Goal: Task Accomplishment & Management: Use online tool/utility

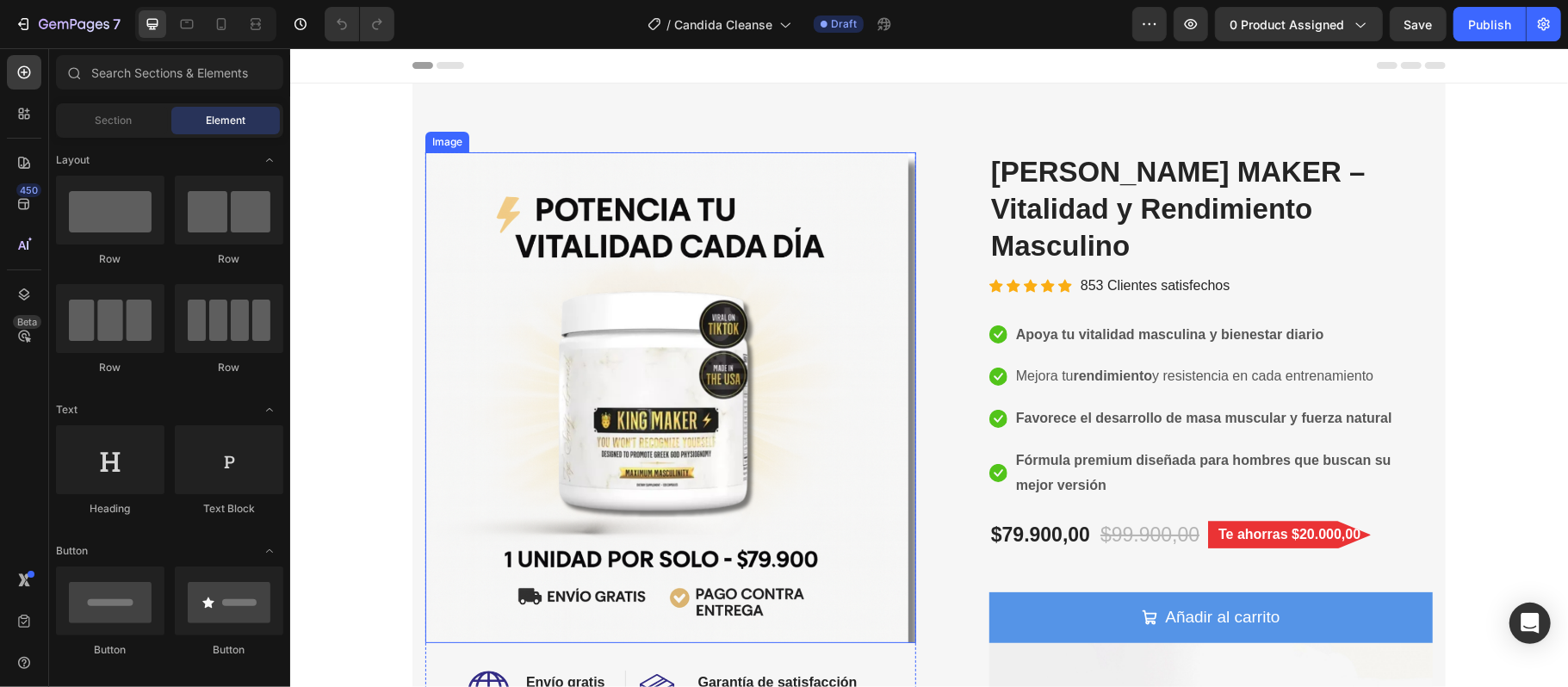
click at [768, 448] on img at bounding box center [670, 397] width 491 height 491
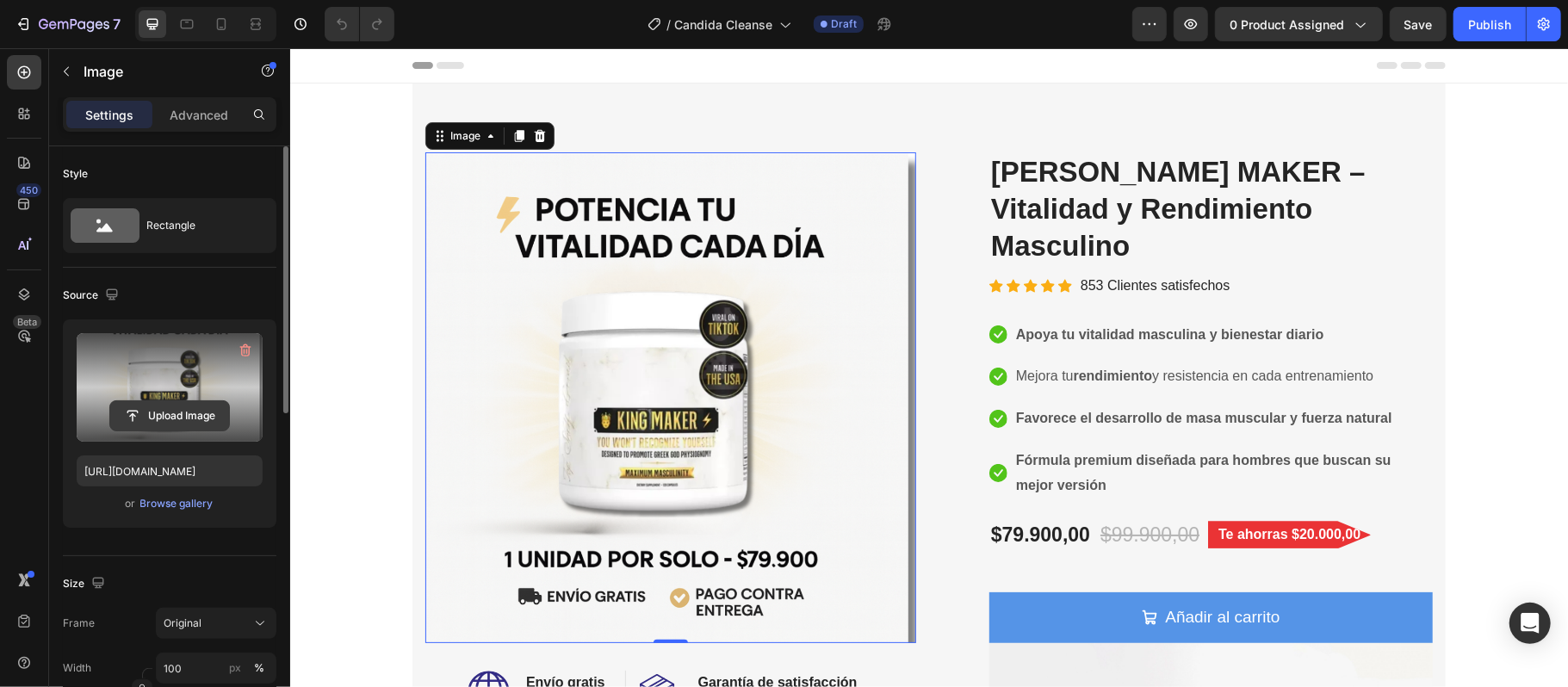
click at [186, 424] on input "file" at bounding box center [170, 416] width 119 height 29
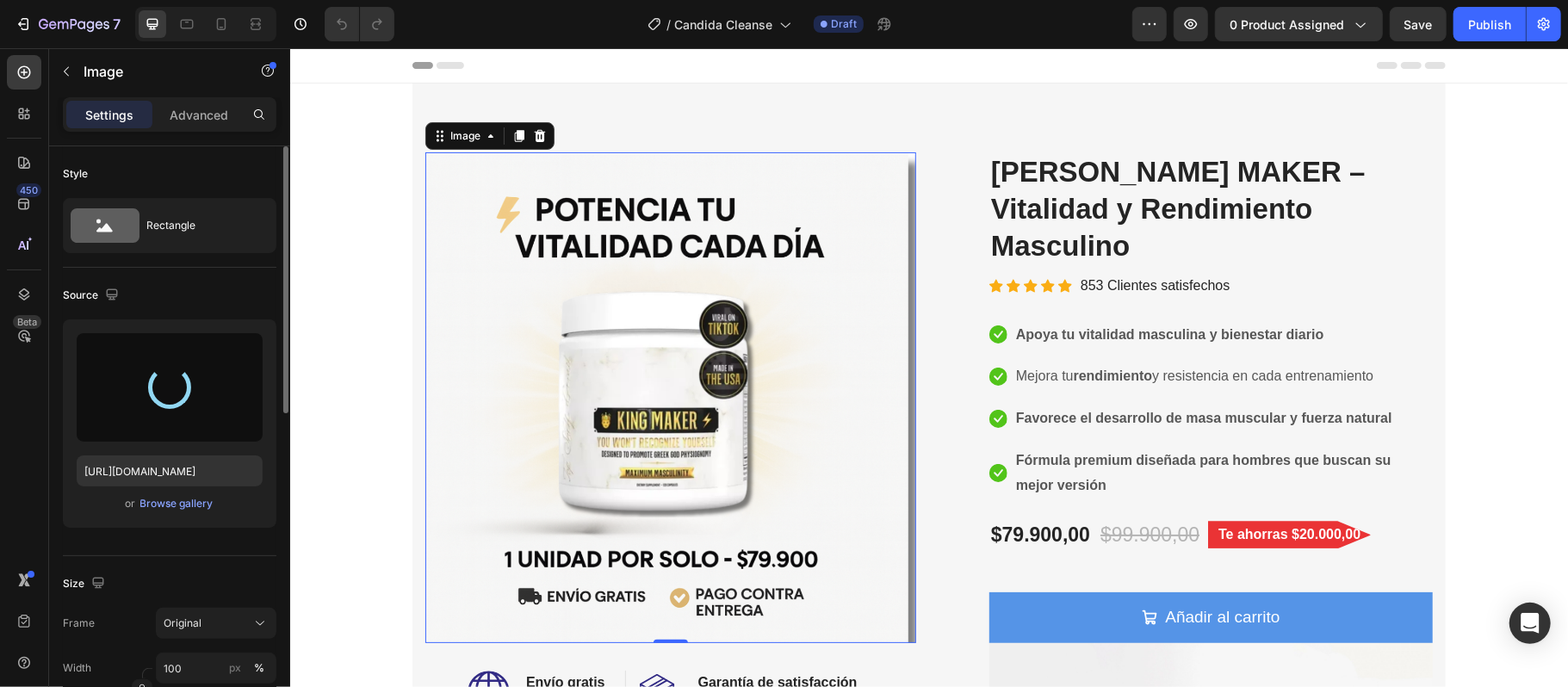
type input "https://cdn.shopify.com/s/files/1/0687/7727/9548/files/gempages_576771355865776…"
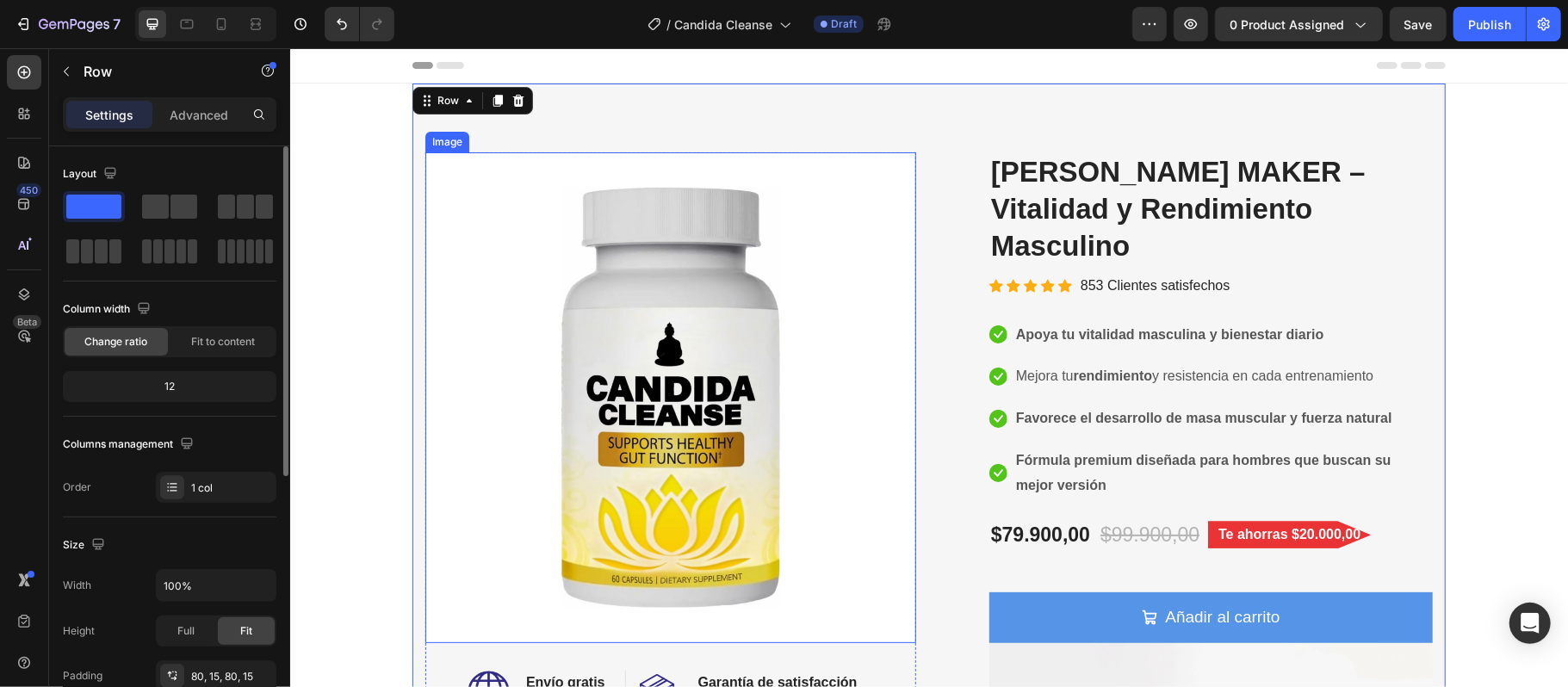
click at [611, 362] on img at bounding box center [670, 397] width 491 height 491
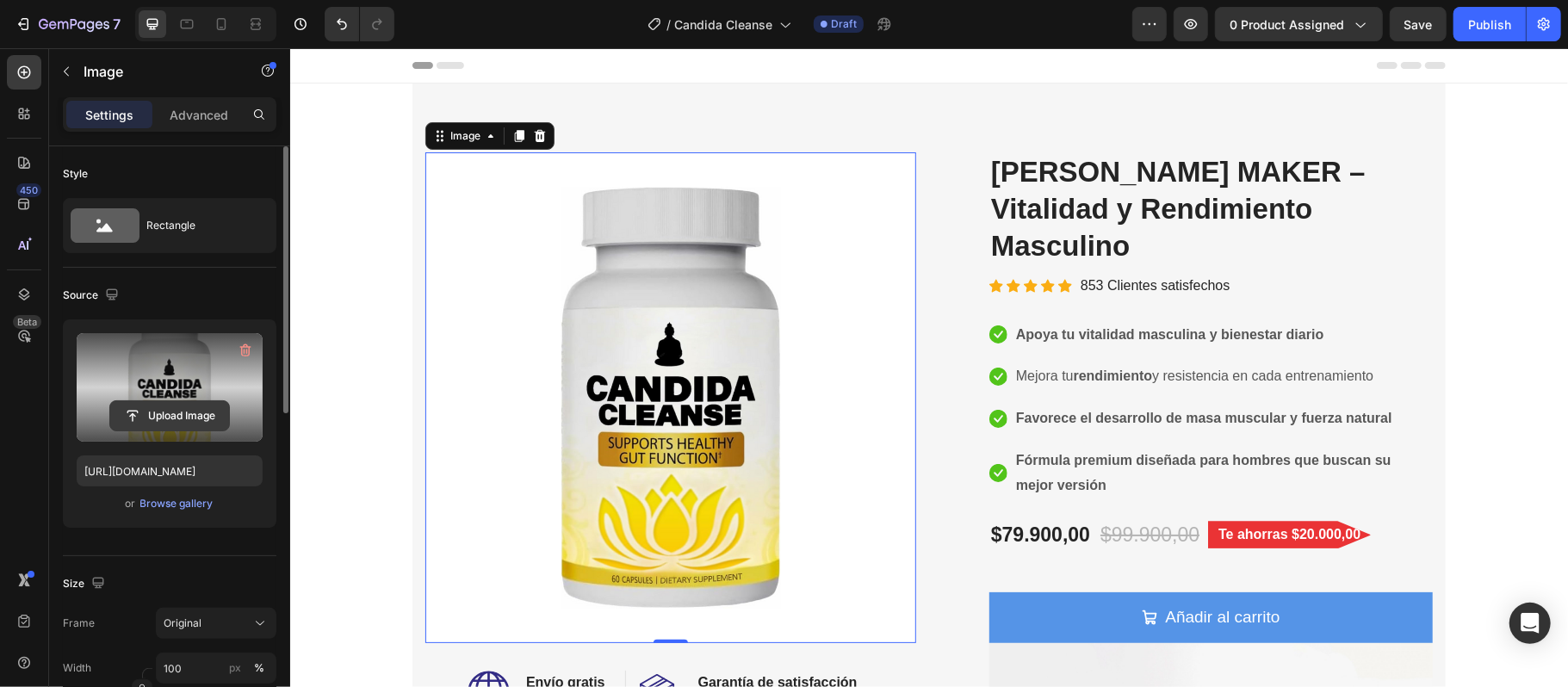
click at [171, 418] on input "file" at bounding box center [170, 416] width 119 height 29
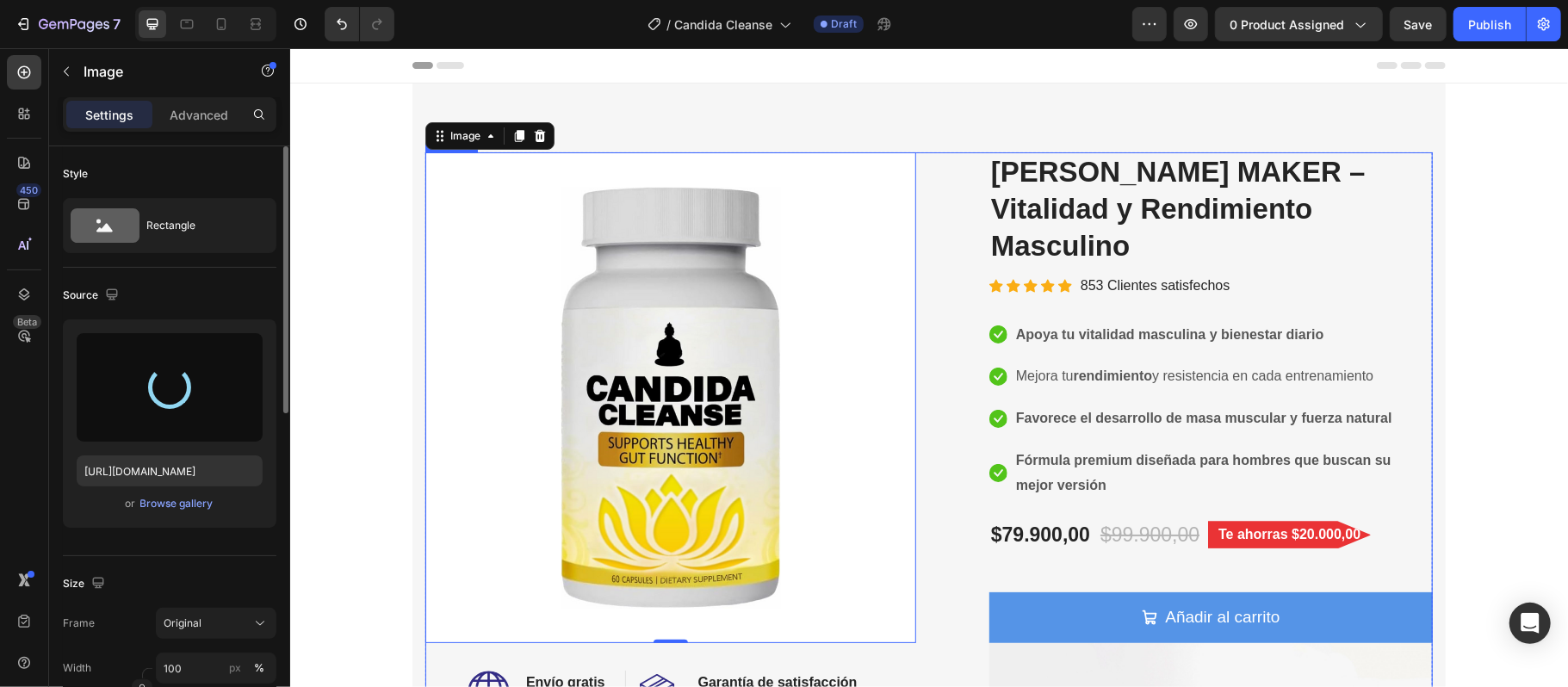
type input "https://cdn.shopify.com/s/files/1/0687/7727/9548/files/gempages_576771355865776…"
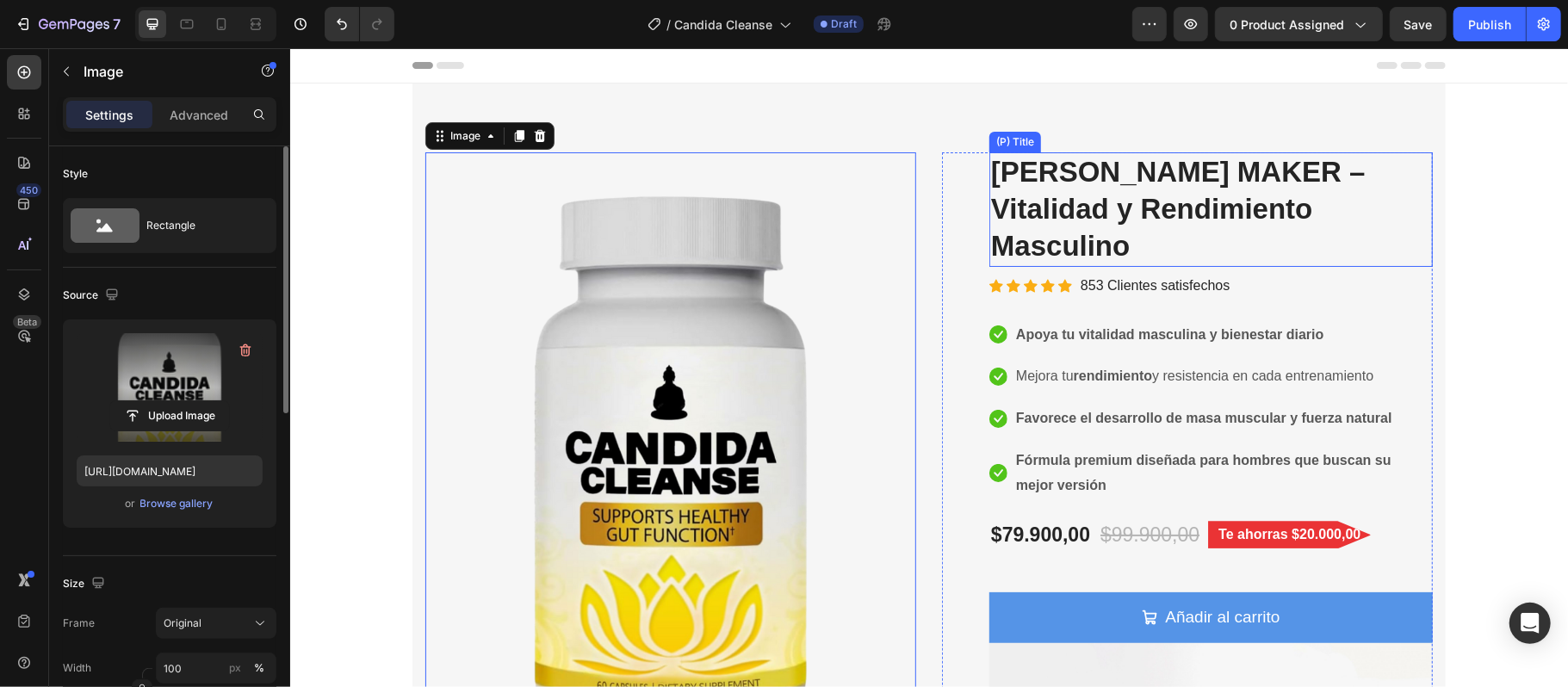
click at [1011, 175] on h2 "KING MAKER – Vitalidad y Rendimiento Masculino" at bounding box center [1210, 209] width 444 height 115
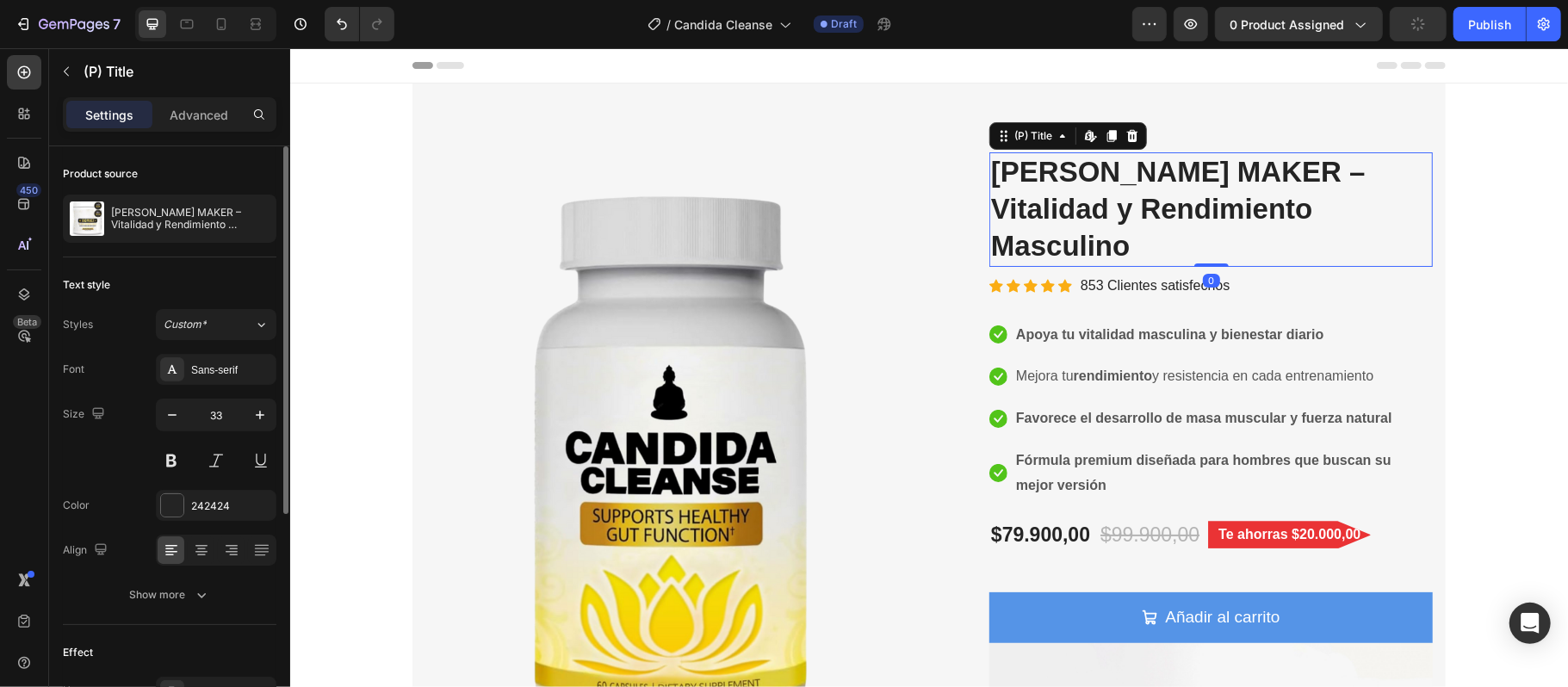
click at [1303, 209] on h2 "KING MAKER – Vitalidad y Rendimiento Masculino" at bounding box center [1210, 209] width 444 height 115
click at [1275, 211] on h2 "KING MAKER – Vitalidad y Rendimiento Masculino" at bounding box center [1210, 209] width 444 height 115
click at [1278, 204] on h2 "KING MAKER – Vitalidad y Rendimiento Masculino" at bounding box center [1210, 209] width 444 height 115
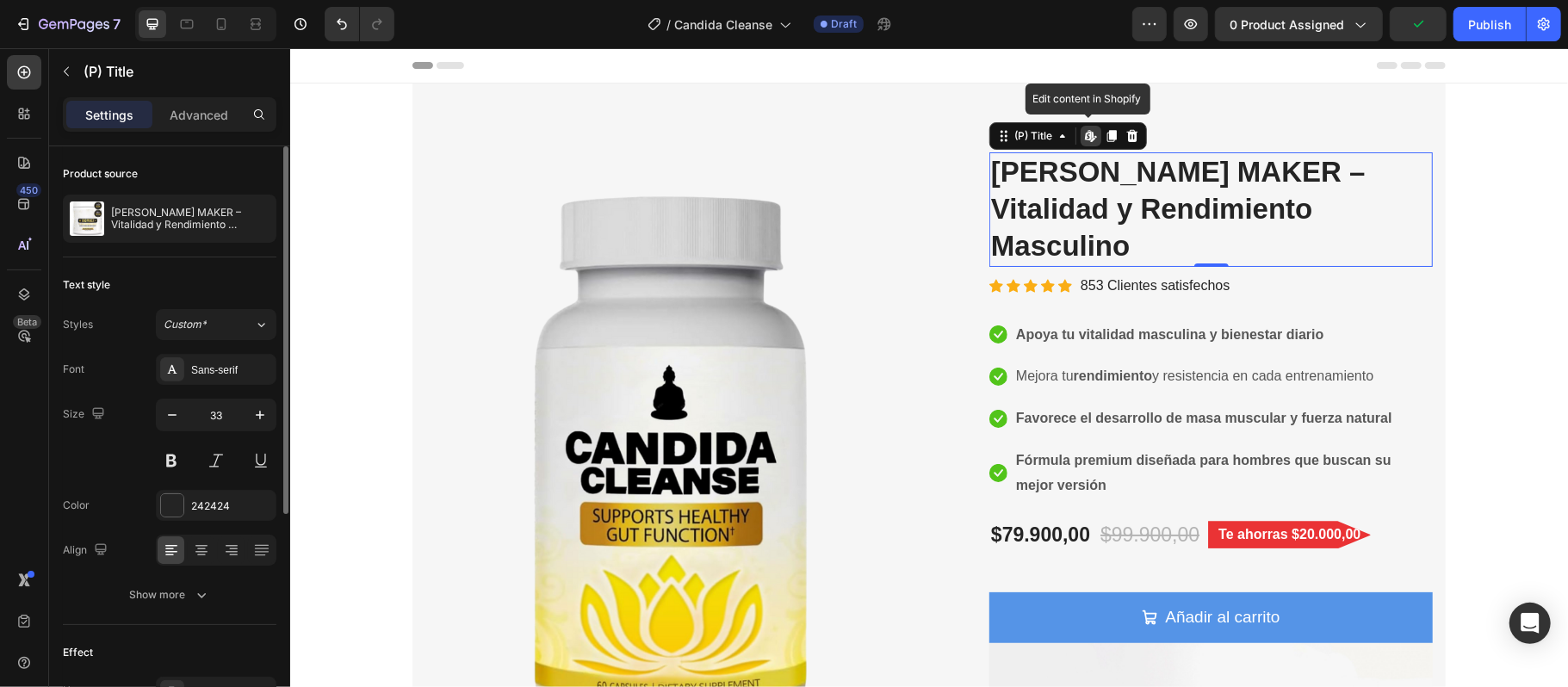
click at [1272, 175] on h2 "KING MAKER – Vitalidad y Rendimiento Masculino" at bounding box center [1210, 209] width 444 height 115
click at [1193, 178] on h2 "KING MAKER – Vitalidad y Rendimiento Masculino" at bounding box center [1210, 209] width 444 height 115
click at [1274, 217] on h2 "KING MAKER – Vitalidad y Rendimiento Masculino" at bounding box center [1210, 209] width 444 height 115
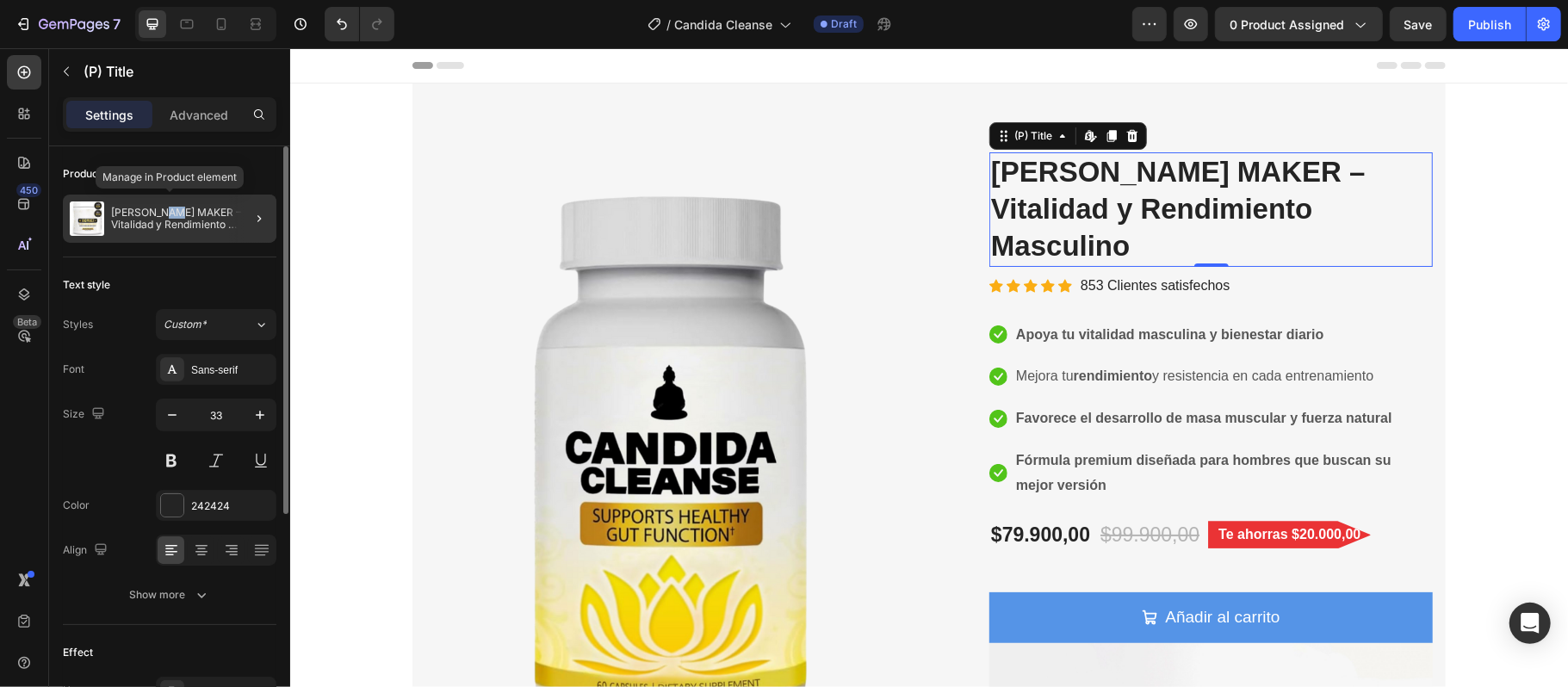
click at [177, 210] on p "KING MAKER – Vitalidad y Rendimiento Masculino" at bounding box center [191, 218] width 159 height 24
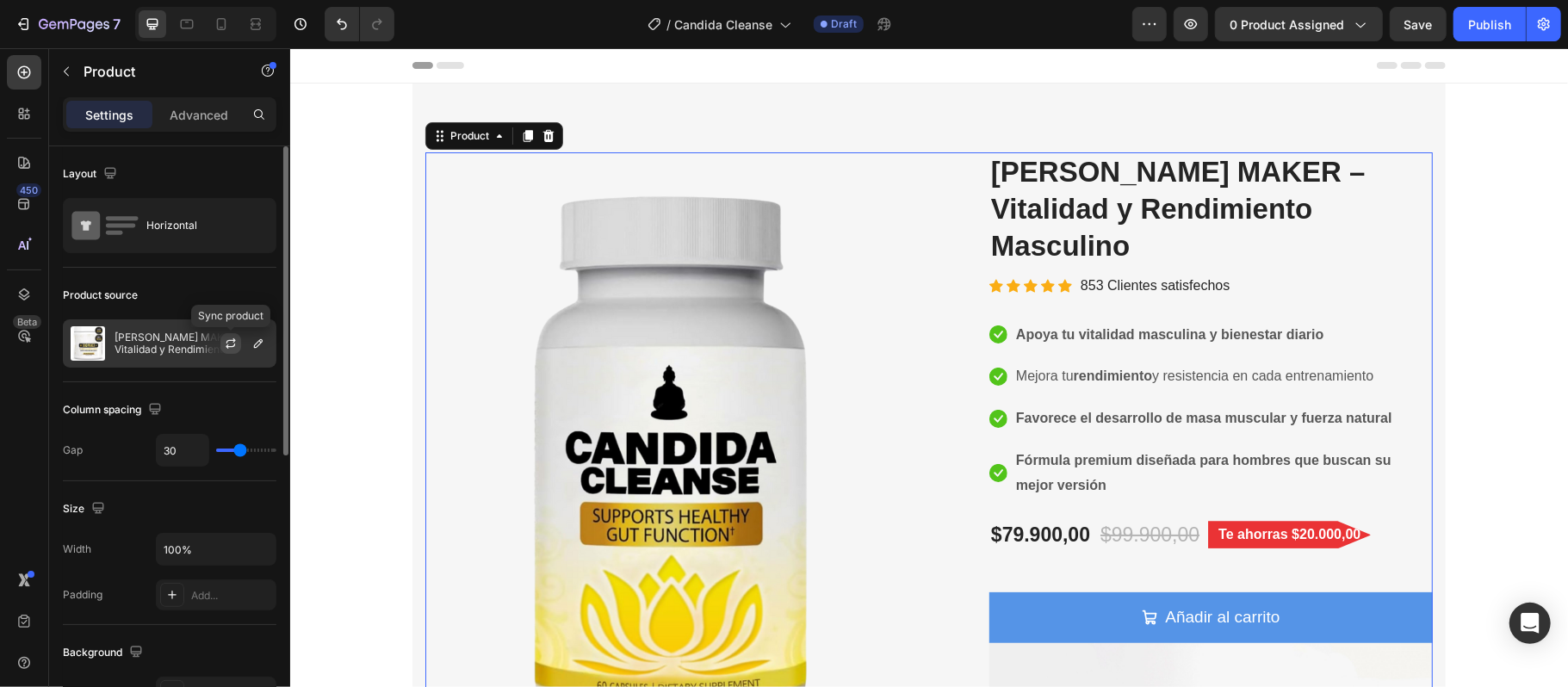
click at [237, 342] on button "button" at bounding box center [230, 344] width 21 height 21
click at [177, 339] on p "KING MAKER – Vitalidad y Rendimiento Masculino" at bounding box center [192, 344] width 154 height 24
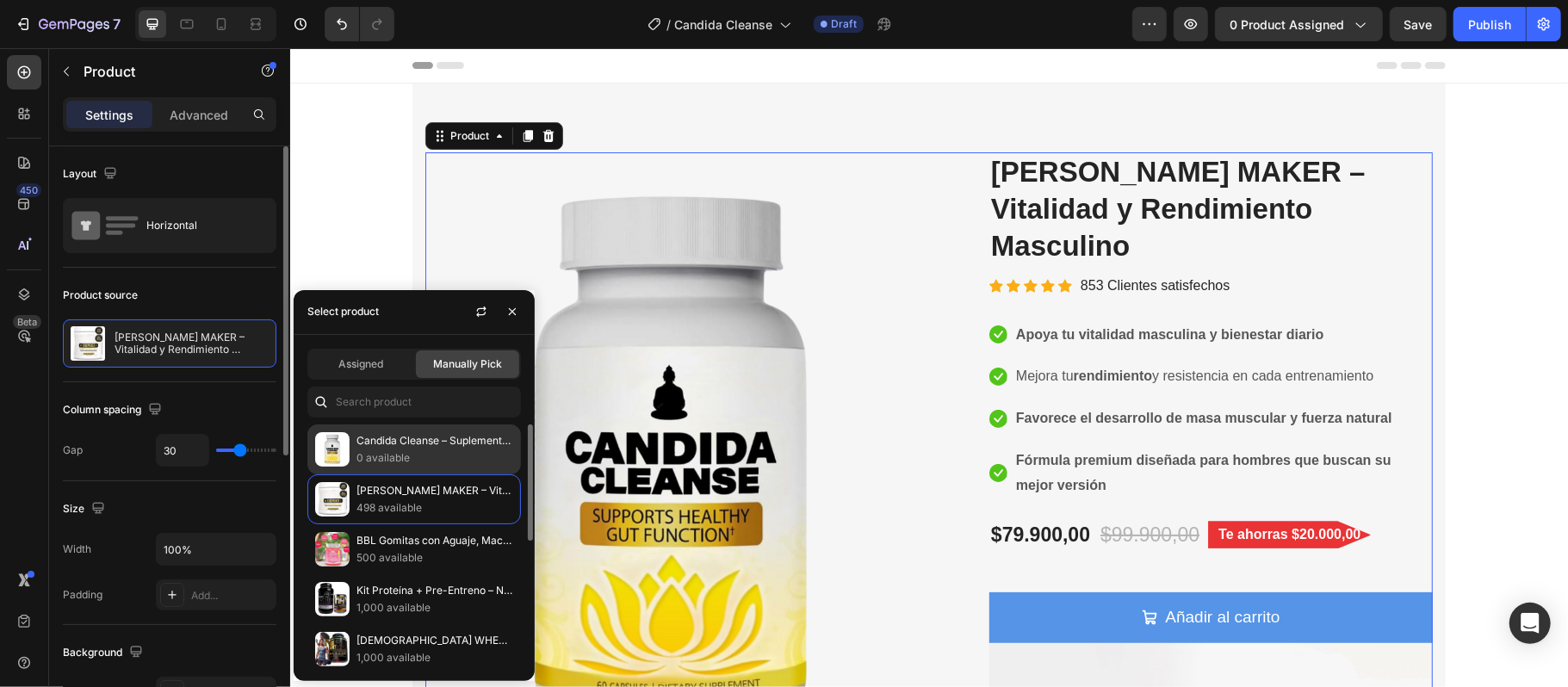
click at [456, 439] on p "Candida Cleanse – Suplemento Natural para el Bienestar Intestinal" at bounding box center [435, 441] width 157 height 17
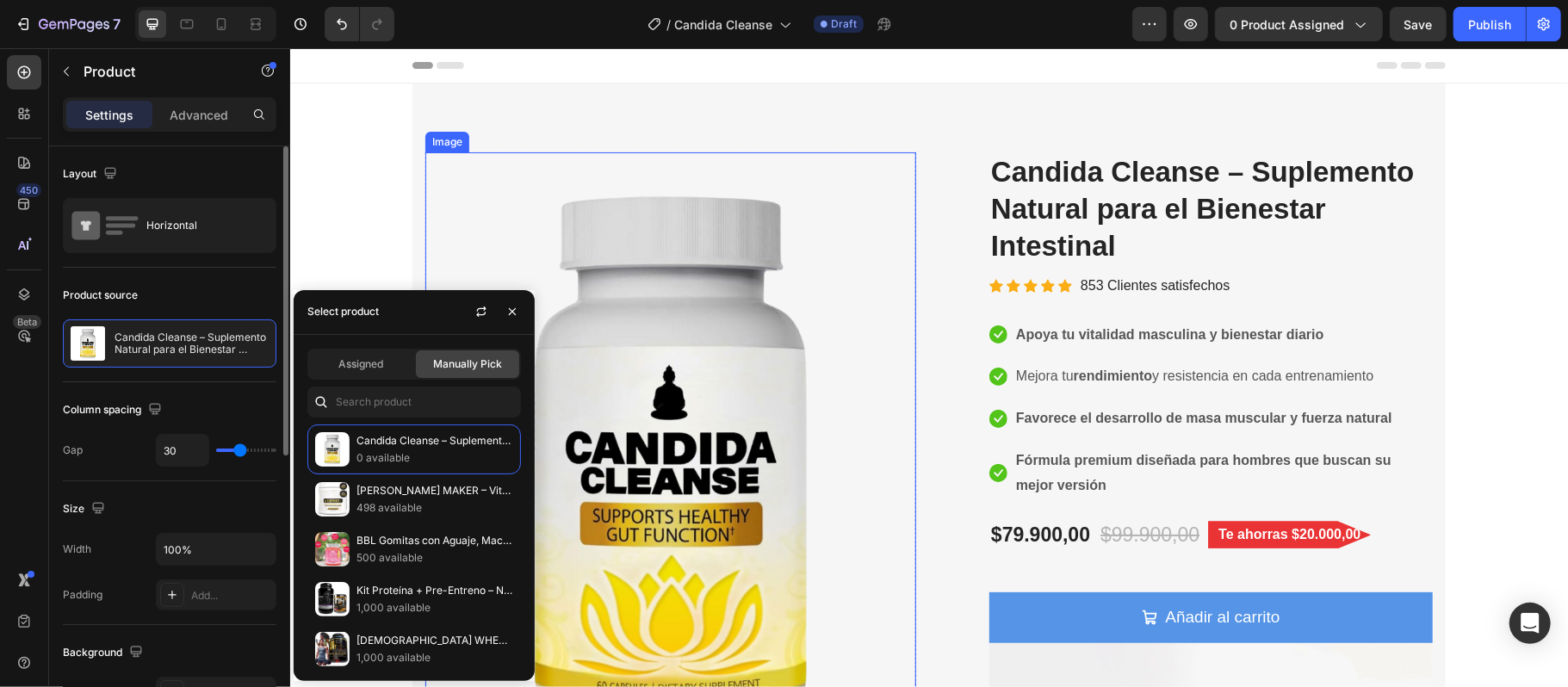
click at [686, 397] on img at bounding box center [670, 458] width 491 height 614
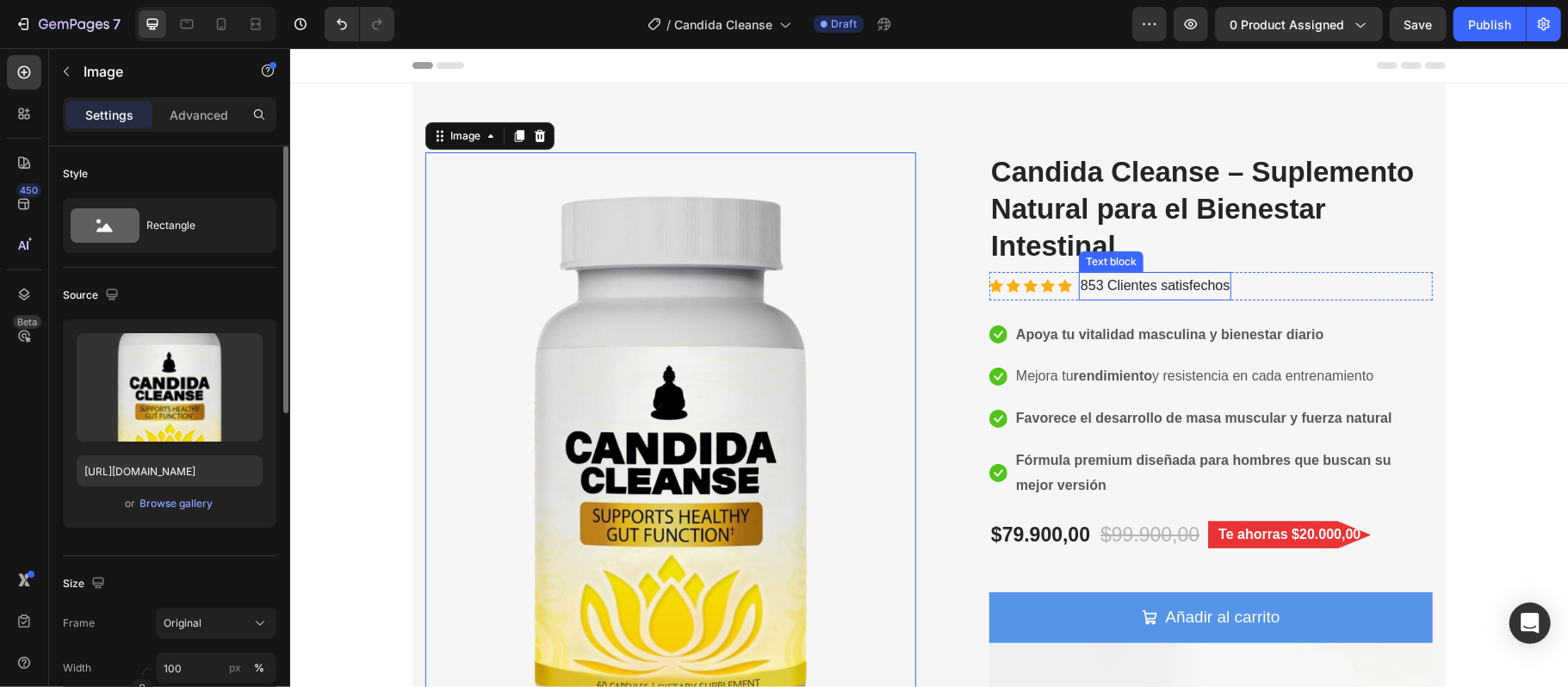
click at [1189, 193] on h2 "Candida Cleanse – Suplemento Natural para el Bienestar Intestinal" at bounding box center [1210, 209] width 444 height 115
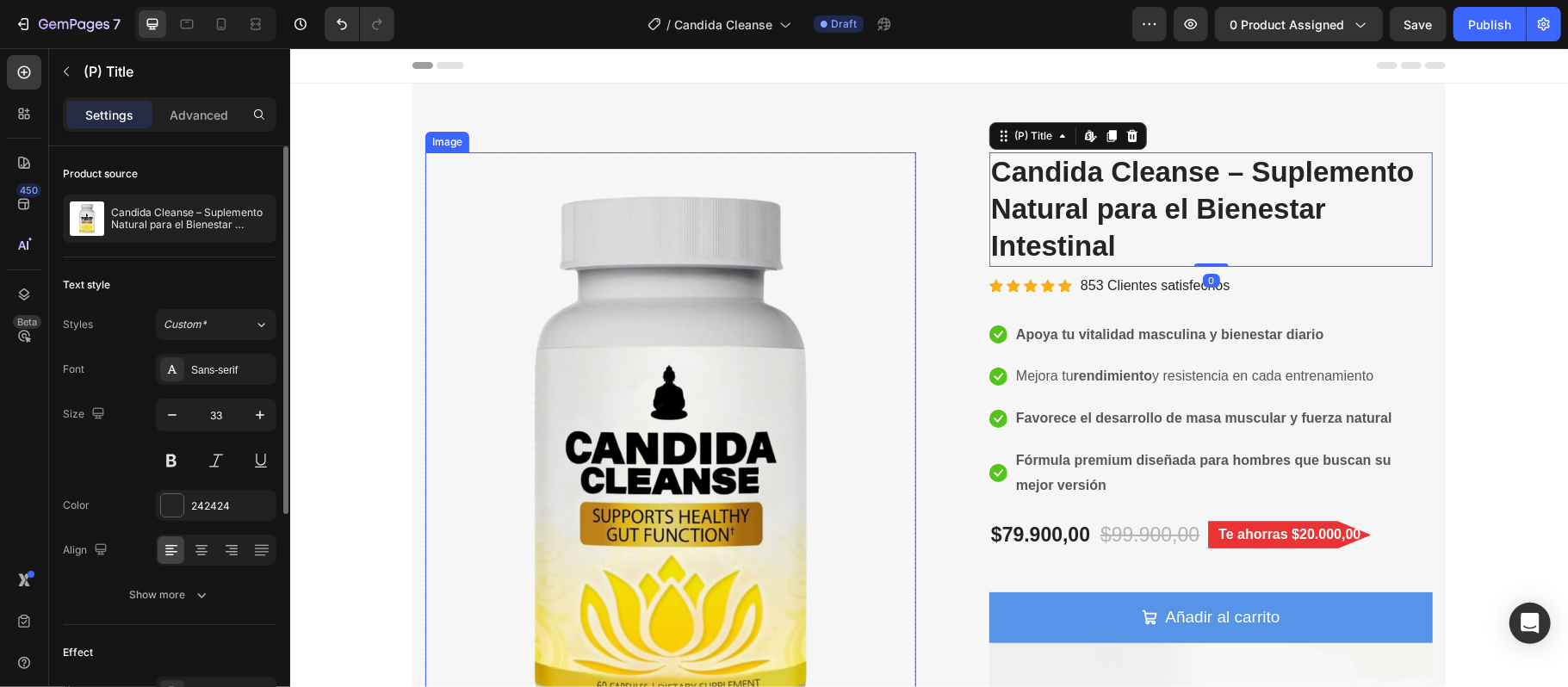
click at [770, 471] on img at bounding box center [670, 458] width 491 height 614
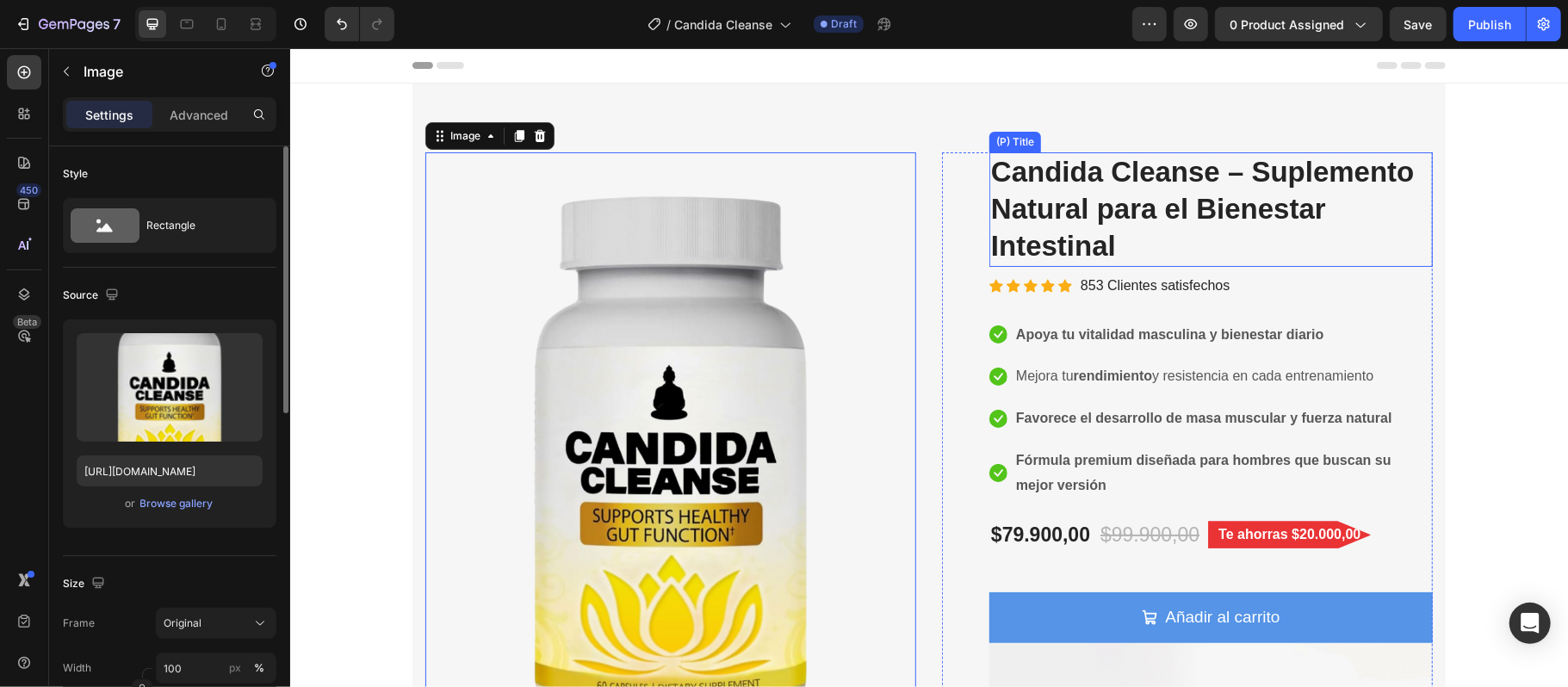
click at [1144, 219] on h2 "Candida Cleanse – Suplemento Natural para el Bienestar Intestinal" at bounding box center [1210, 209] width 444 height 115
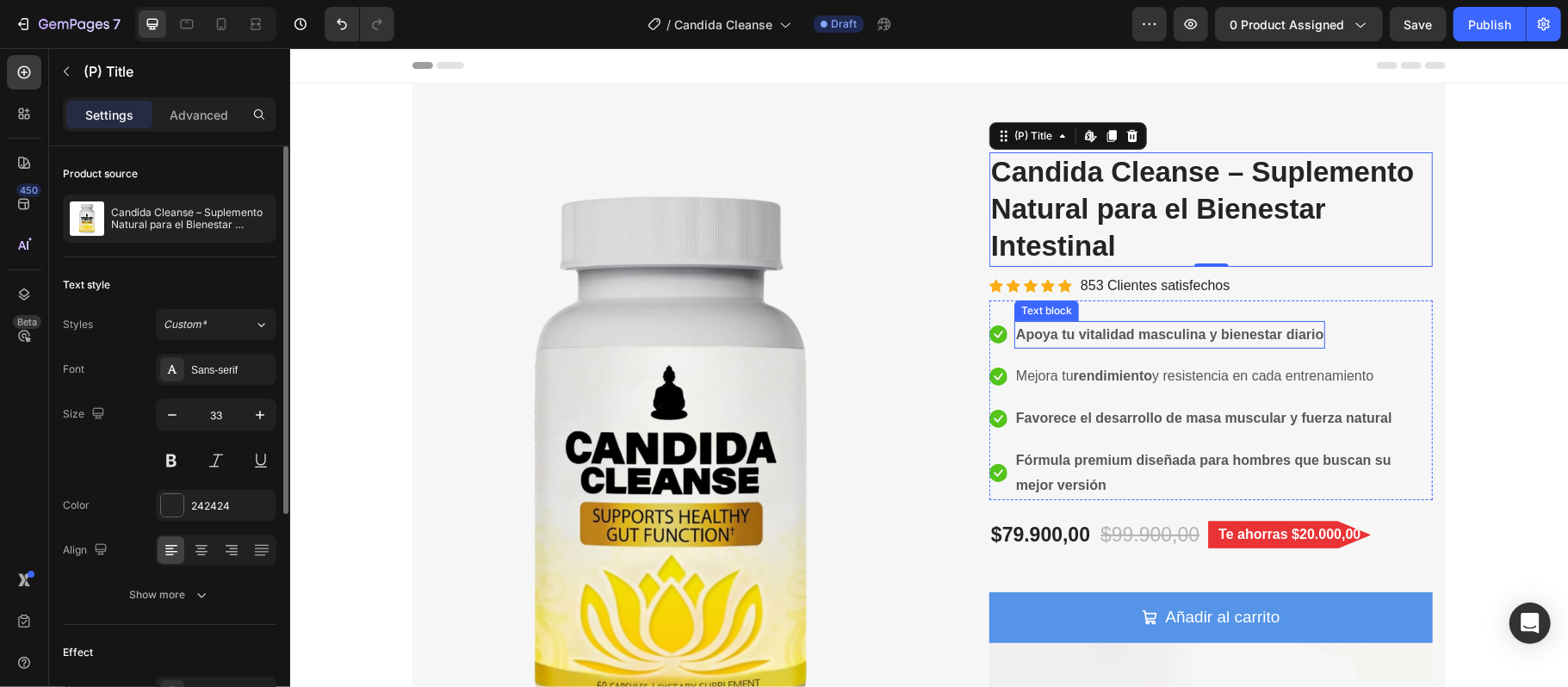
click at [1189, 323] on p "Apoya tu vitalidad masculina y bienestar diario" at bounding box center [1168, 334] width 307 height 25
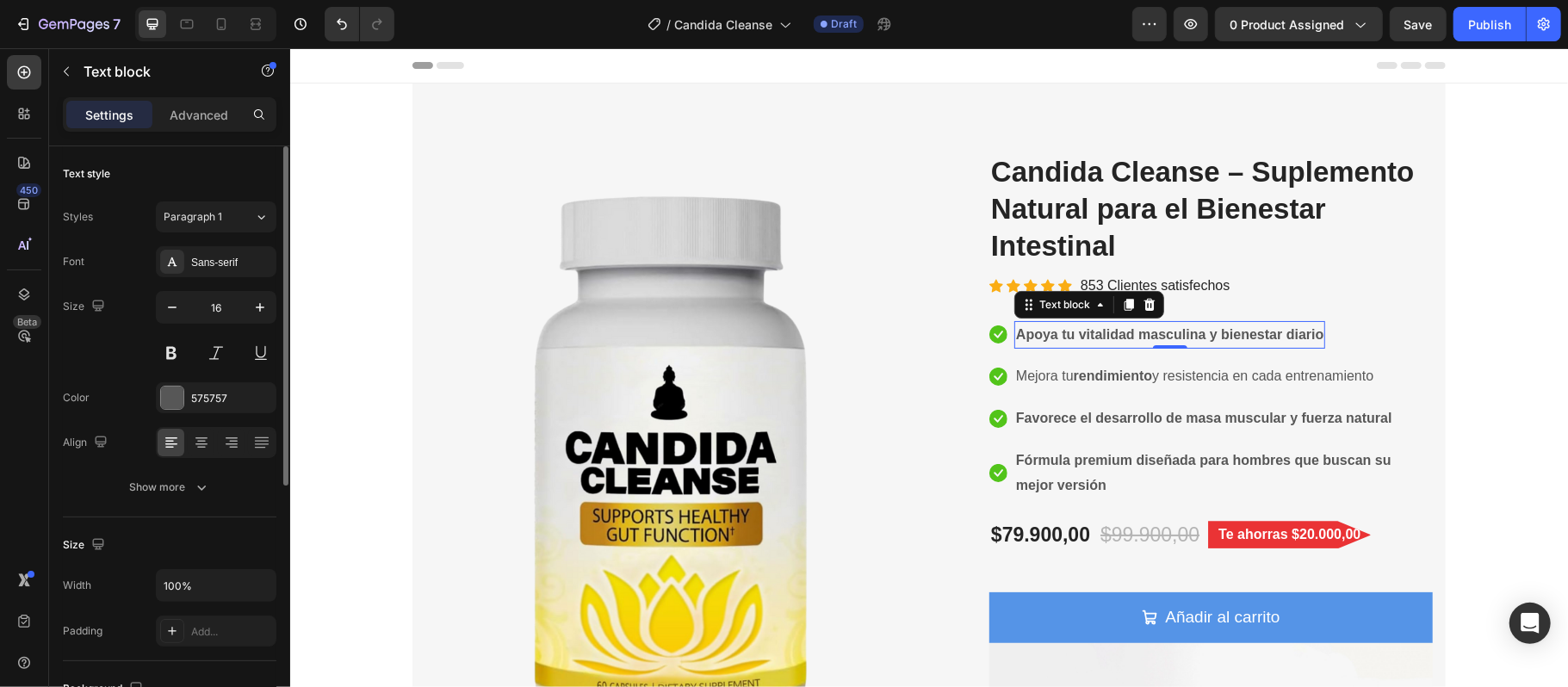
click at [1210, 333] on strong "Apoya tu vitalidad masculina y bienestar diario" at bounding box center [1168, 333] width 307 height 15
click at [1119, 381] on strong "rendimiento" at bounding box center [1112, 375] width 79 height 15
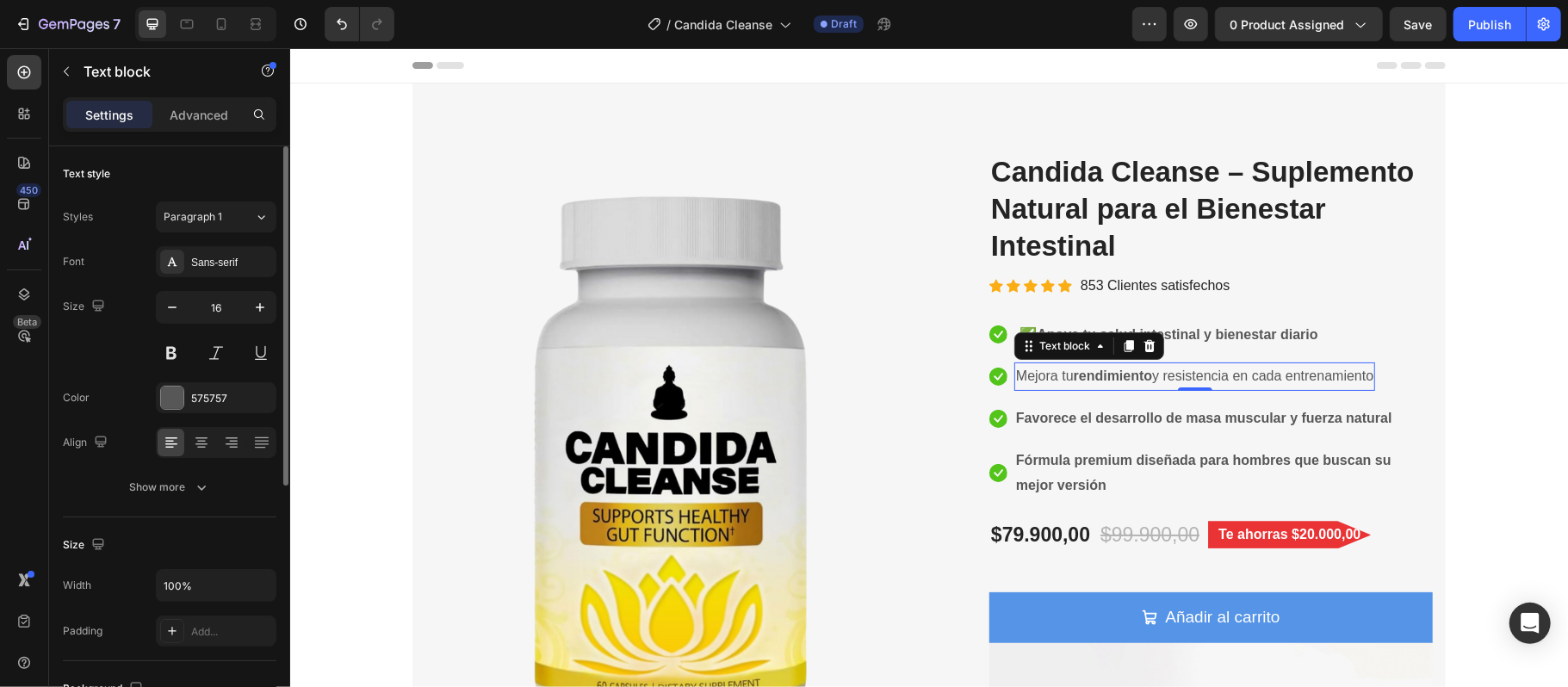
click at [1200, 375] on p "Mejora tu rendimiento y resistencia en cada entrenamiento" at bounding box center [1193, 375] width 357 height 25
click at [1334, 373] on p "Mejora tu rendimiento y resistencia en cada entrenamiento" at bounding box center [1193, 375] width 357 height 25
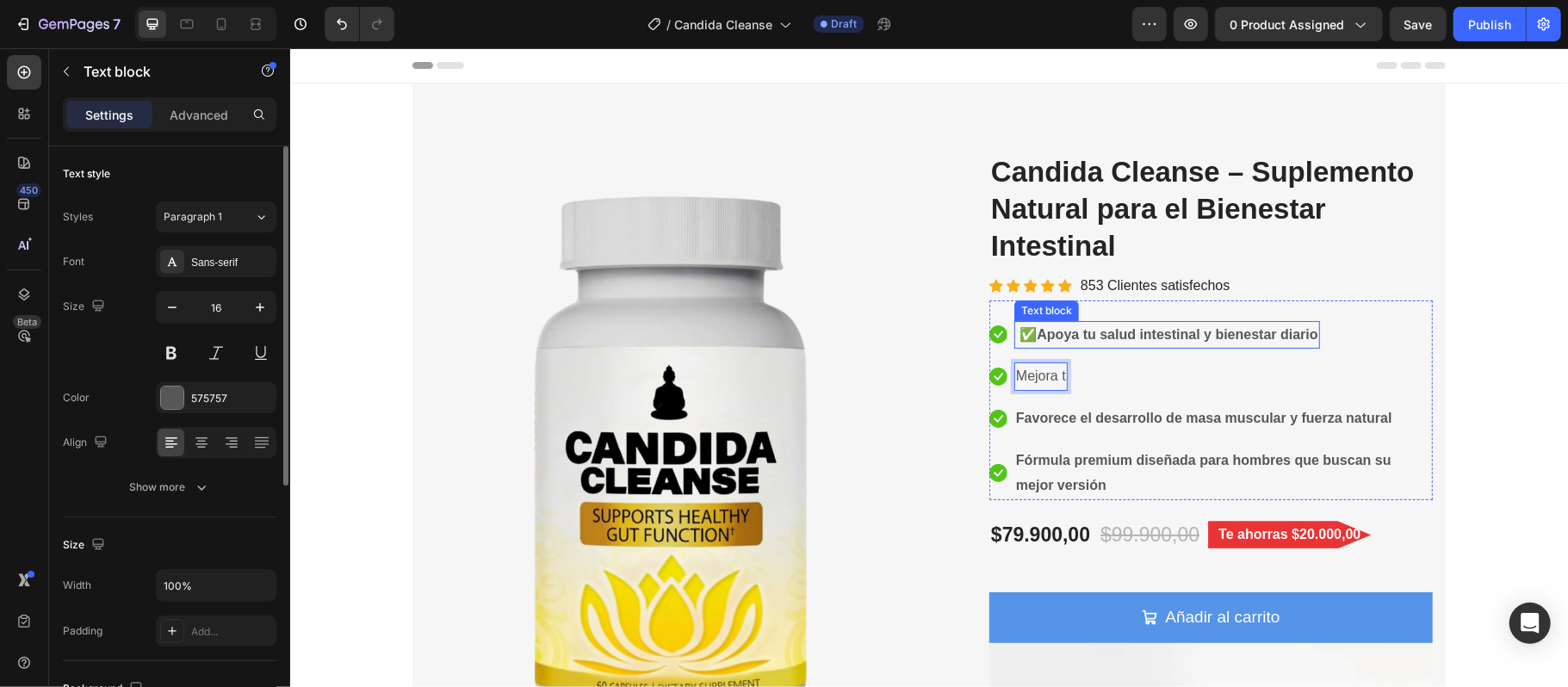
click at [1114, 328] on strong "Apoya tu salud intestinal y bienestar diario" at bounding box center [1175, 333] width 280 height 15
click at [1083, 376] on li "Icon Mejora t Text block" at bounding box center [1210, 375] width 444 height 28
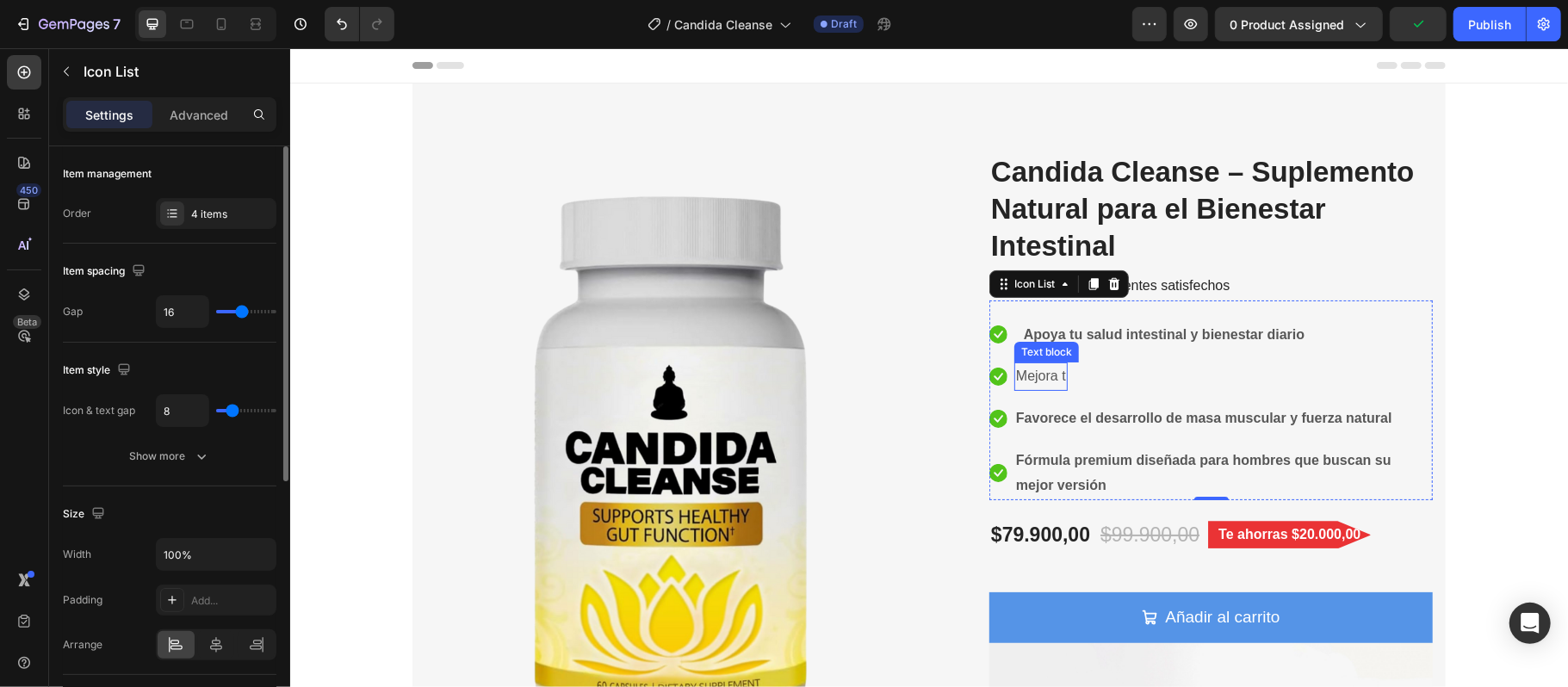
click at [1037, 379] on p "Mejora t" at bounding box center [1040, 375] width 50 height 25
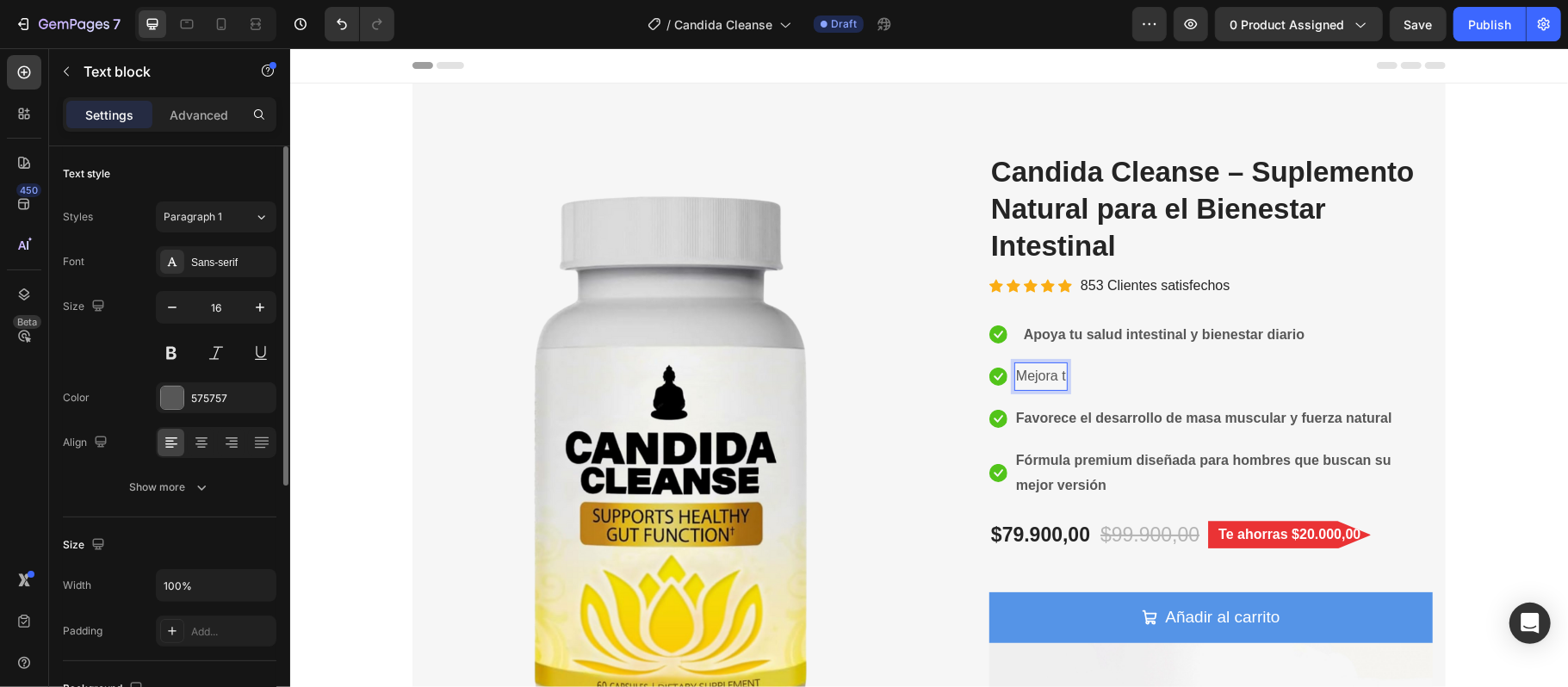
click at [1048, 378] on p "Mejora t" at bounding box center [1040, 375] width 50 height 25
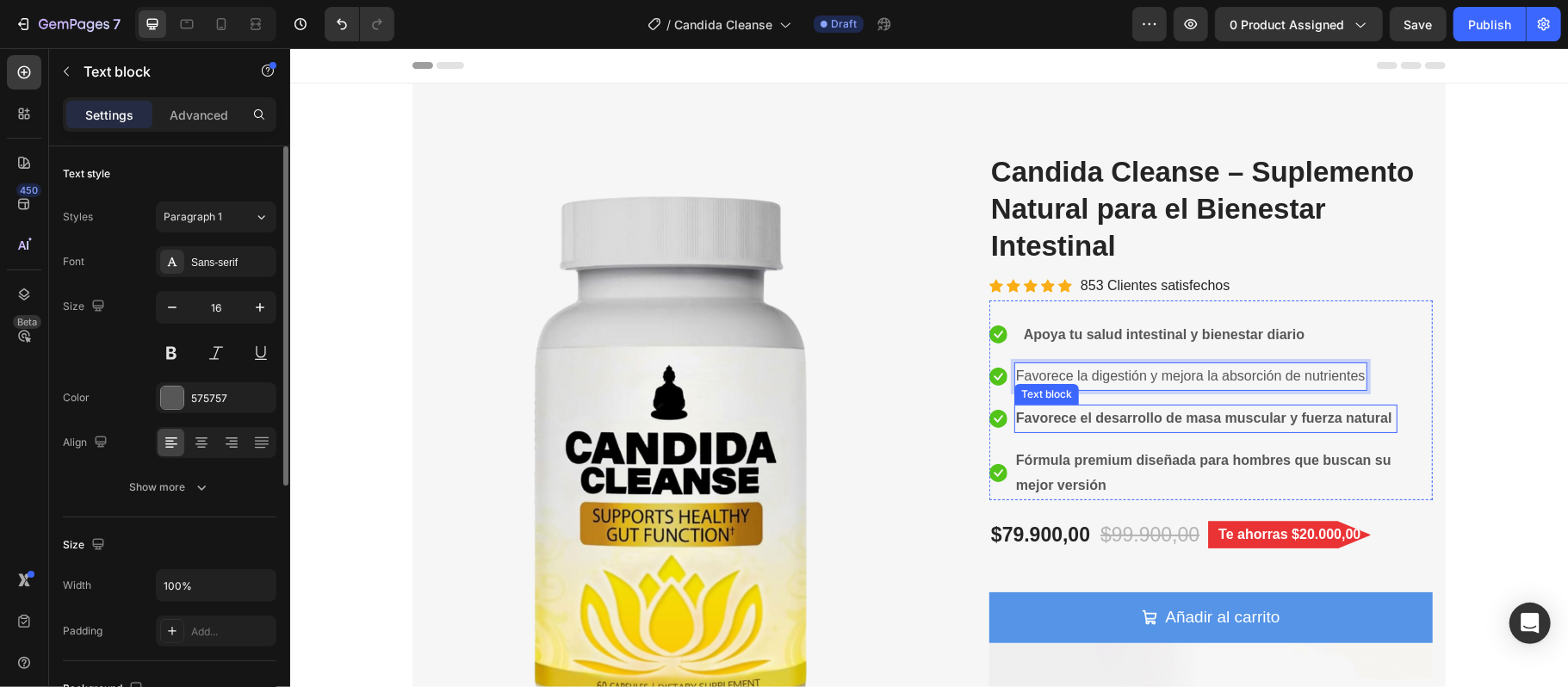
click at [1178, 417] on strong "Favorece el desarrollo de masa muscular y fuerza natural" at bounding box center [1203, 417] width 376 height 15
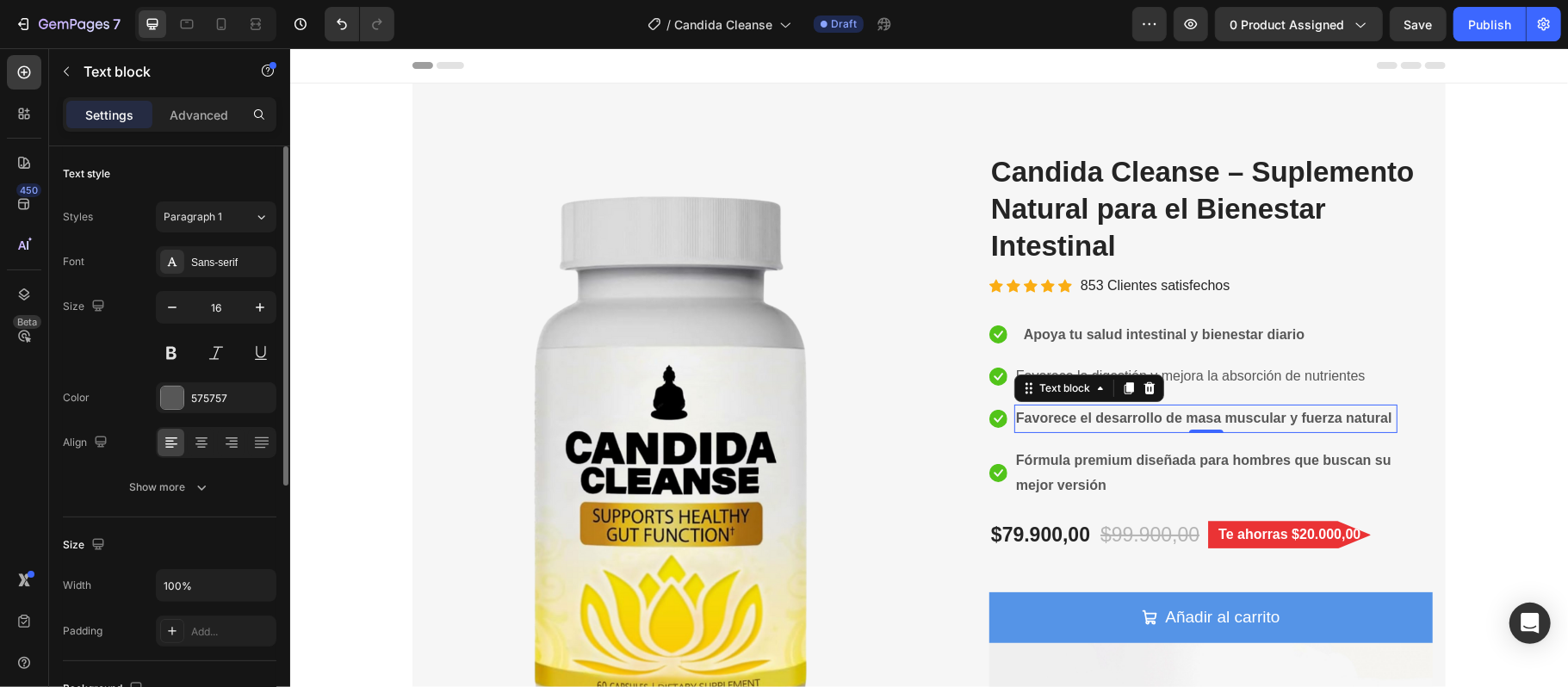
click at [1367, 413] on strong "Favorece el desarrollo de masa muscular y fuerza natural" at bounding box center [1203, 417] width 376 height 15
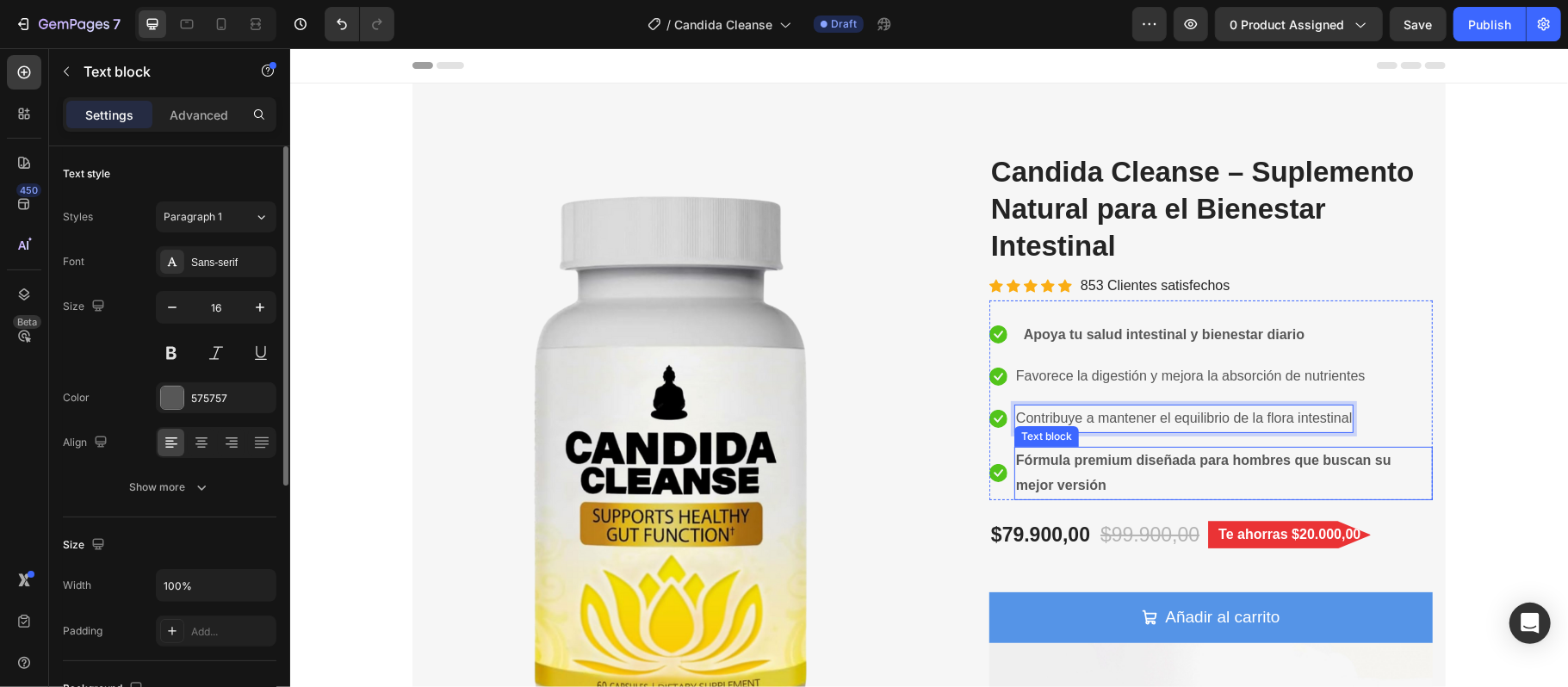
click at [1315, 465] on strong "Fórmula premium diseñada para hombres que buscan su mejor versión" at bounding box center [1202, 472] width 375 height 40
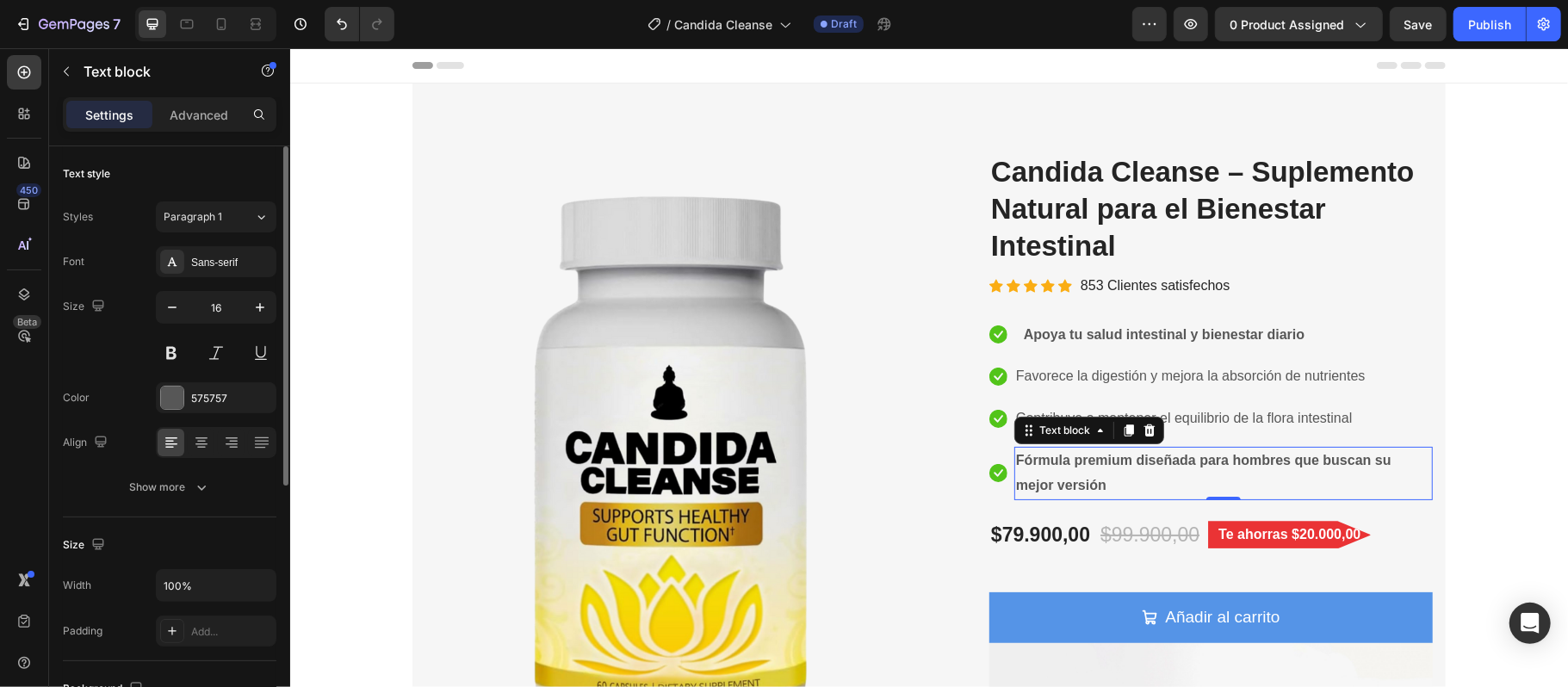
click at [1080, 485] on strong "Fórmula premium diseñada para hombres que buscan su mejor versión" at bounding box center [1202, 472] width 375 height 40
click at [1096, 482] on strong "Fórmula premium diseñada para hombres que buscan su mejor versión" at bounding box center [1202, 472] width 375 height 40
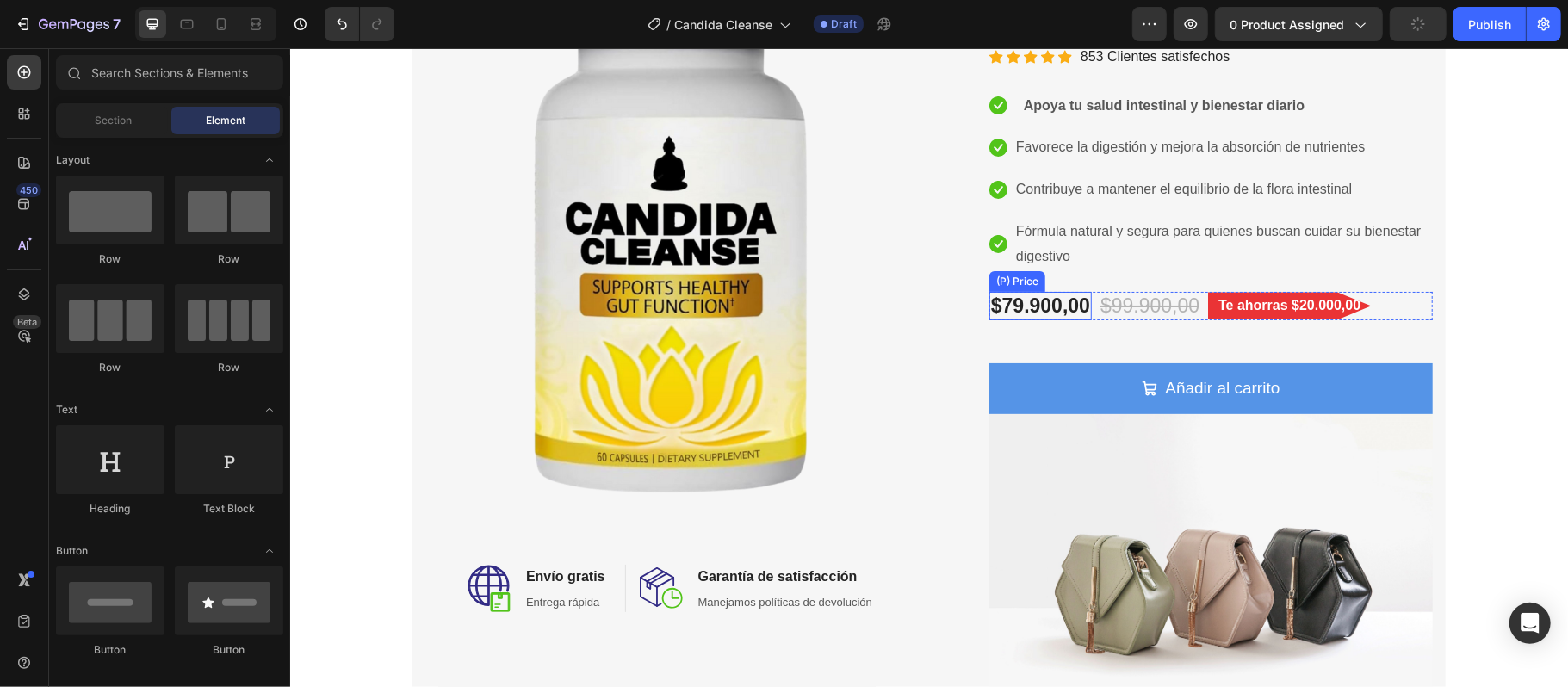
scroll to position [344, 0]
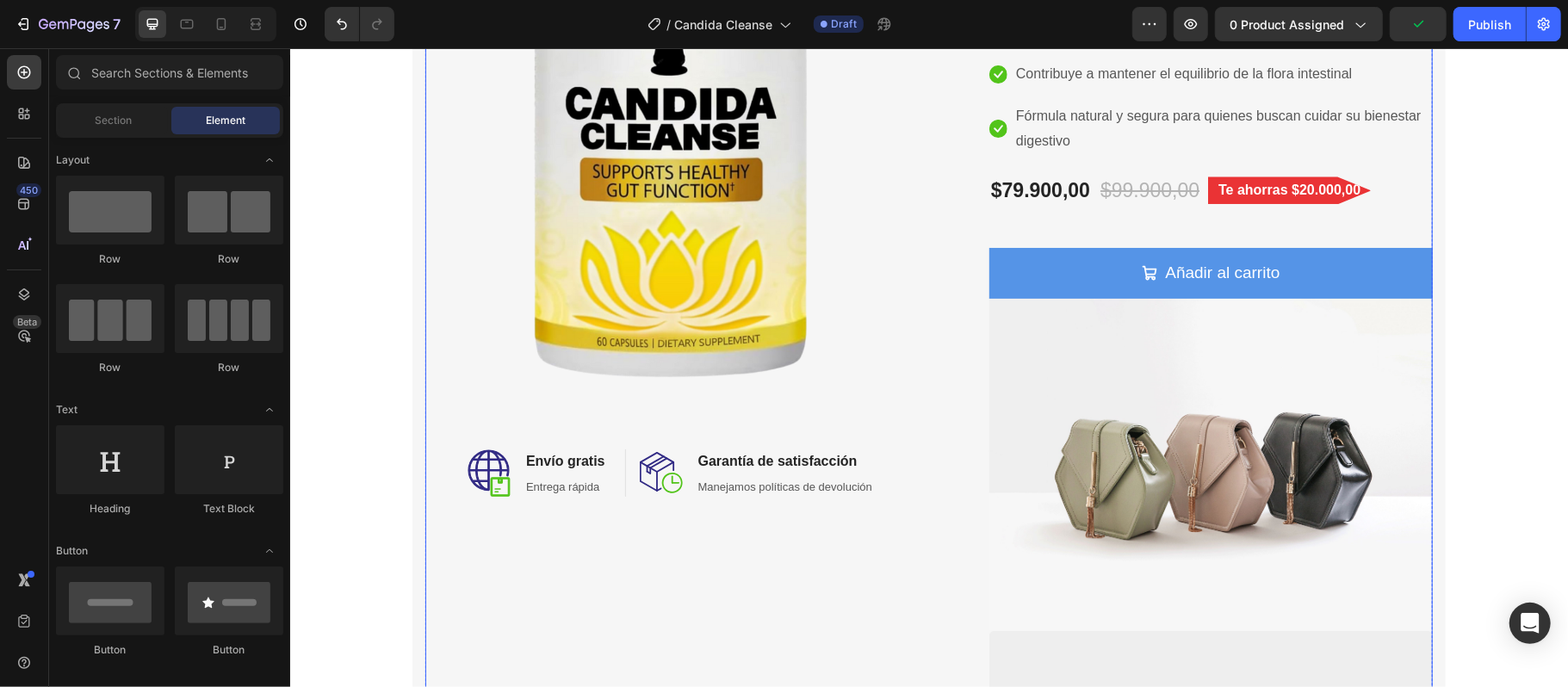
click at [696, 536] on div "Image Image Envío gratis Heading Entrega rápida Text block Row Image Garantía d…" at bounding box center [670, 433] width 491 height 1252
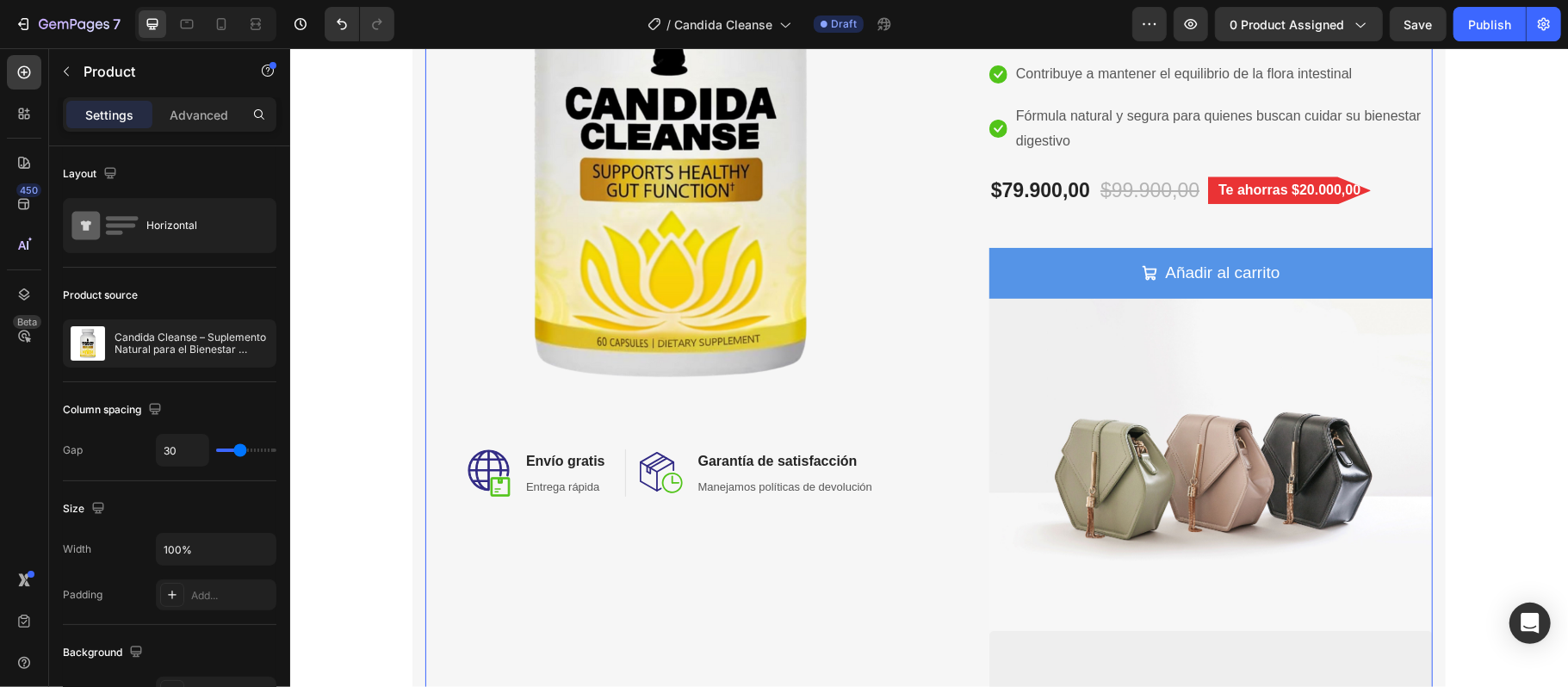
click at [623, 541] on div "Image Image Envío gratis Heading Entrega rápida Text block Row Image Garantía d…" at bounding box center [670, 433] width 491 height 1252
click at [1151, 438] on img at bounding box center [1210, 463] width 444 height 332
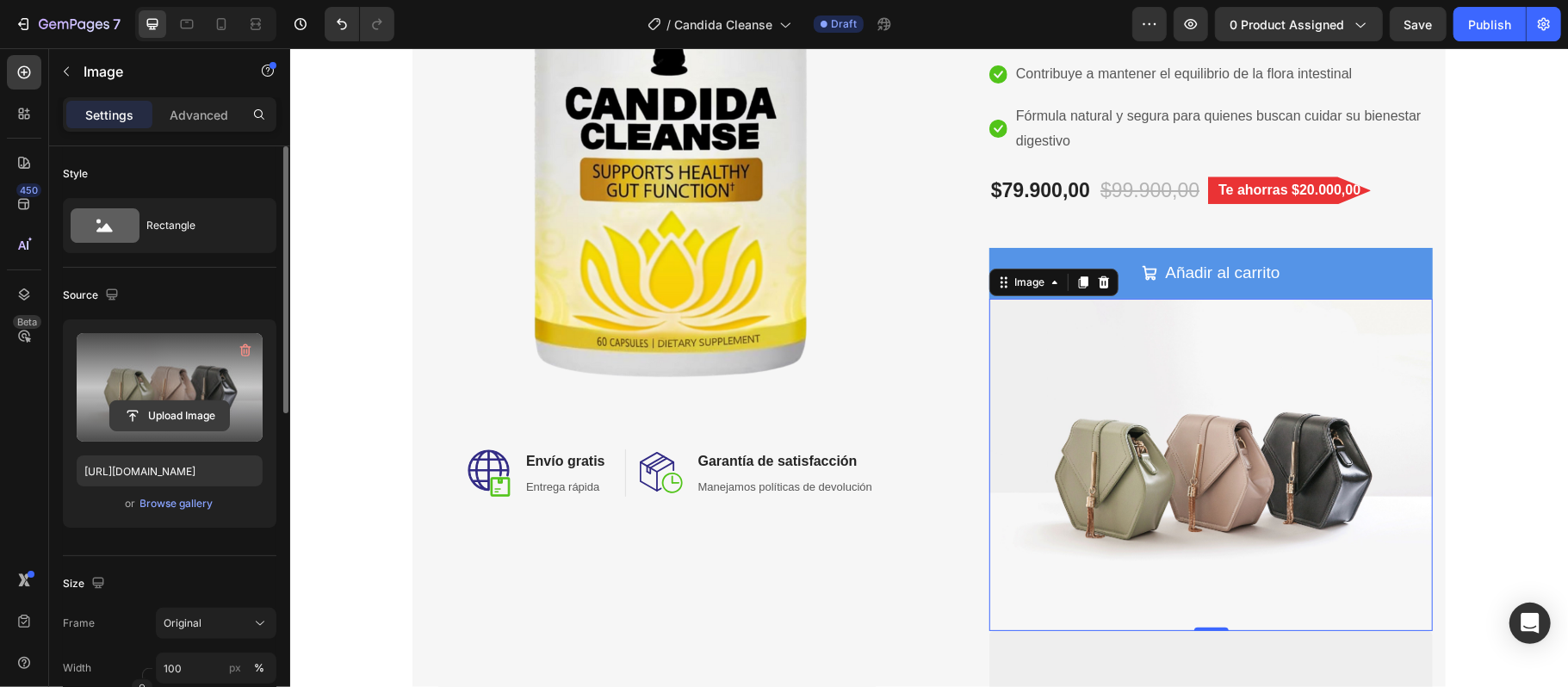
click at [169, 411] on input "file" at bounding box center [170, 416] width 119 height 29
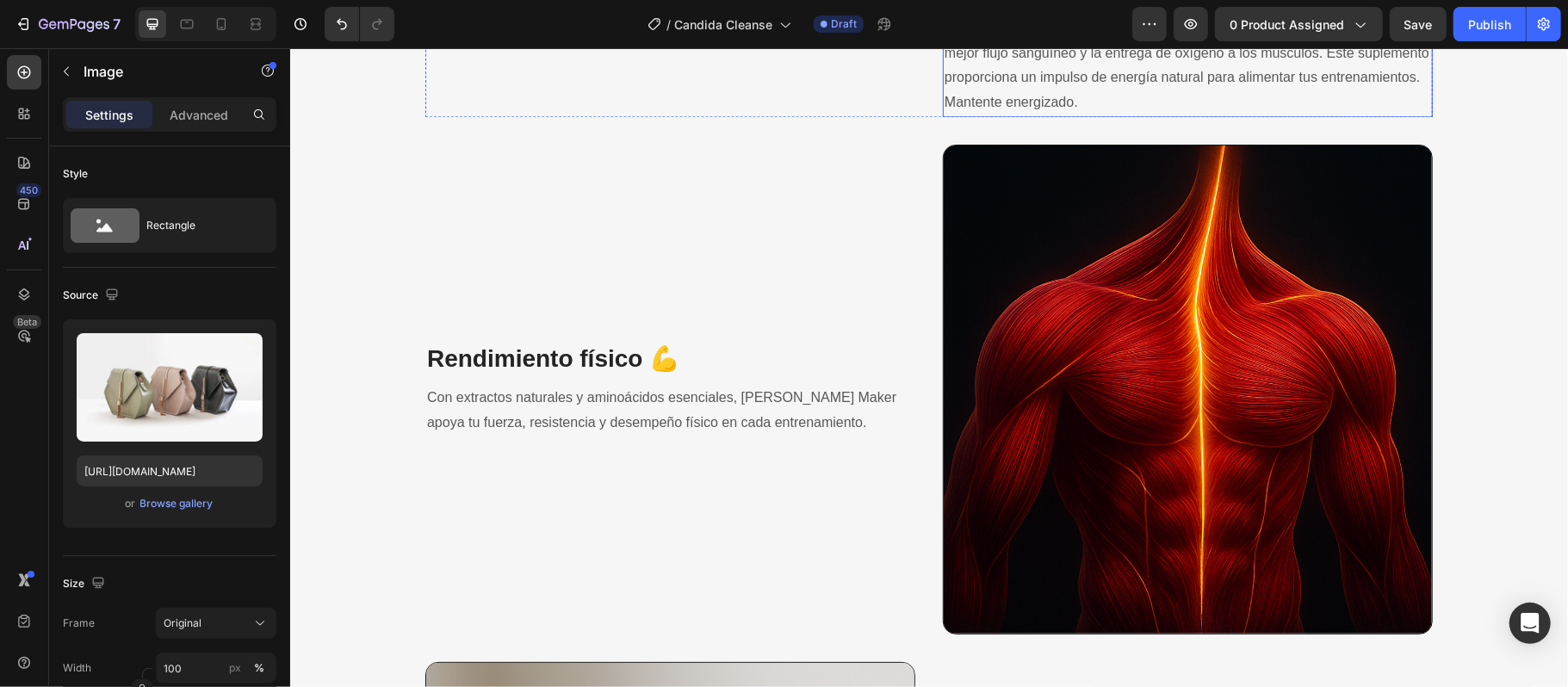
scroll to position [1722, 0]
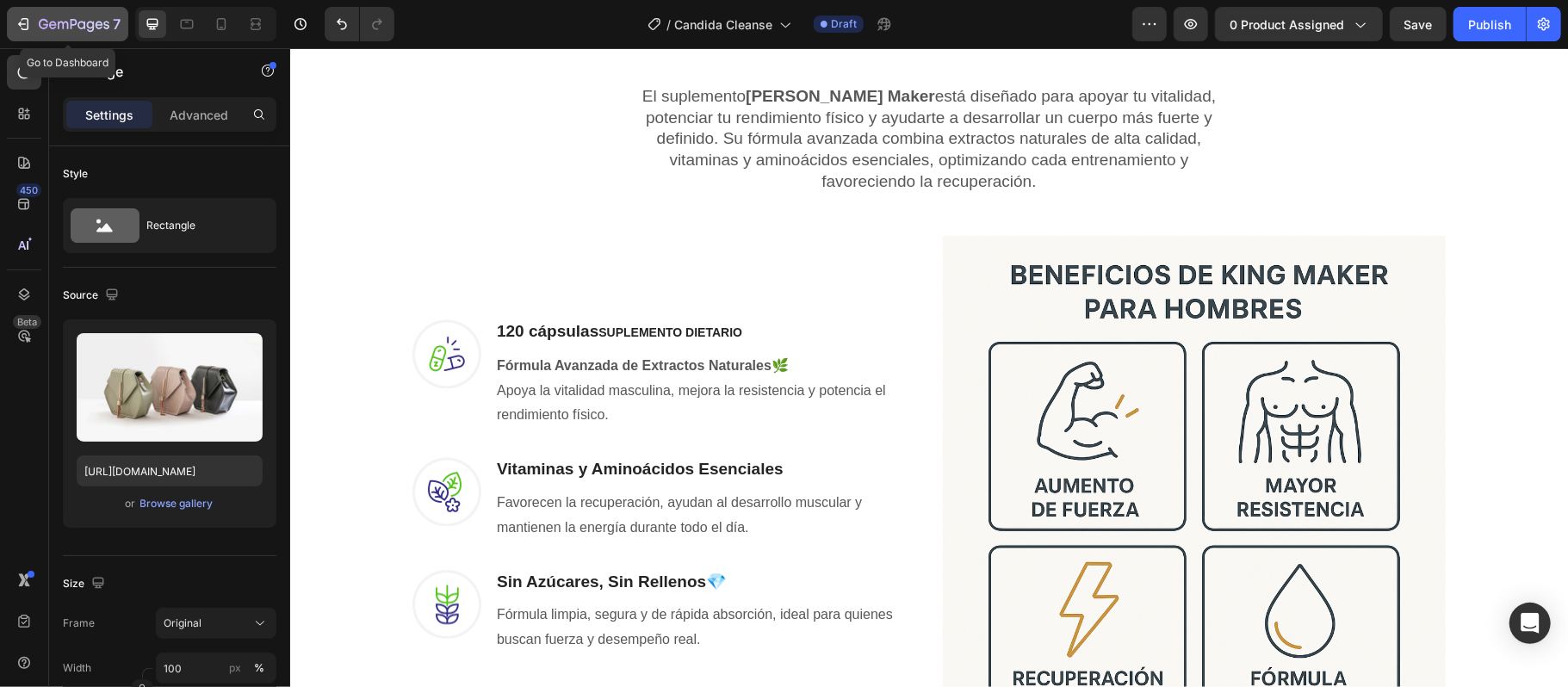
click at [94, 29] on icon "button" at bounding box center [74, 25] width 71 height 15
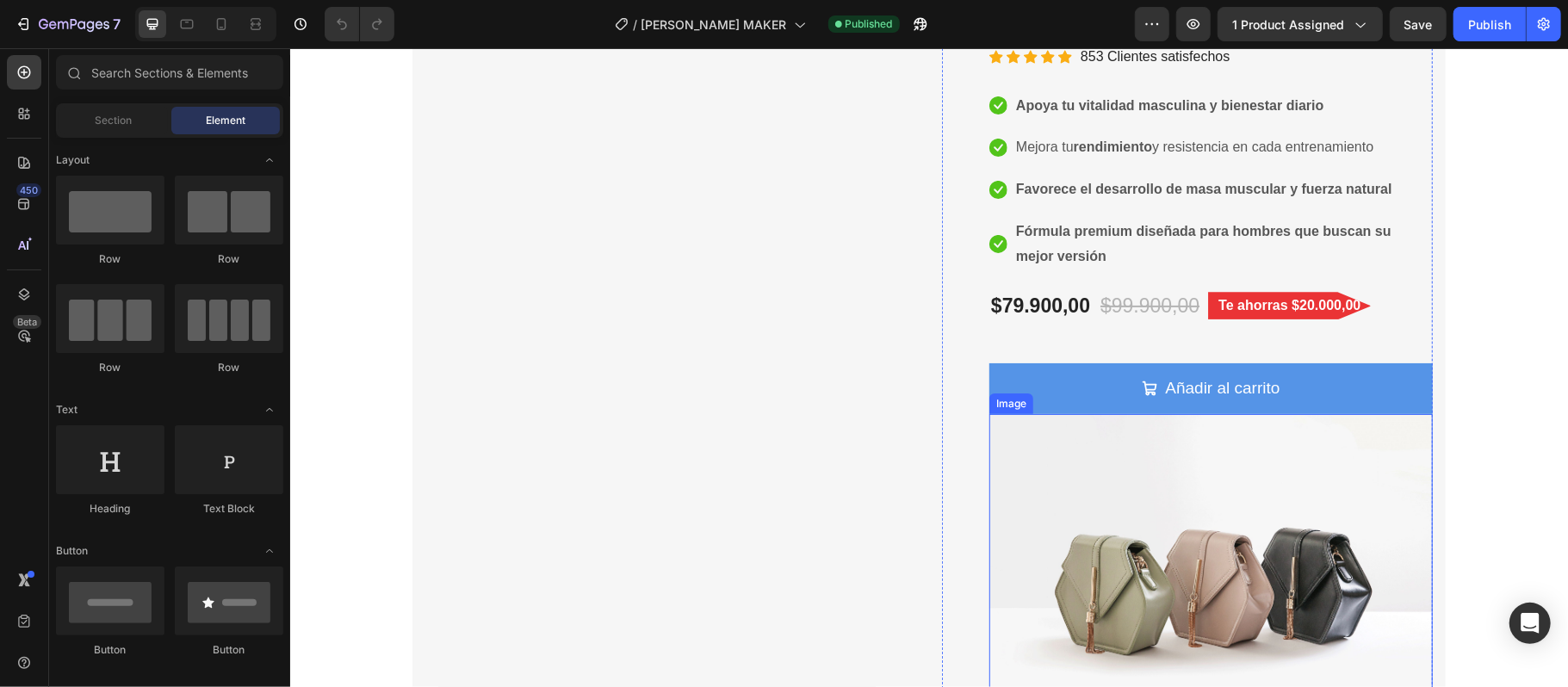
scroll to position [459, 0]
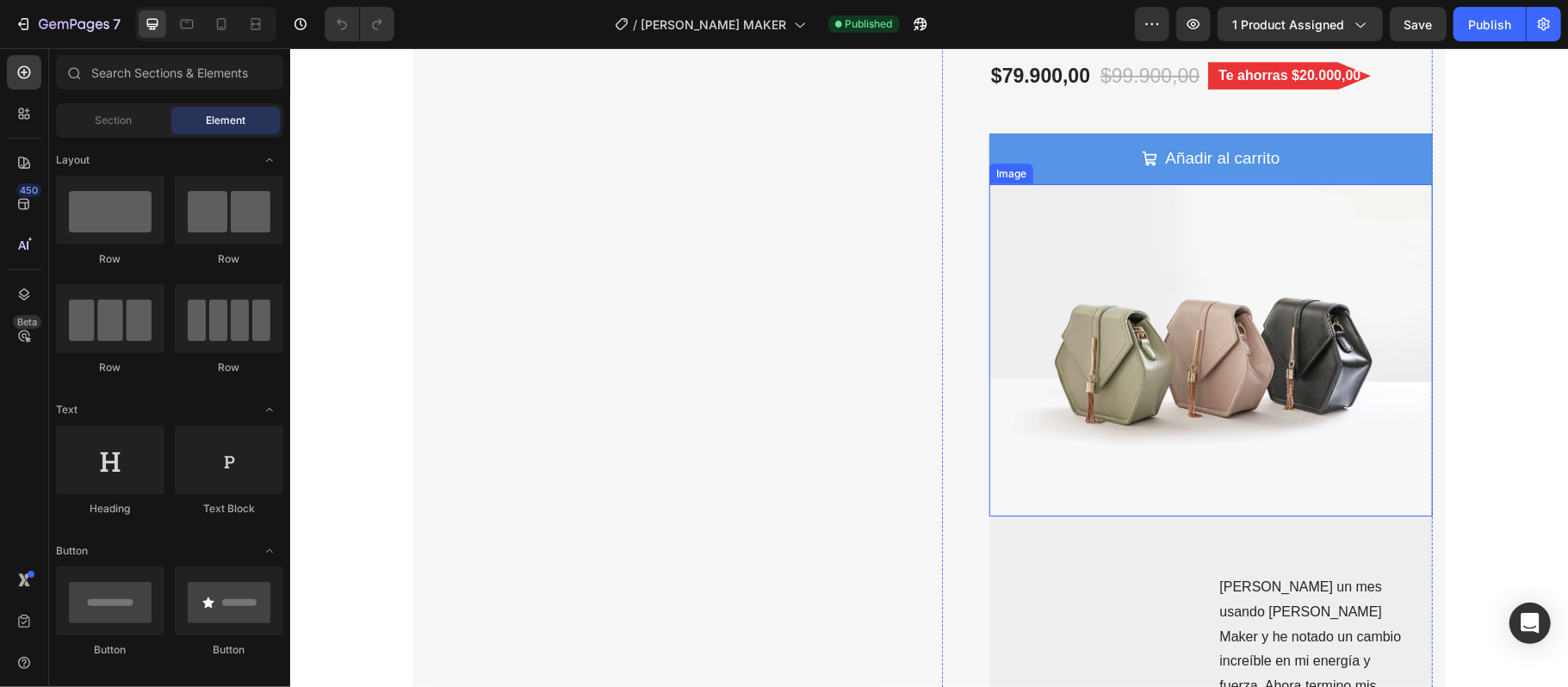
click at [1128, 386] on img at bounding box center [1210, 349] width 444 height 332
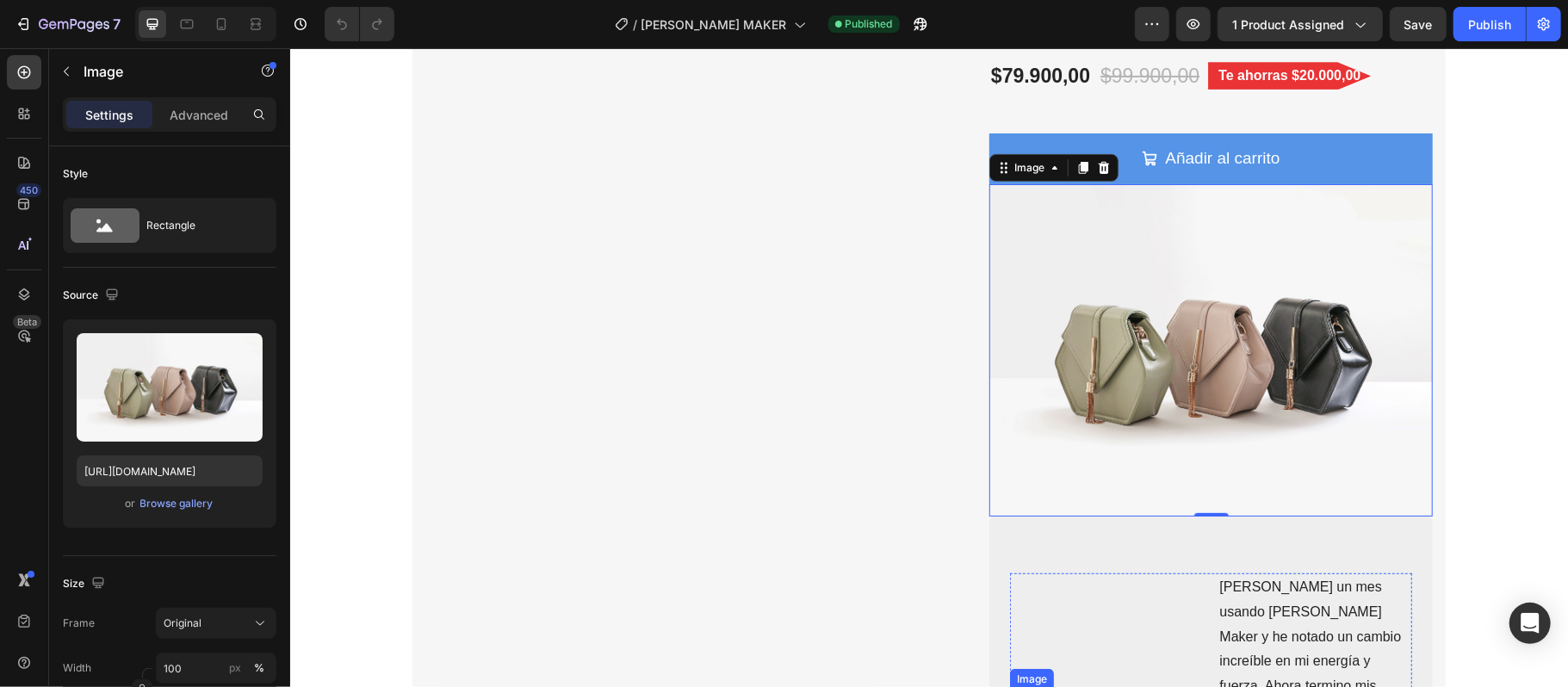
scroll to position [689, 0]
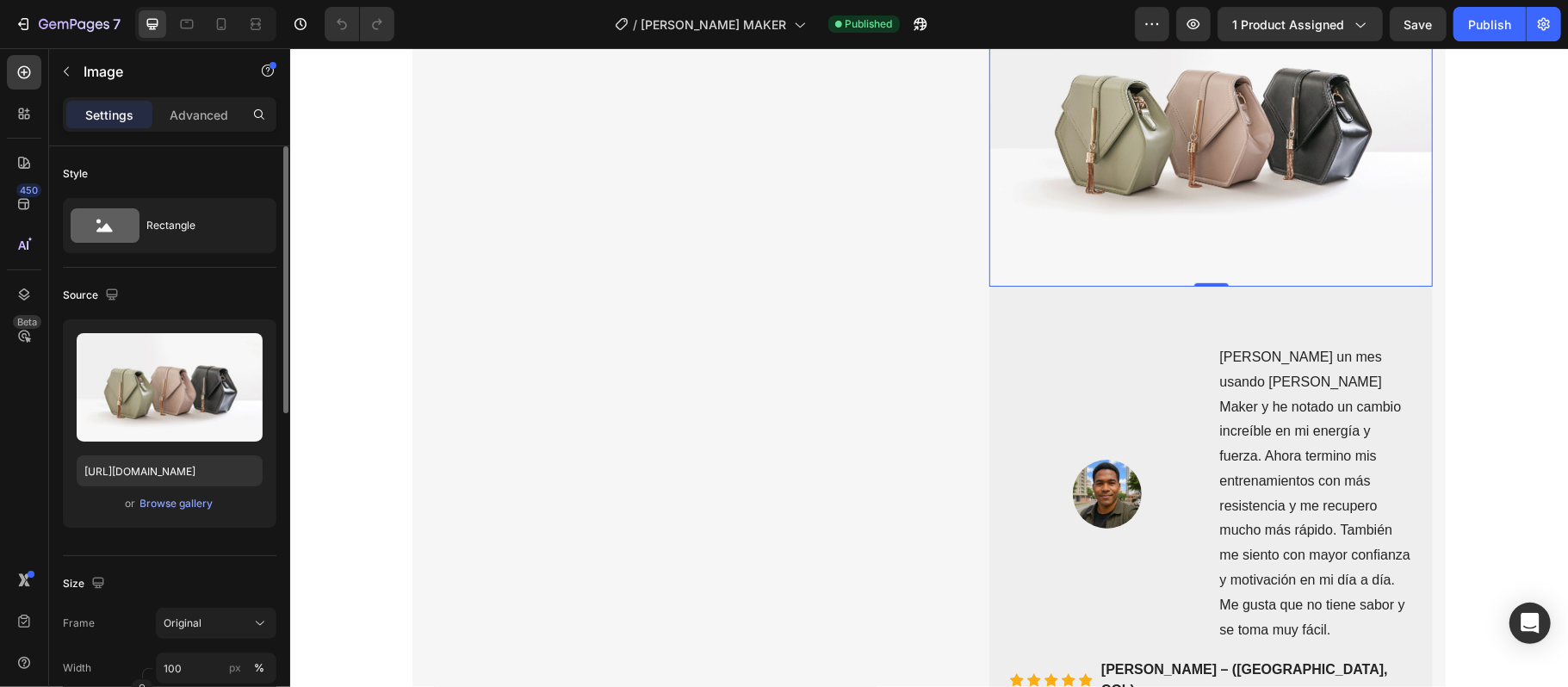
click at [214, 512] on div "or Browse gallery" at bounding box center [169, 504] width 186 height 21
click at [199, 504] on div "Browse gallery" at bounding box center [177, 504] width 73 height 16
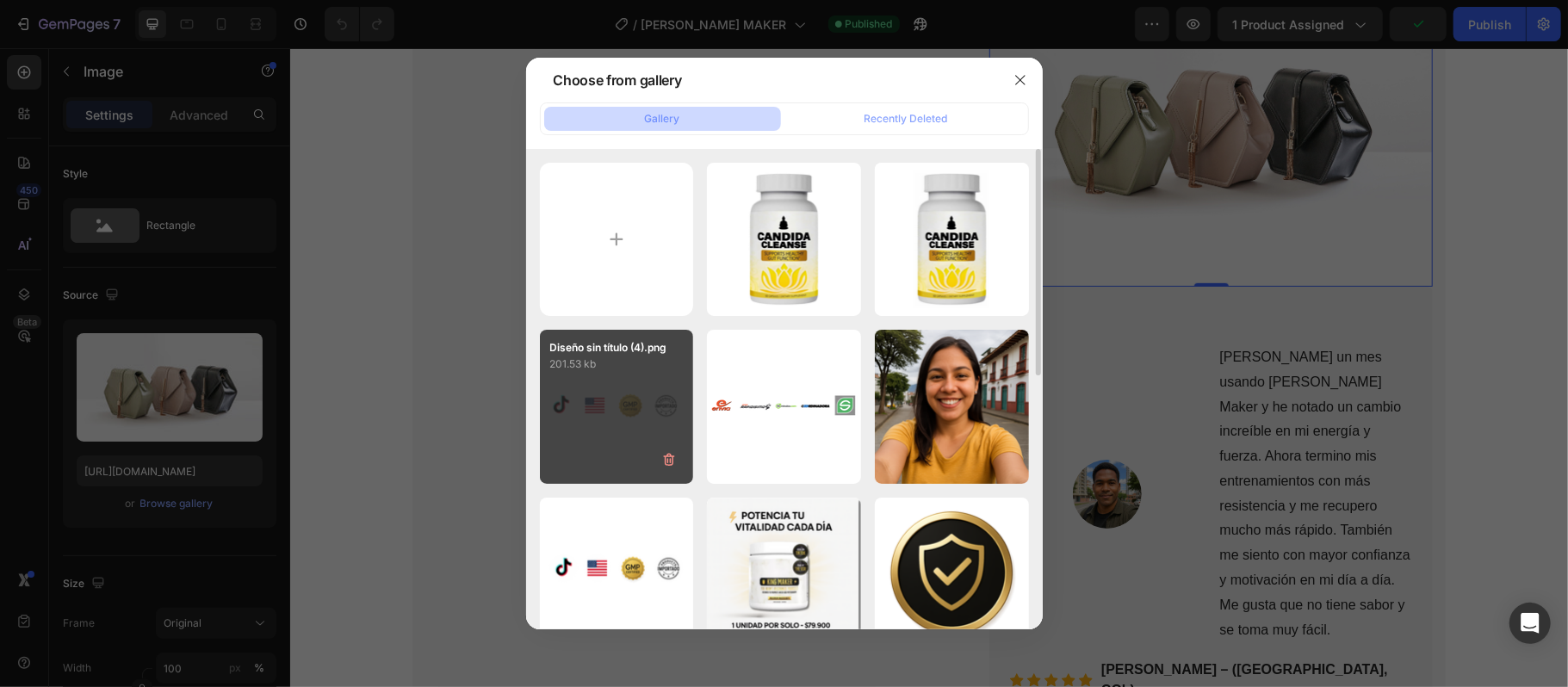
click at [589, 449] on div "Diseño sin título (4).png 201.53 kb" at bounding box center [616, 407] width 154 height 154
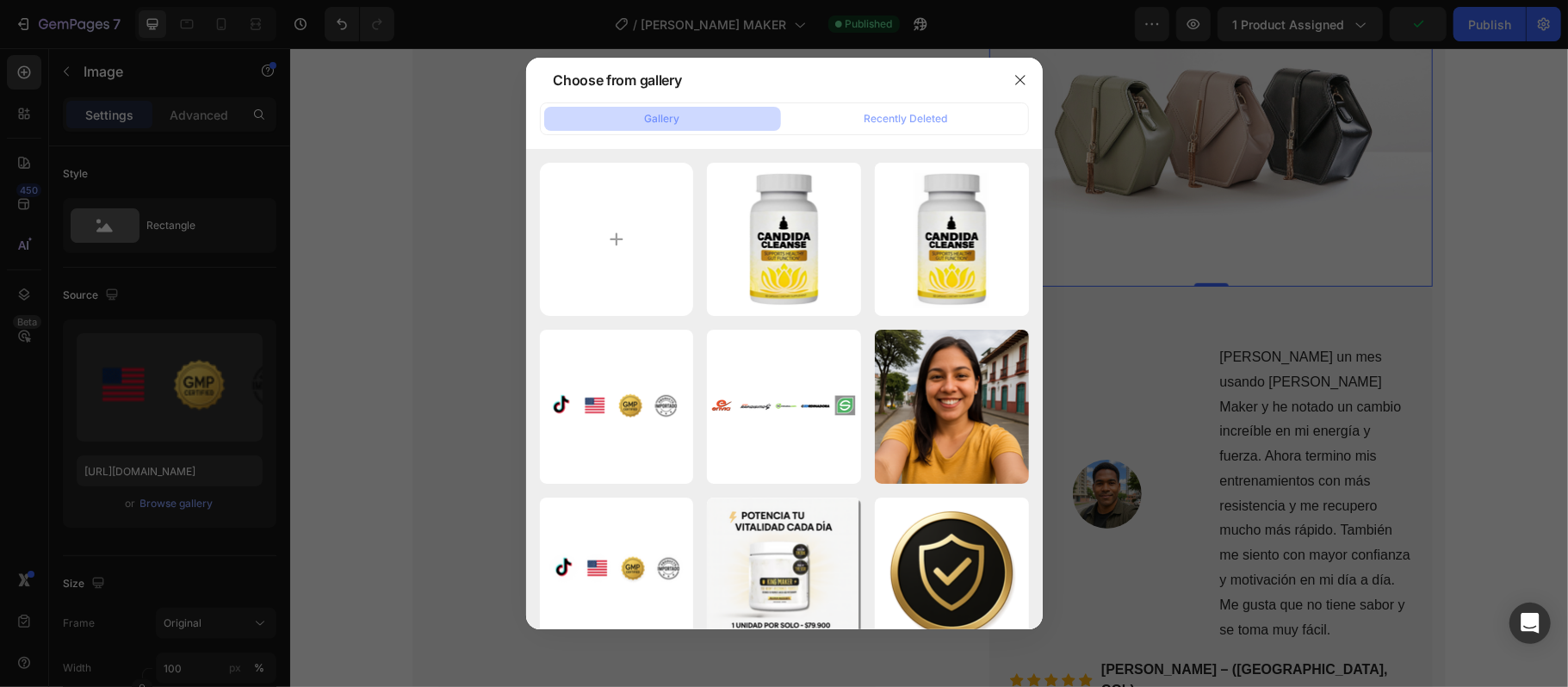
type input "[URL][DOMAIN_NAME]"
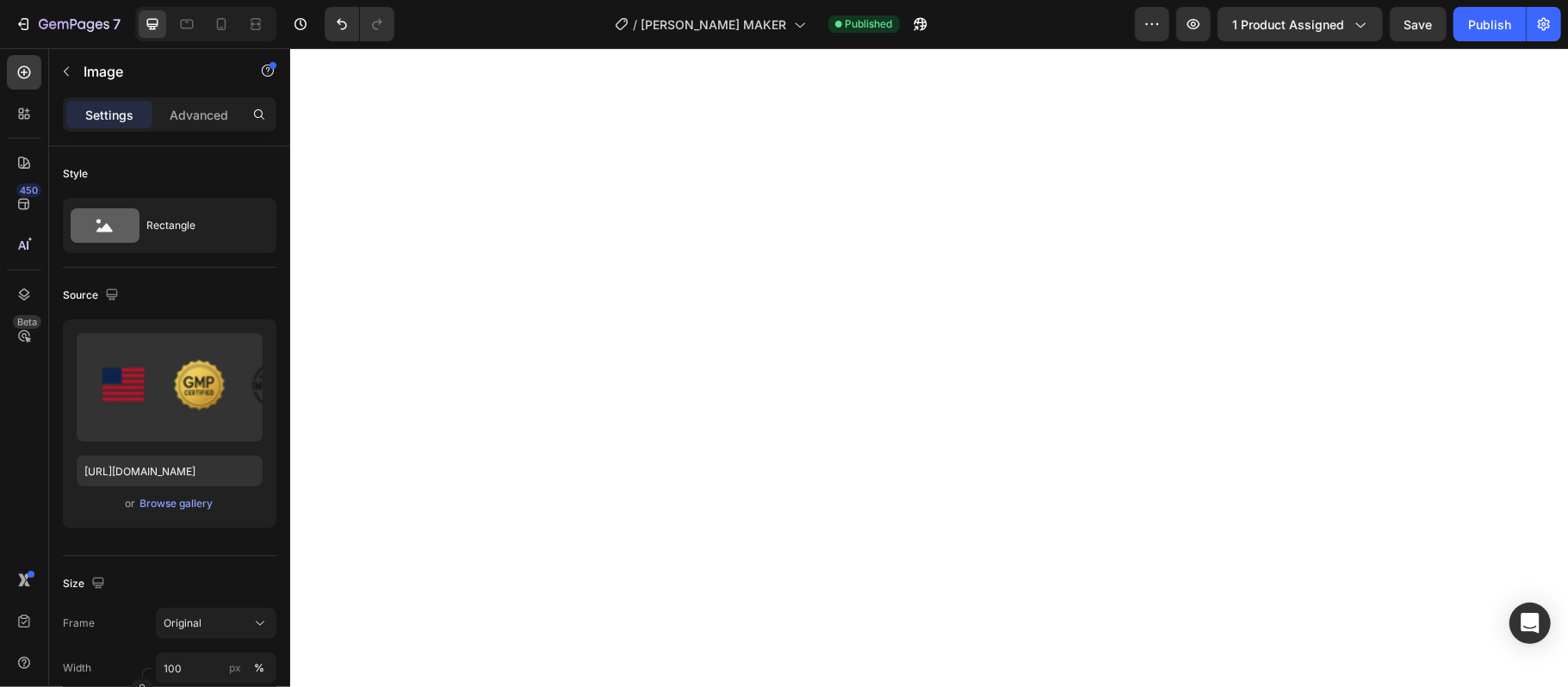
scroll to position [0, 0]
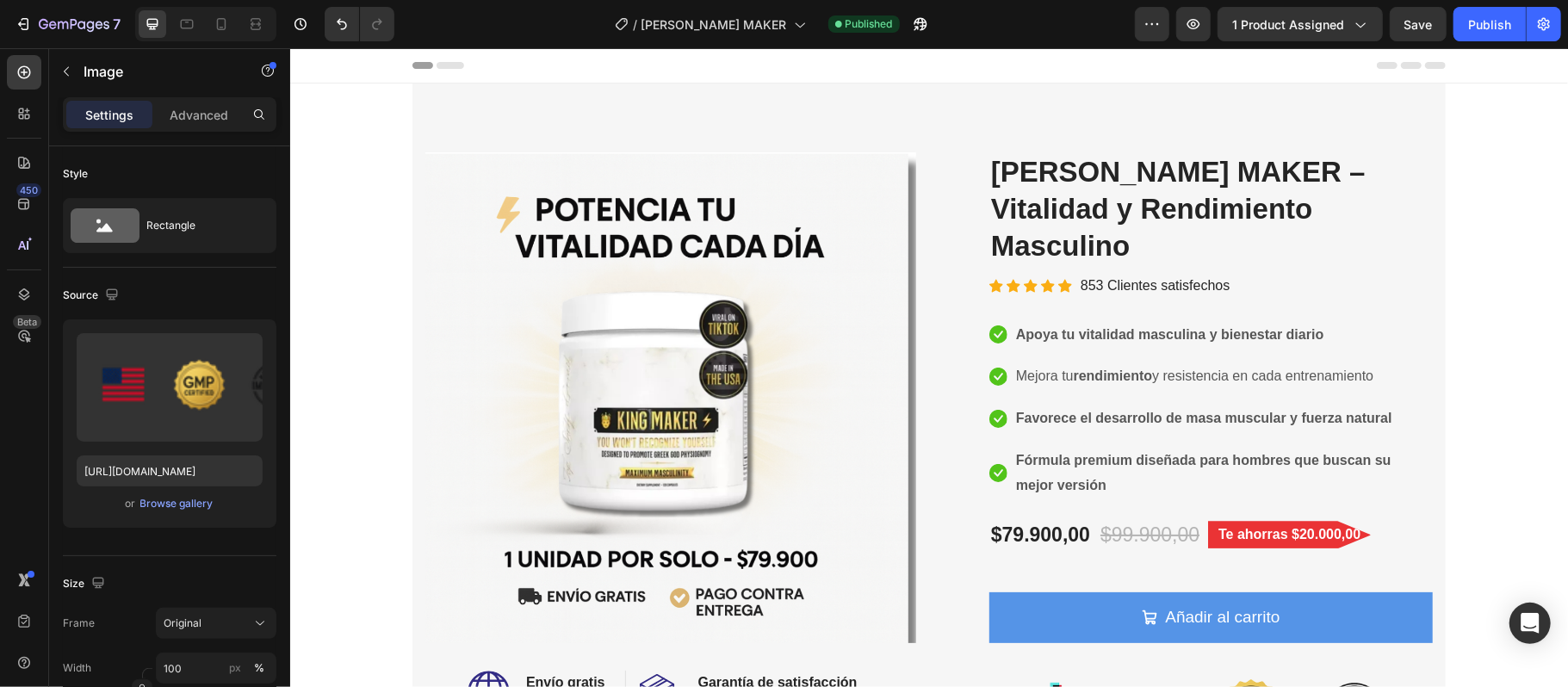
click at [1500, 38] on button "Publish" at bounding box center [1489, 24] width 72 height 35
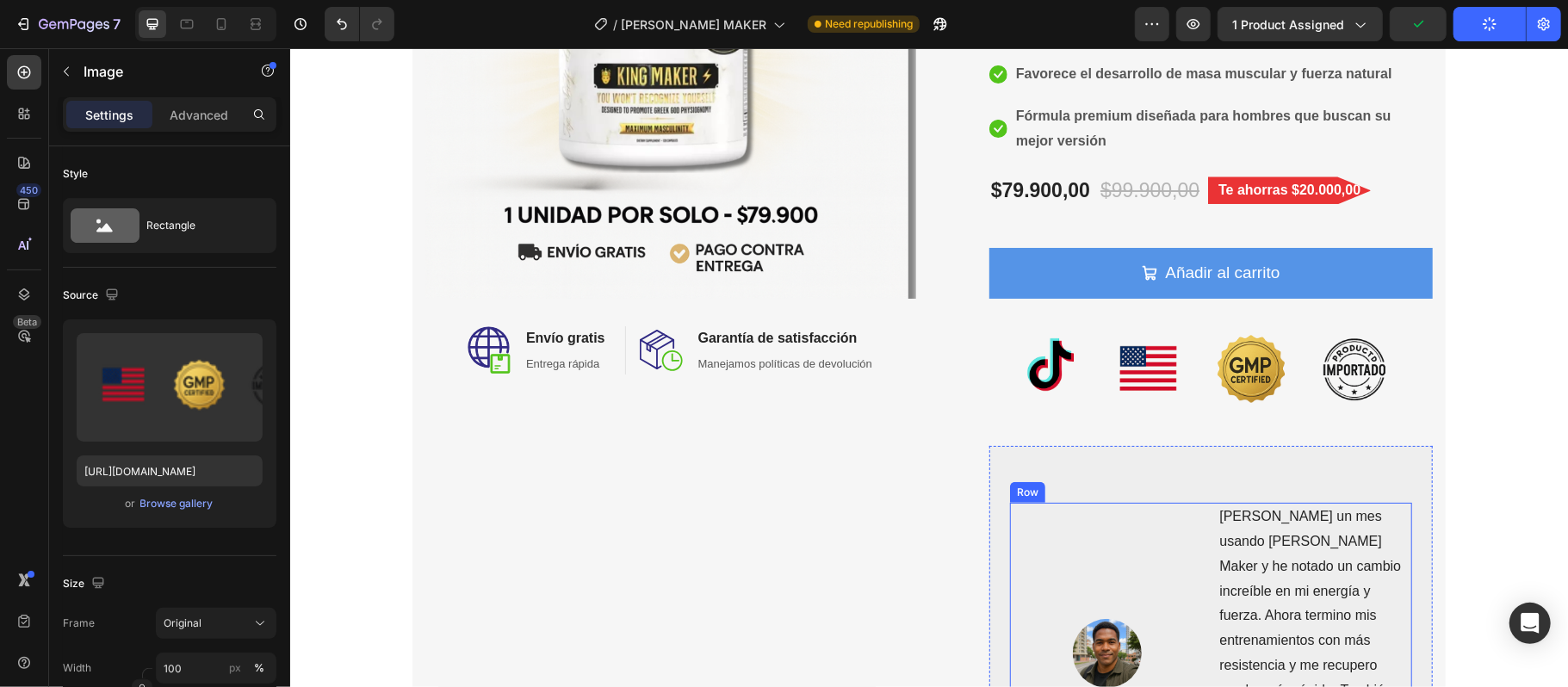
scroll to position [459, 0]
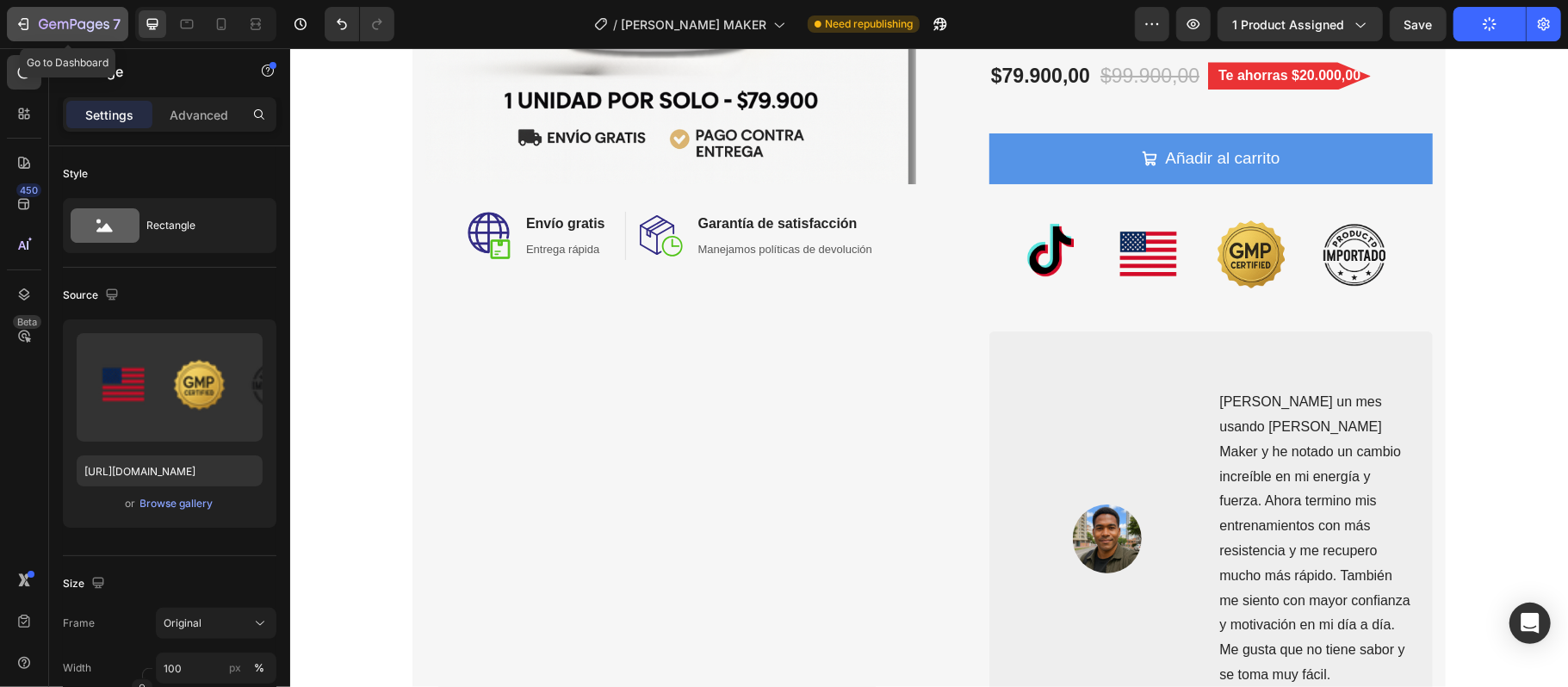
click at [67, 25] on icon "button" at bounding box center [63, 25] width 10 height 8
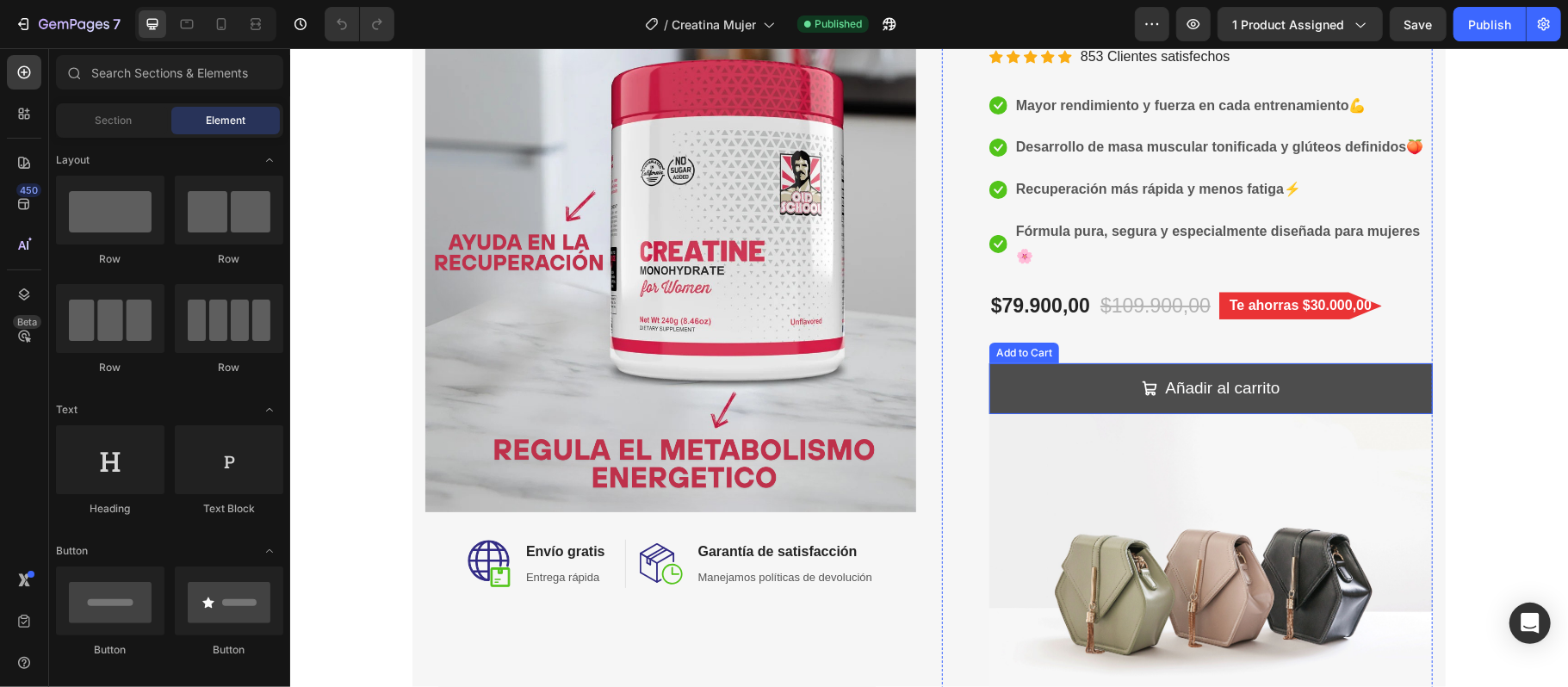
scroll to position [344, 0]
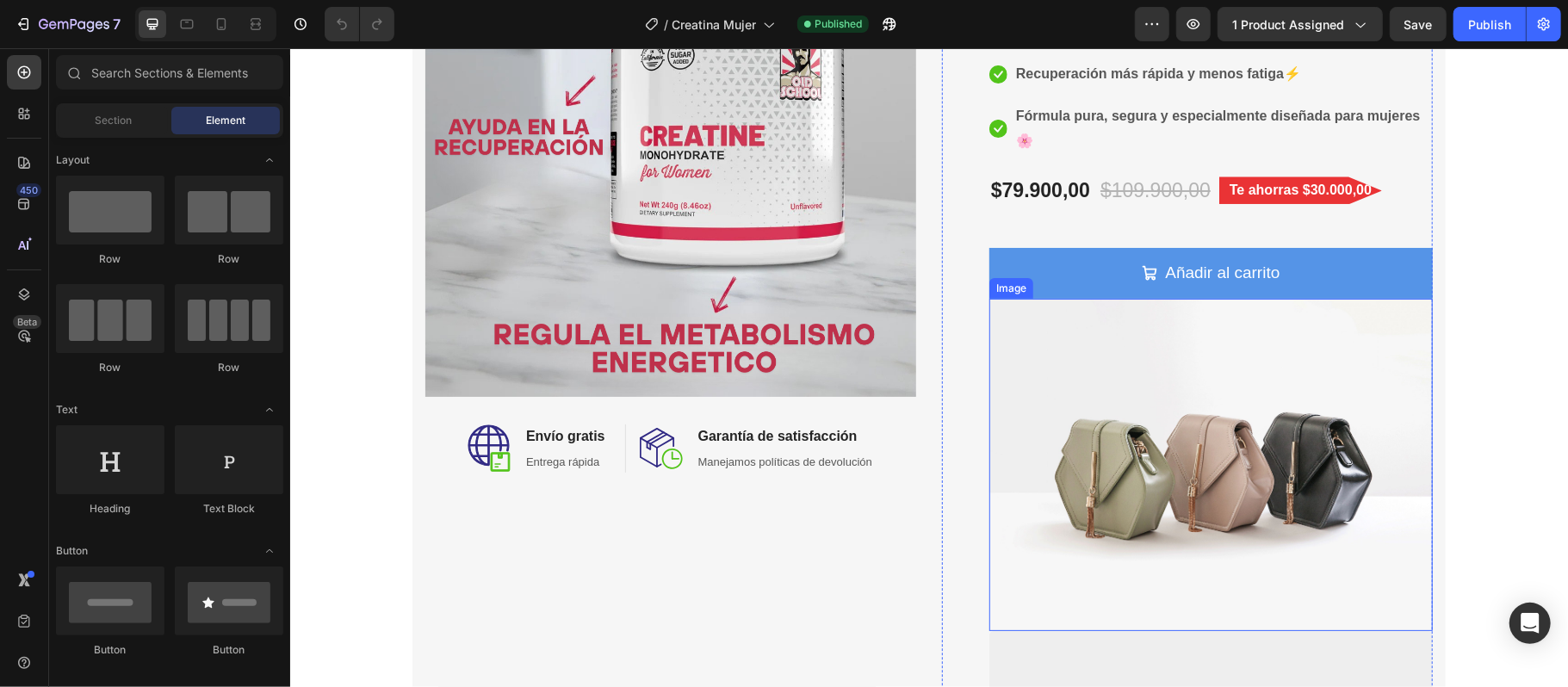
click at [1217, 426] on img at bounding box center [1210, 463] width 444 height 332
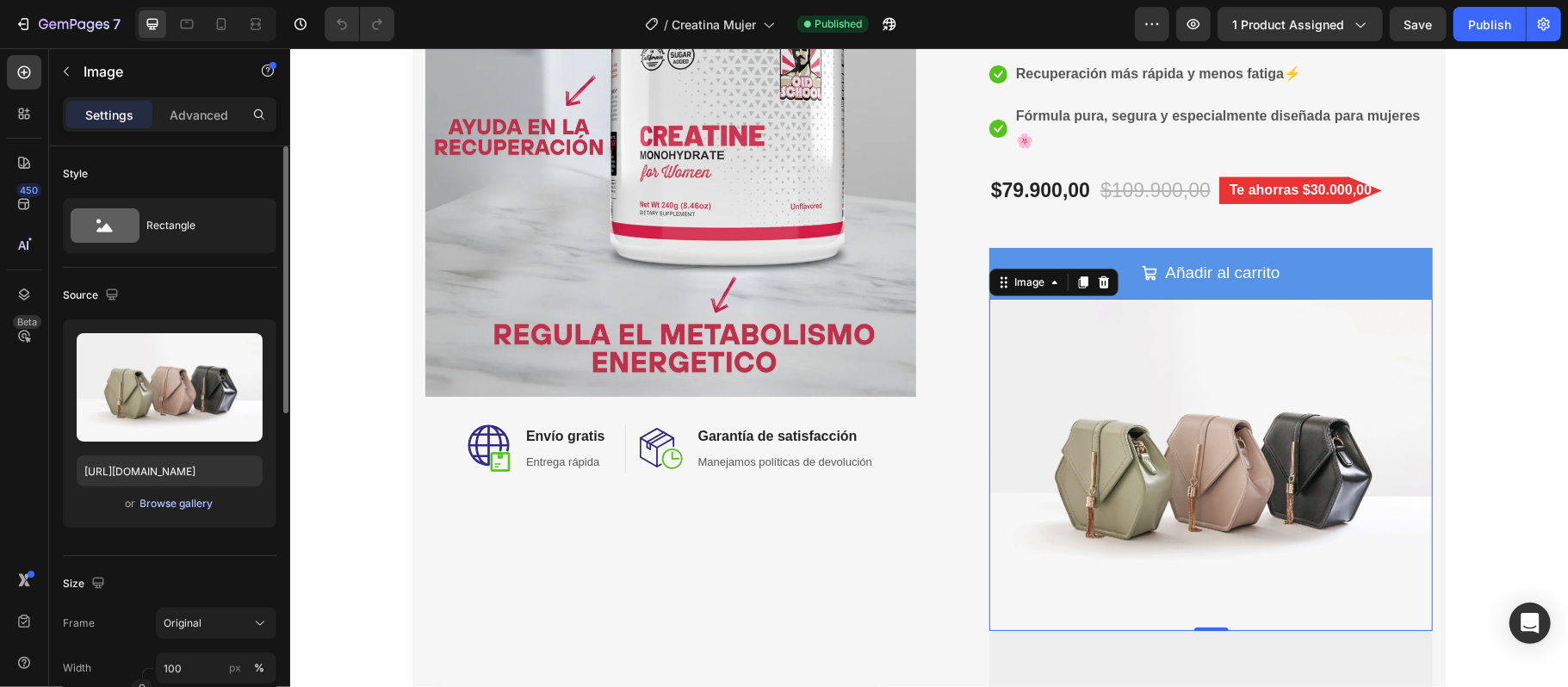
click at [196, 510] on div "Browse gallery" at bounding box center [177, 504] width 73 height 16
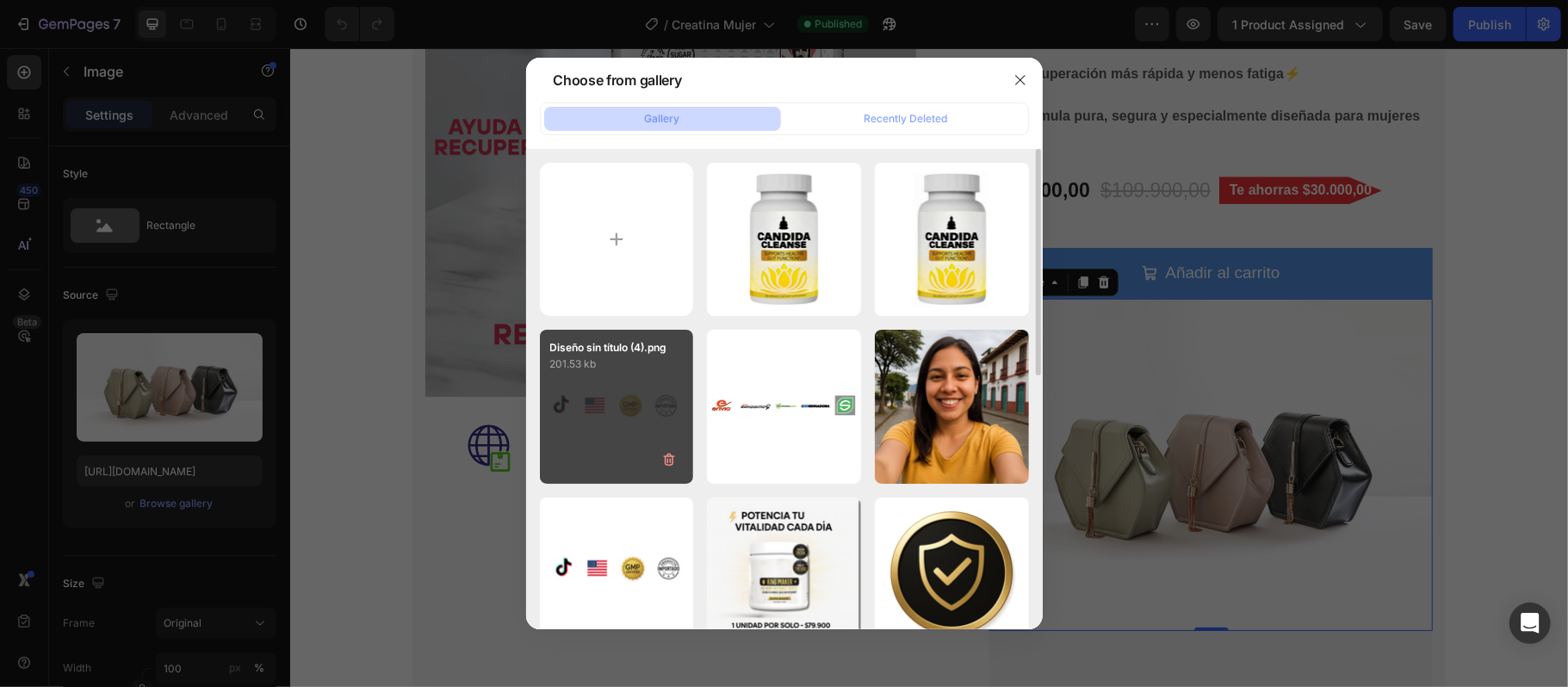
click at [637, 472] on div "Diseño sin título (4).png 201.53 kb" at bounding box center [616, 407] width 154 height 154
type input "[URL][DOMAIN_NAME]"
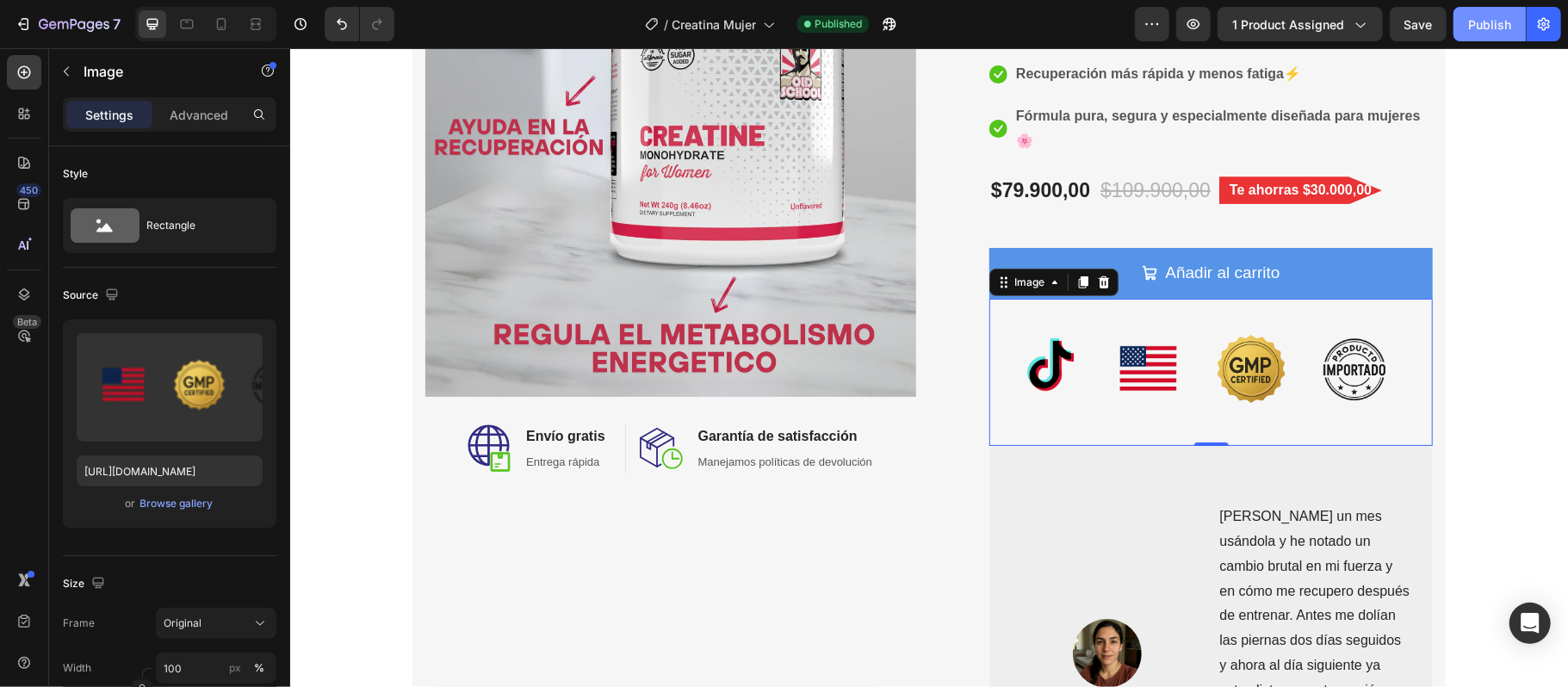
click at [1464, 8] on button "Publish" at bounding box center [1489, 24] width 72 height 35
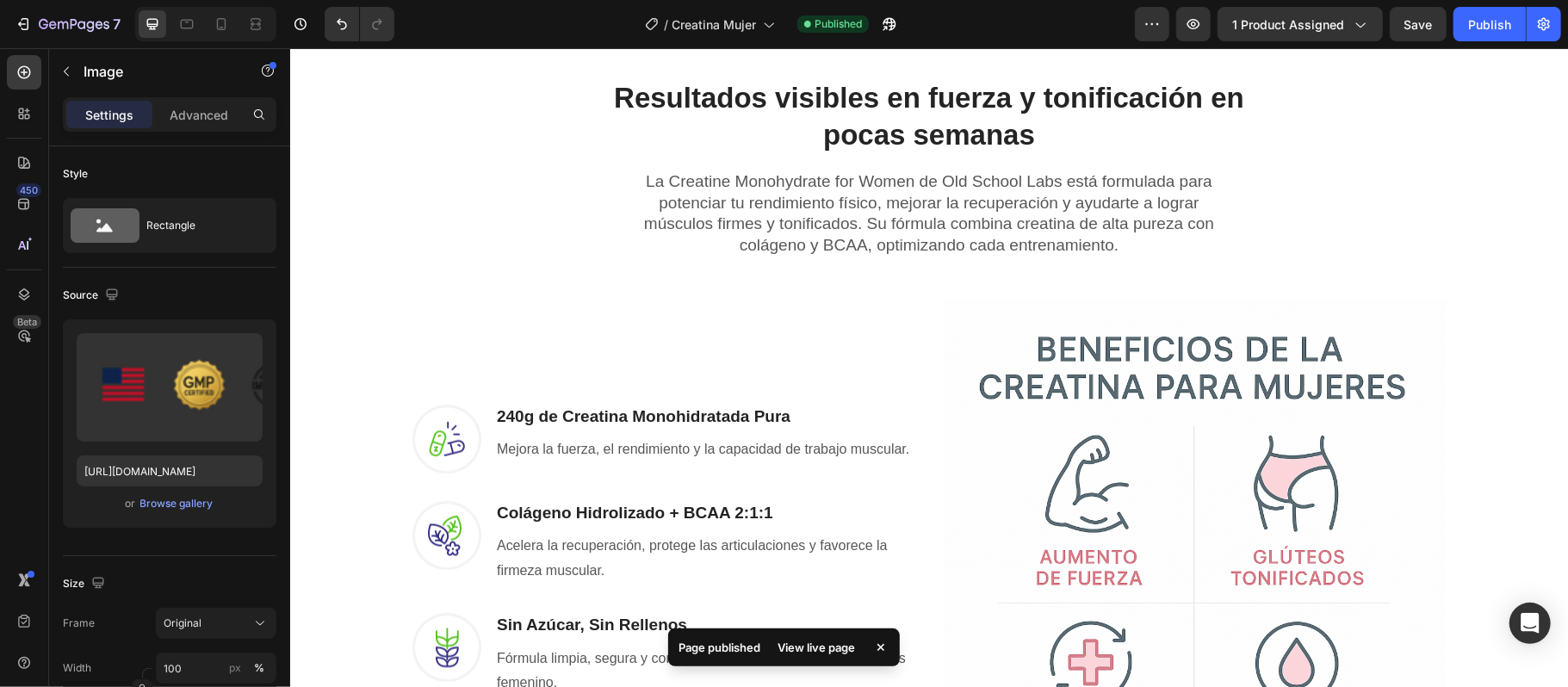
scroll to position [678, 0]
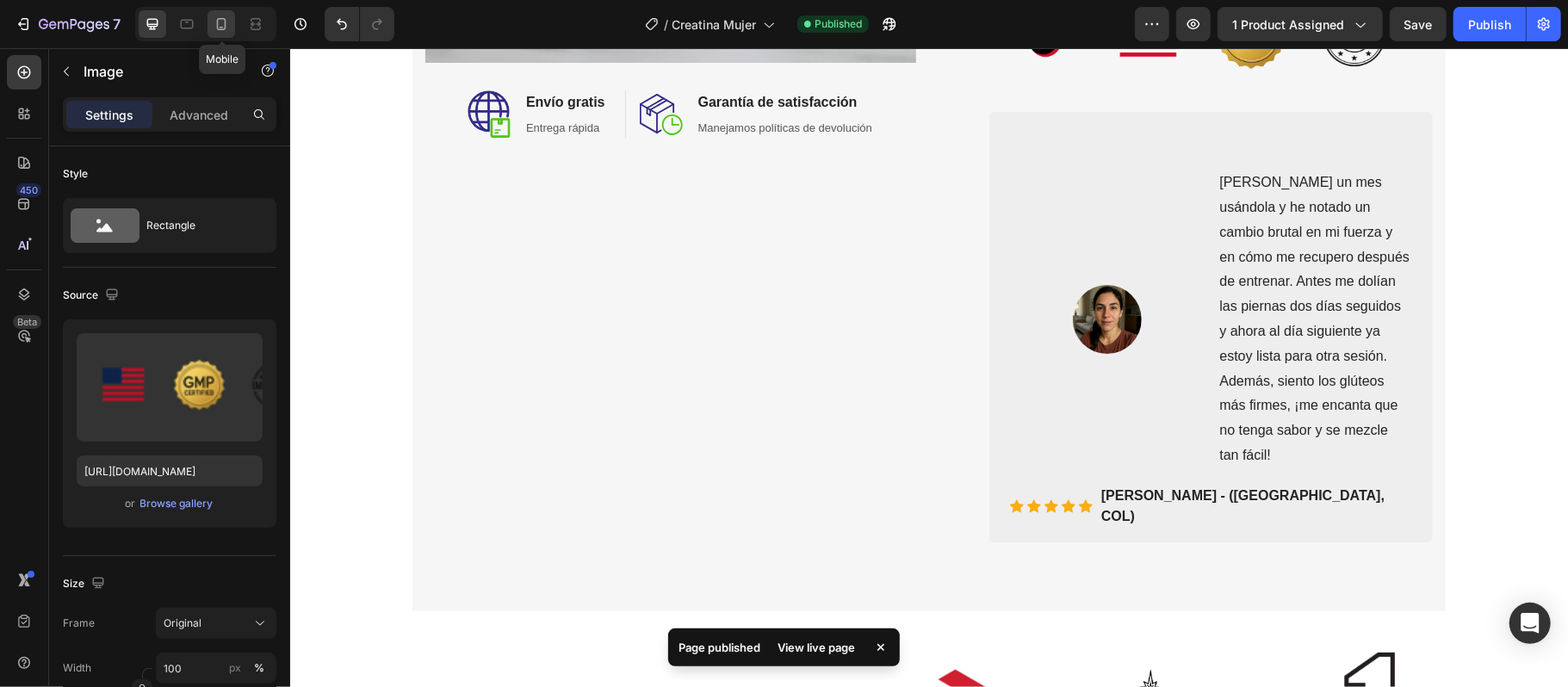
click at [217, 29] on icon at bounding box center [221, 24] width 17 height 17
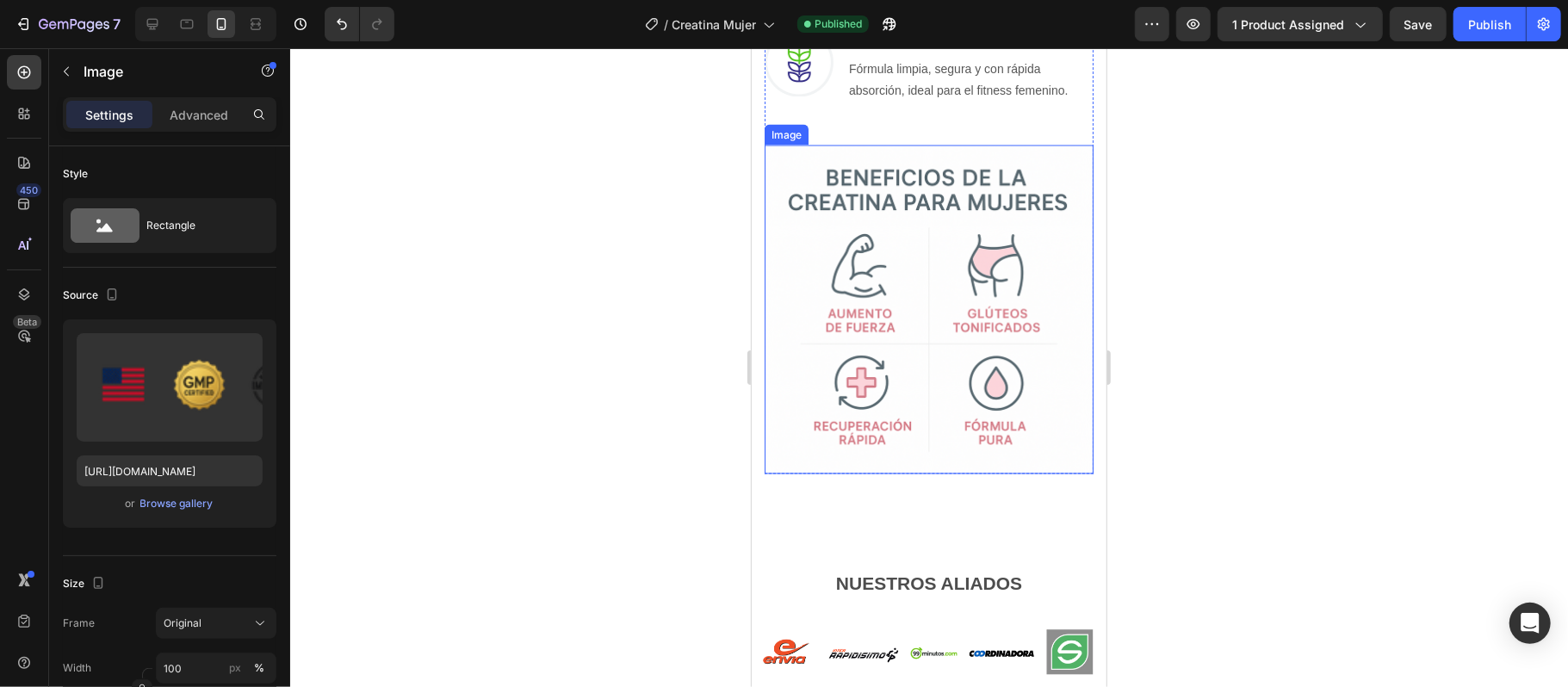
scroll to position [2312, 0]
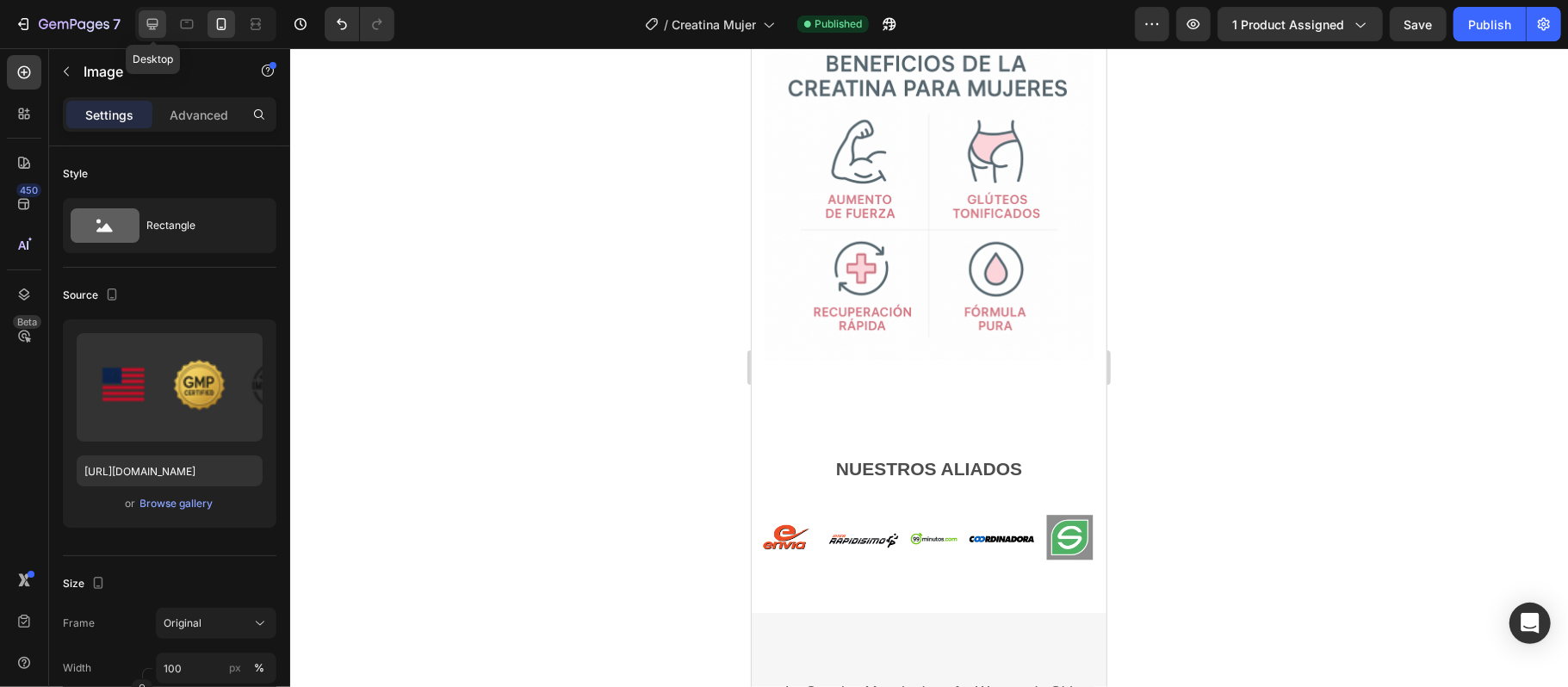
click at [149, 33] on div at bounding box center [153, 24] width 28 height 28
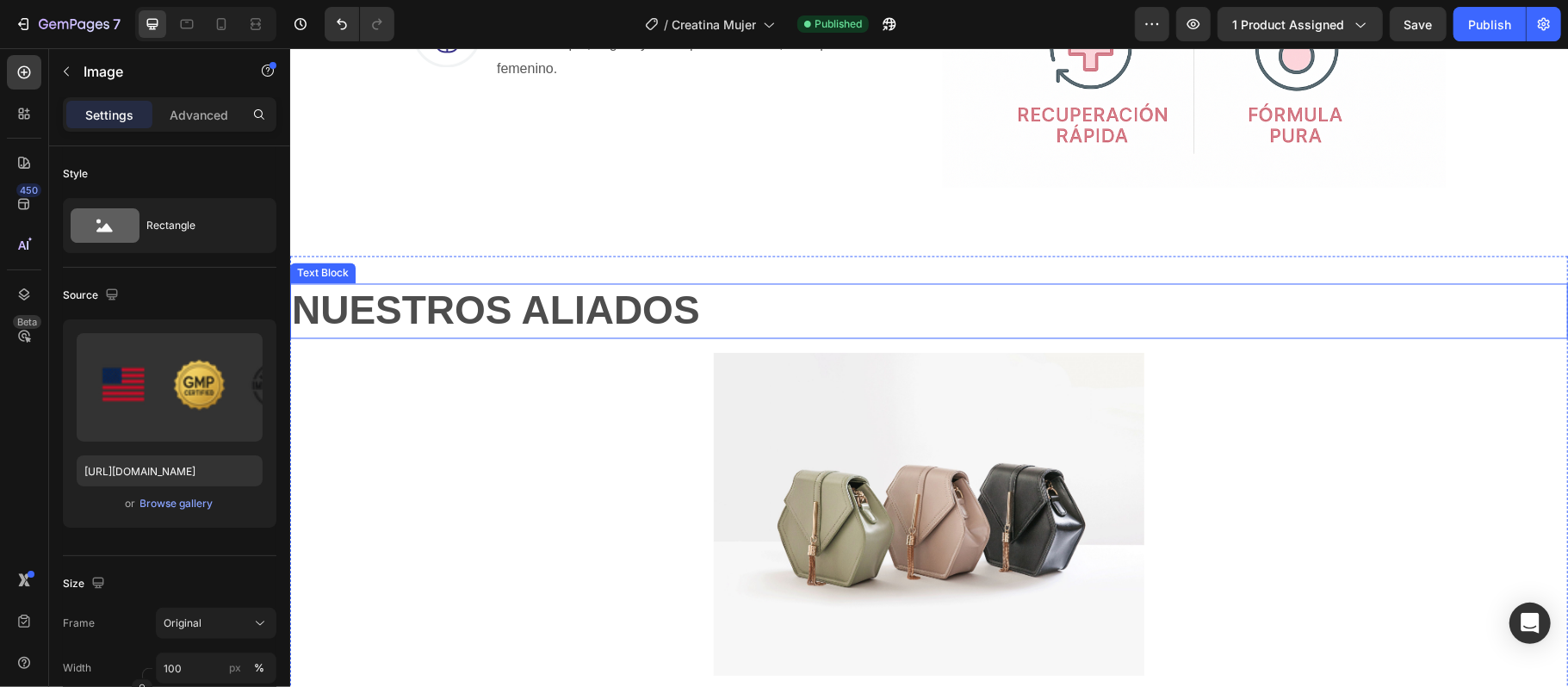
scroll to position [2660, 0]
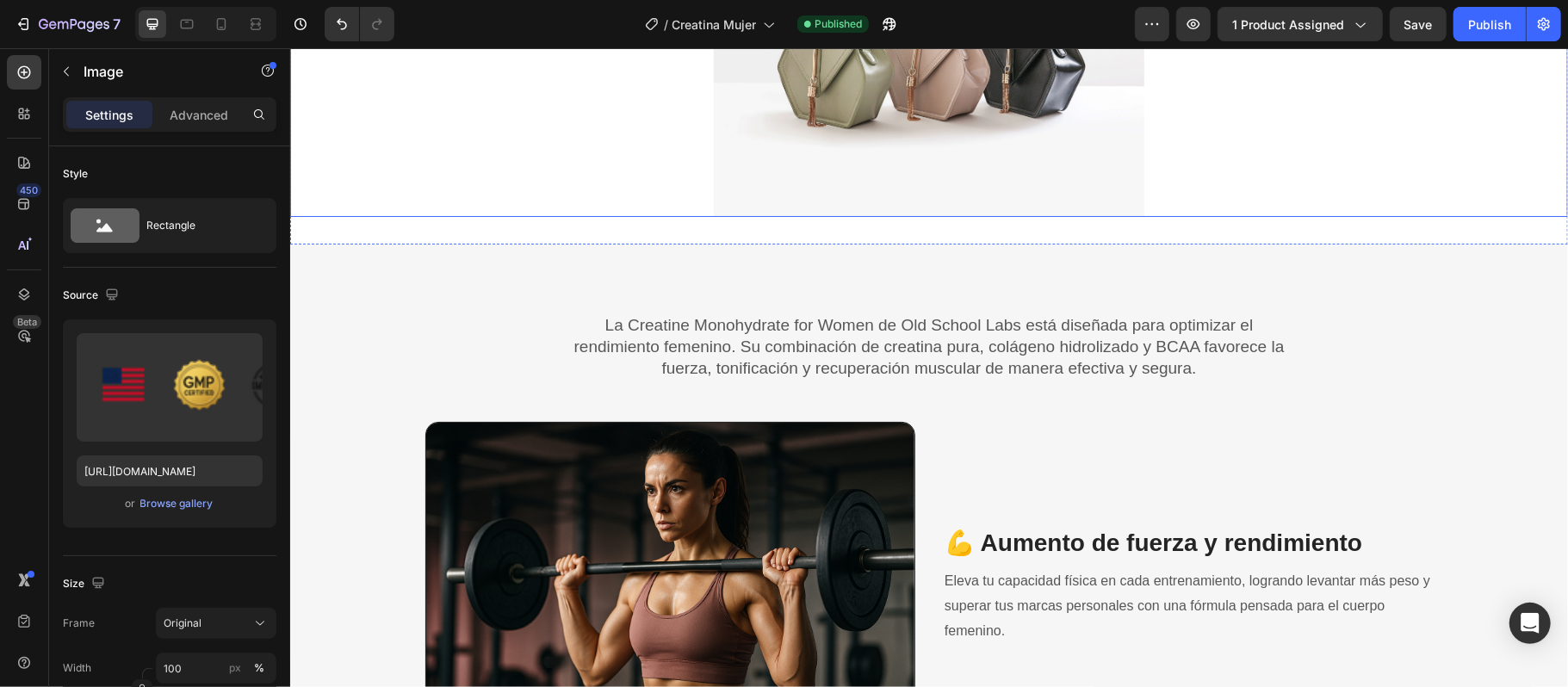
click at [869, 142] on img at bounding box center [928, 54] width 431 height 323
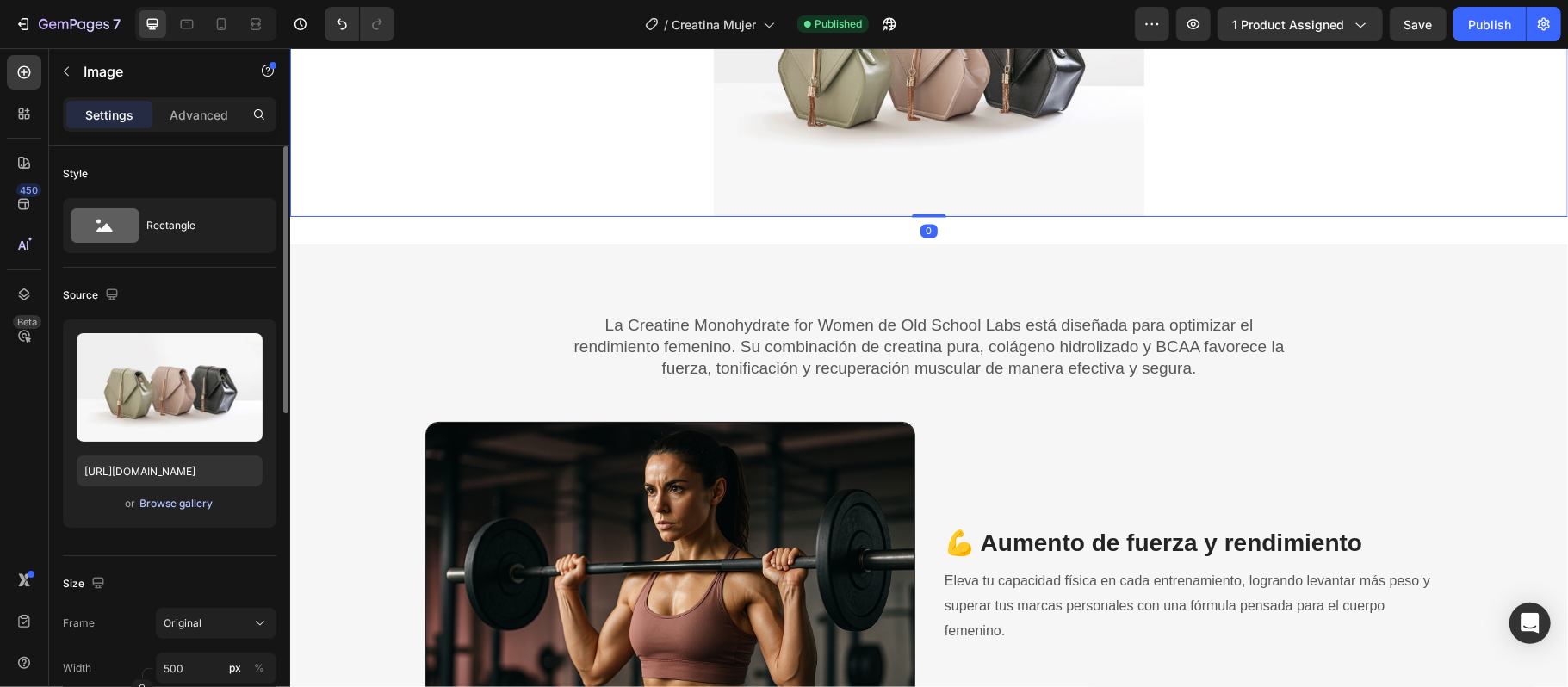
click at [194, 504] on div "Browse gallery" at bounding box center [177, 504] width 73 height 16
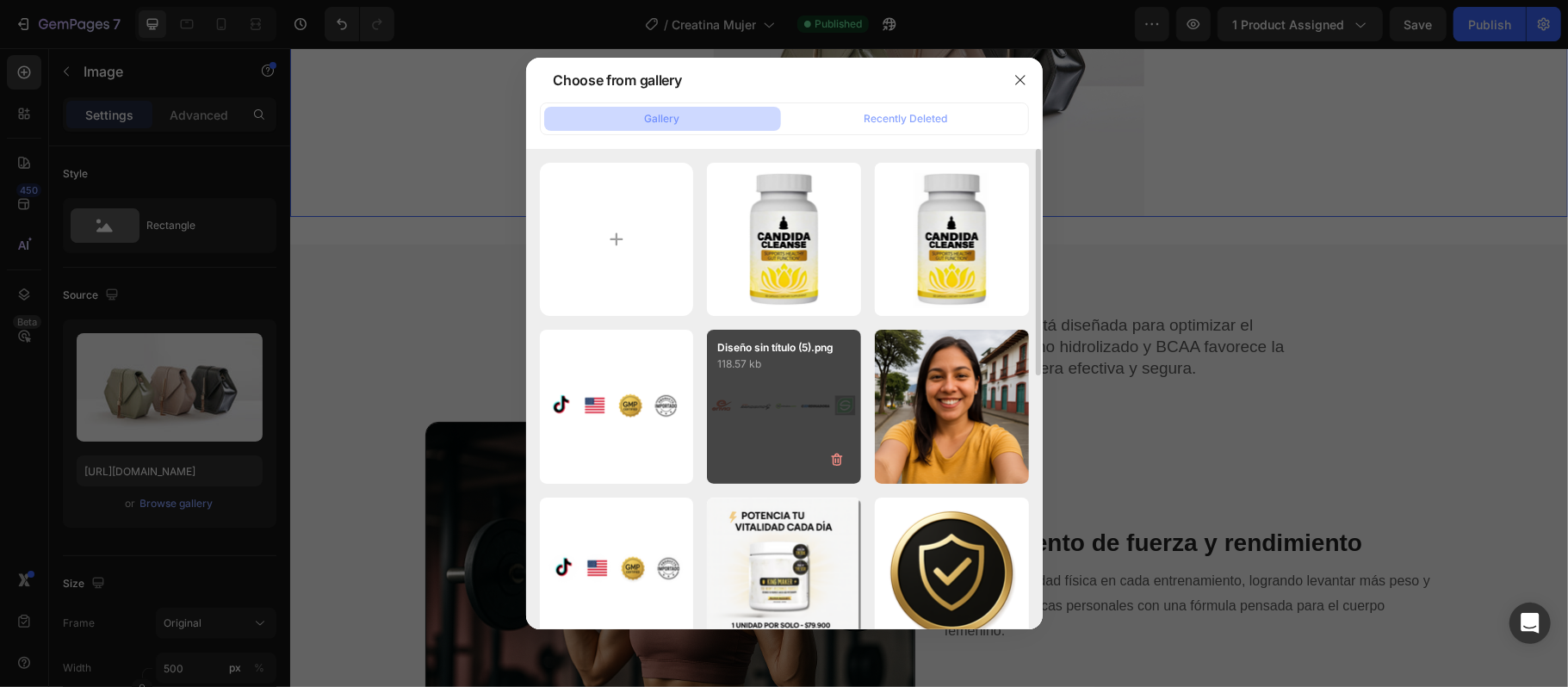
click at [755, 401] on div "Diseño sin título (5).png 118.57 kb" at bounding box center [784, 407] width 154 height 154
type input "https://cdn.shopify.com/s/files/1/0687/7727/9548/files/gempages_576771355865776…"
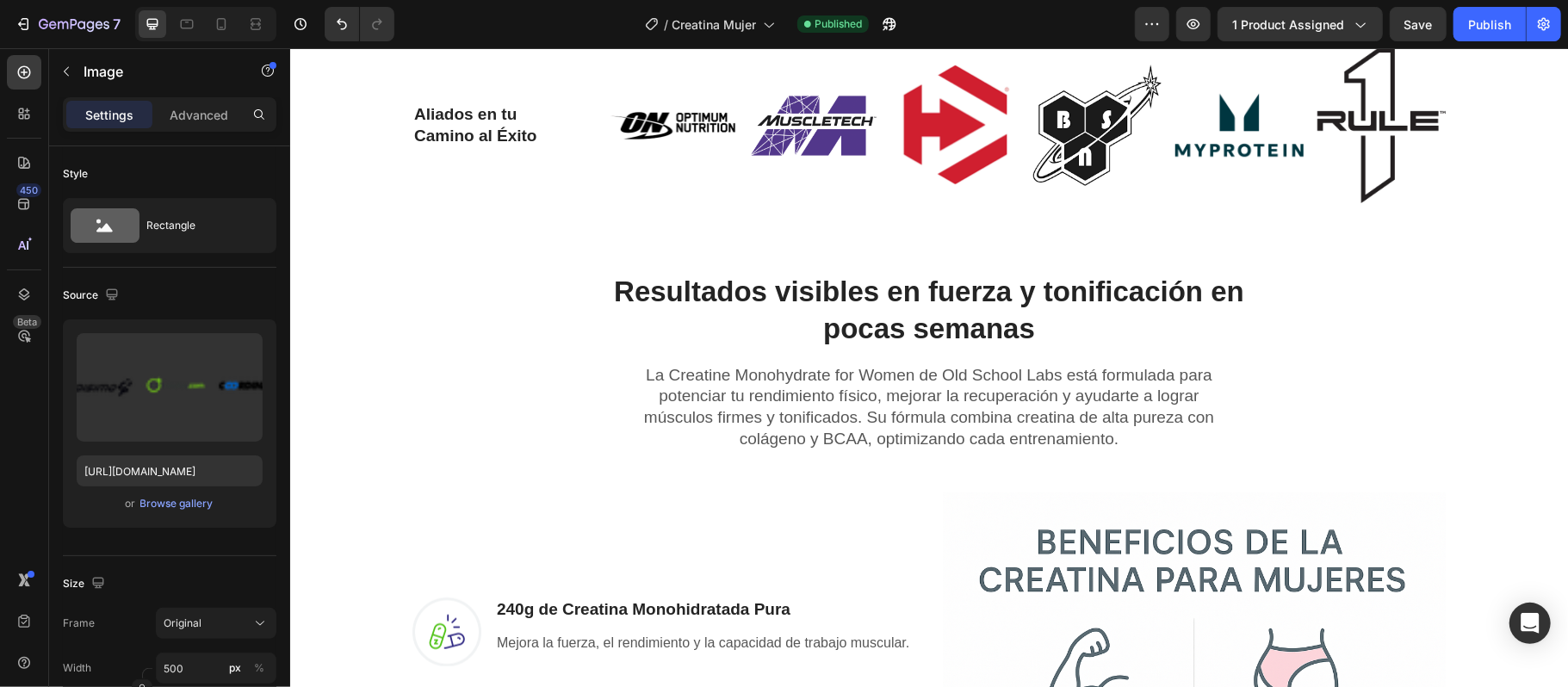
scroll to position [824, 0]
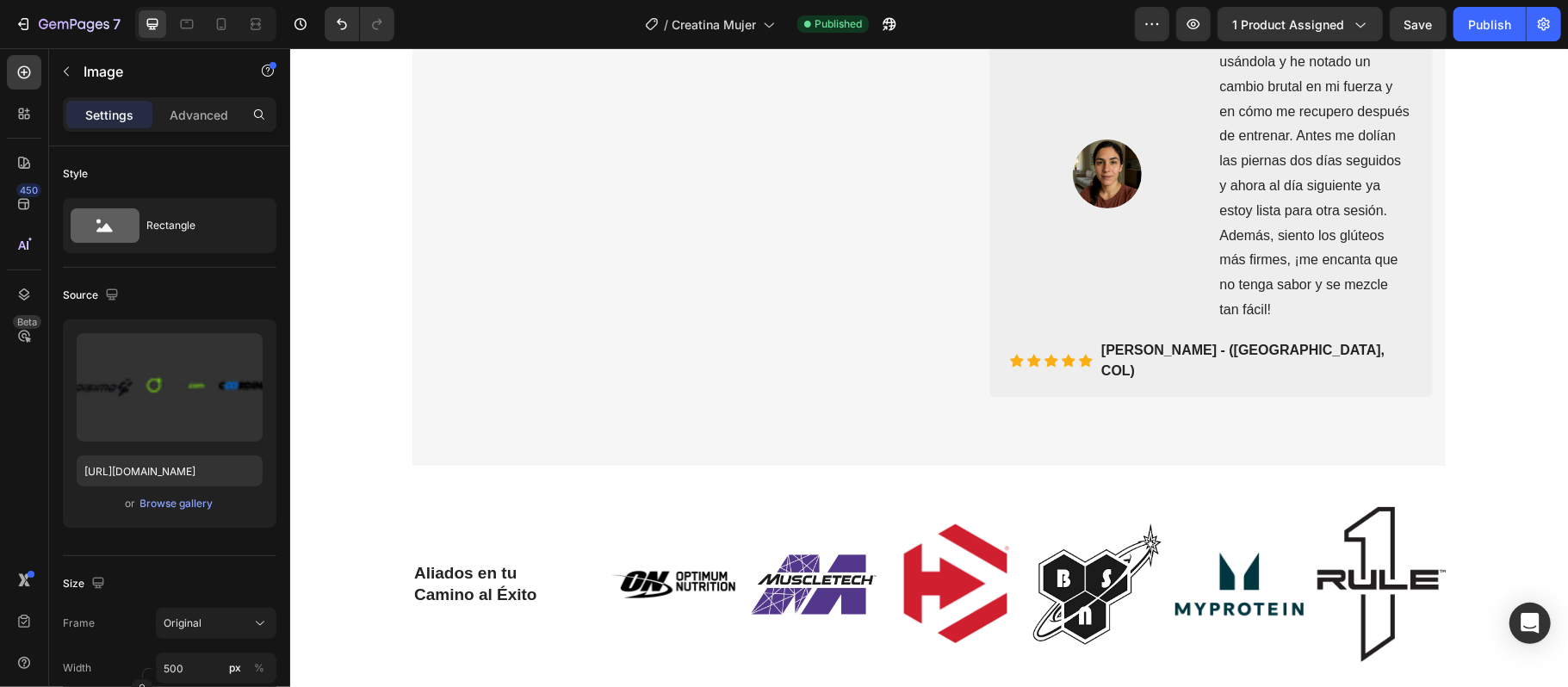
click at [1486, 43] on div "7 Version history / Creatina Mujer Published Preview 1 product assigned Save Pu…" at bounding box center [784, 24] width 1568 height 49
click at [1483, 33] on button "Publish" at bounding box center [1489, 24] width 72 height 35
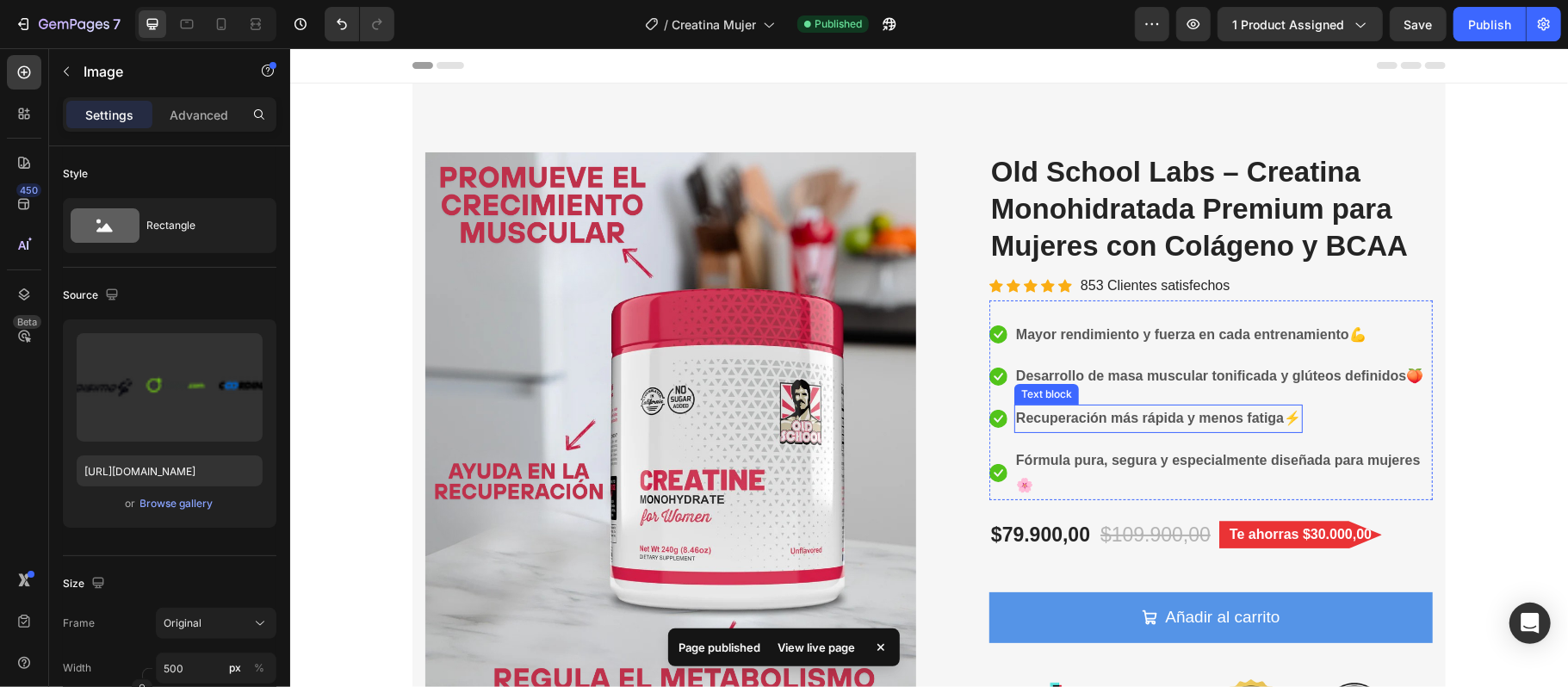
scroll to position [229, 0]
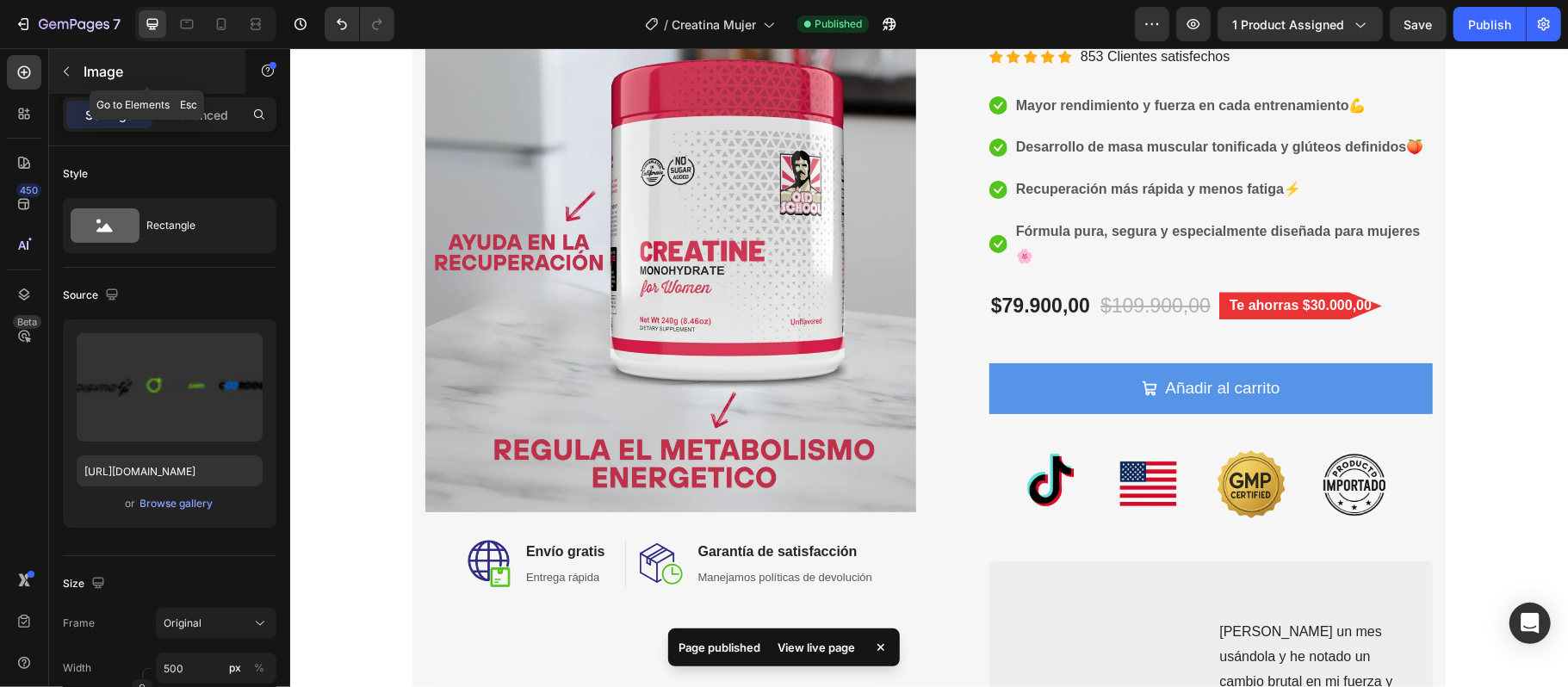
click at [70, 80] on button "button" at bounding box center [66, 72] width 28 height 28
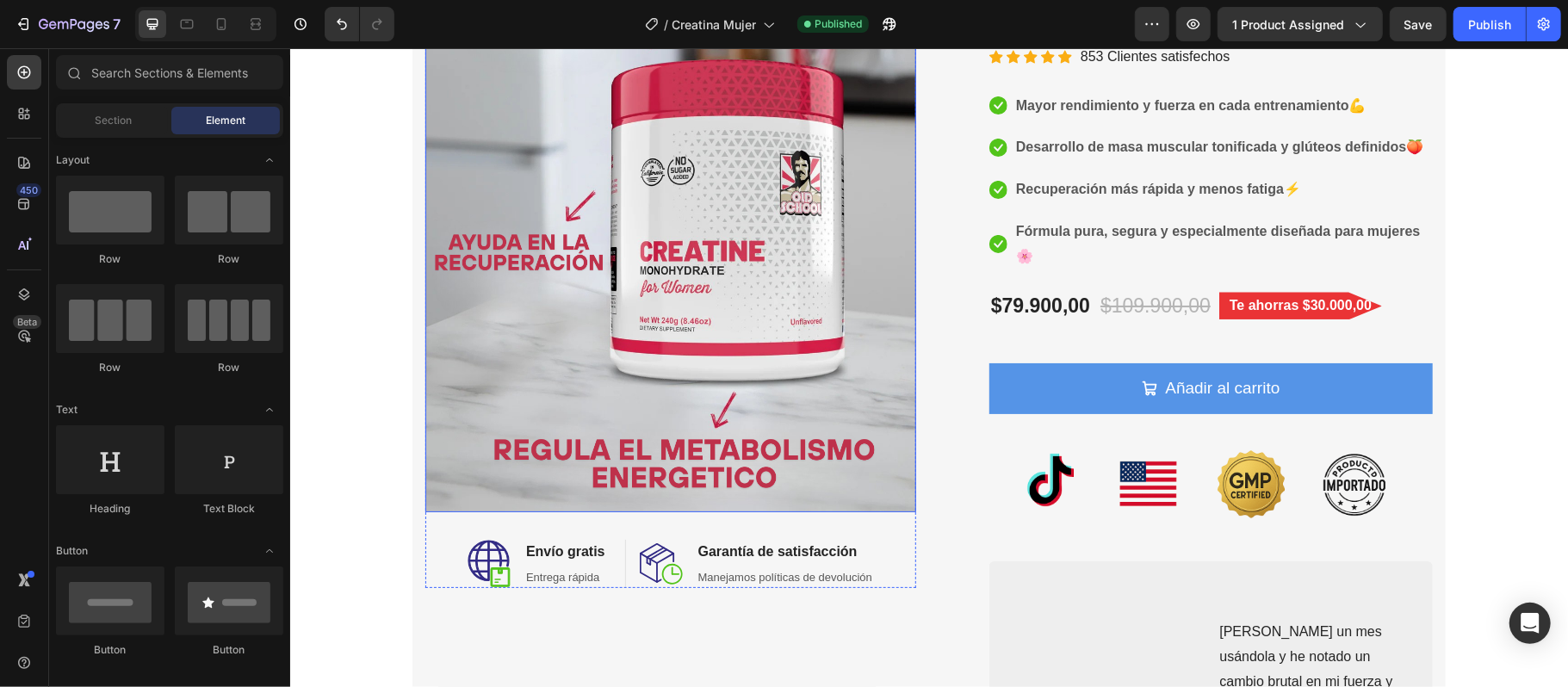
scroll to position [0, 0]
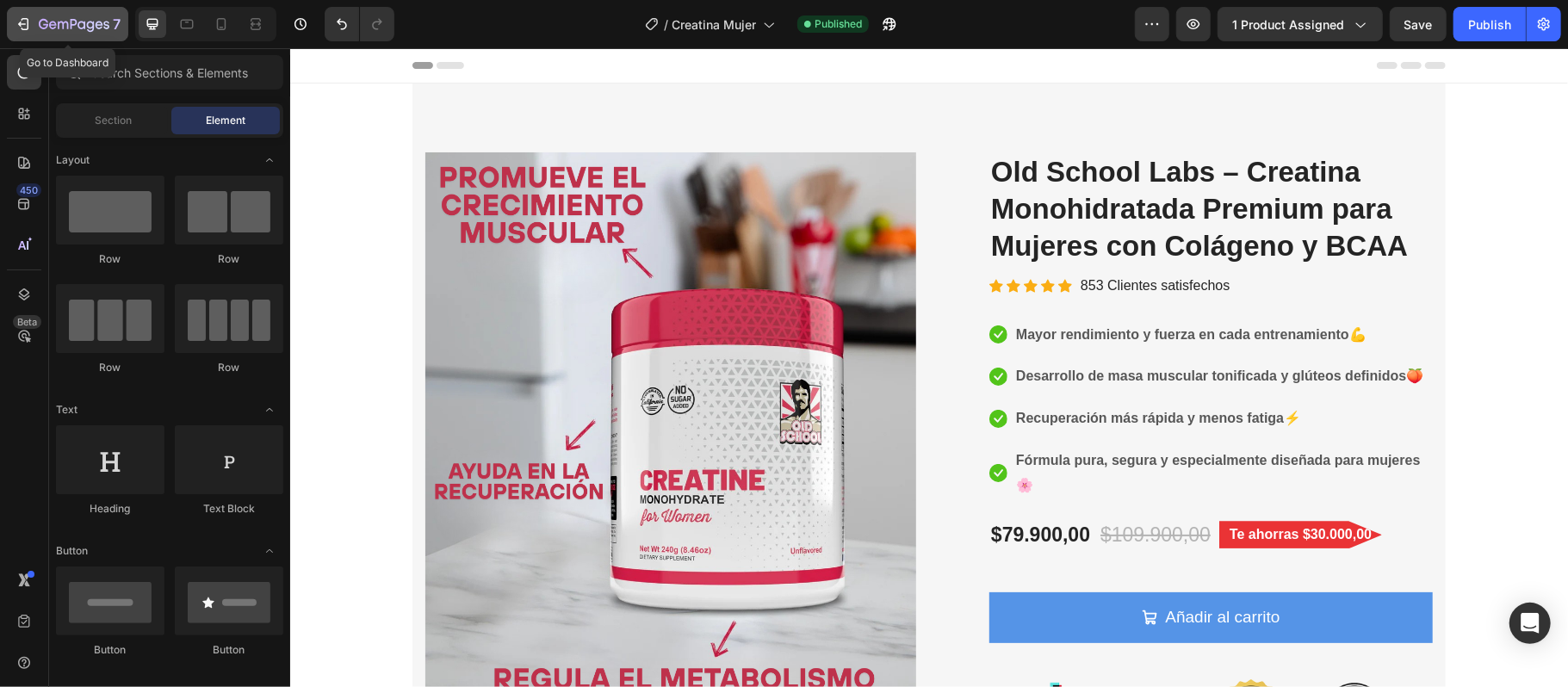
click at [32, 28] on div "7" at bounding box center [67, 24] width 106 height 21
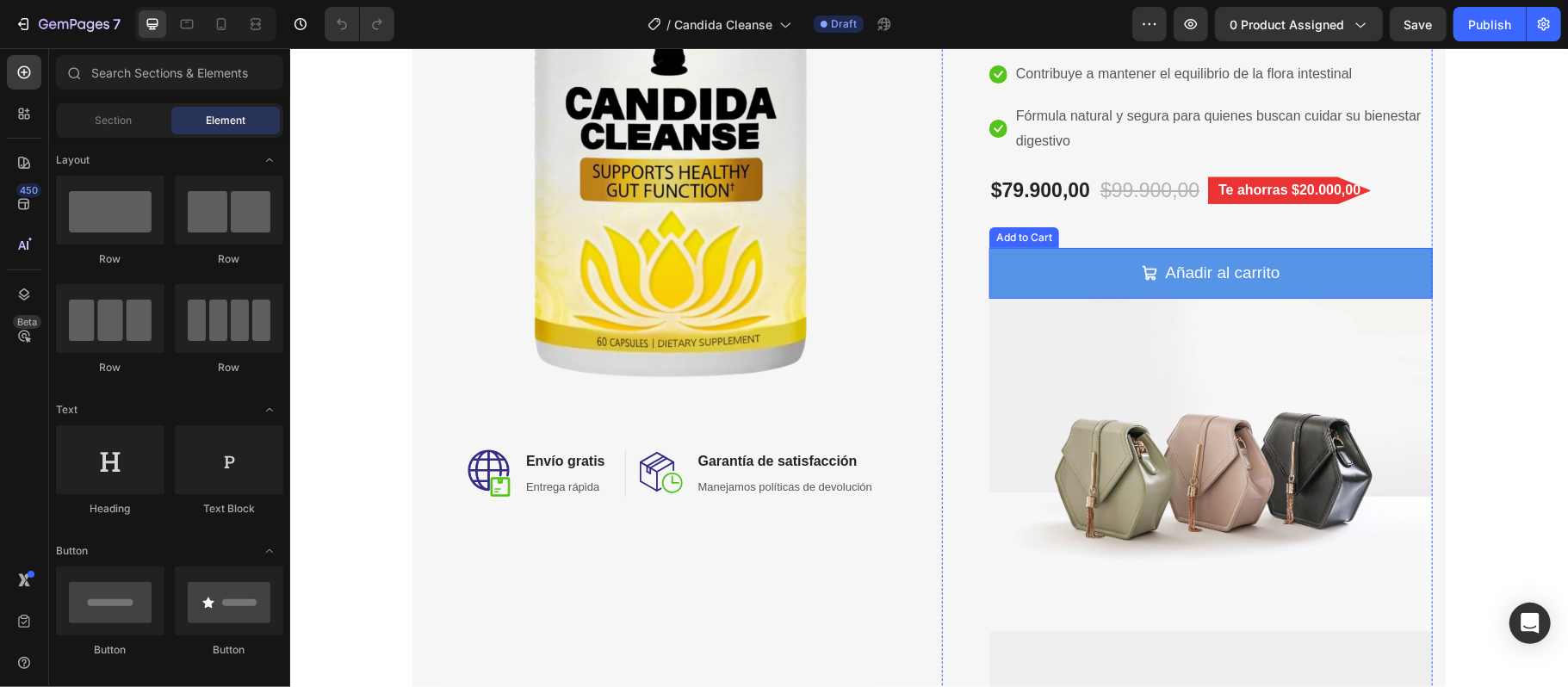
scroll to position [459, 0]
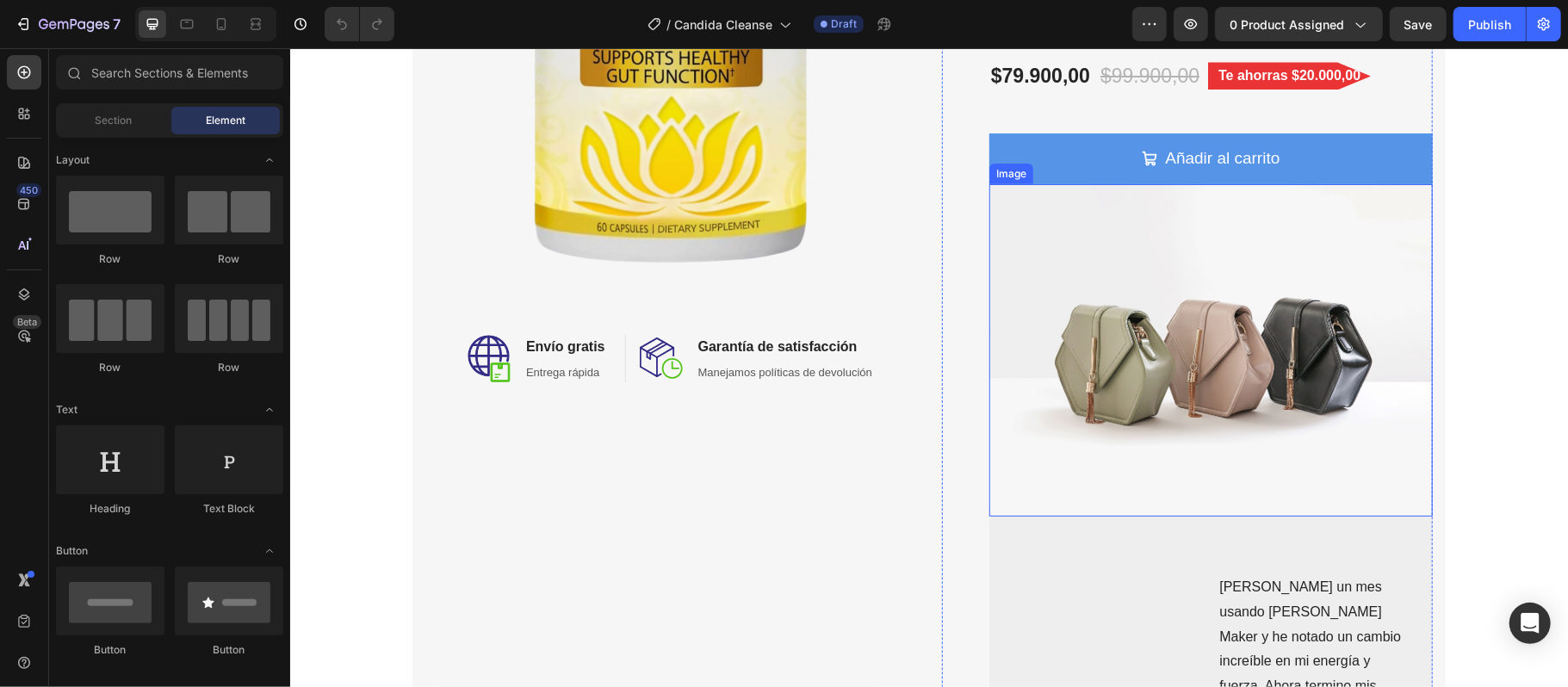
click at [1119, 331] on img at bounding box center [1210, 349] width 444 height 332
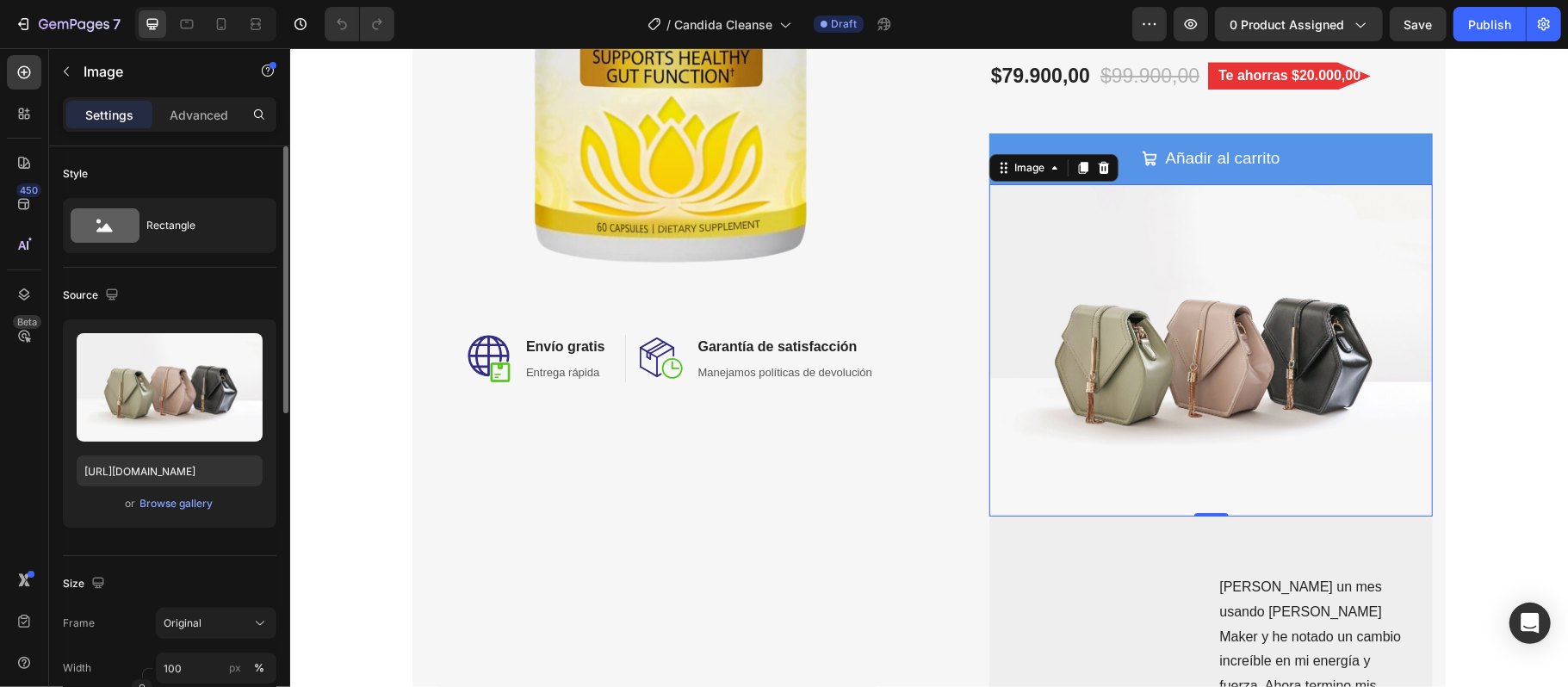
click at [191, 517] on div "Upload Image [URL][DOMAIN_NAME] or Browse gallery" at bounding box center [169, 423] width 213 height 208
click at [200, 495] on div "or Browse gallery" at bounding box center [169, 504] width 186 height 21
click at [198, 501] on div "Browse gallery" at bounding box center [177, 504] width 73 height 16
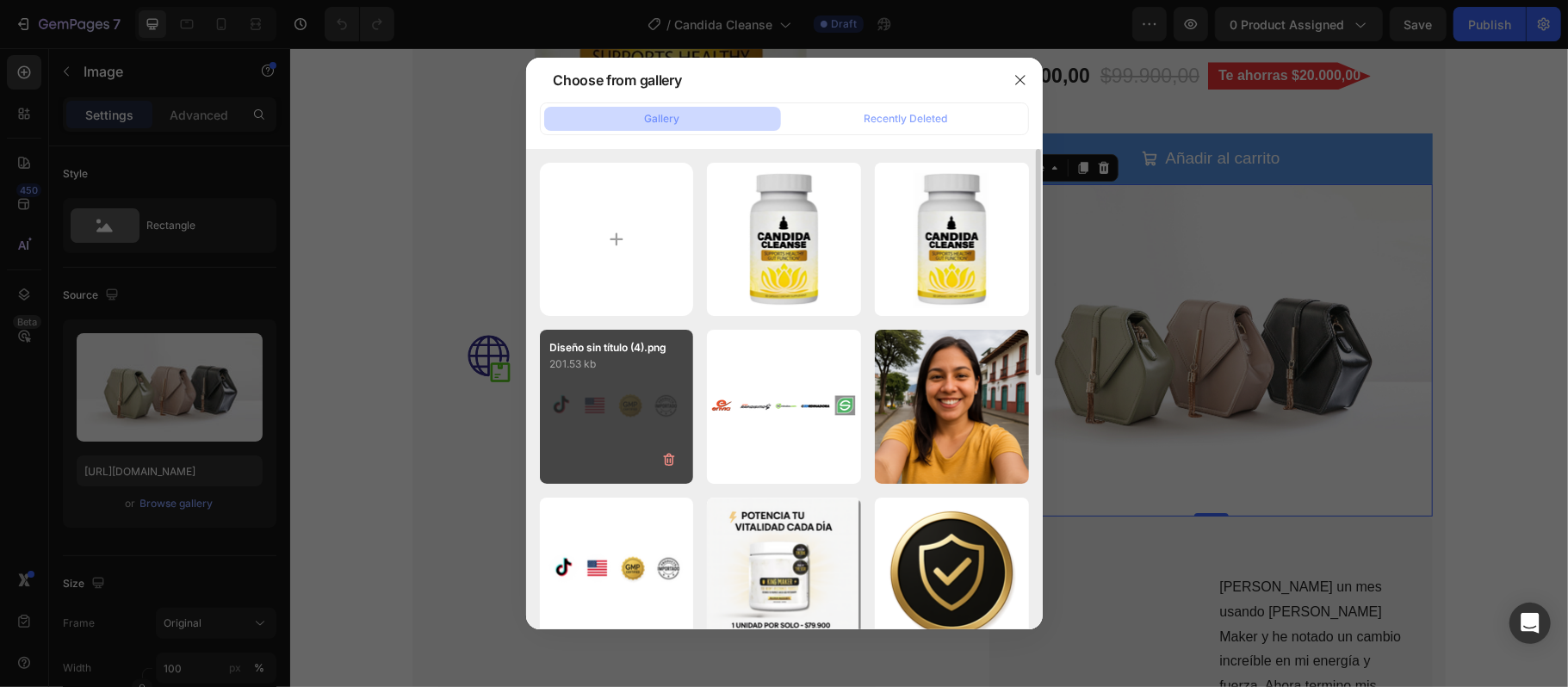
click at [580, 412] on div "Diseño sin título (4).png 201.53 kb" at bounding box center [616, 407] width 154 height 154
type input "[URL][DOMAIN_NAME]"
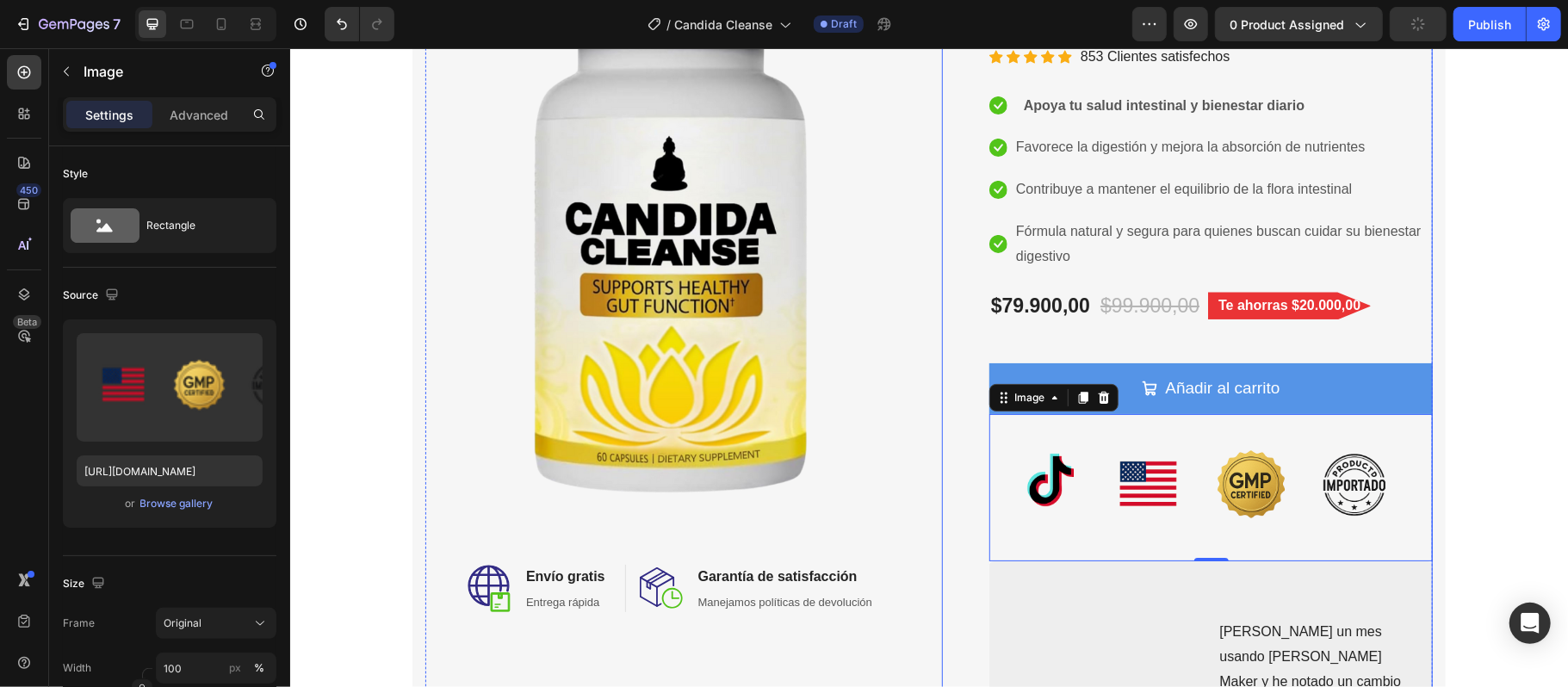
scroll to position [0, 0]
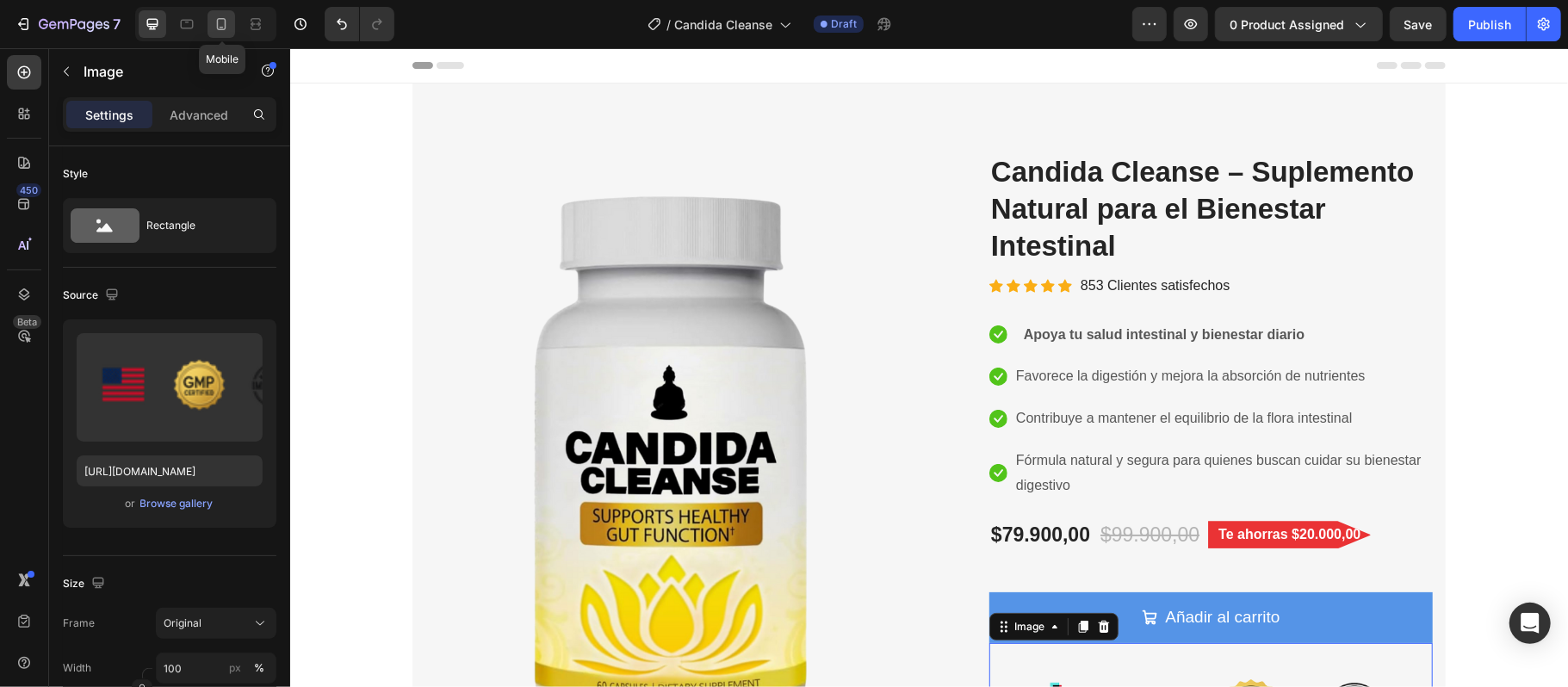
click at [213, 25] on icon at bounding box center [221, 24] width 17 height 17
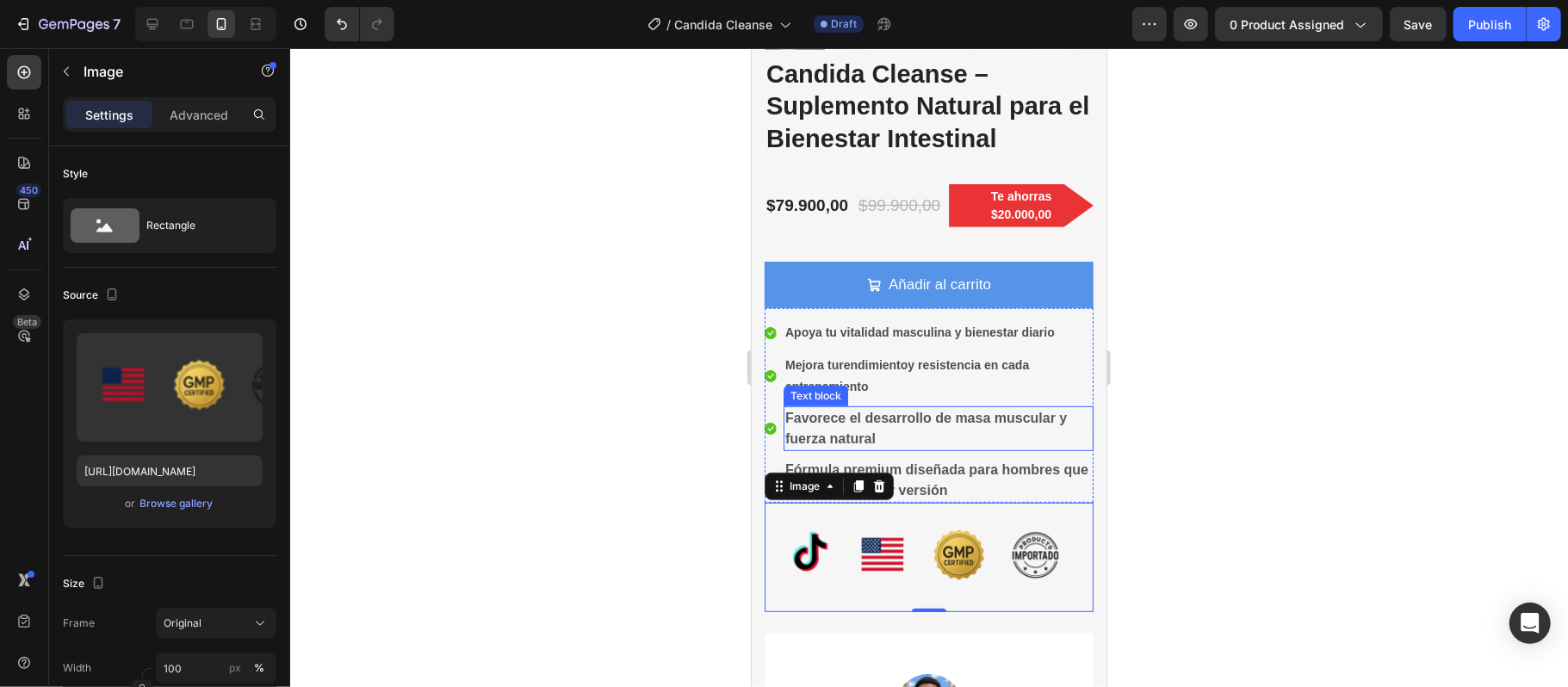
scroll to position [459, 0]
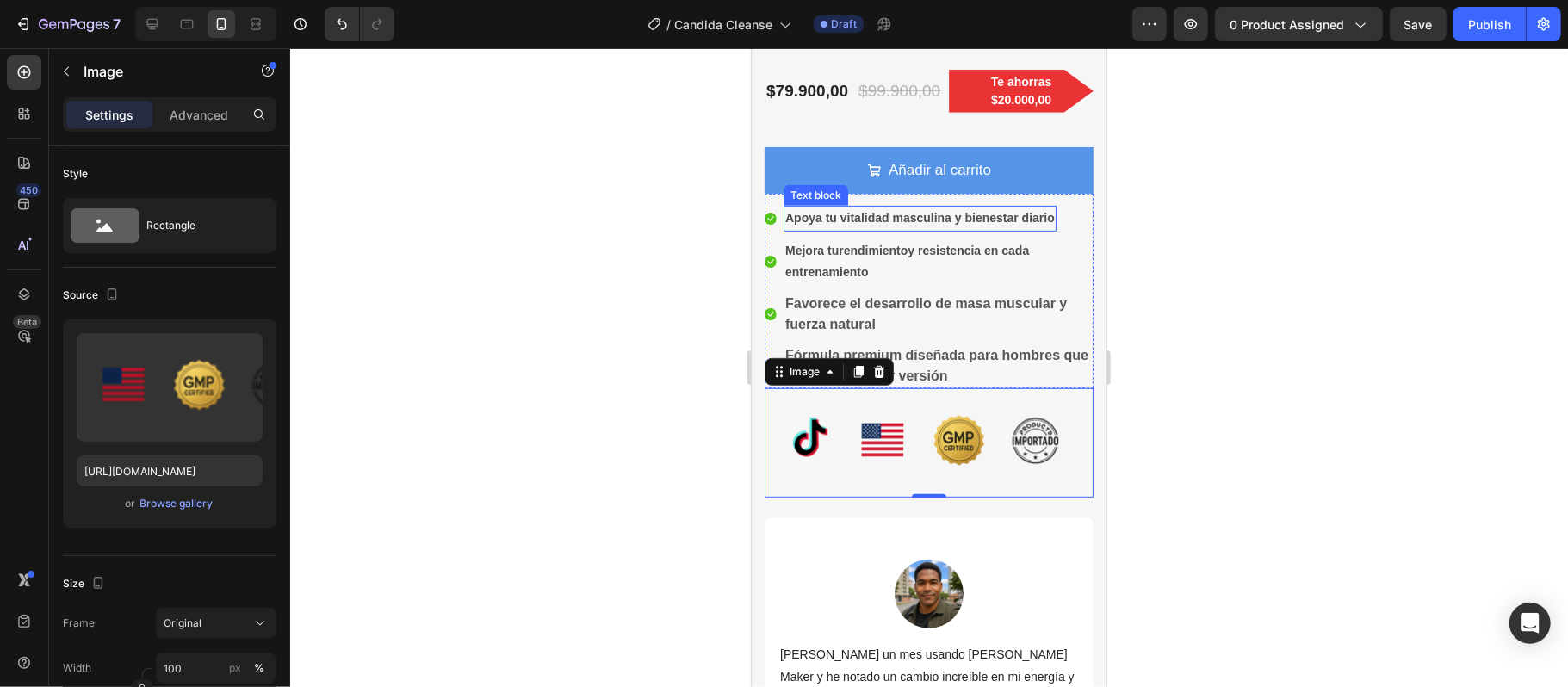
click at [919, 221] on strong "Apoya tu vitalidad masculina y bienestar diario" at bounding box center [919, 217] width 269 height 14
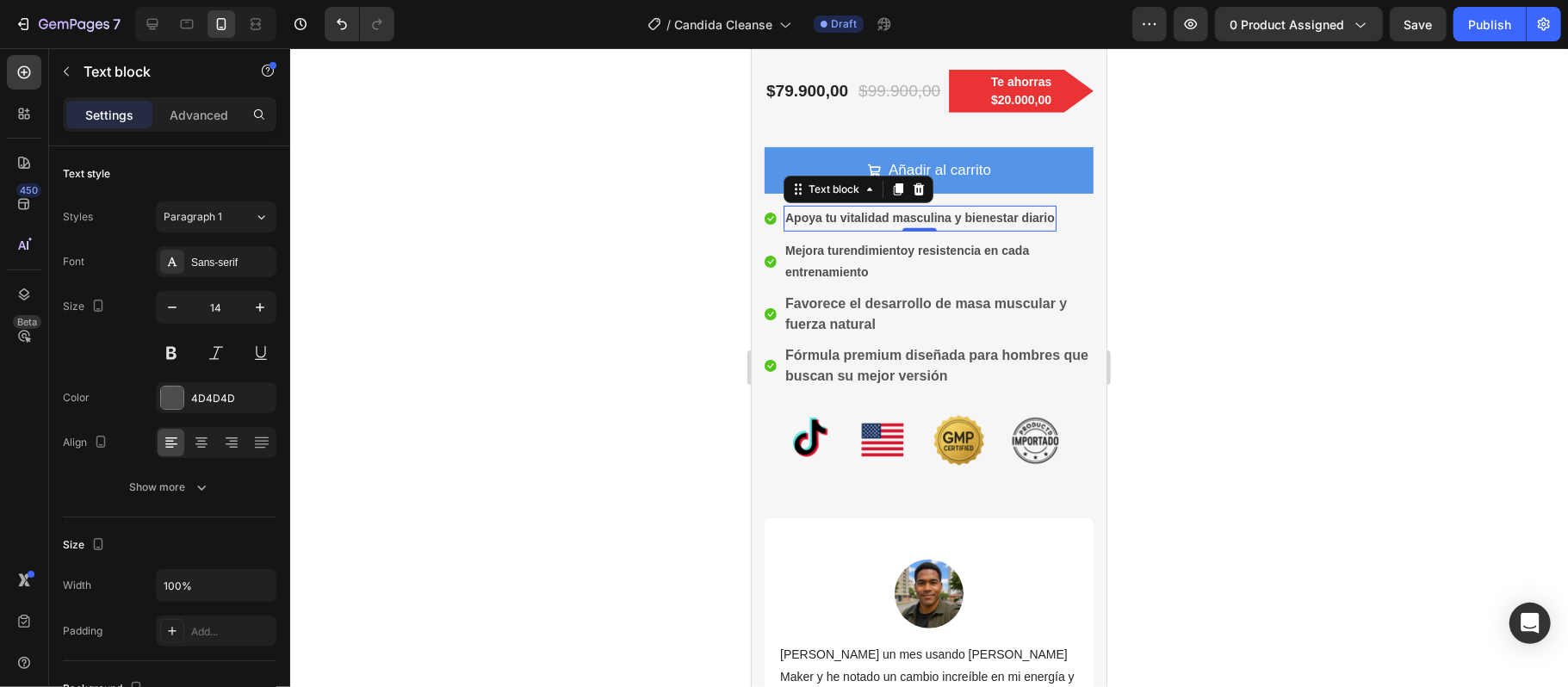
click at [1005, 217] on strong "Apoya tu vitalidad masculina y bienestar diario" at bounding box center [919, 217] width 269 height 14
click at [751, 47] on lt-div at bounding box center [751, 47] width 0 height 0
click at [986, 211] on strong "Apoya tu vitalidad masculina y bienestar diario" at bounding box center [919, 217] width 269 height 14
click at [972, 211] on strong "Apoya tu vitalidad masculina y bienestar diario" at bounding box center [919, 217] width 269 height 14
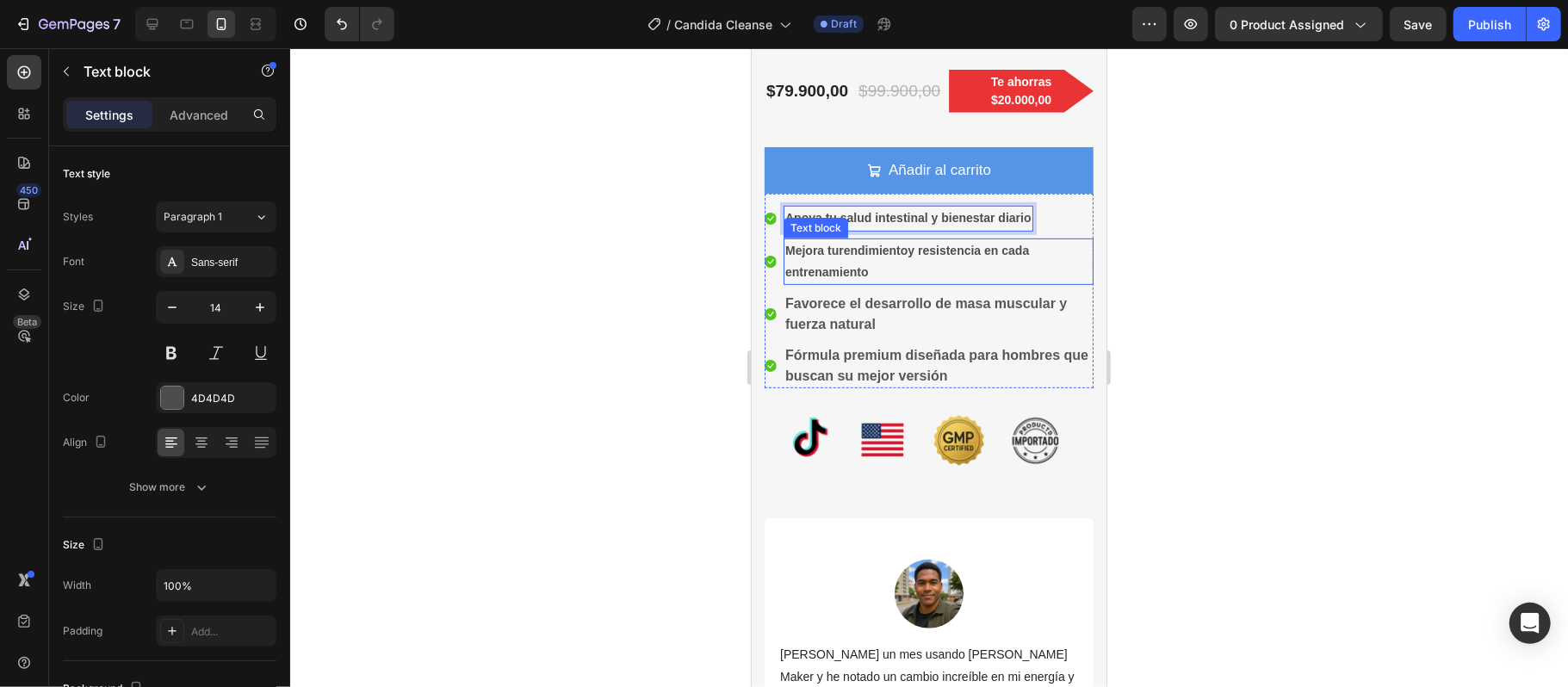
click at [934, 245] on p "Mejora tu rendimiento y resistencia en cada entrenamiento" at bounding box center [937, 261] width 306 height 43
click at [865, 269] on p "Mejora tu rendimiento y resistencia en cada entrenamiento" at bounding box center [937, 261] width 306 height 43
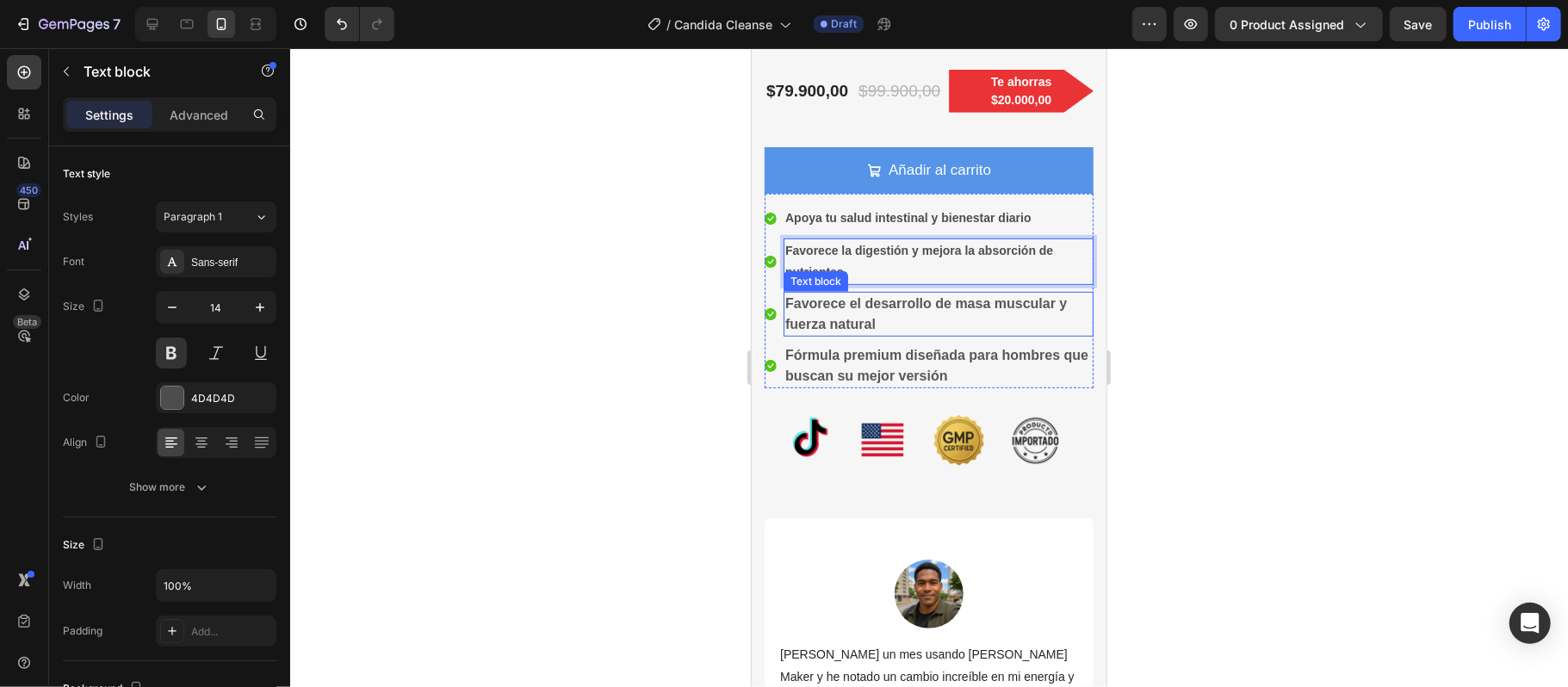
click at [870, 323] on strong "Favorece el desarrollo de masa muscular y fuerza natural" at bounding box center [925, 312] width 281 height 35
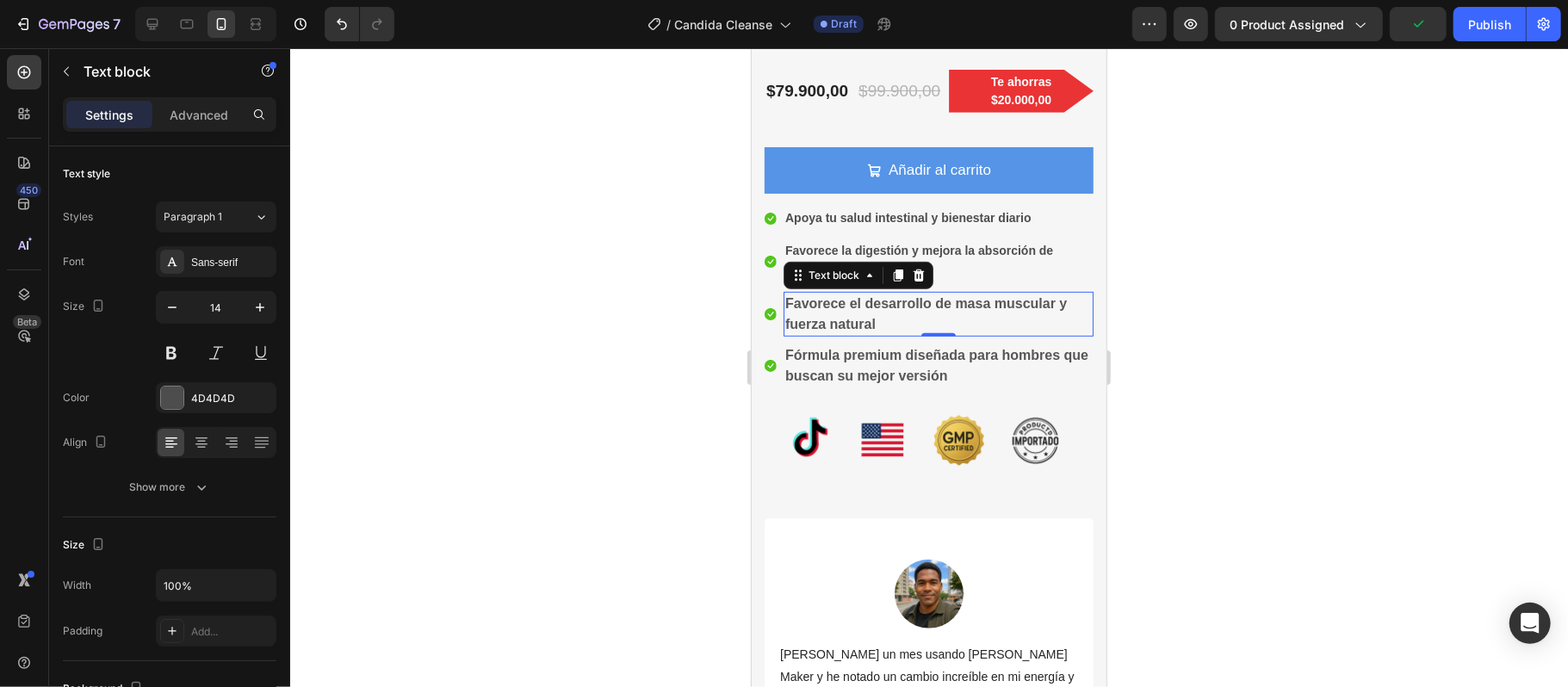
click at [872, 318] on strong "Favorece el desarrollo de masa muscular y fuerza natural" at bounding box center [925, 312] width 281 height 35
click at [882, 319] on p "Favorece el desarrollo de masa muscular y fuerza natural" at bounding box center [937, 313] width 306 height 41
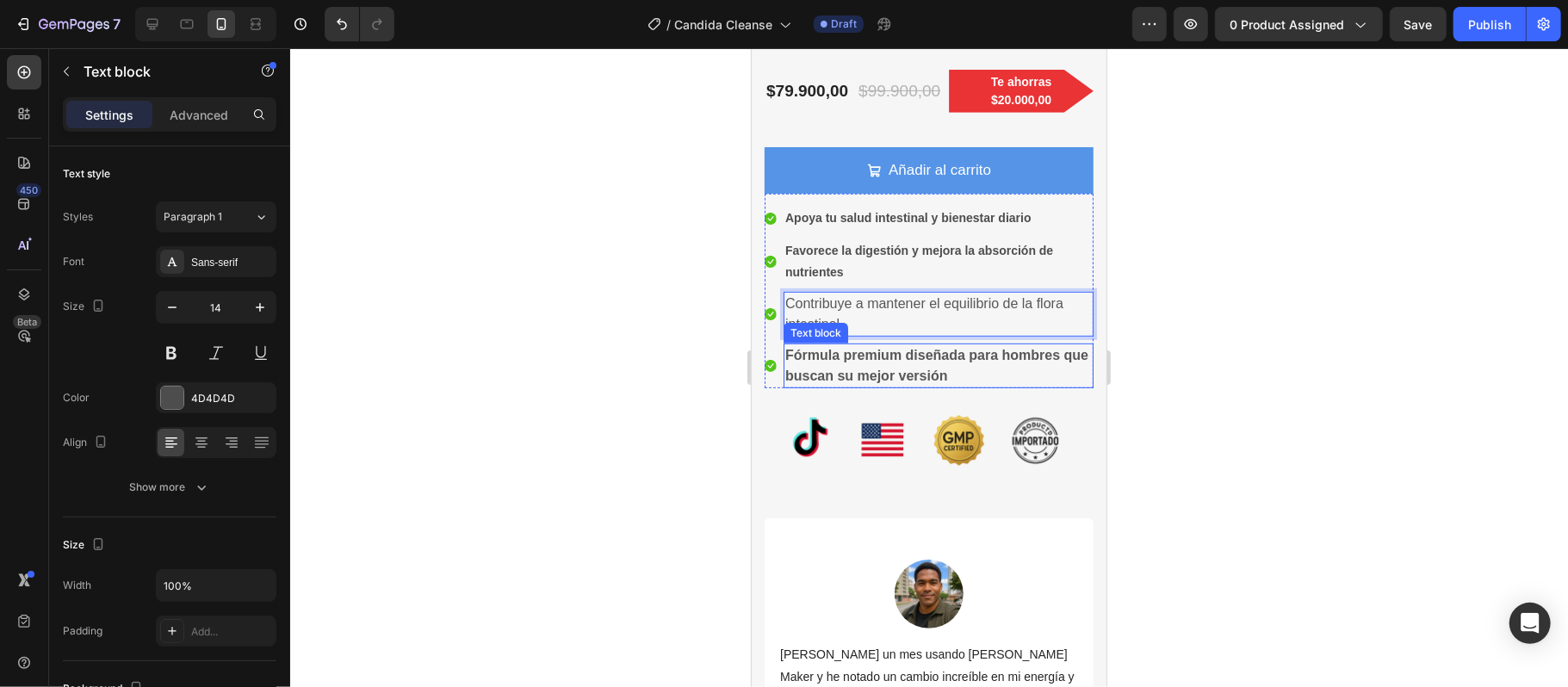
click at [975, 371] on p "Fórmula premium diseñada para hombres que buscan su mejor versión" at bounding box center [937, 365] width 306 height 41
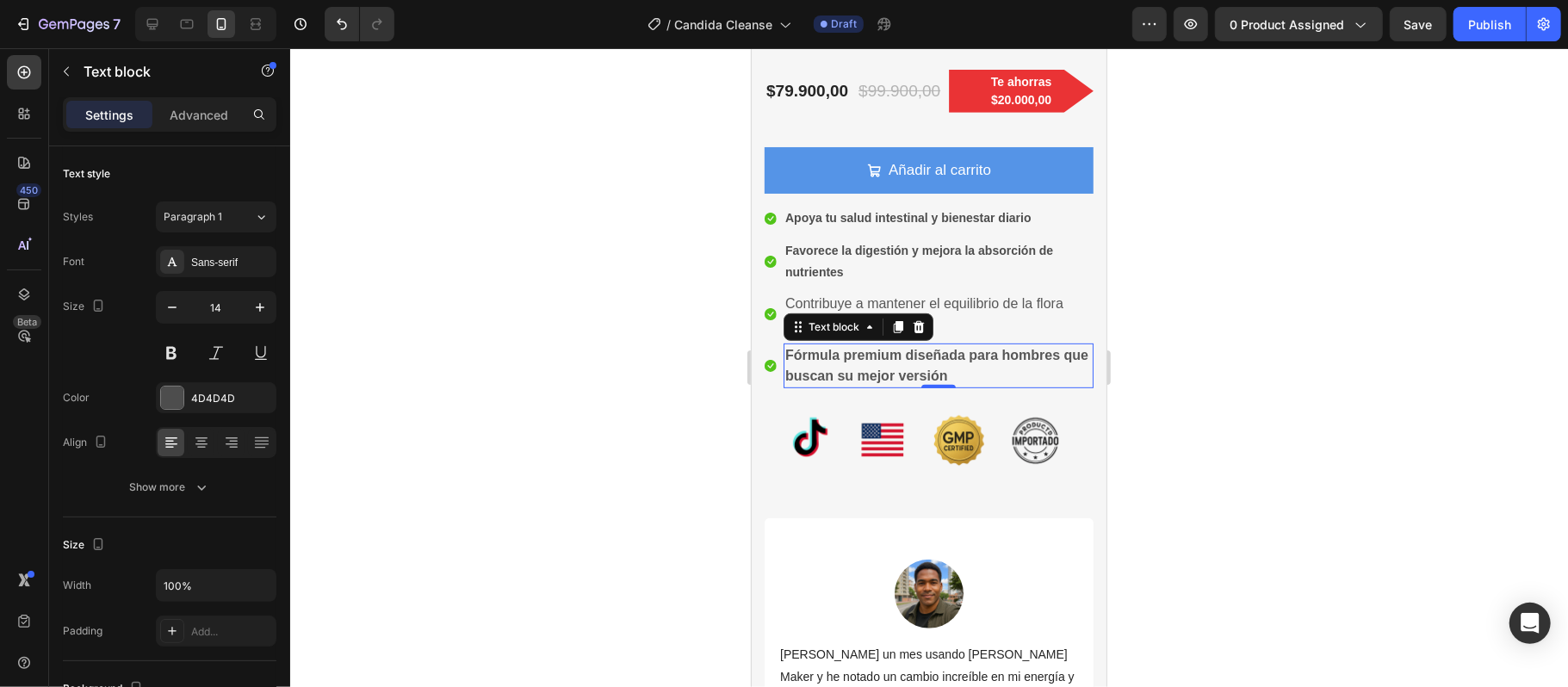
click at [973, 372] on strong "Fórmula premium diseñada para hombres que buscan su mejor versión" at bounding box center [935, 364] width 303 height 35
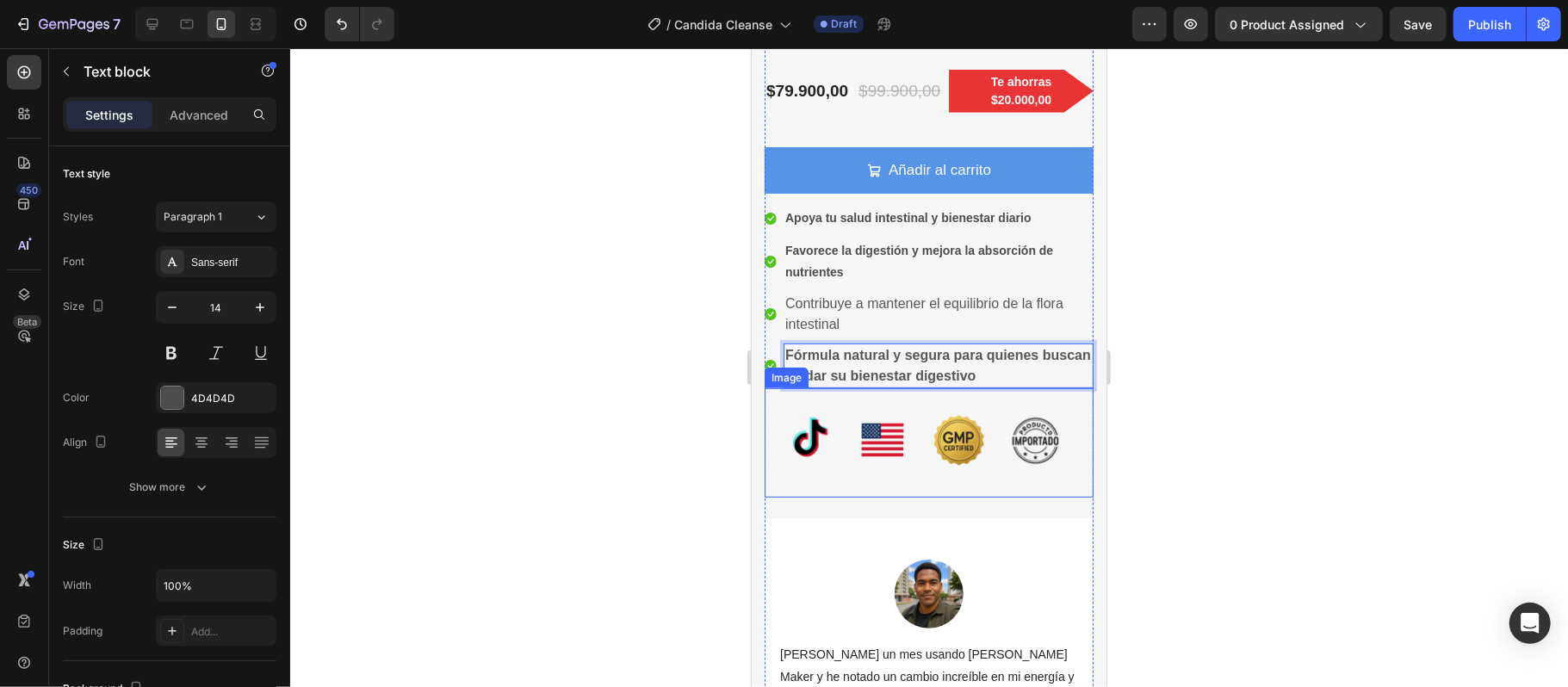
scroll to position [573, 0]
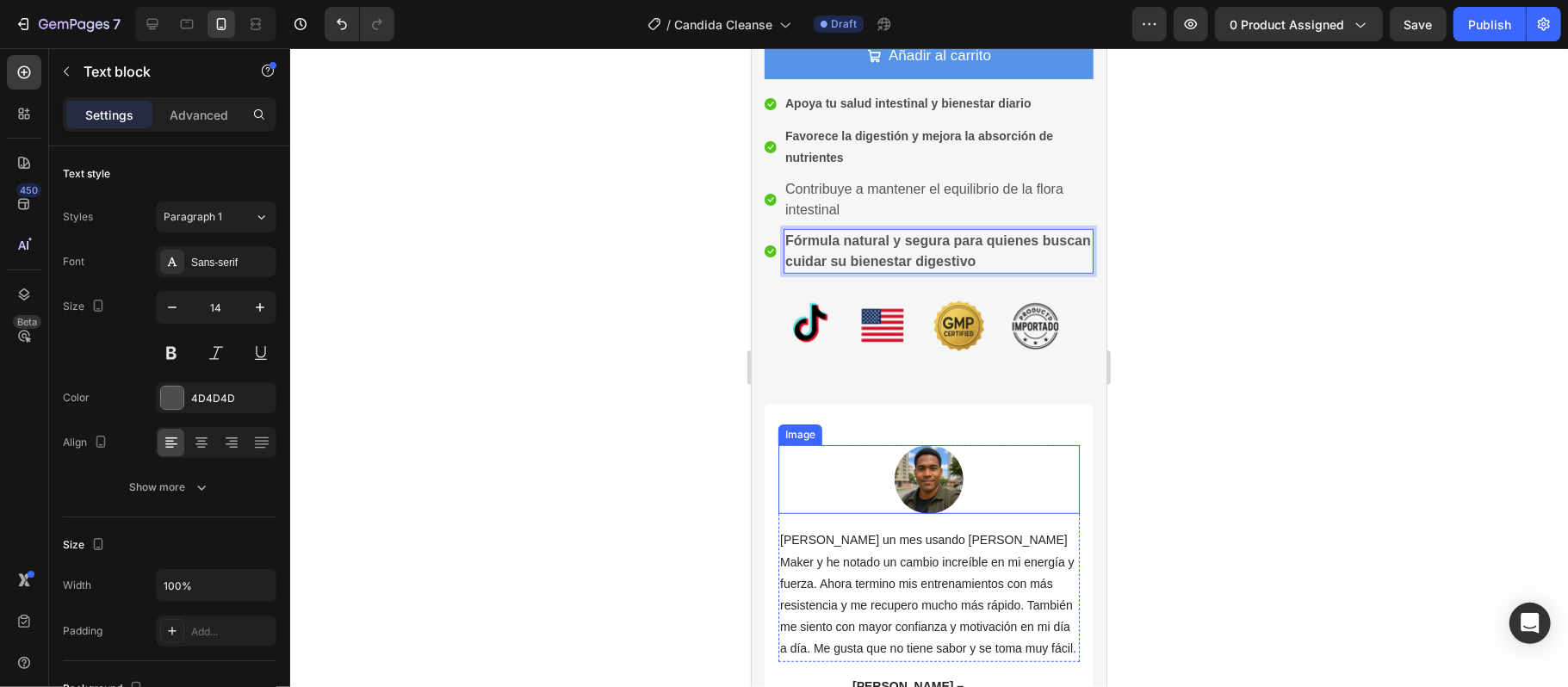
click at [933, 463] on img at bounding box center [928, 479] width 69 height 69
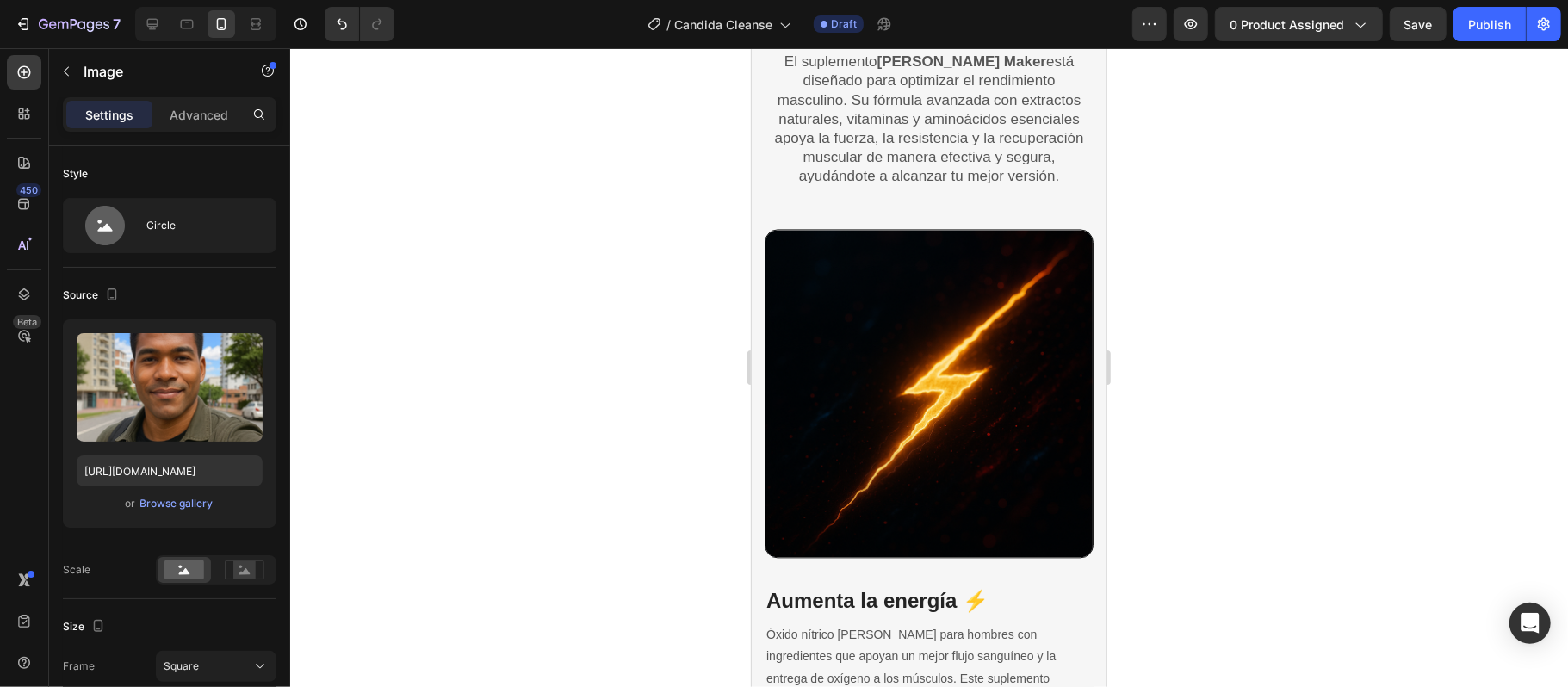
scroll to position [2755, 0]
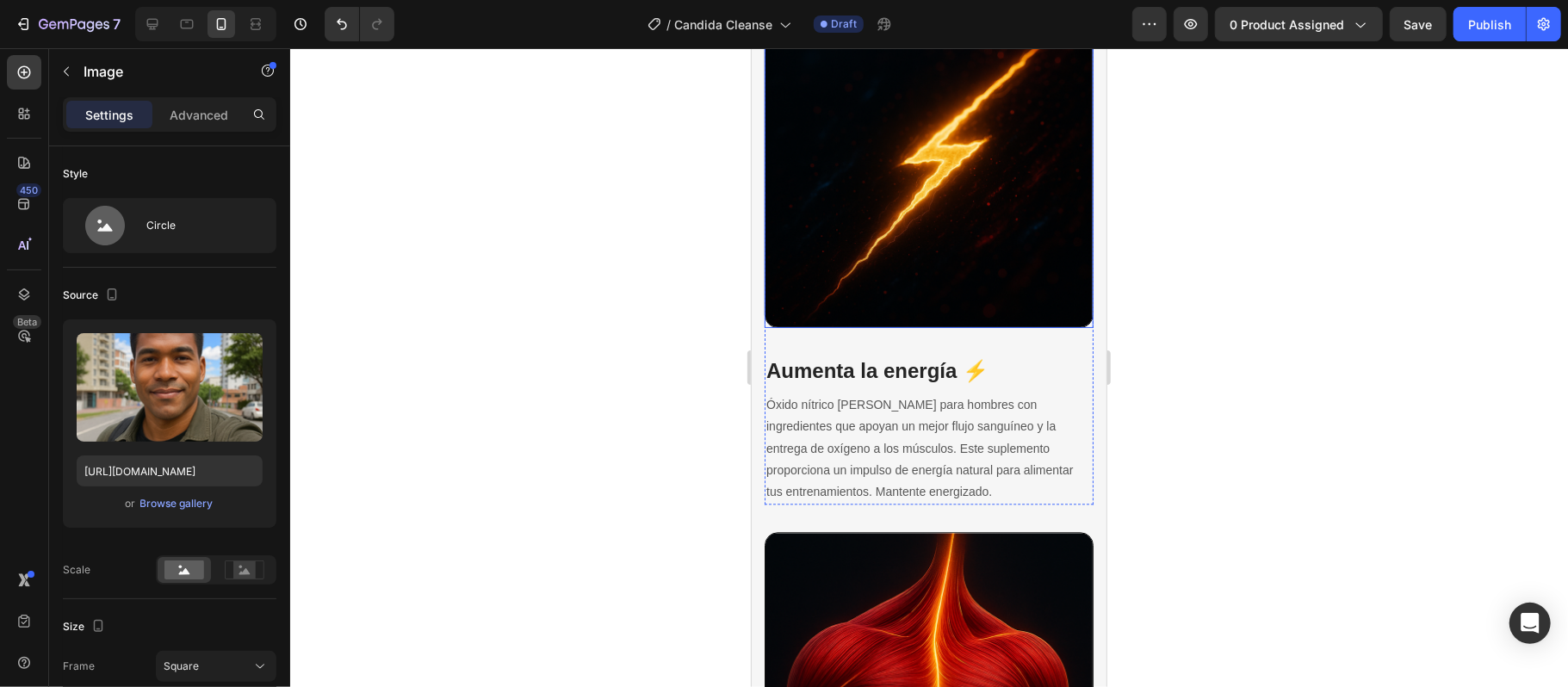
click at [895, 327] on img at bounding box center [928, 162] width 329 height 329
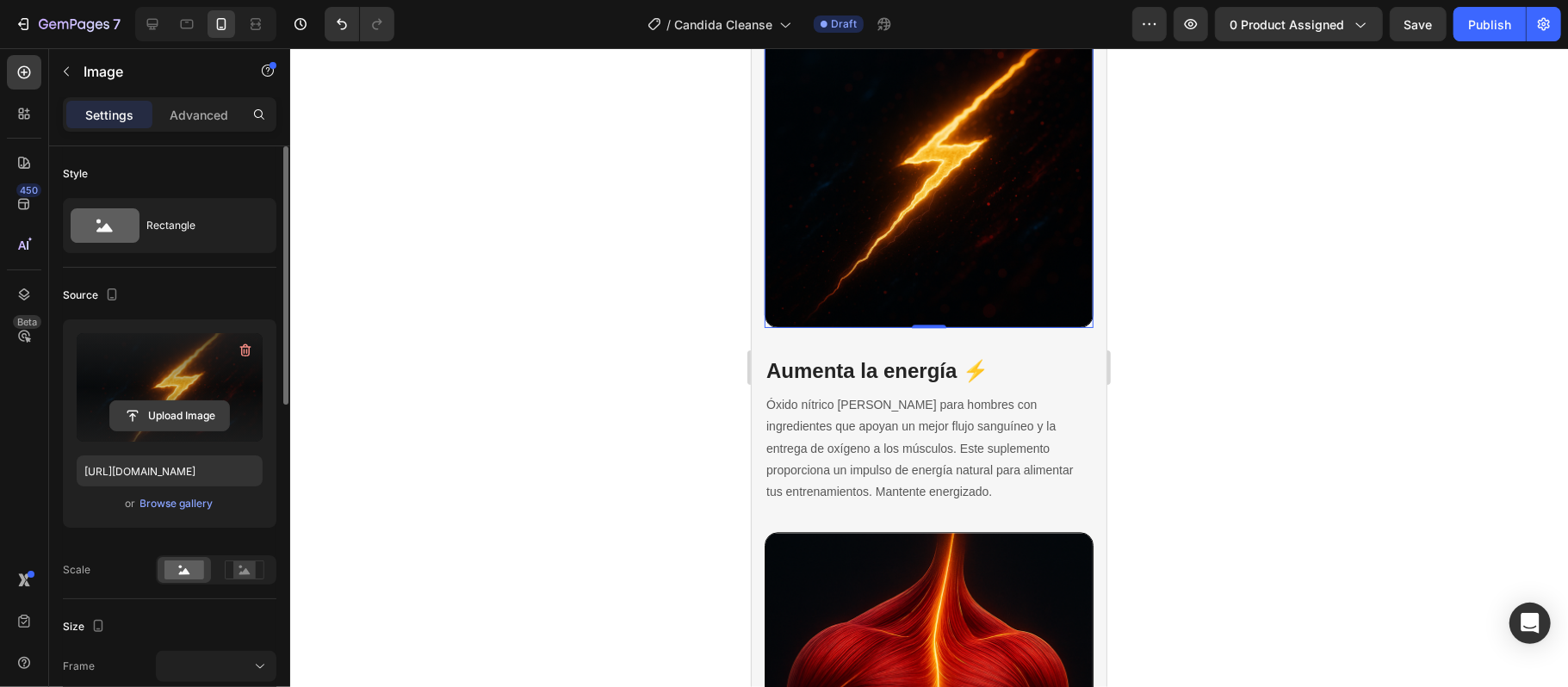
click at [179, 411] on input "file" at bounding box center [170, 416] width 119 height 29
type input "[URL][DOMAIN_NAME]"
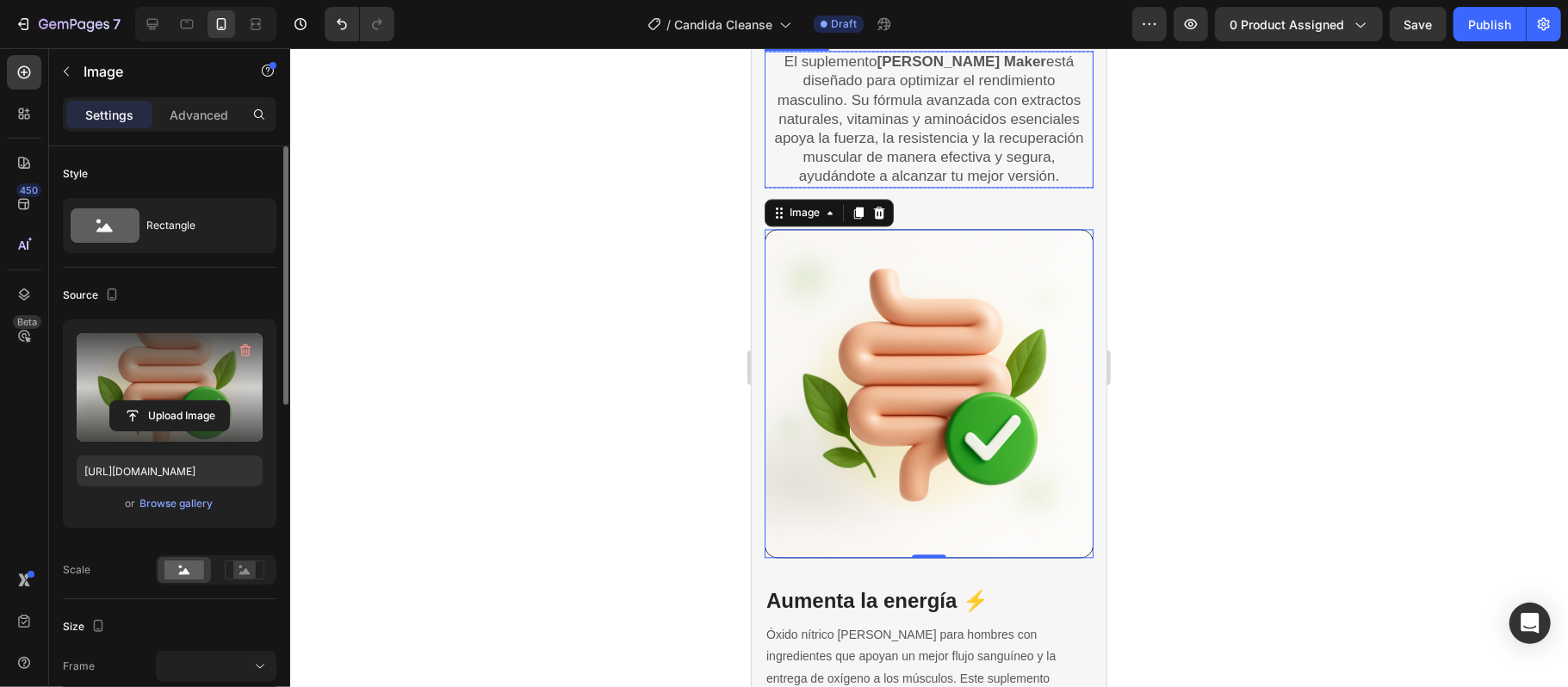
scroll to position [2639, 0]
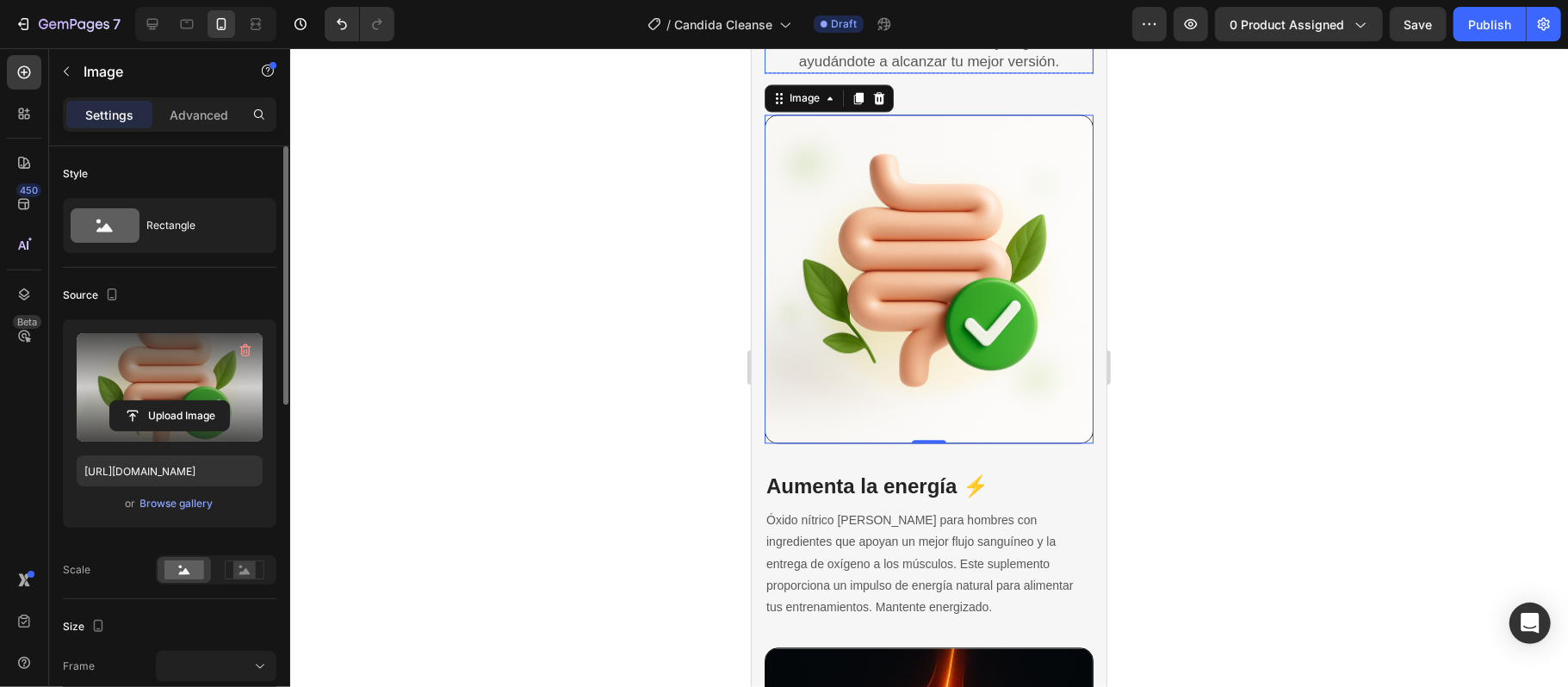
click at [1007, 71] on p "El suplemento [PERSON_NAME] Maker está diseñado para optimizar el rendimiento m…" at bounding box center [928, 3] width 325 height 134
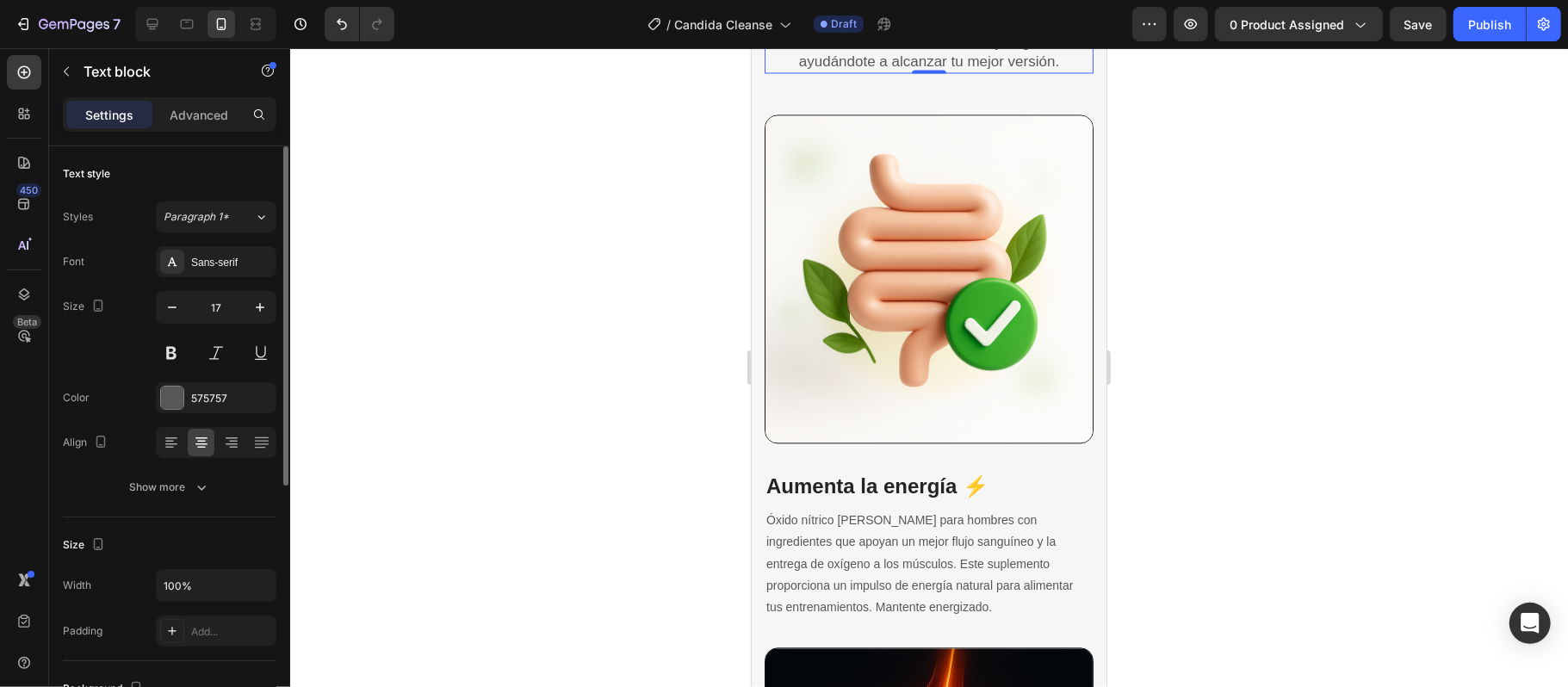
click at [1007, 71] on p "El suplemento [PERSON_NAME] Maker está diseñado para optimizar el rendimiento m…" at bounding box center [928, 3] width 325 height 134
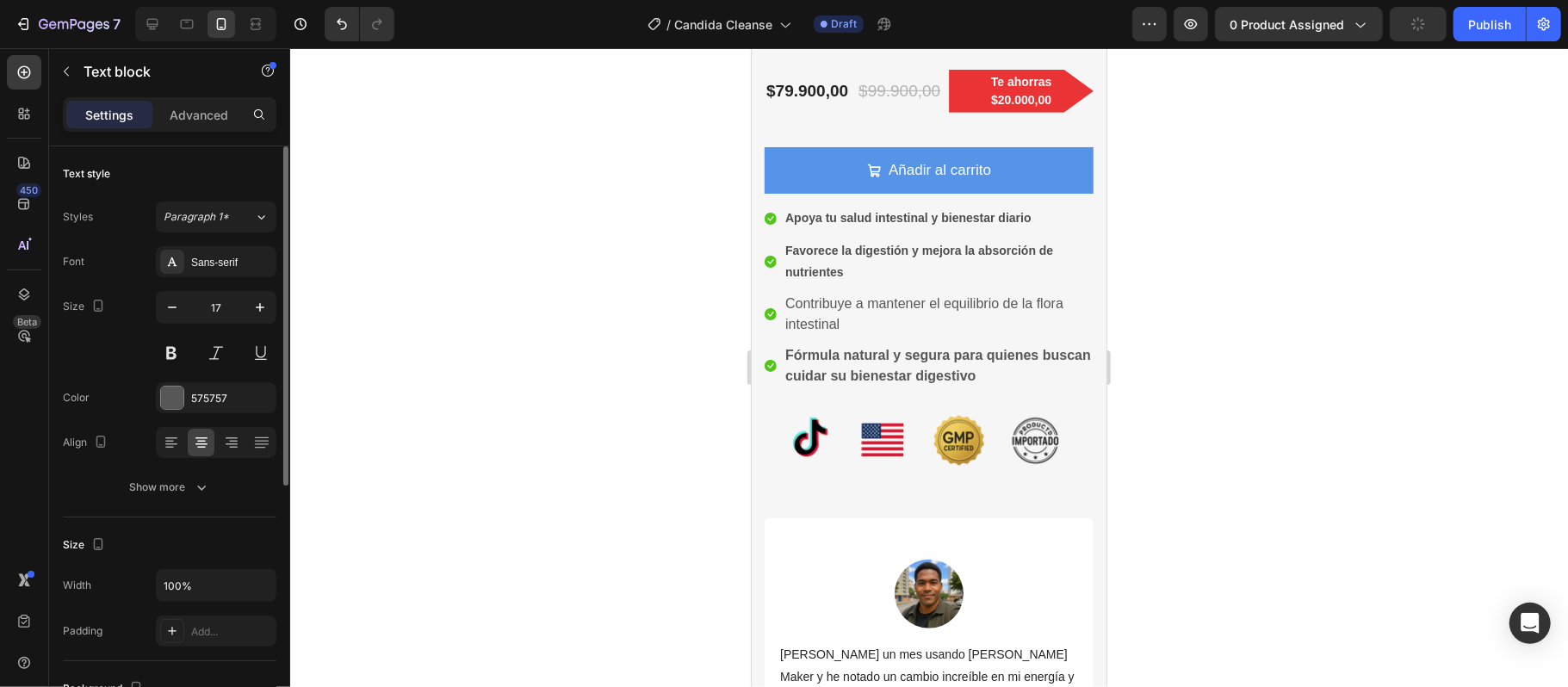
scroll to position [573, 0]
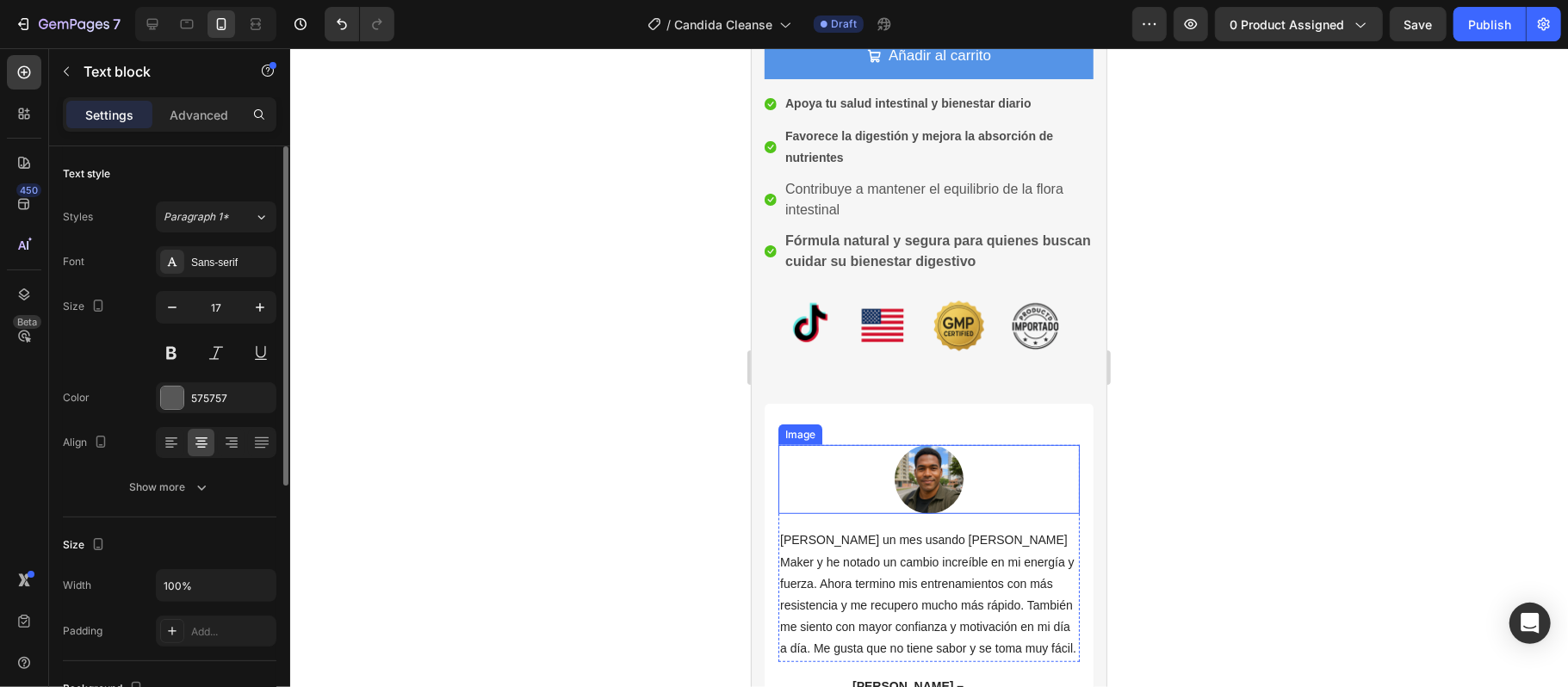
click at [909, 452] on img at bounding box center [928, 479] width 69 height 69
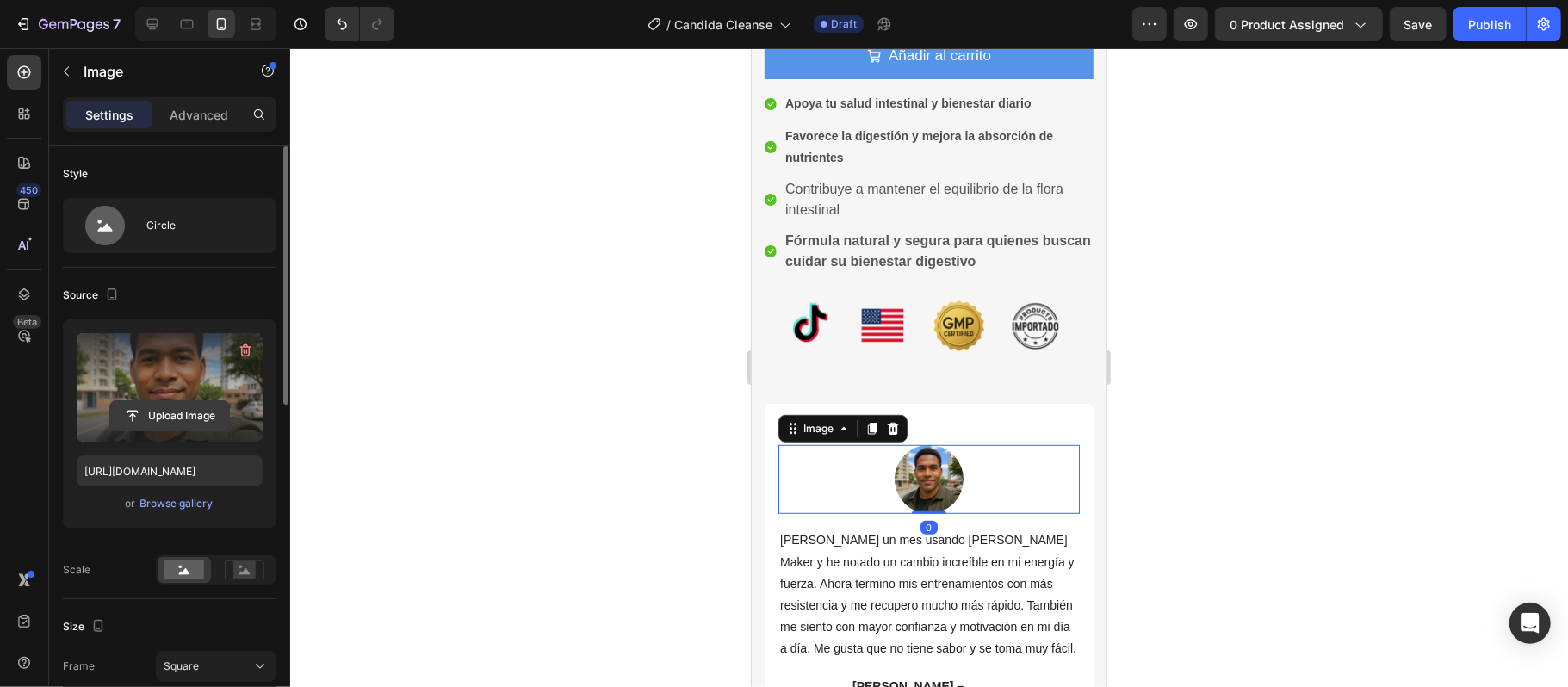
click at [173, 404] on input "file" at bounding box center [170, 416] width 119 height 29
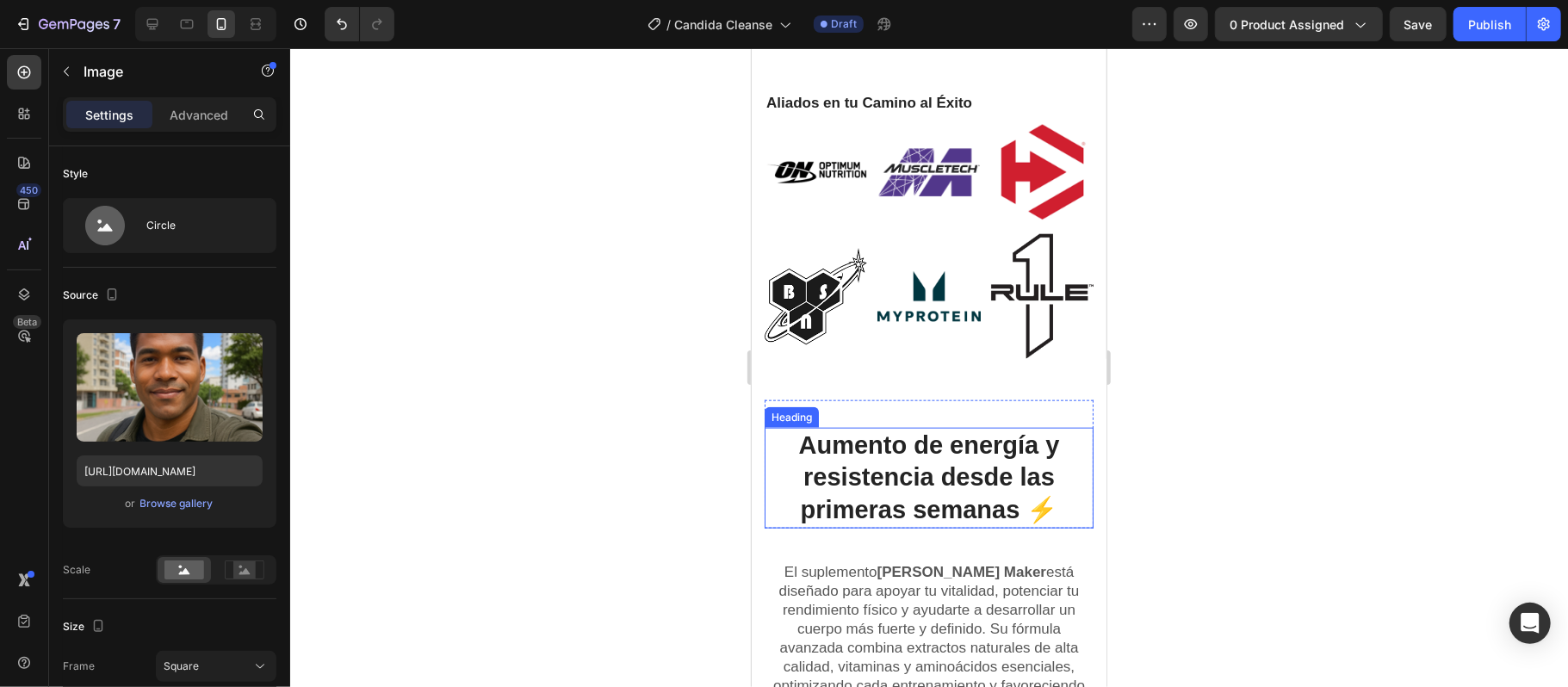
scroll to position [1377, 0]
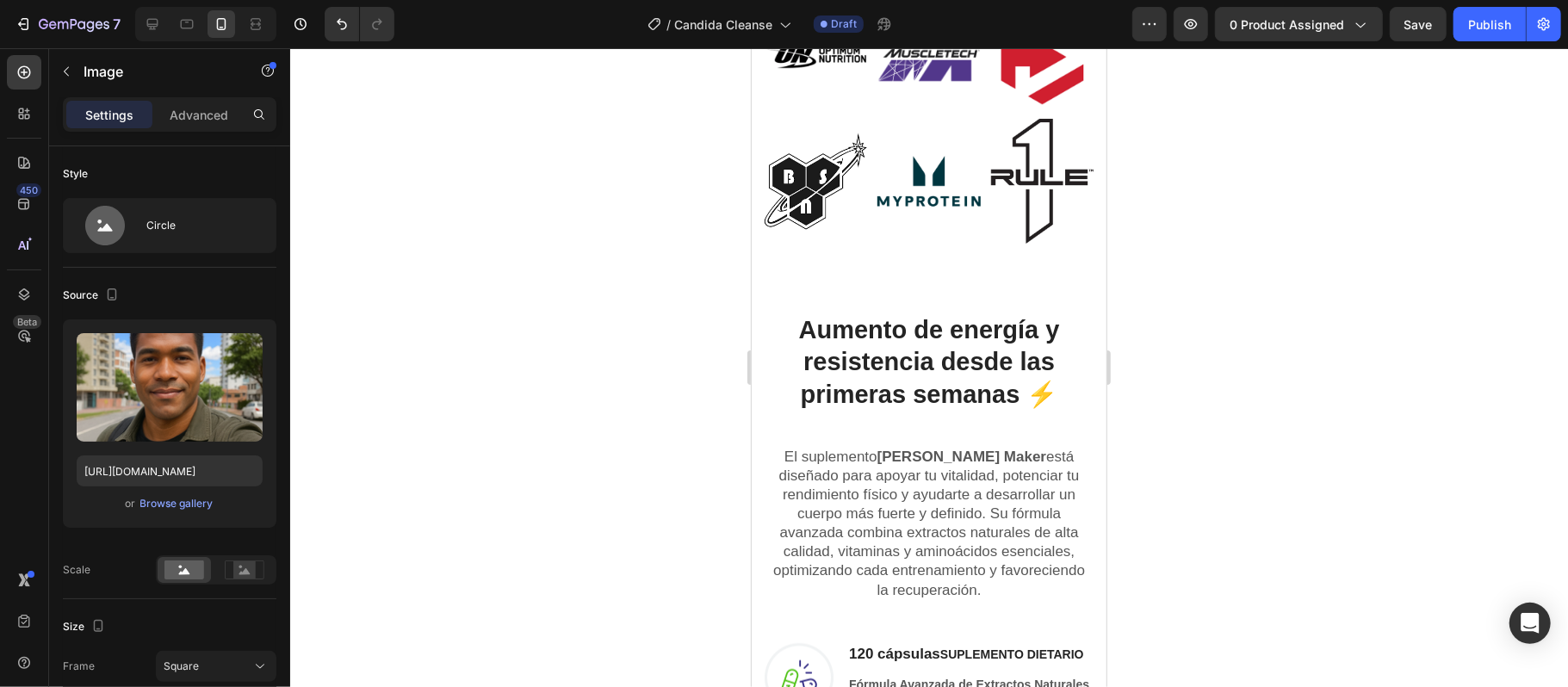
click at [1344, 404] on div at bounding box center [929, 368] width 1277 height 639
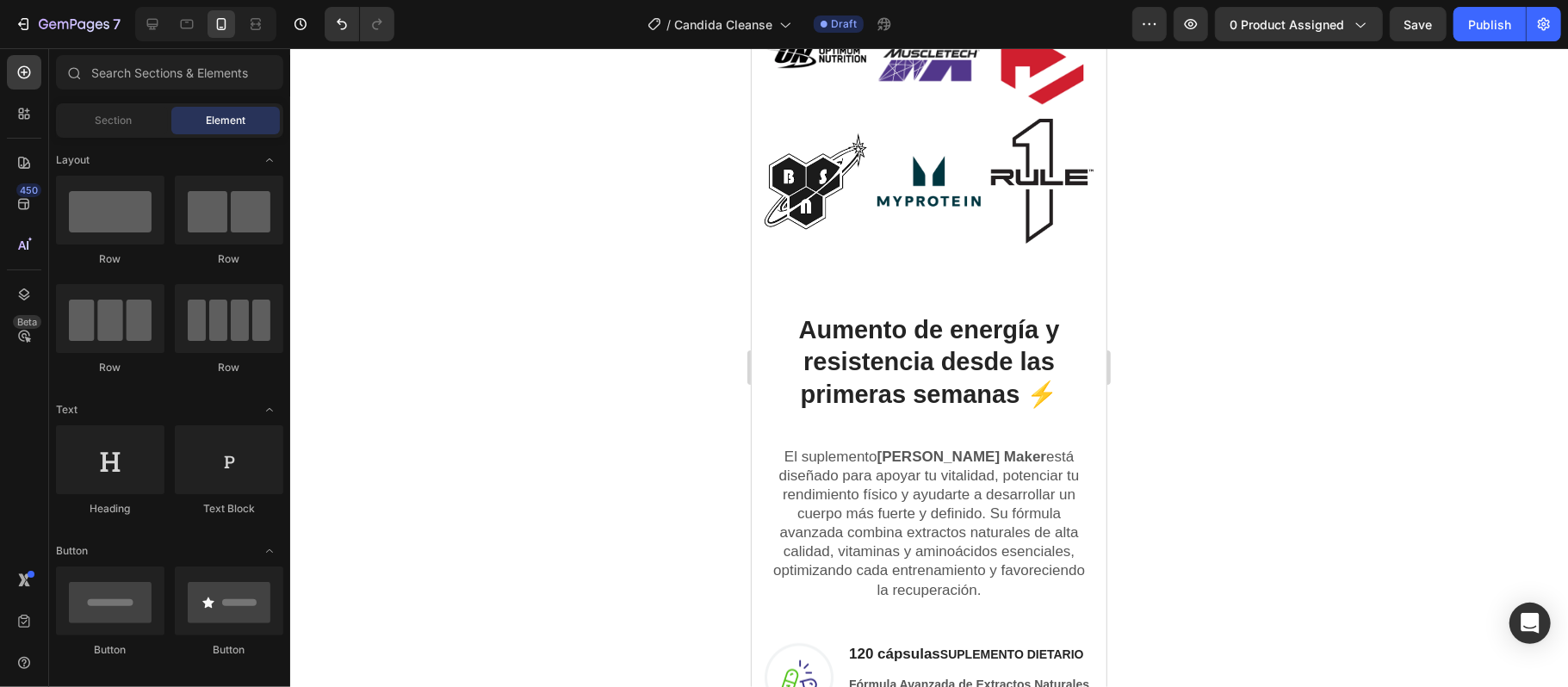
click at [1348, 407] on div at bounding box center [929, 368] width 1277 height 639
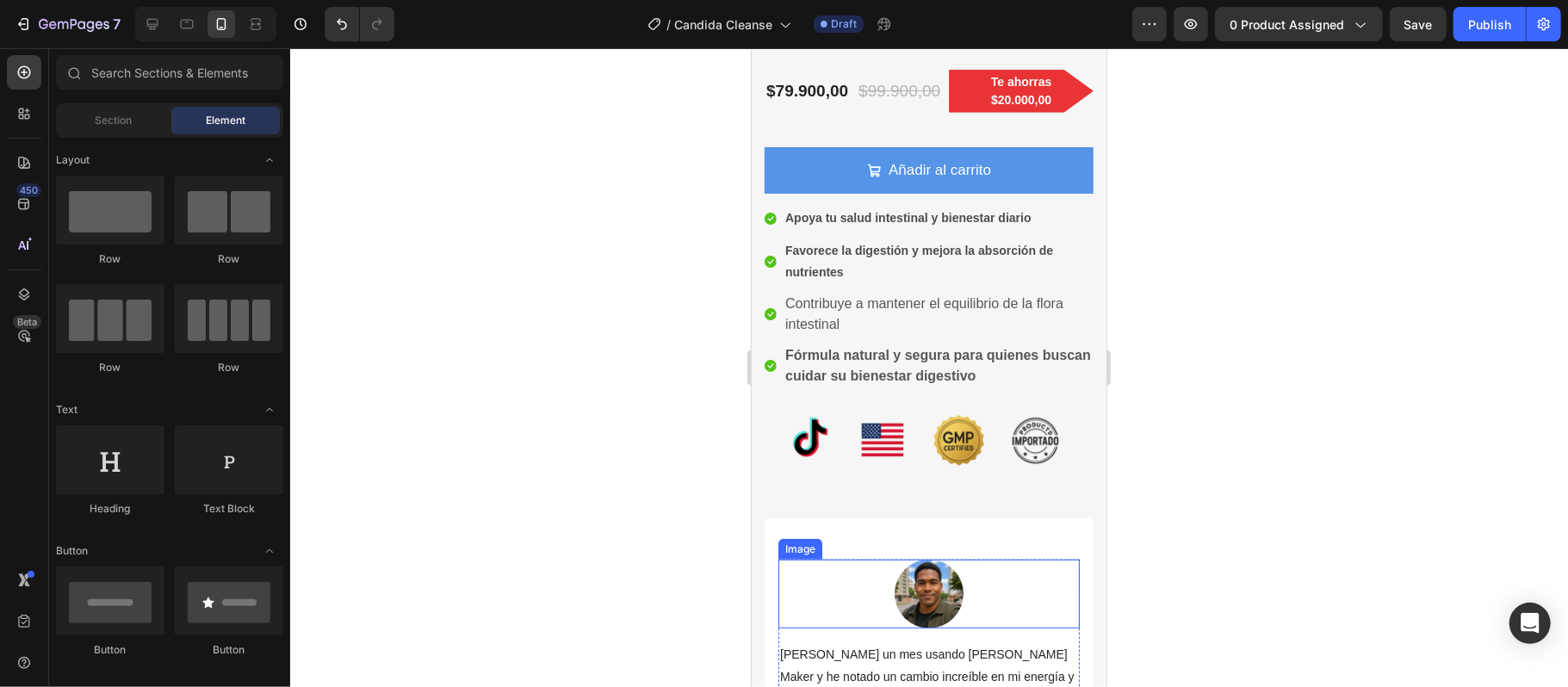
scroll to position [573, 0]
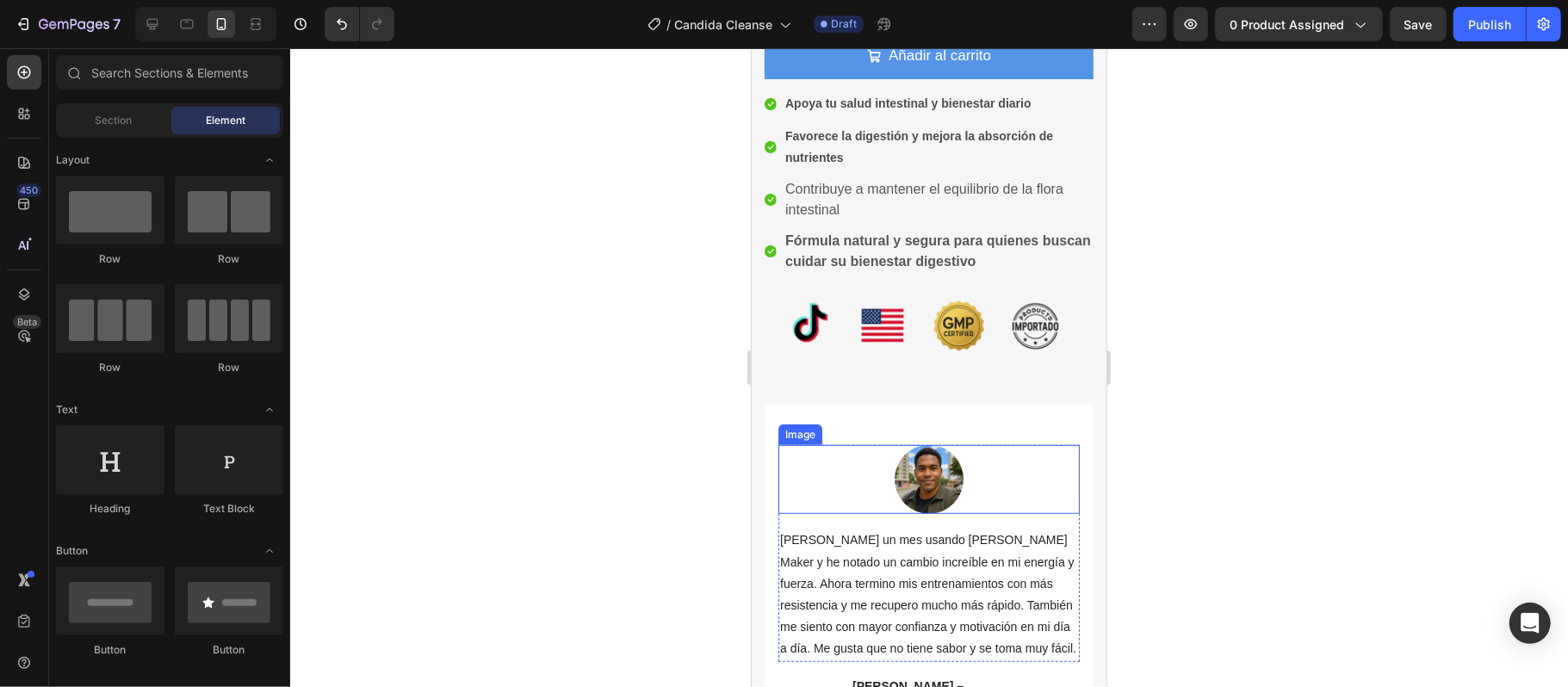
click at [895, 488] on img at bounding box center [928, 479] width 69 height 69
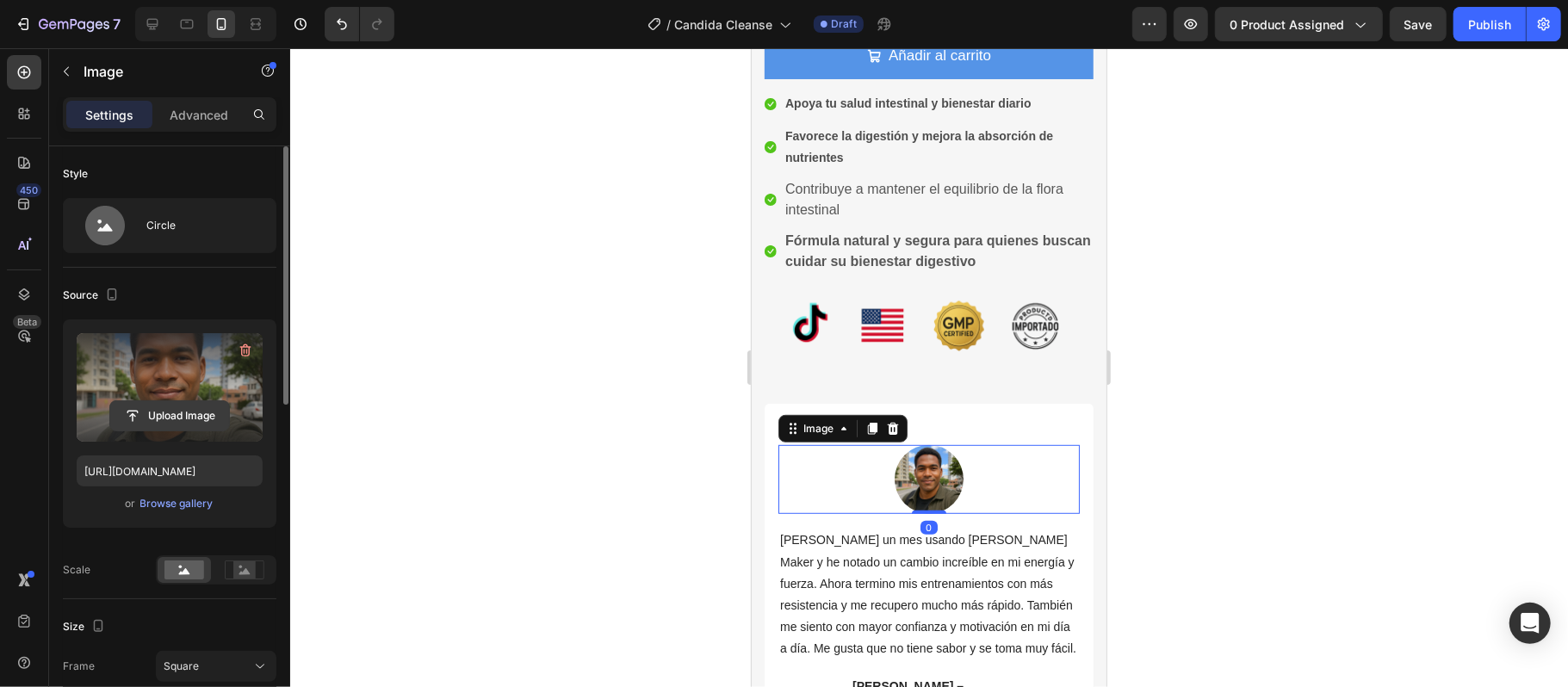
click at [184, 413] on input "file" at bounding box center [170, 416] width 119 height 29
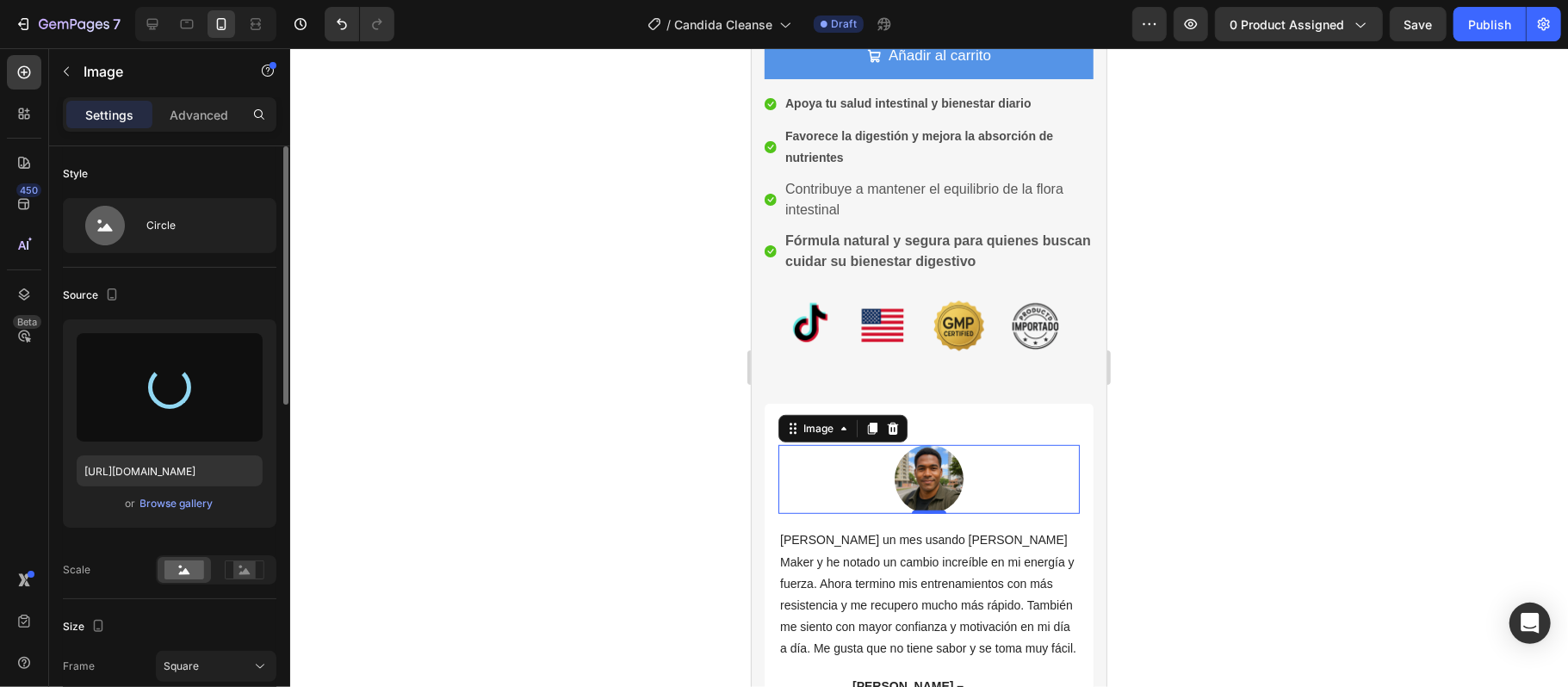
type input "[URL][DOMAIN_NAME]"
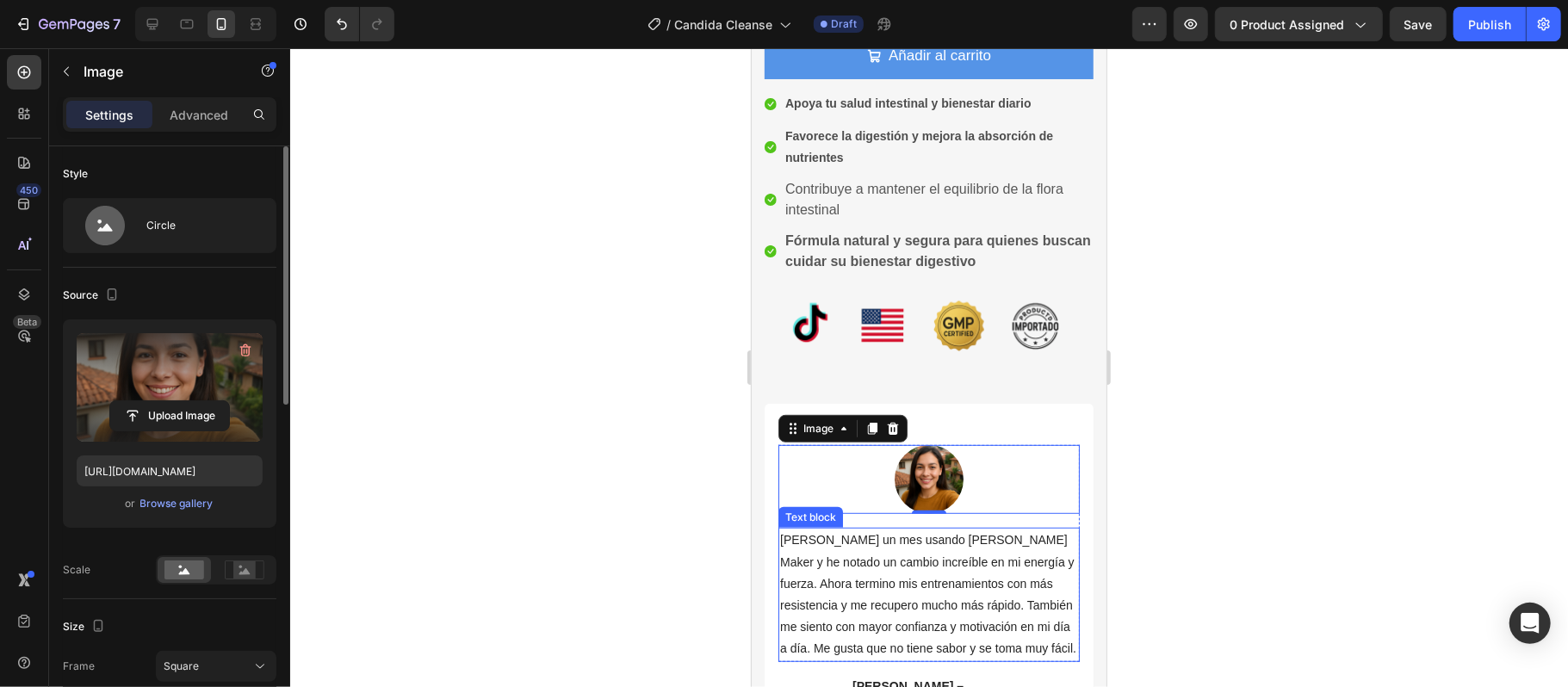
scroll to position [689, 0]
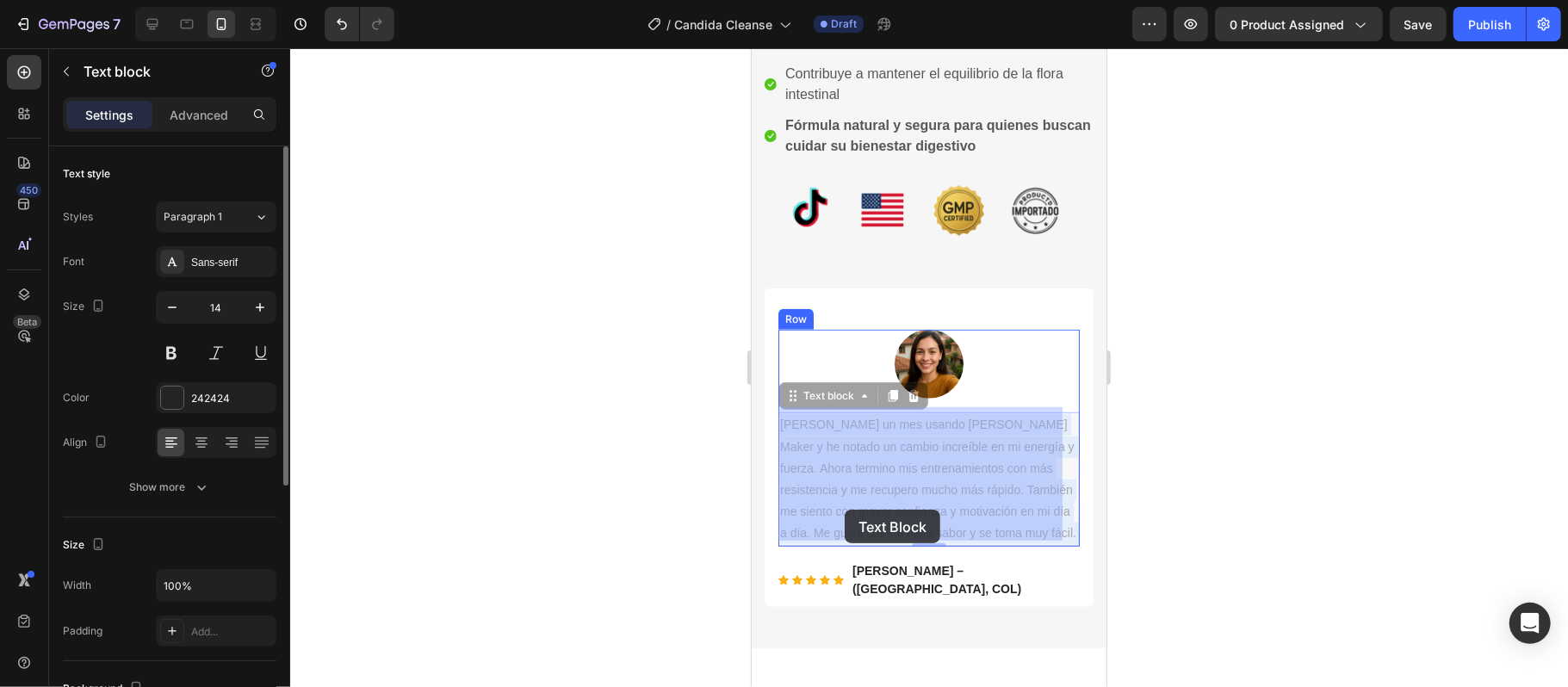
drag, startPoint x: 1044, startPoint y: 525, endPoint x: 844, endPoint y: 509, distance: 200.6
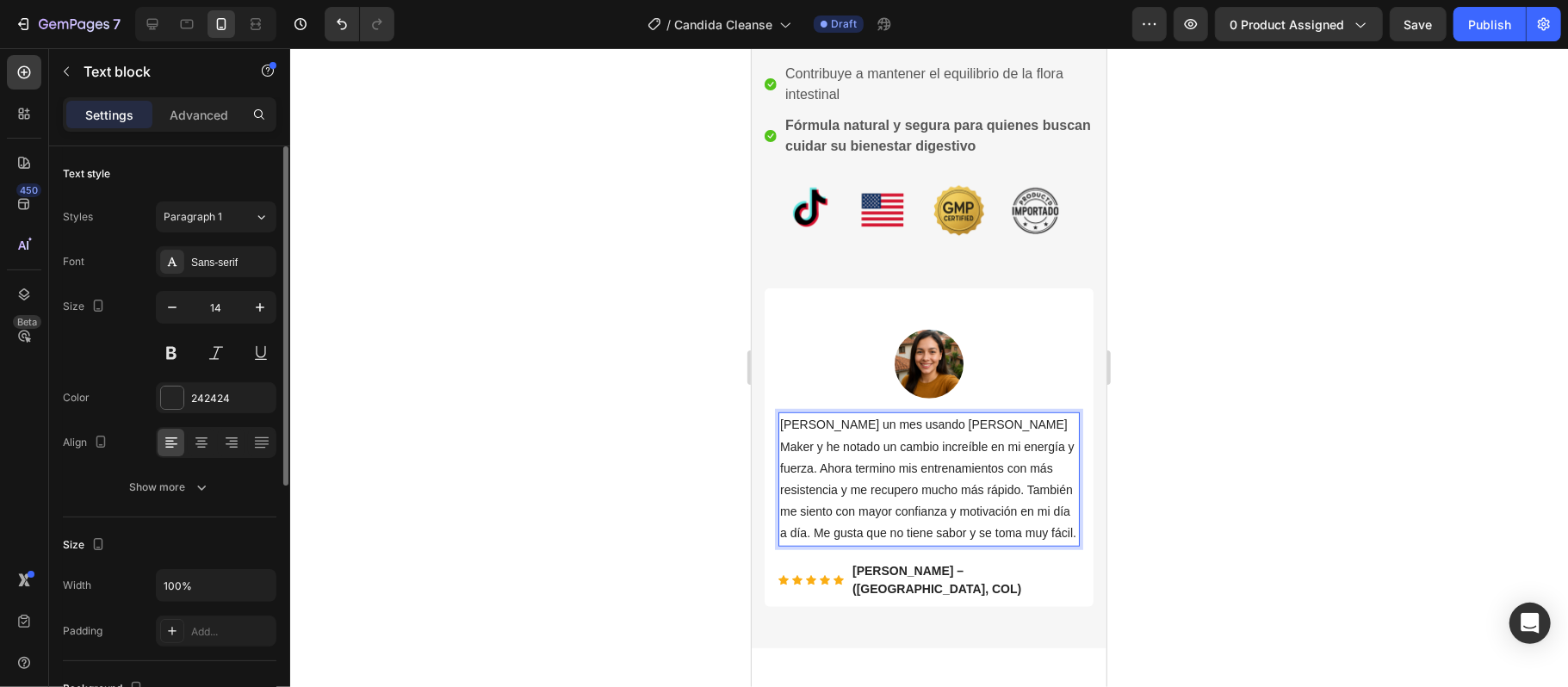
click at [751, 47] on lt-div at bounding box center [751, 47] width 0 height 0
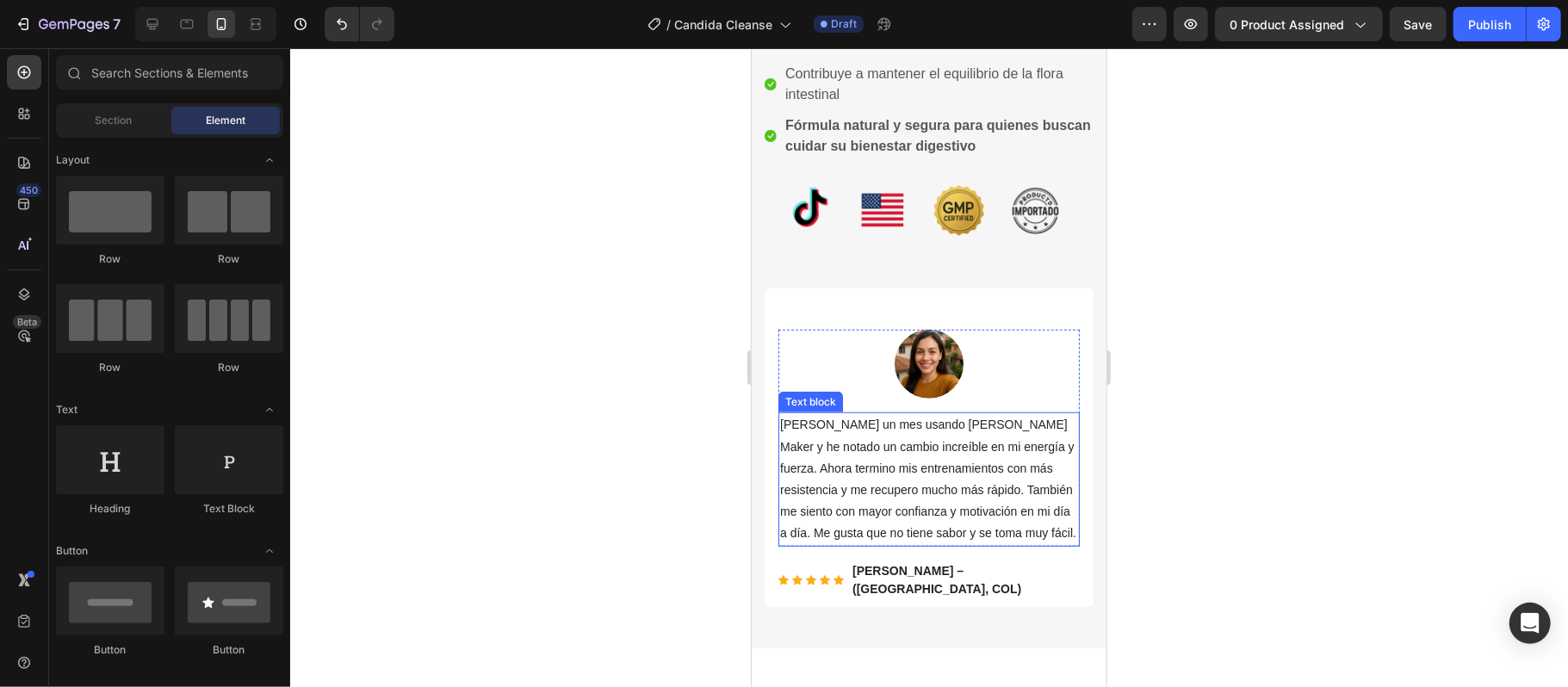
click at [1042, 527] on p "[PERSON_NAME] un mes usando [PERSON_NAME] Maker y he notado un cambio increíble…" at bounding box center [928, 478] width 298 height 130
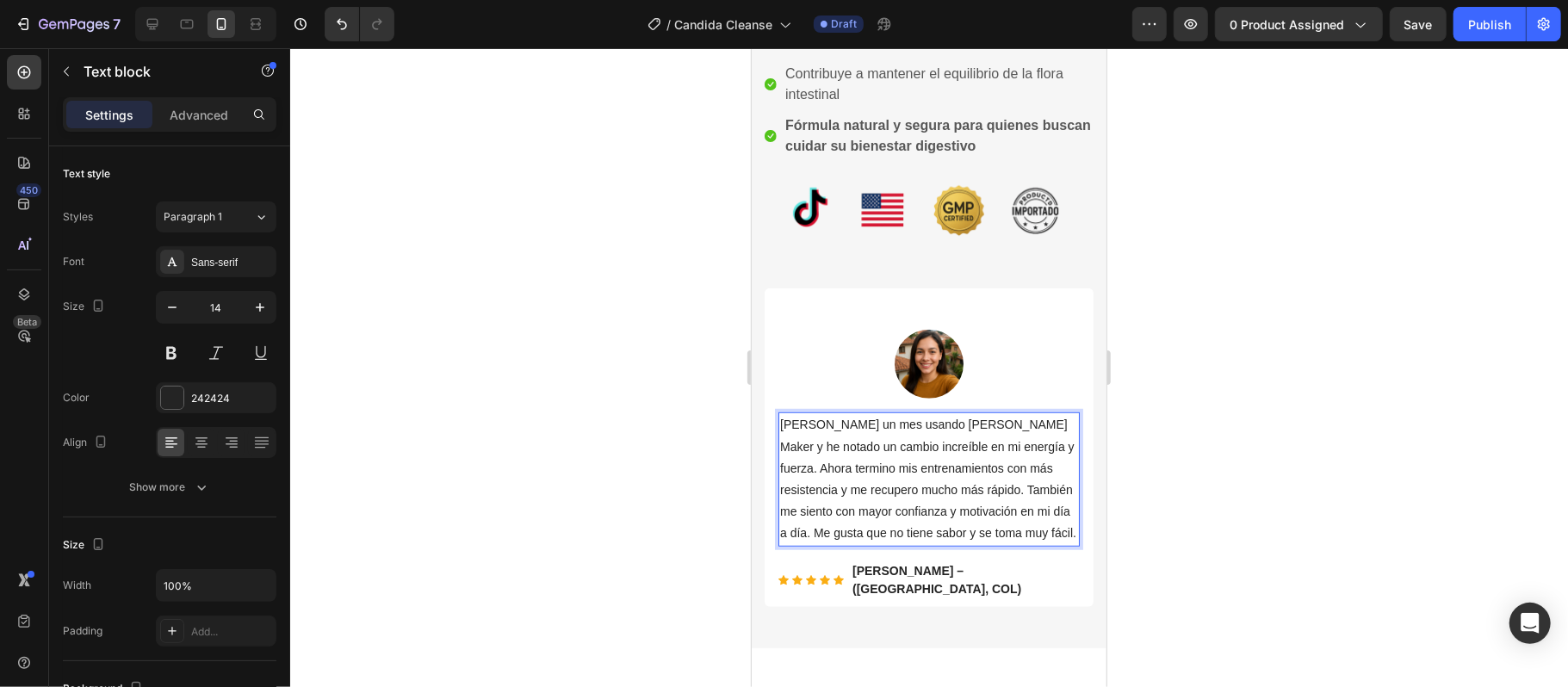
click at [1030, 526] on p "[PERSON_NAME] un mes usando [PERSON_NAME] Maker y he notado un cambio increíble…" at bounding box center [928, 478] width 298 height 130
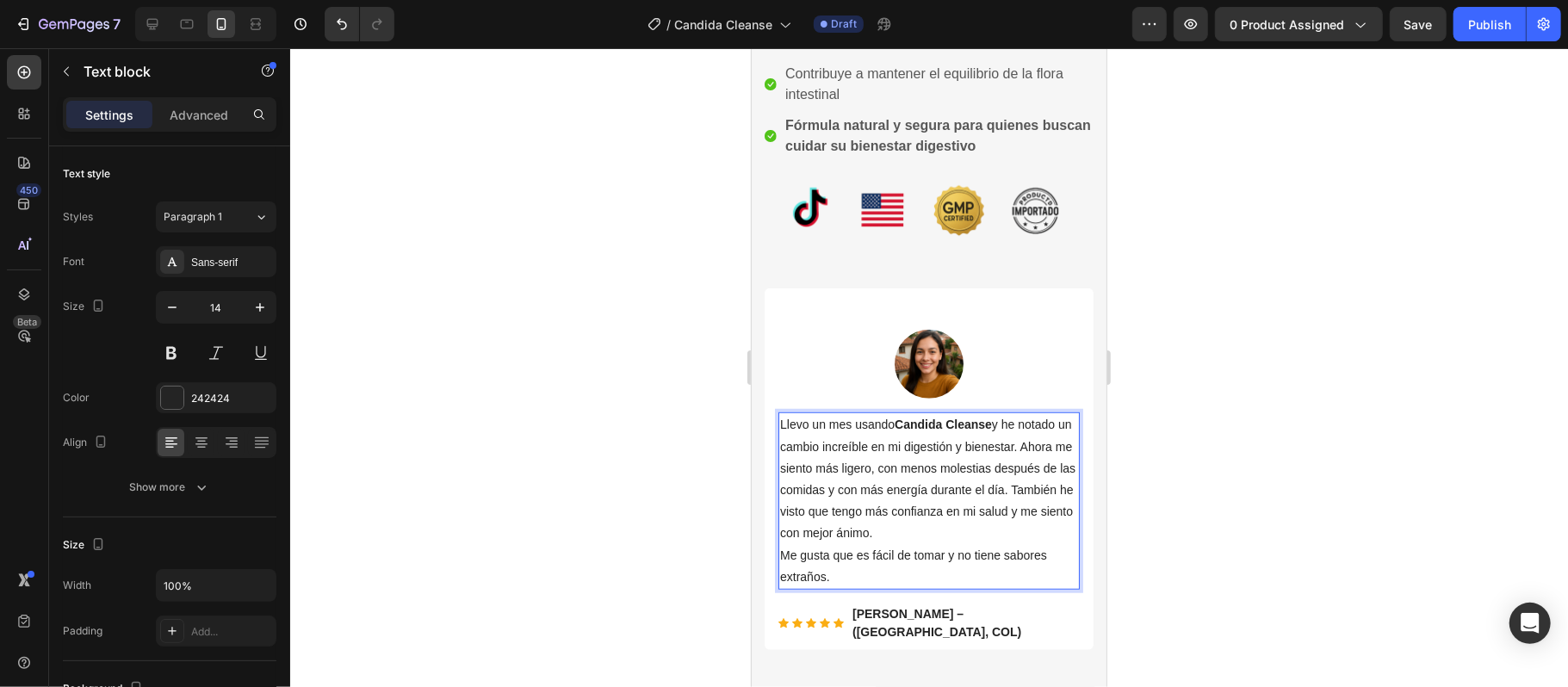
scroll to position [804, 0]
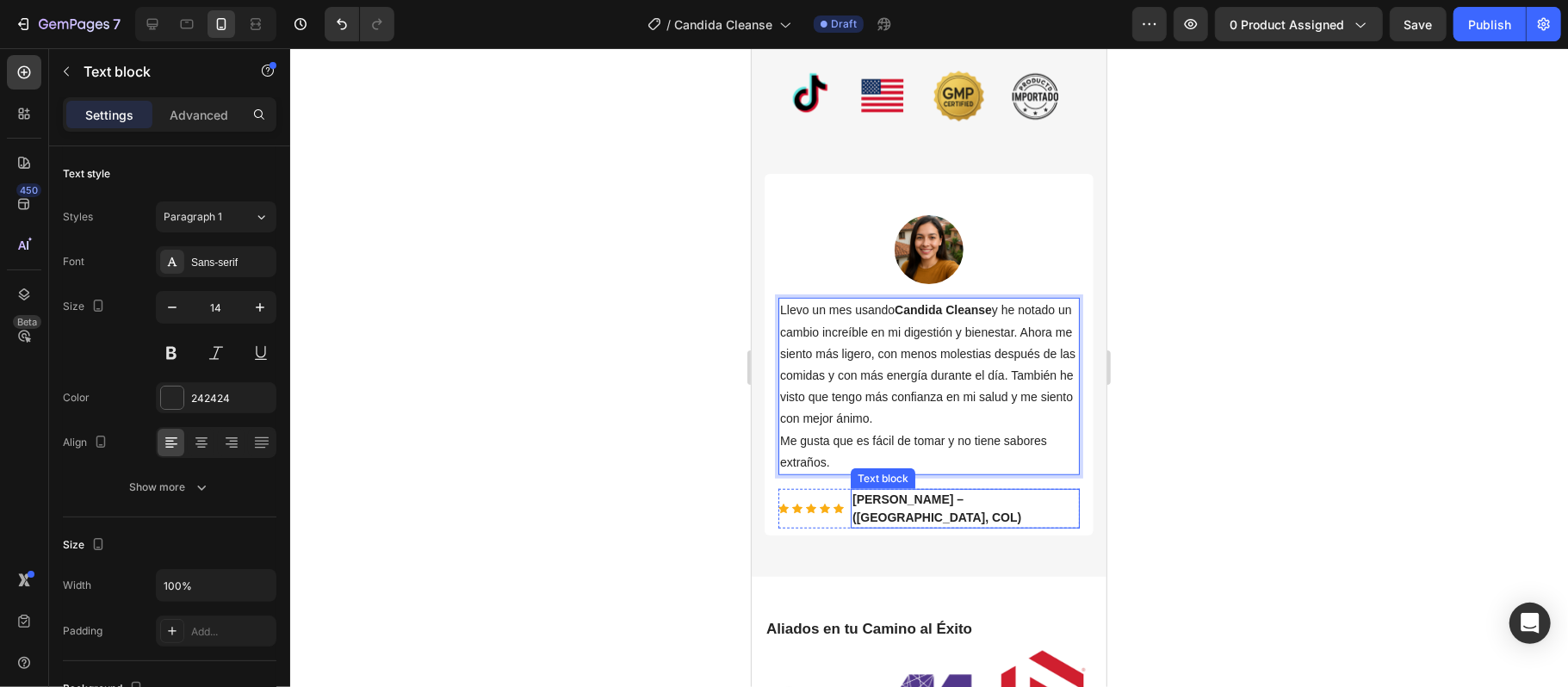
click at [904, 521] on p "[PERSON_NAME] – ([GEOGRAPHIC_DATA], COL)" at bounding box center [964, 508] width 225 height 36
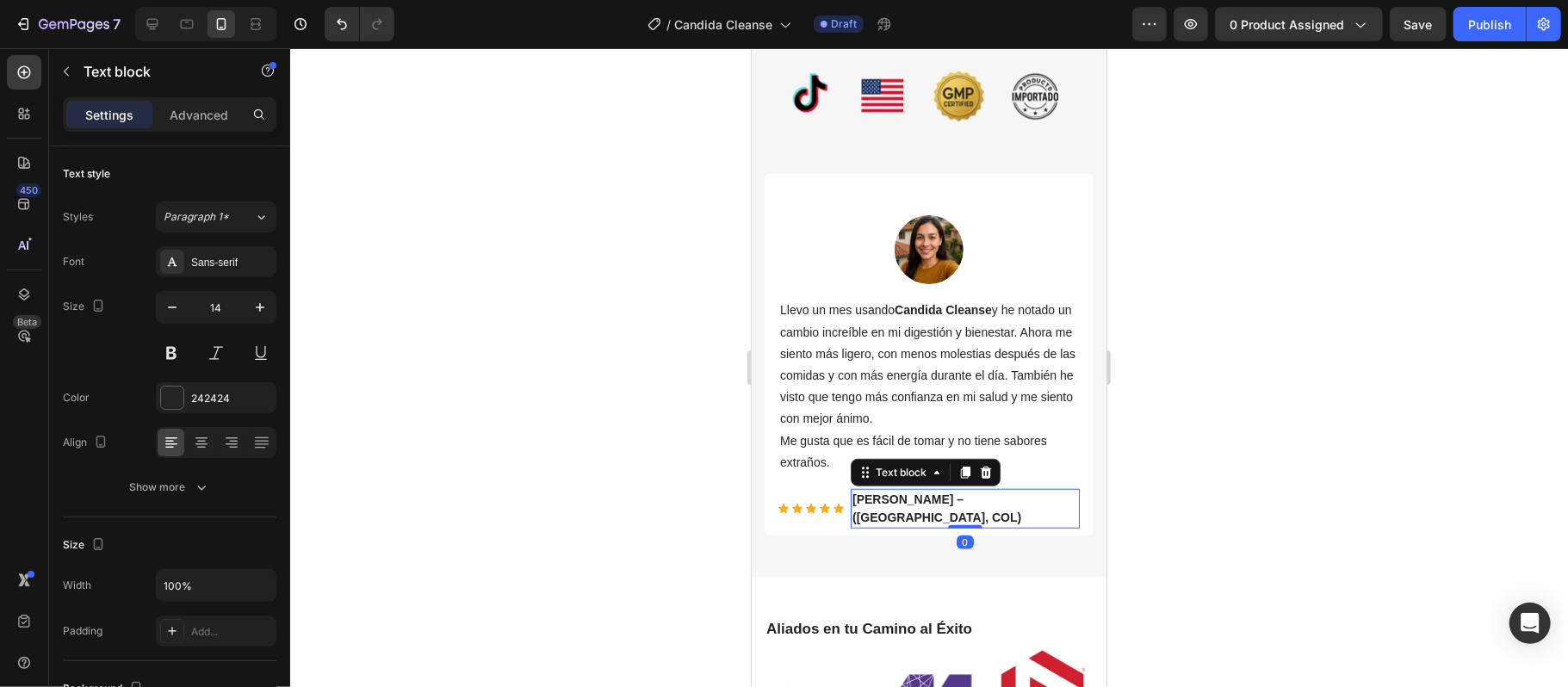
click at [938, 510] on strong "[PERSON_NAME] – ([GEOGRAPHIC_DATA], COL)" at bounding box center [936, 507] width 169 height 32
click at [967, 513] on strong "[PERSON_NAME] – ([GEOGRAPHIC_DATA], COL)" at bounding box center [936, 507] width 169 height 32
click at [976, 514] on strong "[PERSON_NAME] – ([GEOGRAPHIC_DATA], COL)" at bounding box center [936, 507] width 169 height 32
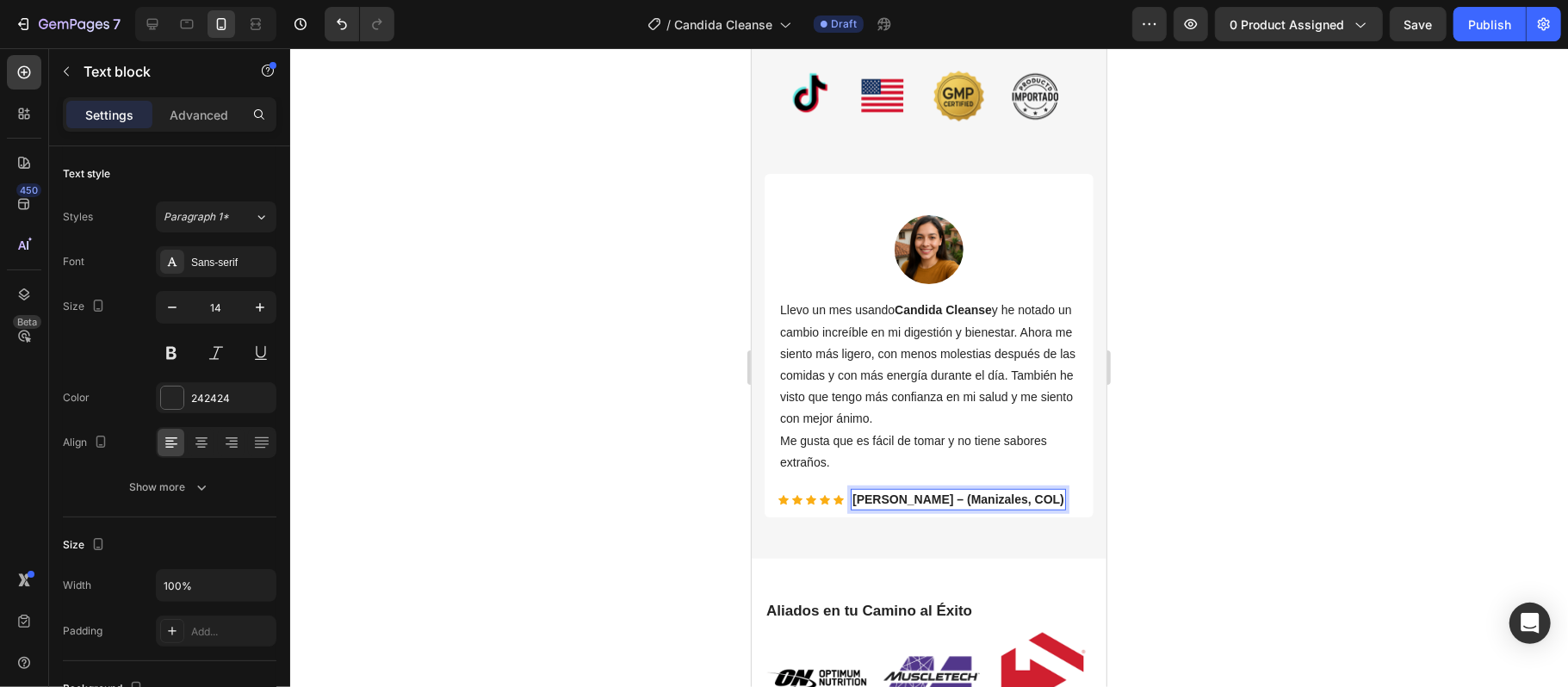
click at [1164, 527] on div at bounding box center [929, 368] width 1277 height 639
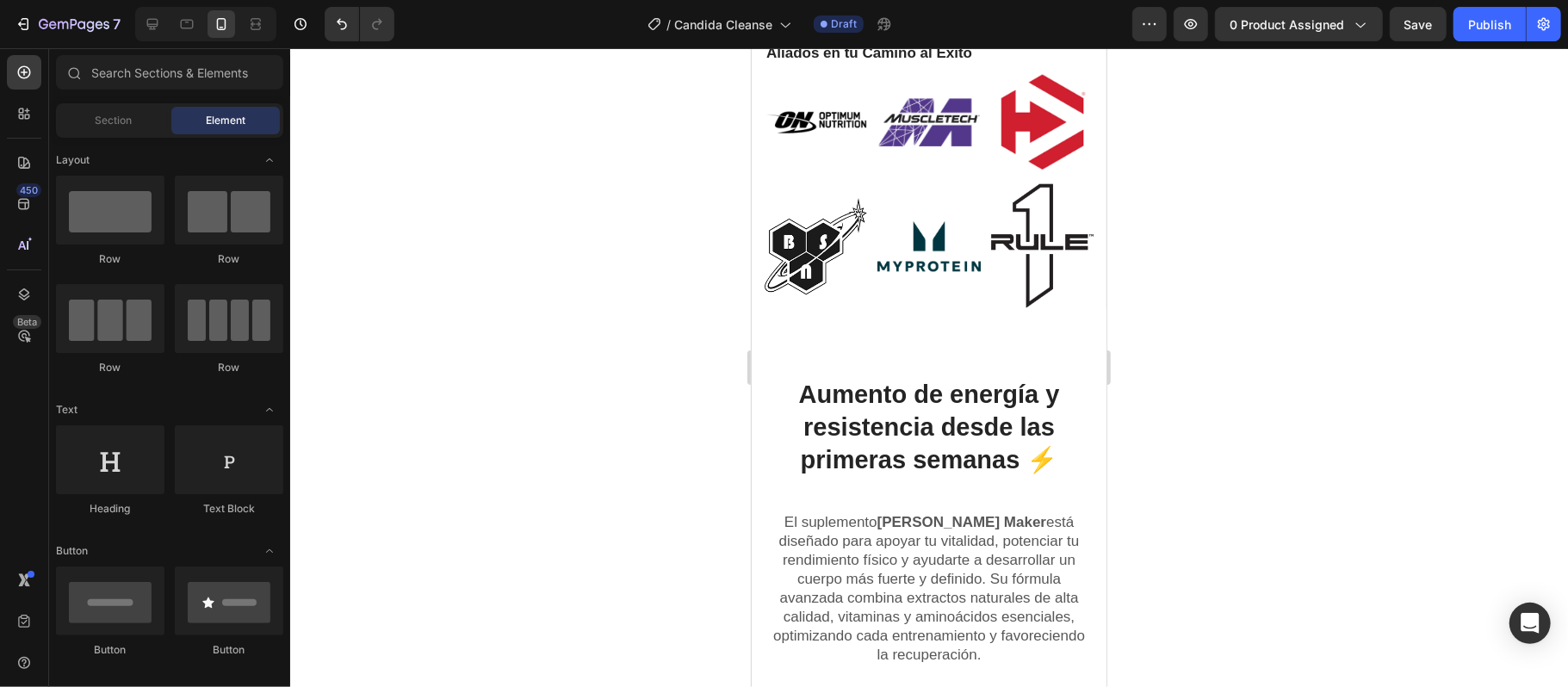
scroll to position [1492, 0]
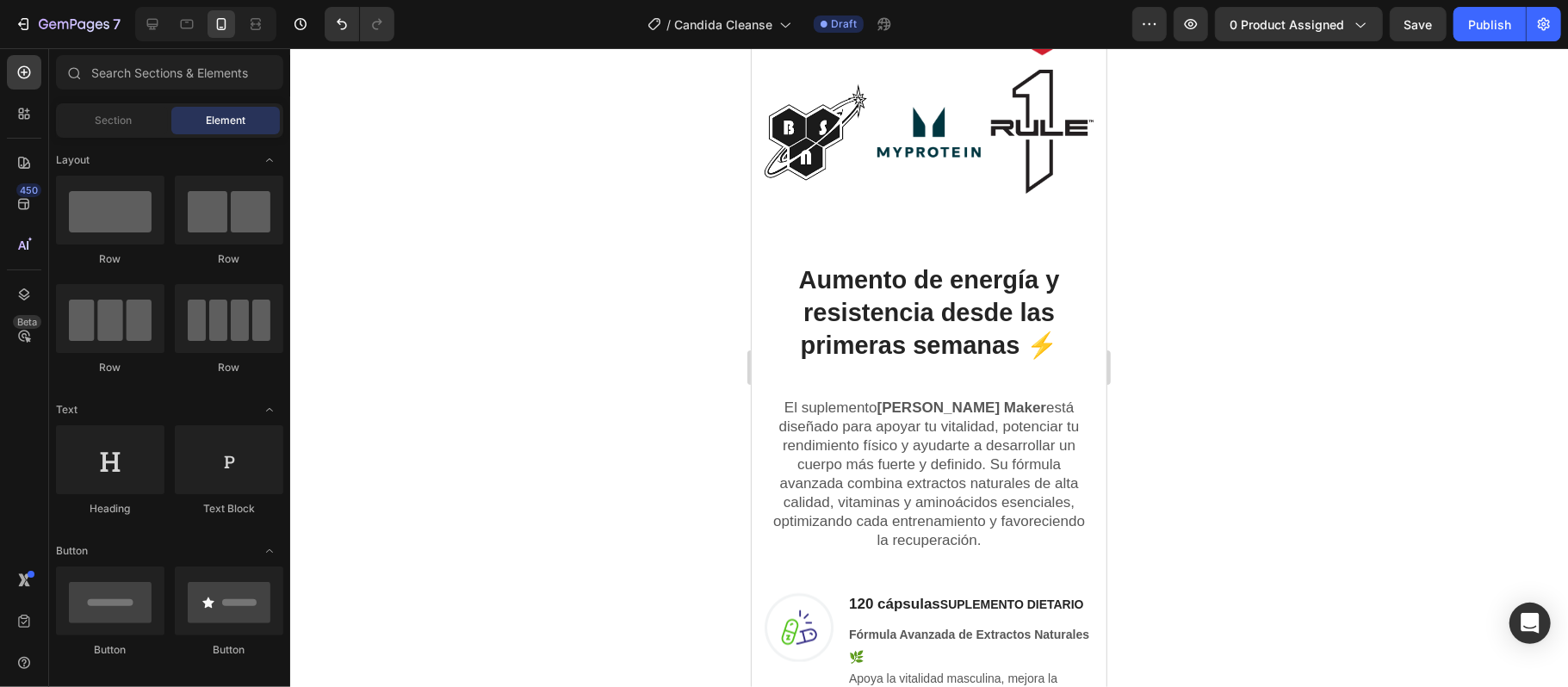
drag, startPoint x: 1509, startPoint y: 274, endPoint x: 1485, endPoint y: 279, distance: 24.5
click at [1509, 273] on div at bounding box center [929, 368] width 1277 height 639
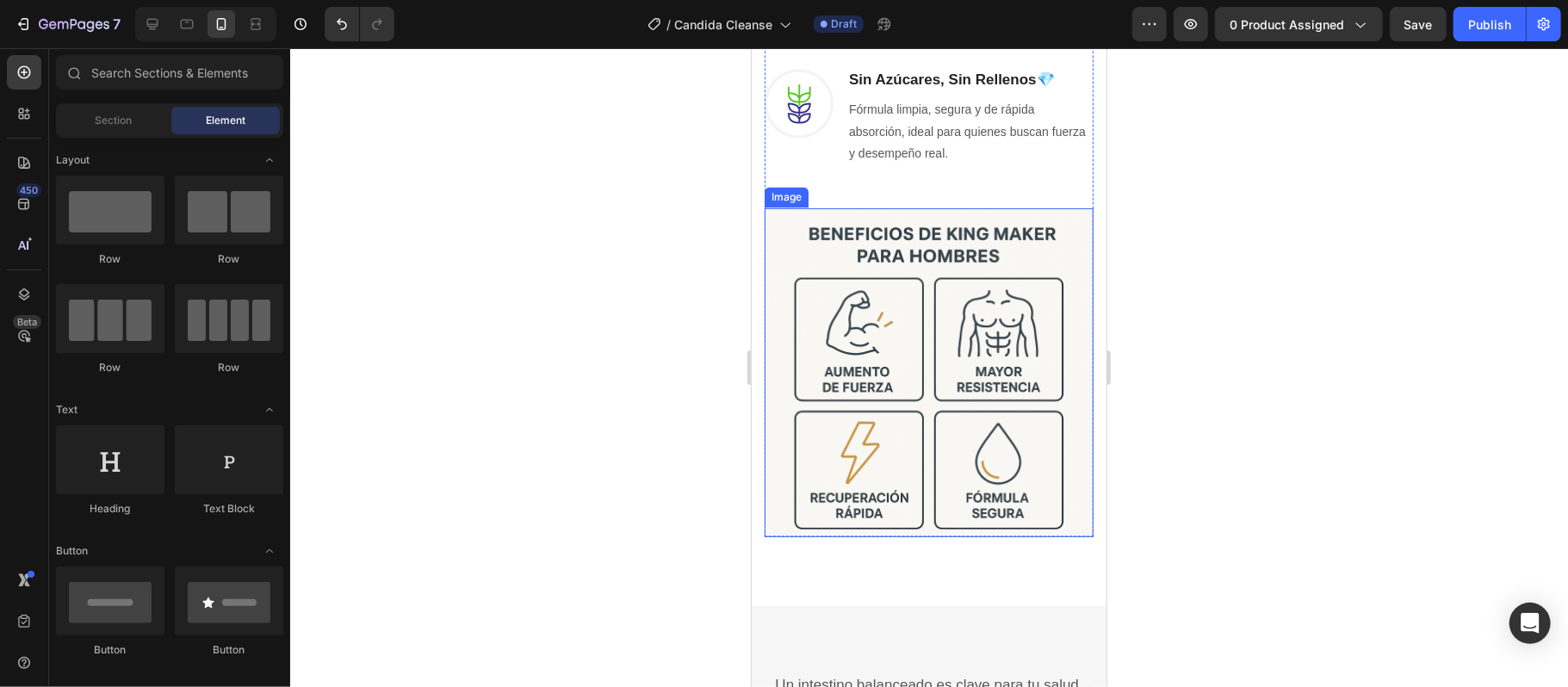
scroll to position [2411, 0]
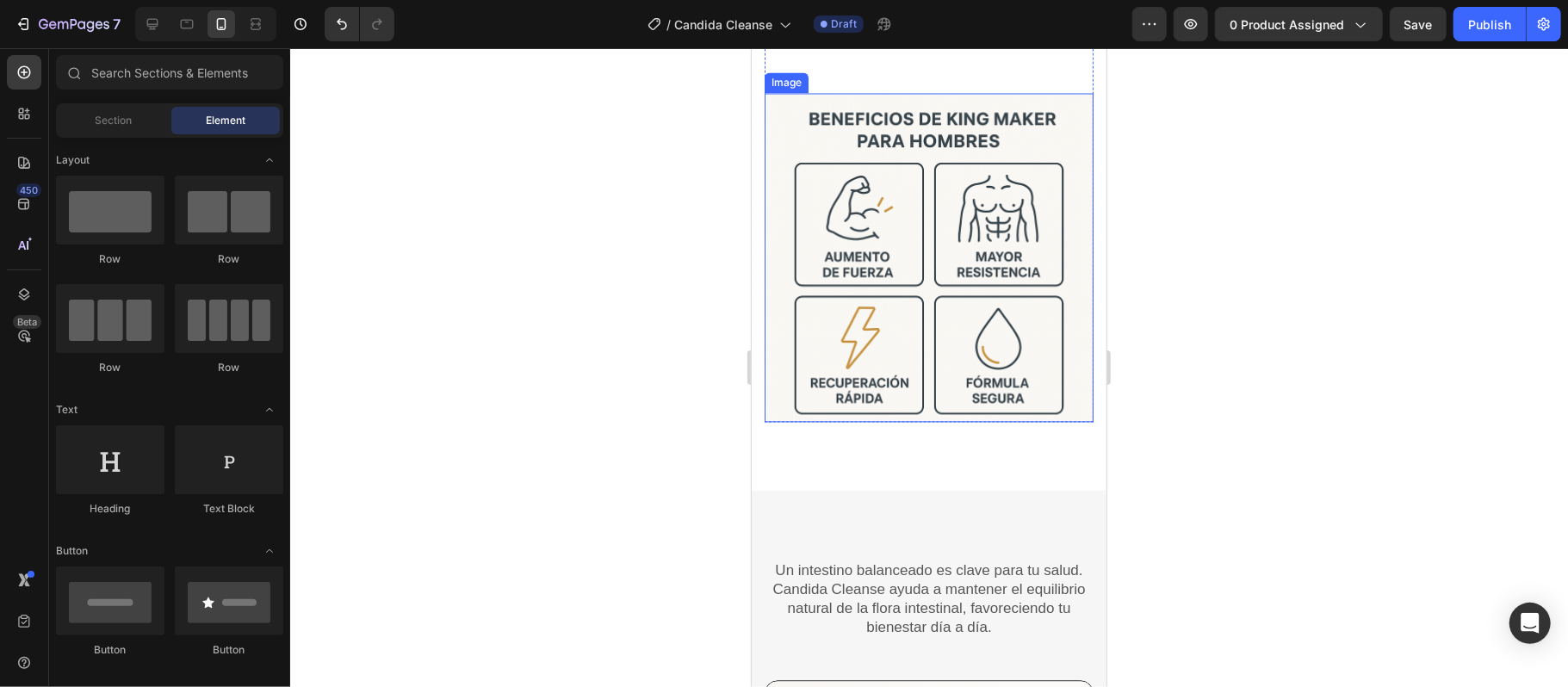
click at [927, 299] on img at bounding box center [928, 256] width 329 height 329
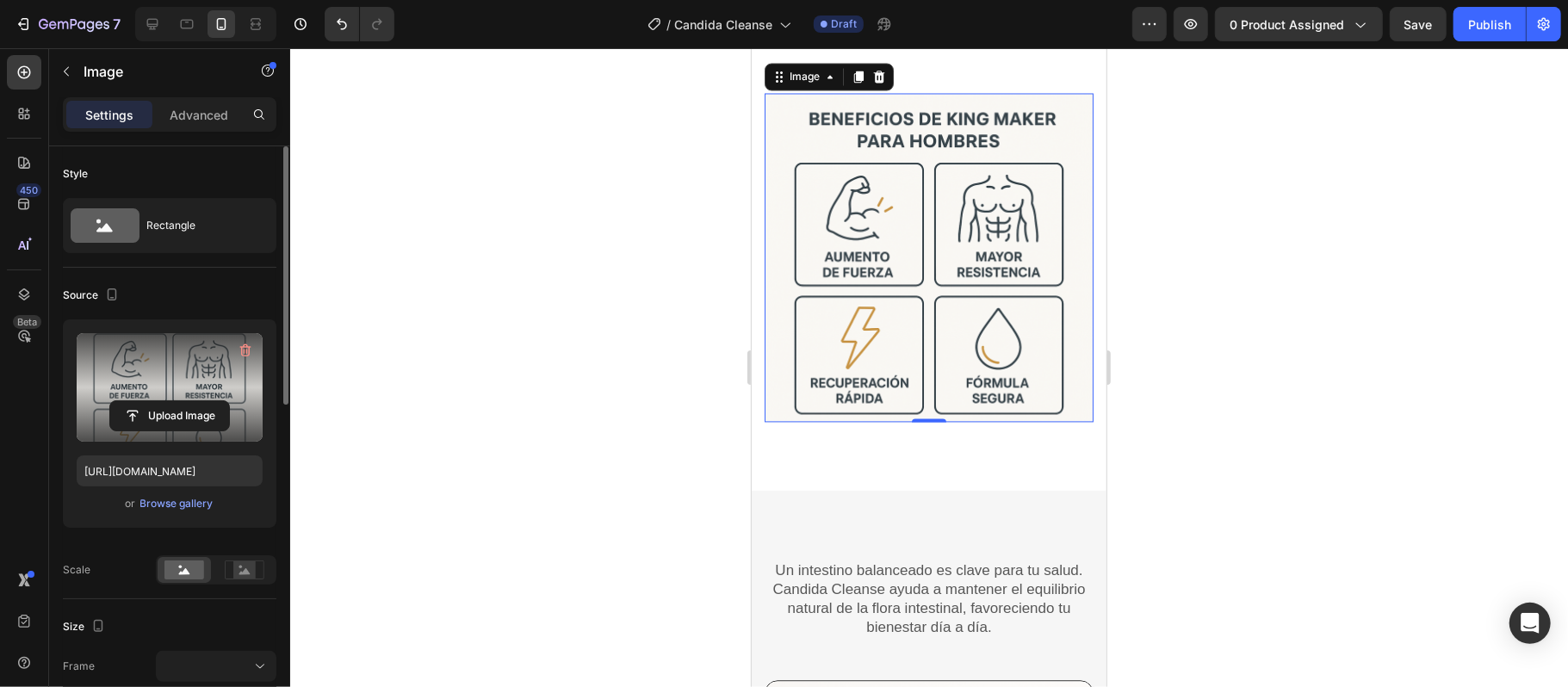
click at [160, 400] on label at bounding box center [169, 388] width 186 height 109
click at [160, 401] on input "file" at bounding box center [170, 416] width 119 height 29
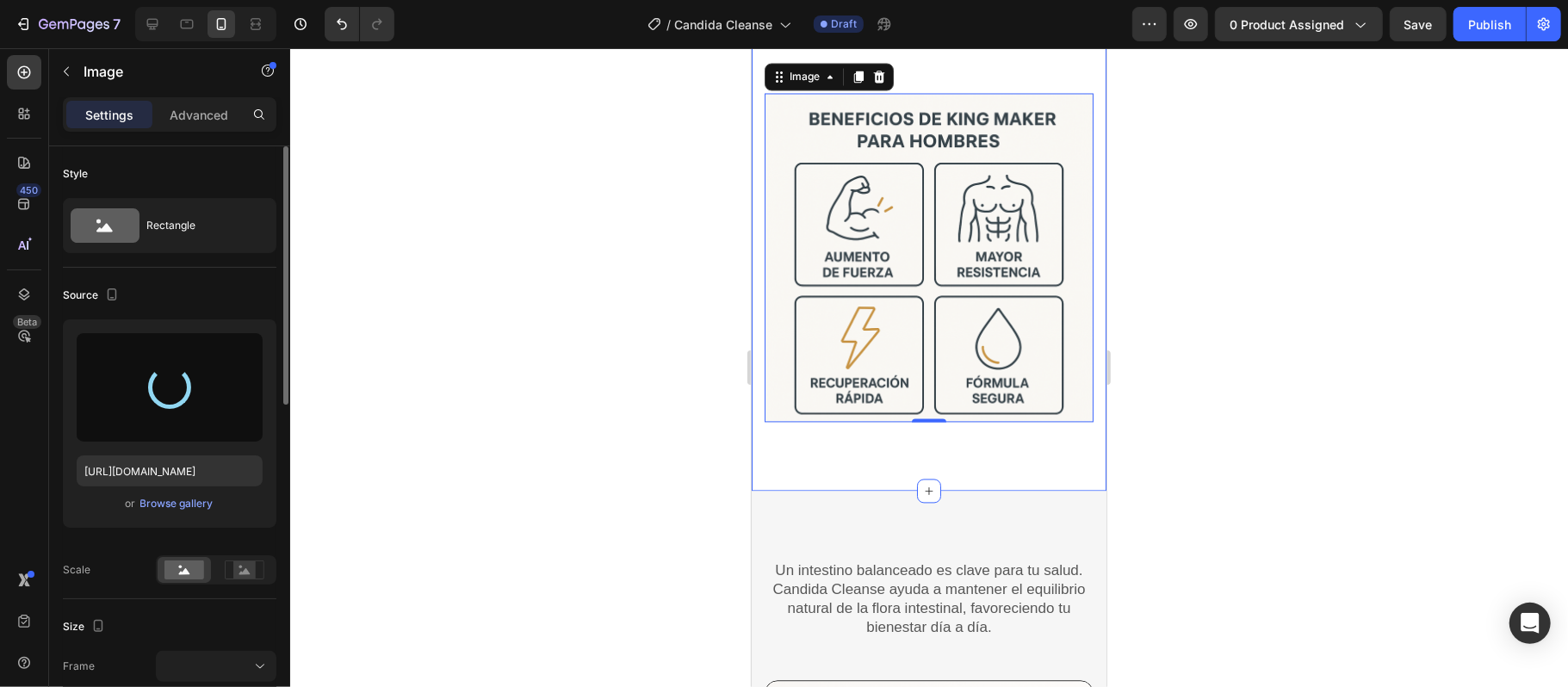
type input "[URL][DOMAIN_NAME]"
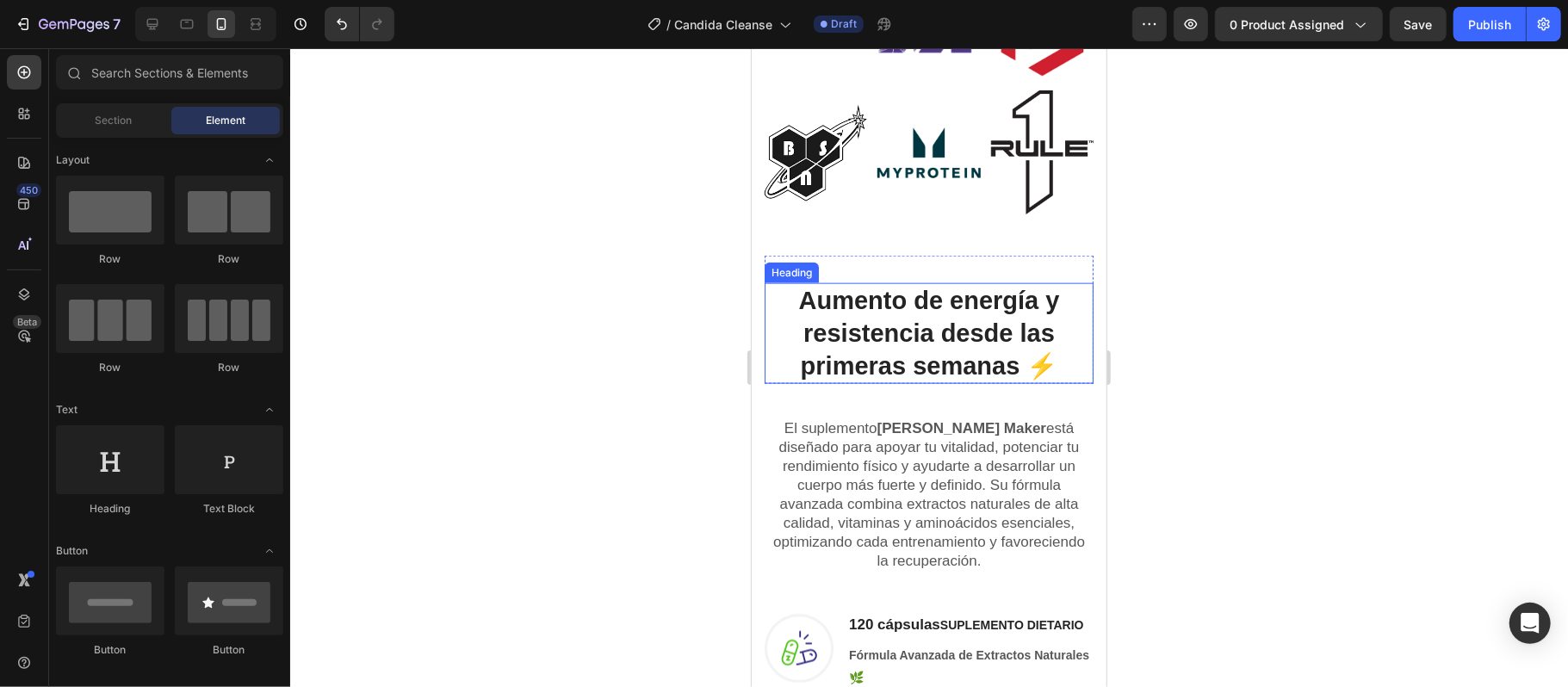
scroll to position [1585, 0]
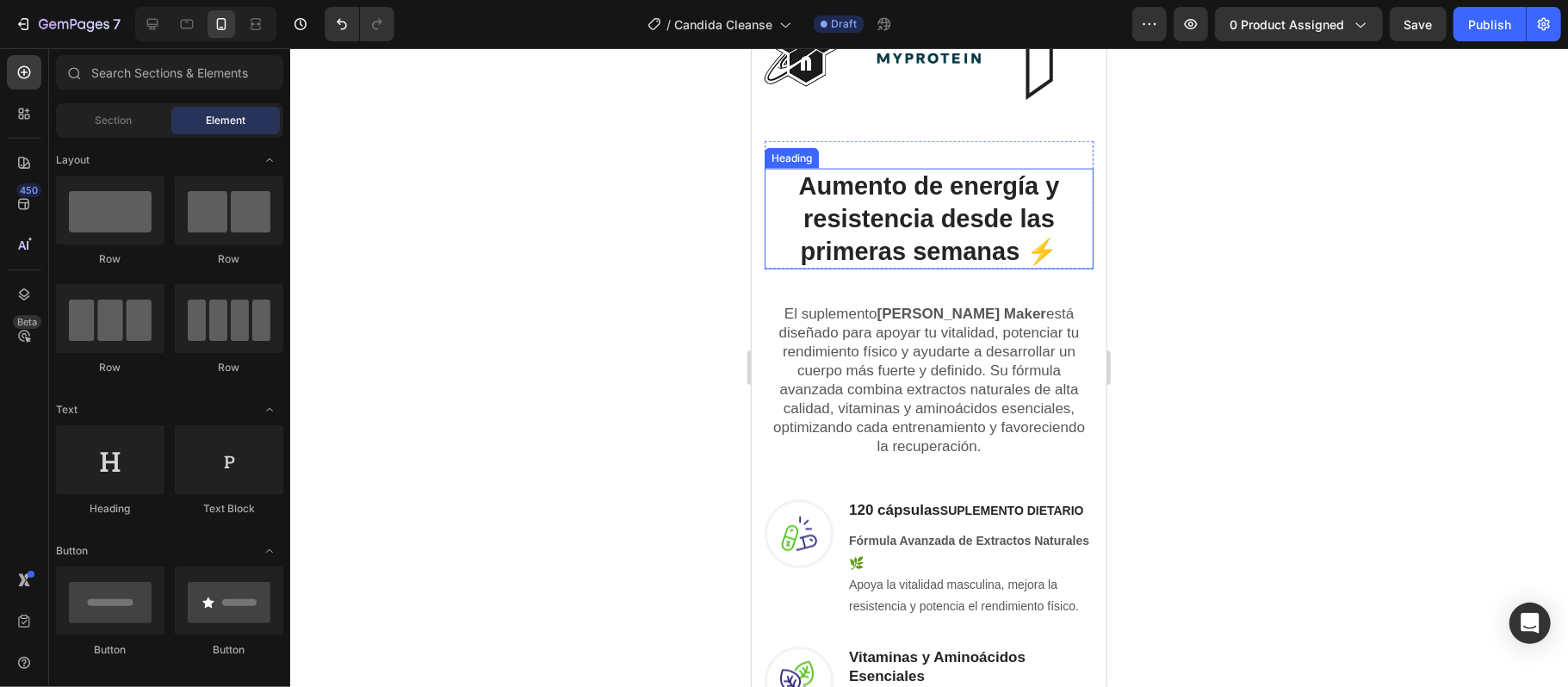
click at [1014, 242] on h2 "Aumento de energía y resistencia desde las primeras semanas ⚡" at bounding box center [928, 218] width 329 height 101
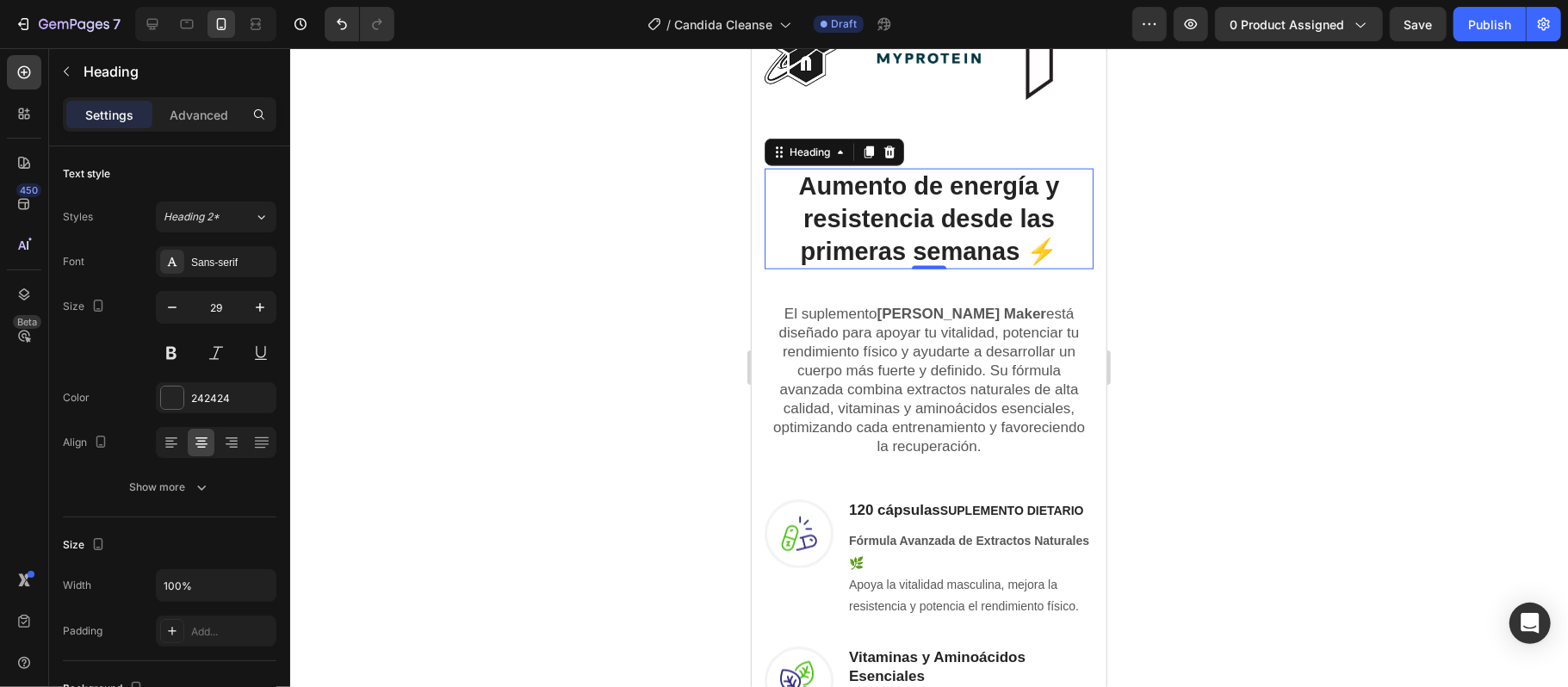
click at [1020, 233] on h2 "Aumento de energía y resistencia desde las primeras semanas ⚡" at bounding box center [928, 218] width 329 height 101
click at [1037, 235] on p "Aumento de energía y resistencia desde las primeras semanas ⚡" at bounding box center [928, 218] width 325 height 98
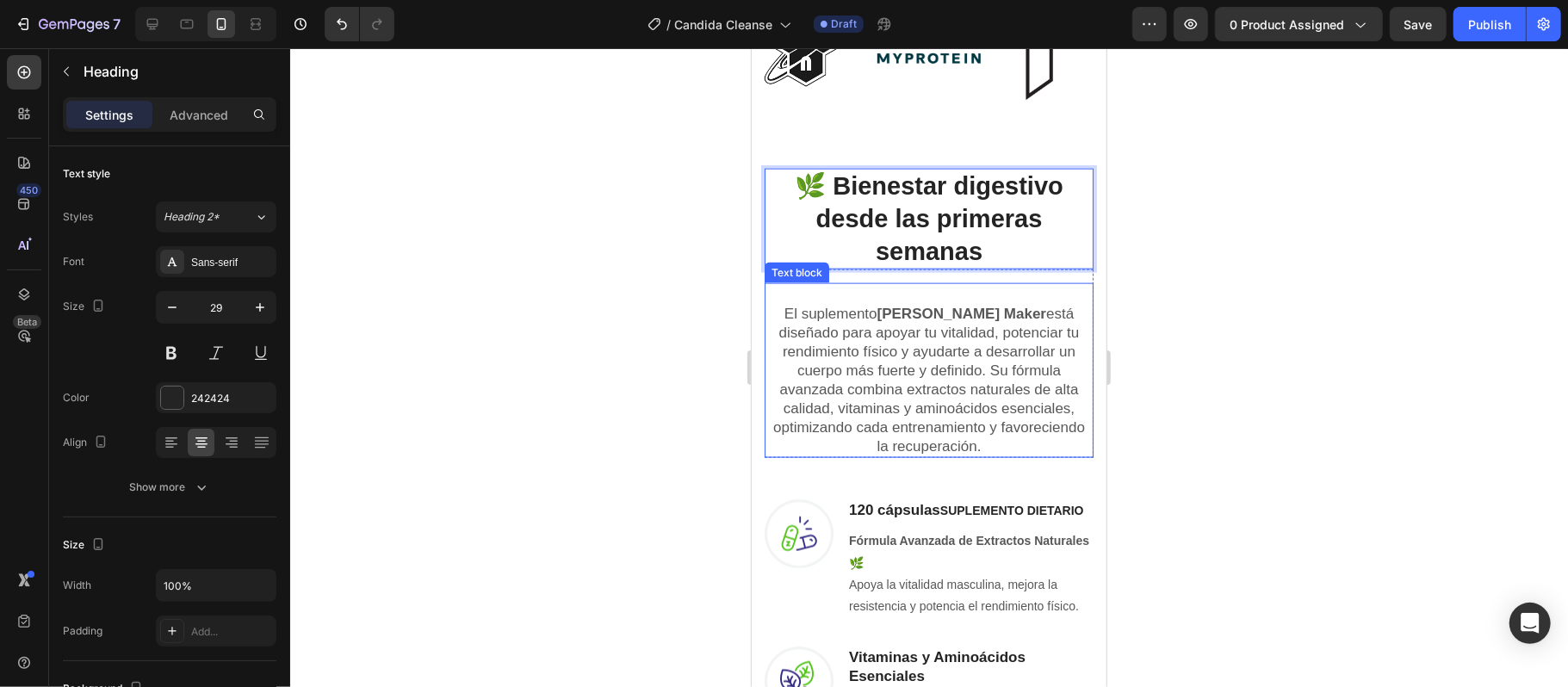
click at [957, 335] on p "El suplemento [PERSON_NAME] Maker está diseñado para apoyar tu vitalidad, poten…" at bounding box center [928, 369] width 325 height 172
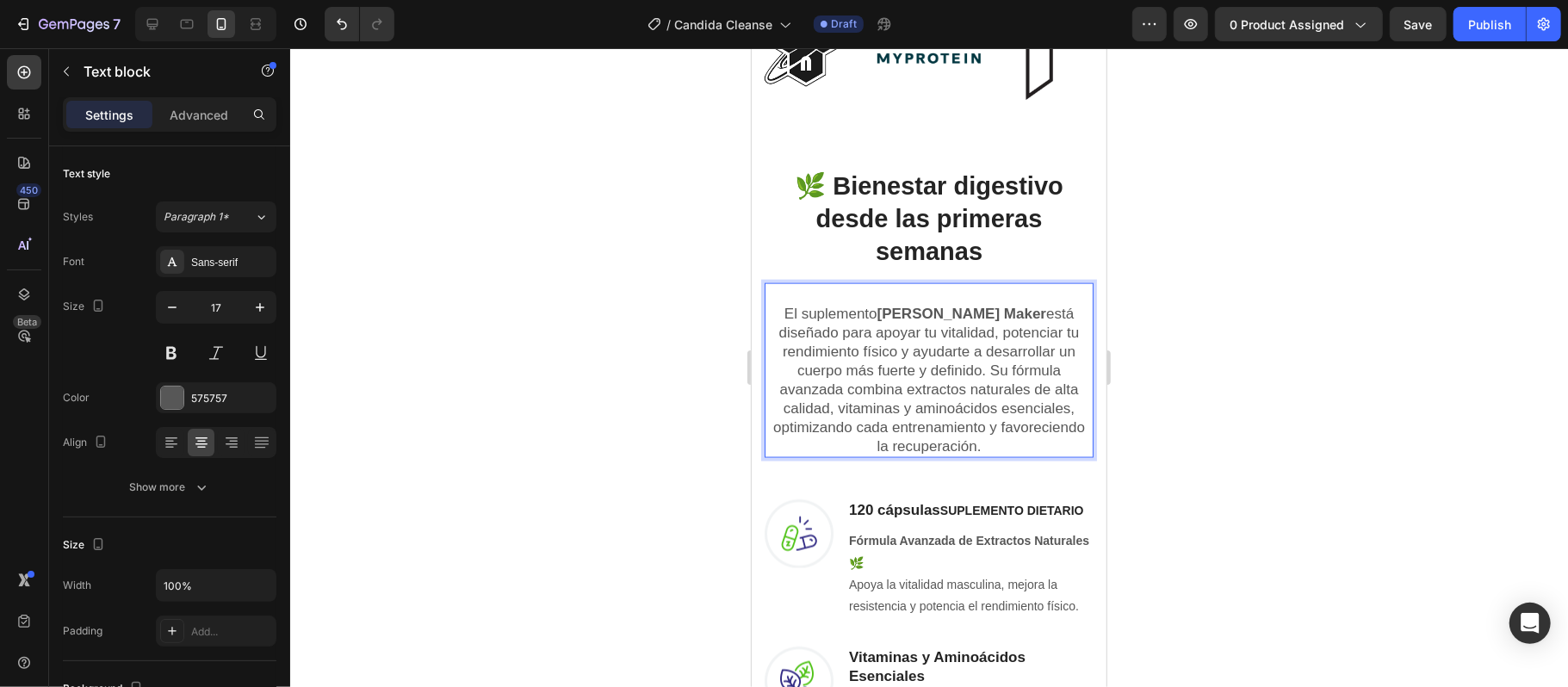
click at [1017, 434] on p "El suplemento [PERSON_NAME] Maker está diseñado para apoyar tu vitalidad, poten…" at bounding box center [928, 369] width 325 height 172
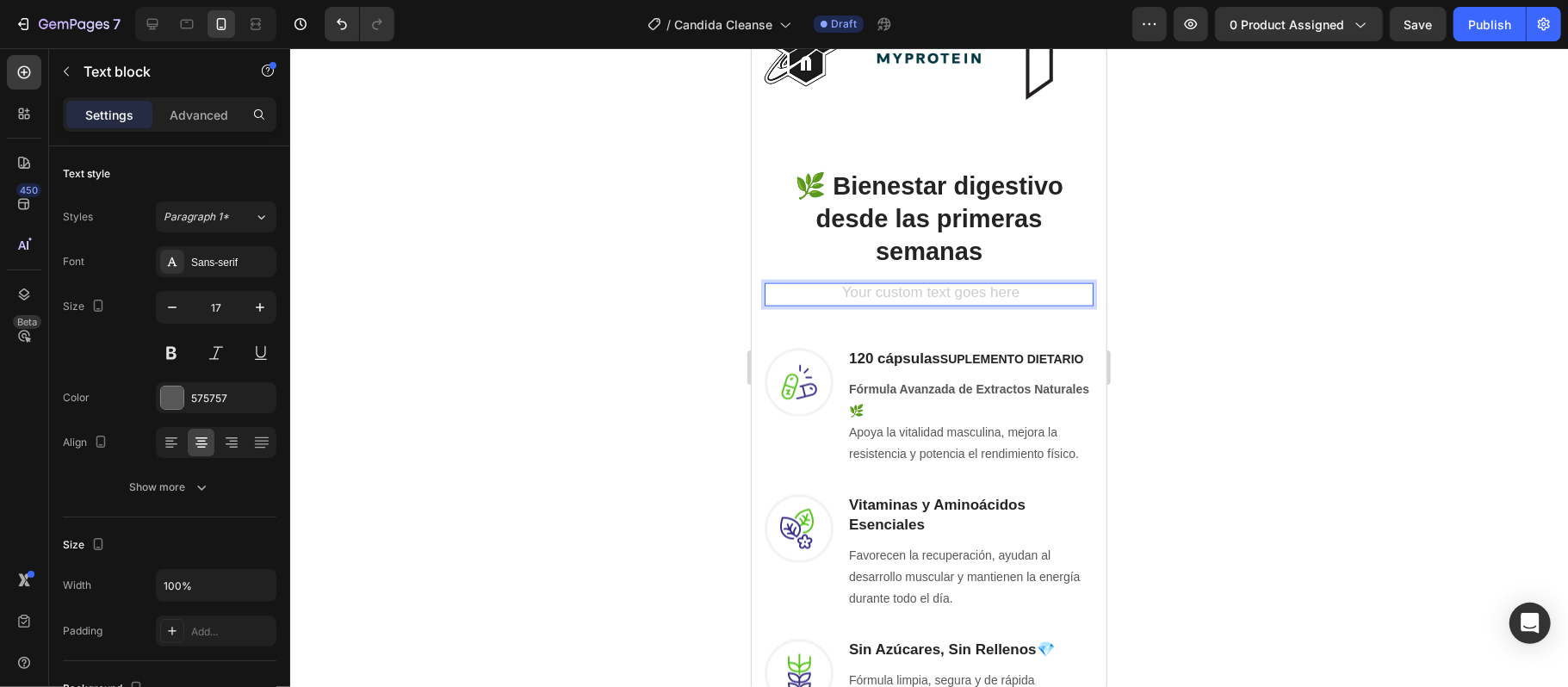
click at [899, 282] on div "Rich Text Editor. Editing area: main" at bounding box center [928, 293] width 329 height 22
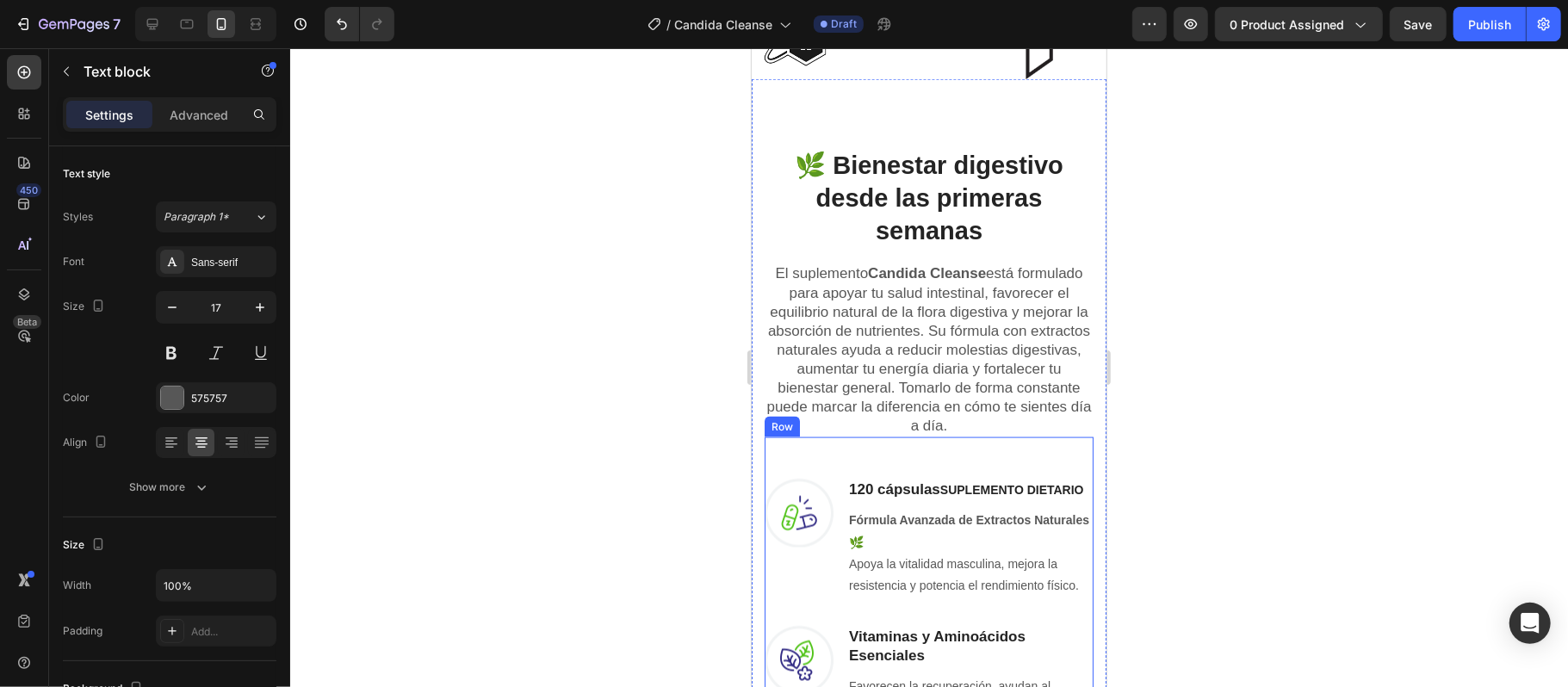
scroll to position [1722, 0]
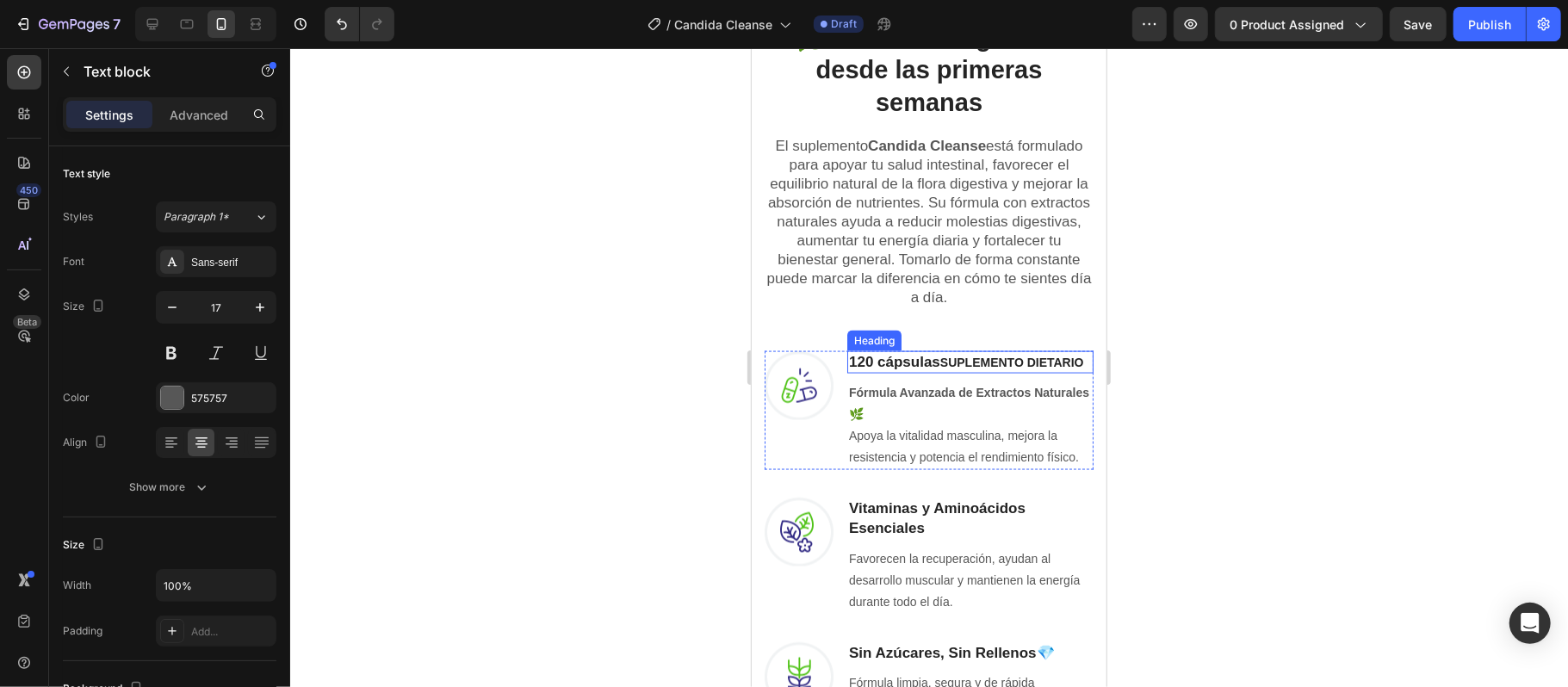
click at [920, 369] on h3 "120 cápsulas SUPLEMENTO DIETARIO" at bounding box center [969, 362] width 246 height 22
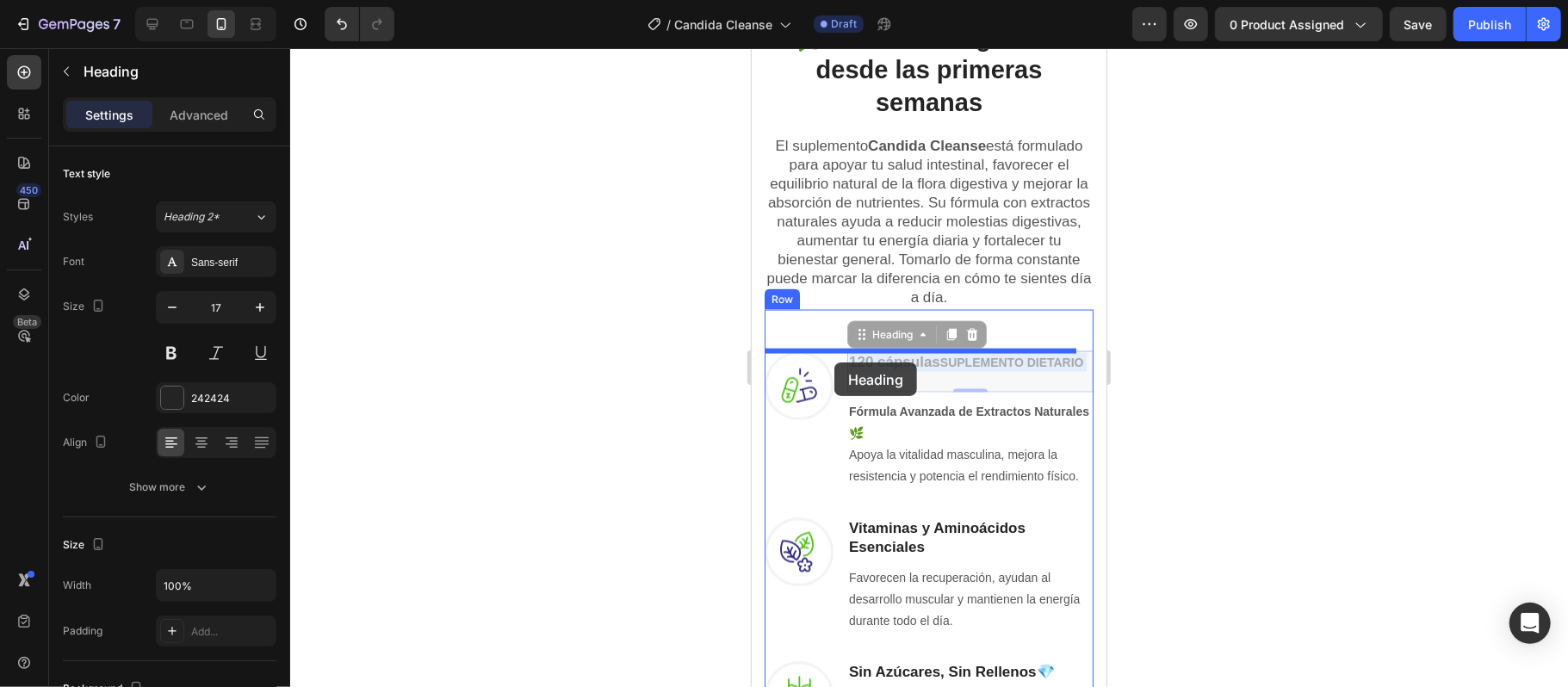
drag, startPoint x: 910, startPoint y: 376, endPoint x: 834, endPoint y: 362, distance: 77.3
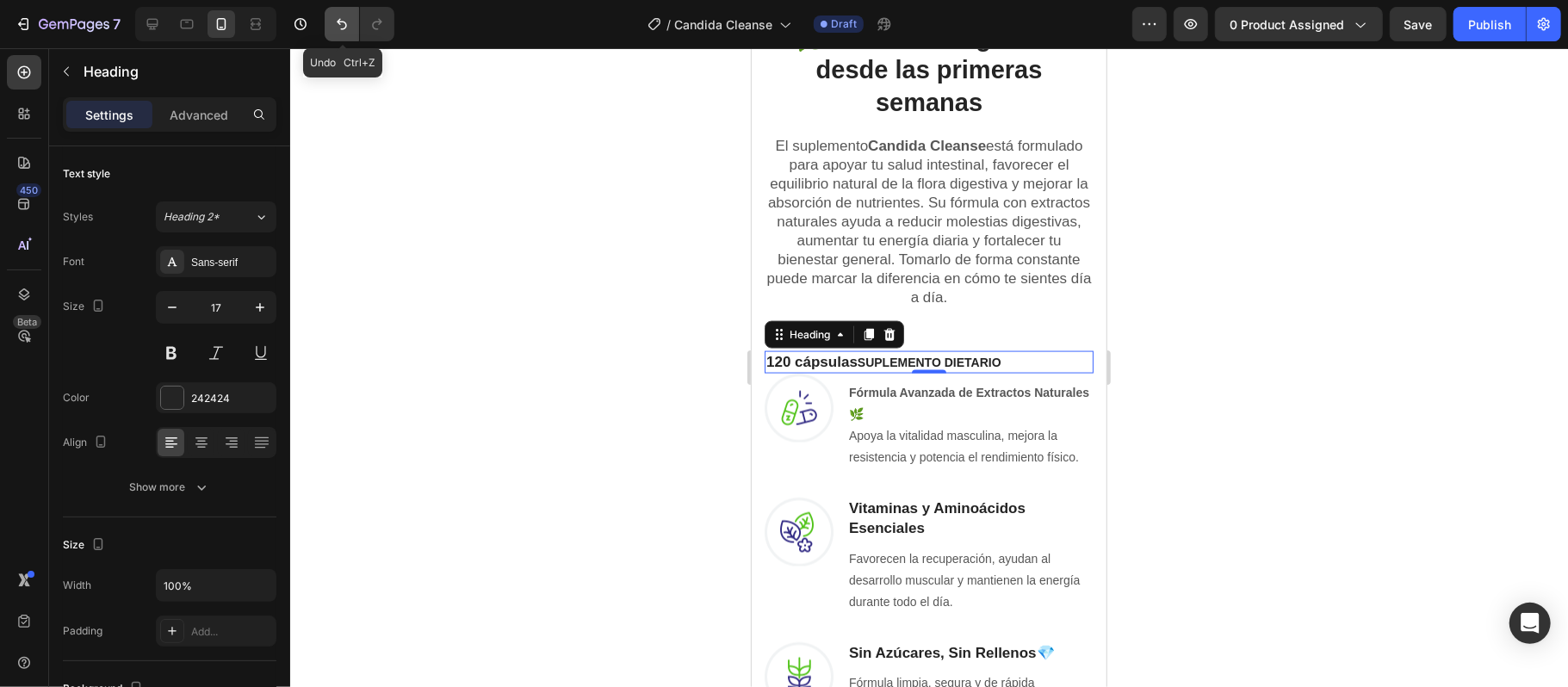
click at [342, 25] on icon "Undo/Redo" at bounding box center [342, 24] width 17 height 17
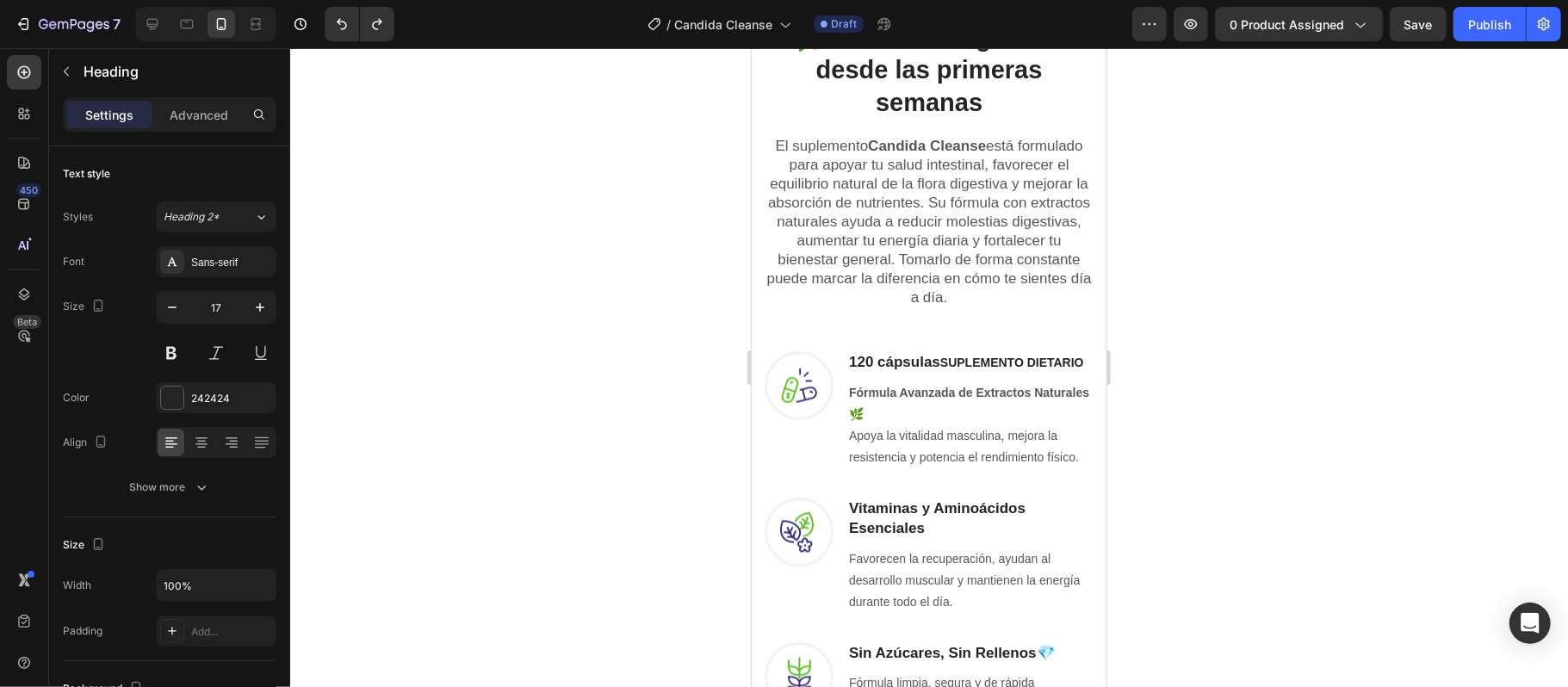
click at [913, 373] on h3 "120 cápsulas SUPLEMENTO DIETARIO" at bounding box center [969, 362] width 246 height 22
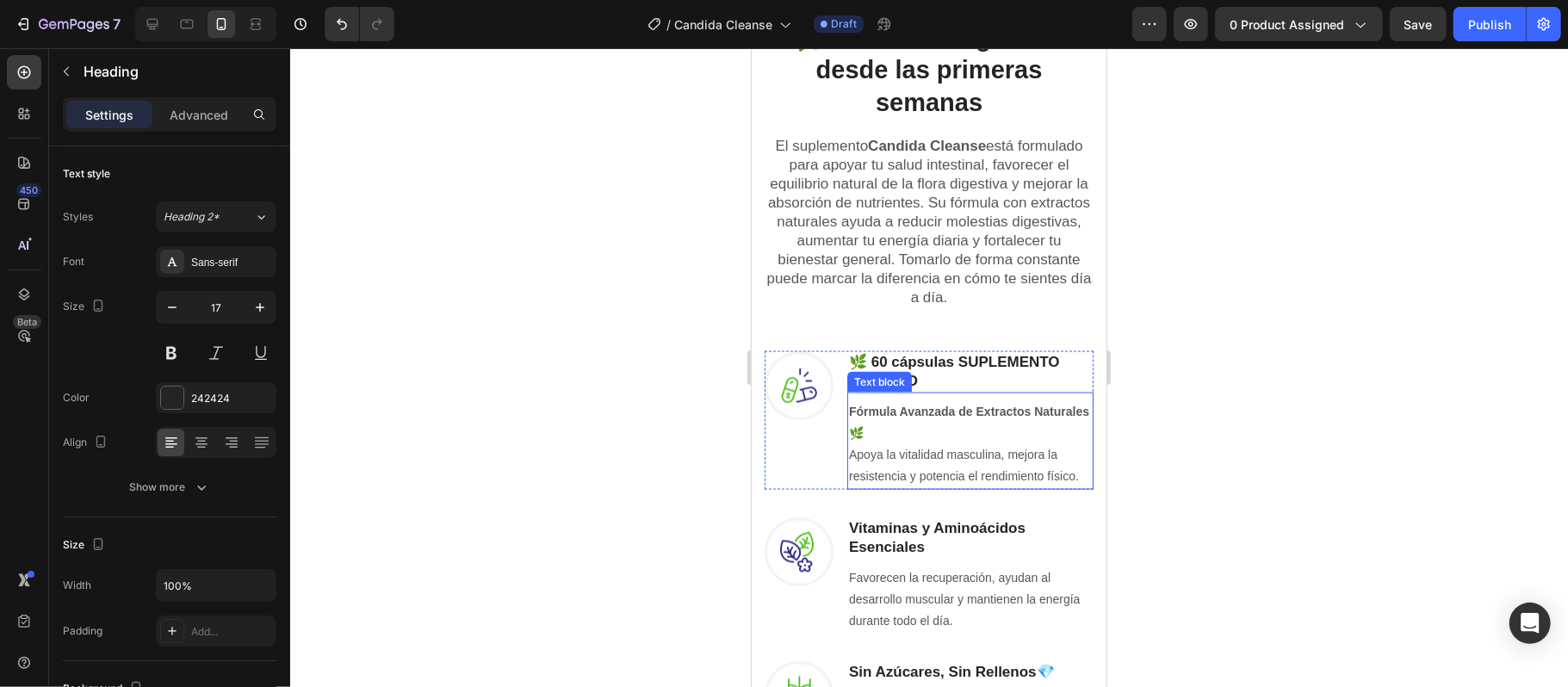
click at [936, 426] on p "Fórmula Avanzada de Extractos Naturales 🌿 Apoya la vitalidad masculina, mejora …" at bounding box center [969, 444] width 242 height 87
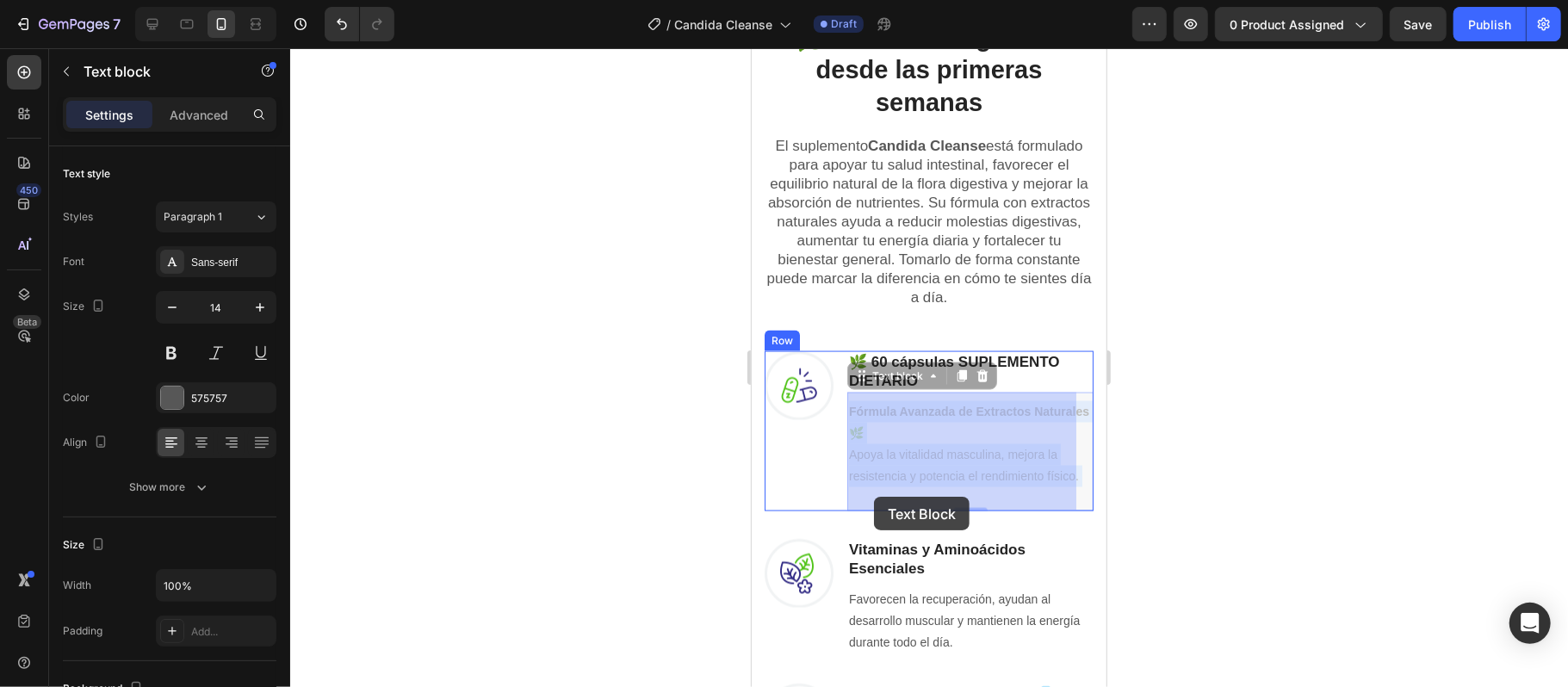
drag, startPoint x: 882, startPoint y: 496, endPoint x: 873, endPoint y: 496, distance: 9.0
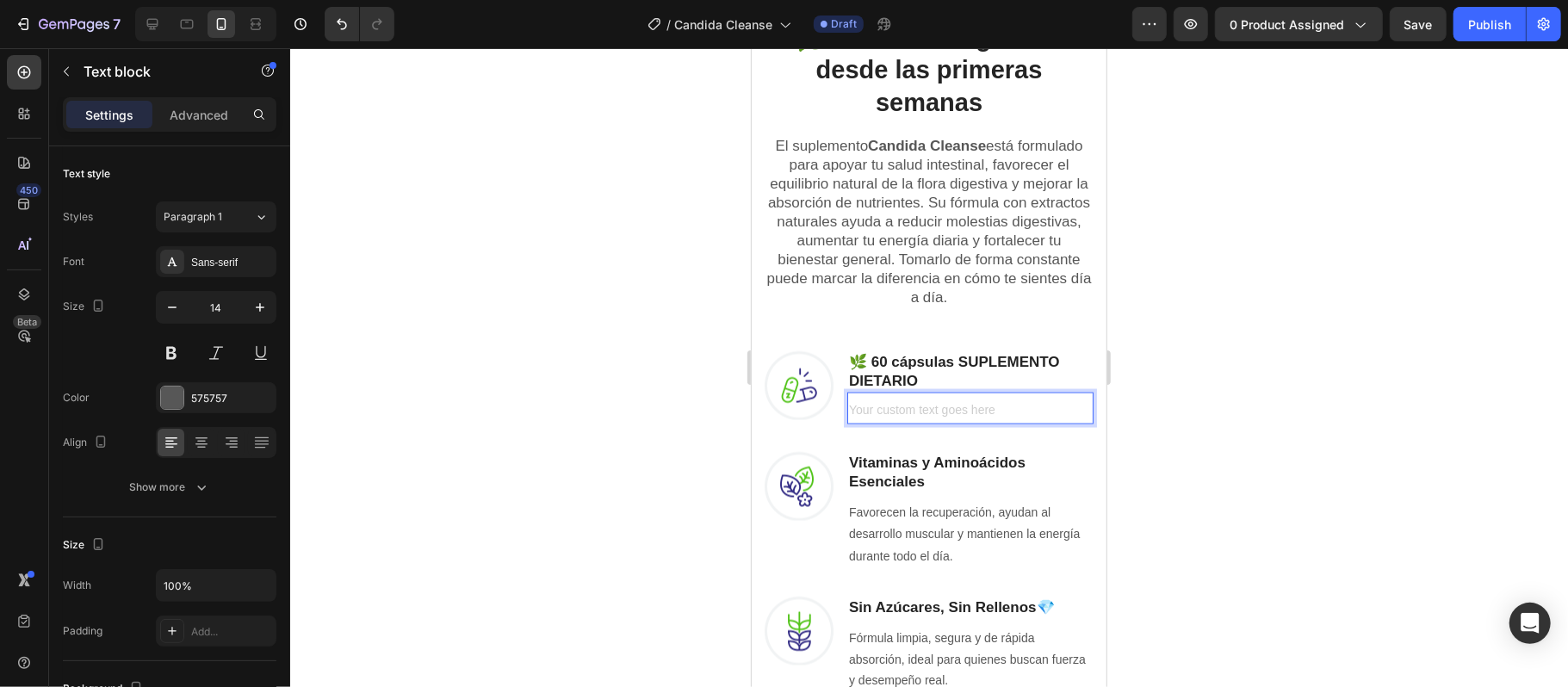
click at [903, 407] on div "Rich Text Editor. Editing area: main" at bounding box center [969, 411] width 246 height 25
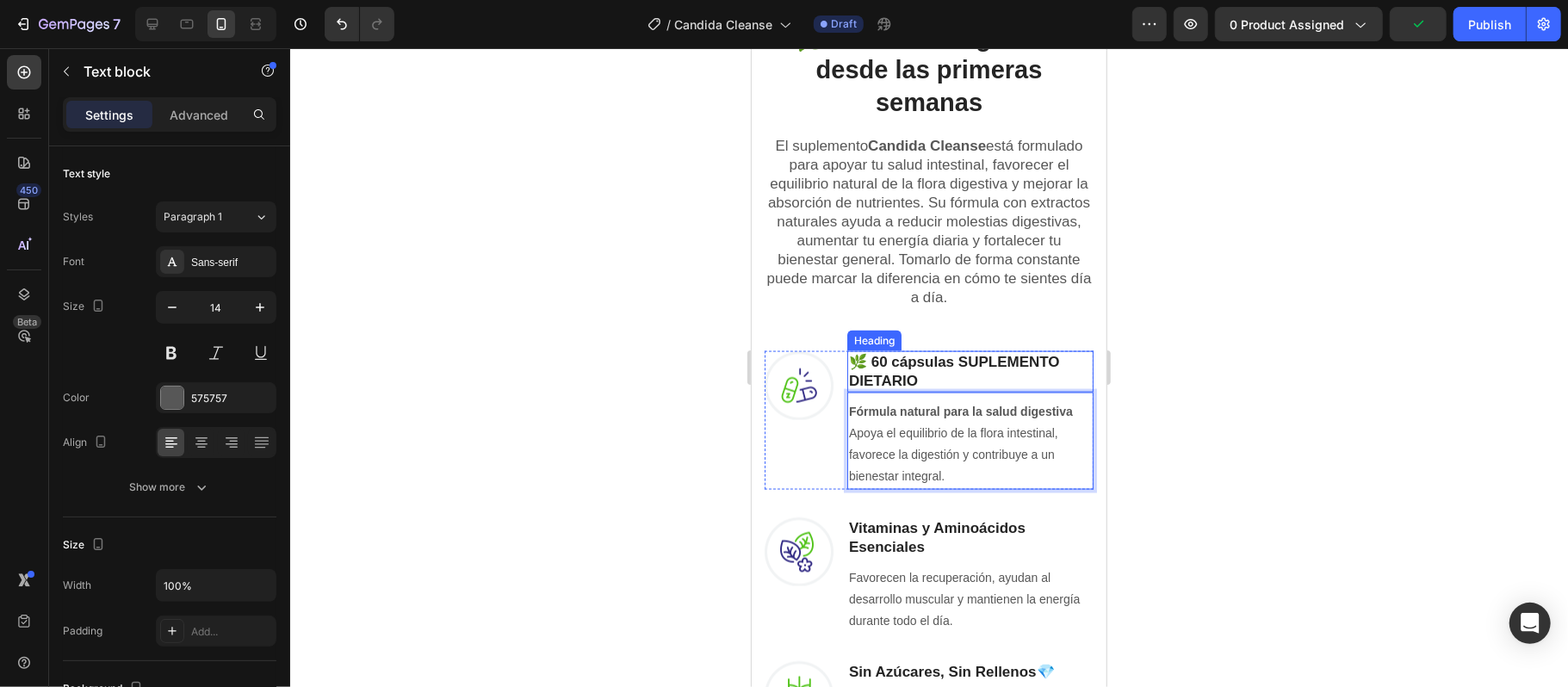
click at [859, 355] on p "🌿 60 cápsulas SUPLEMENTO DIETARIO" at bounding box center [969, 371] width 242 height 38
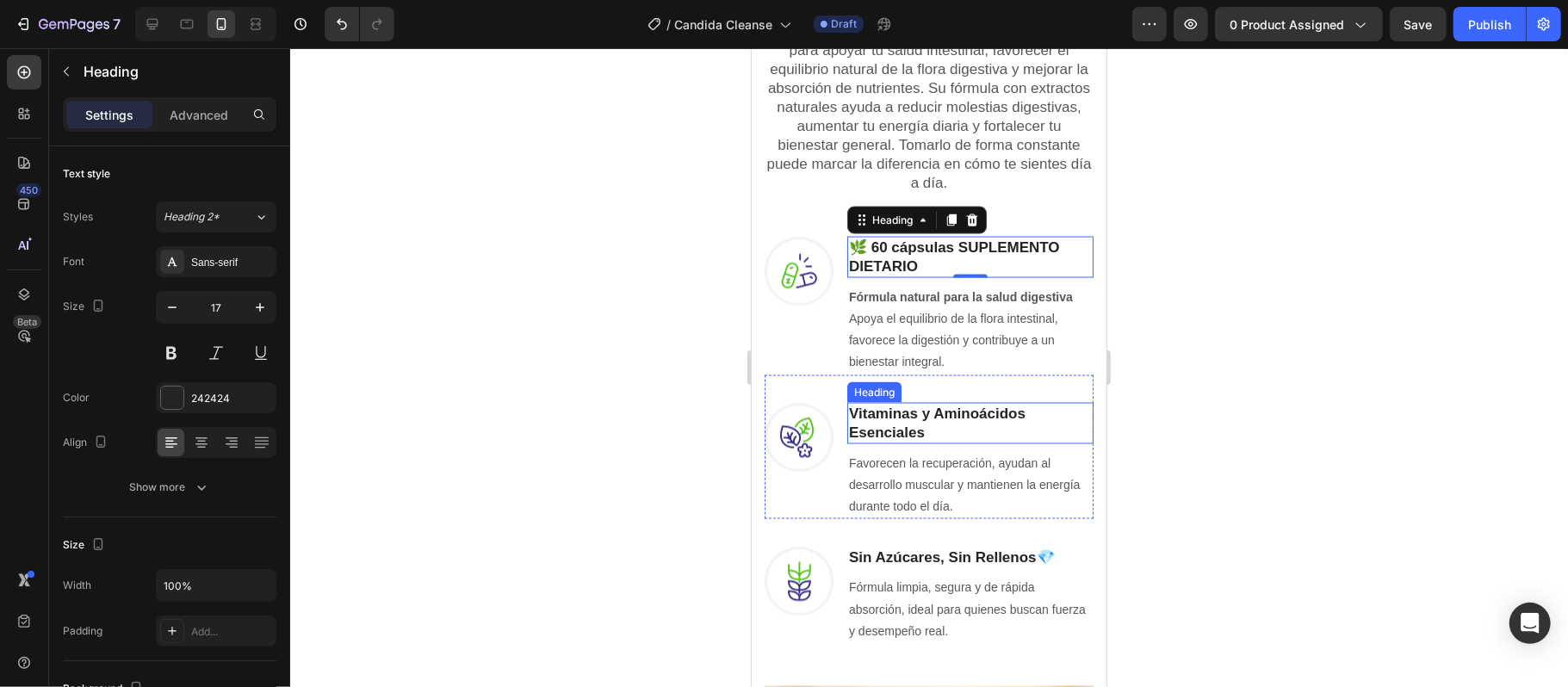
click at [957, 419] on h3 "Vitaminas y Aminoácidos Esenciales" at bounding box center [969, 423] width 246 height 41
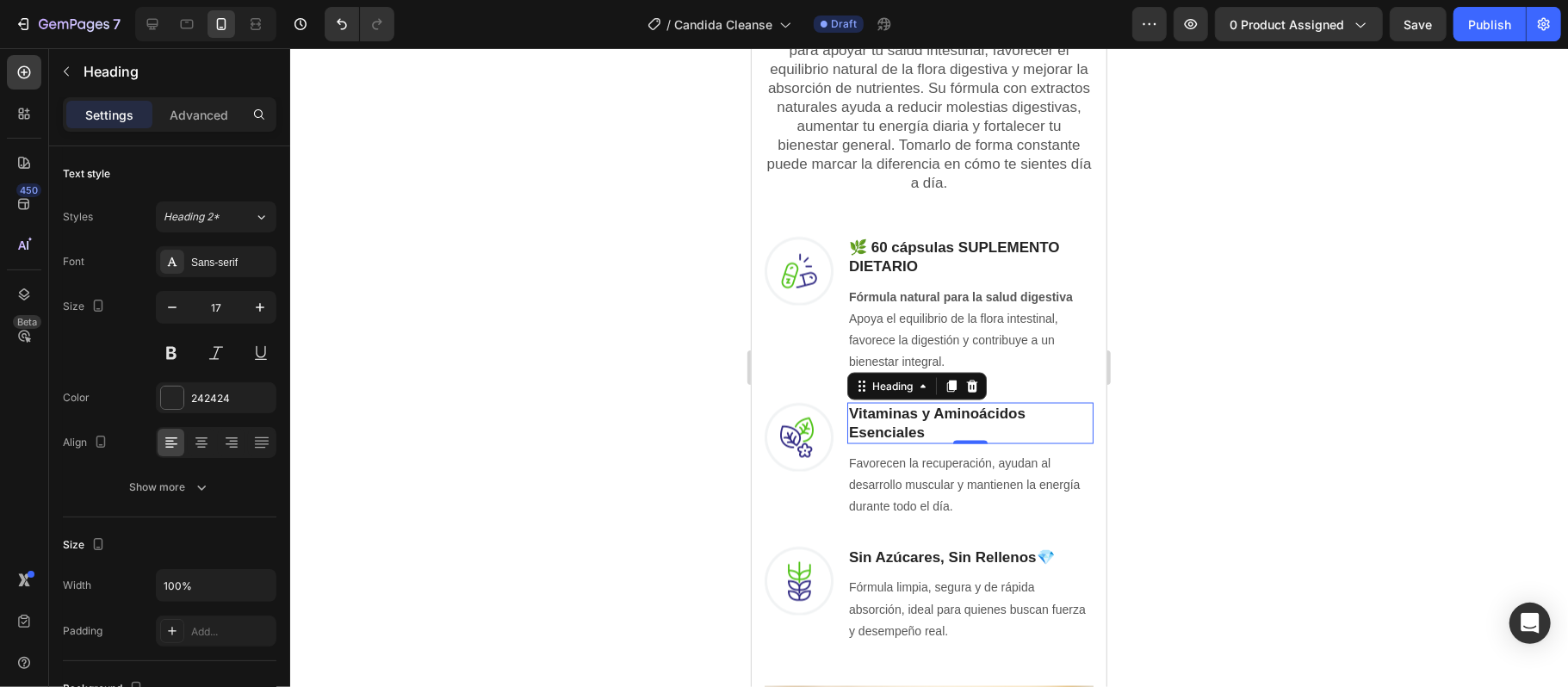
click at [926, 425] on h3 "Vitaminas y Aminoácidos Esenciales" at bounding box center [969, 423] width 246 height 41
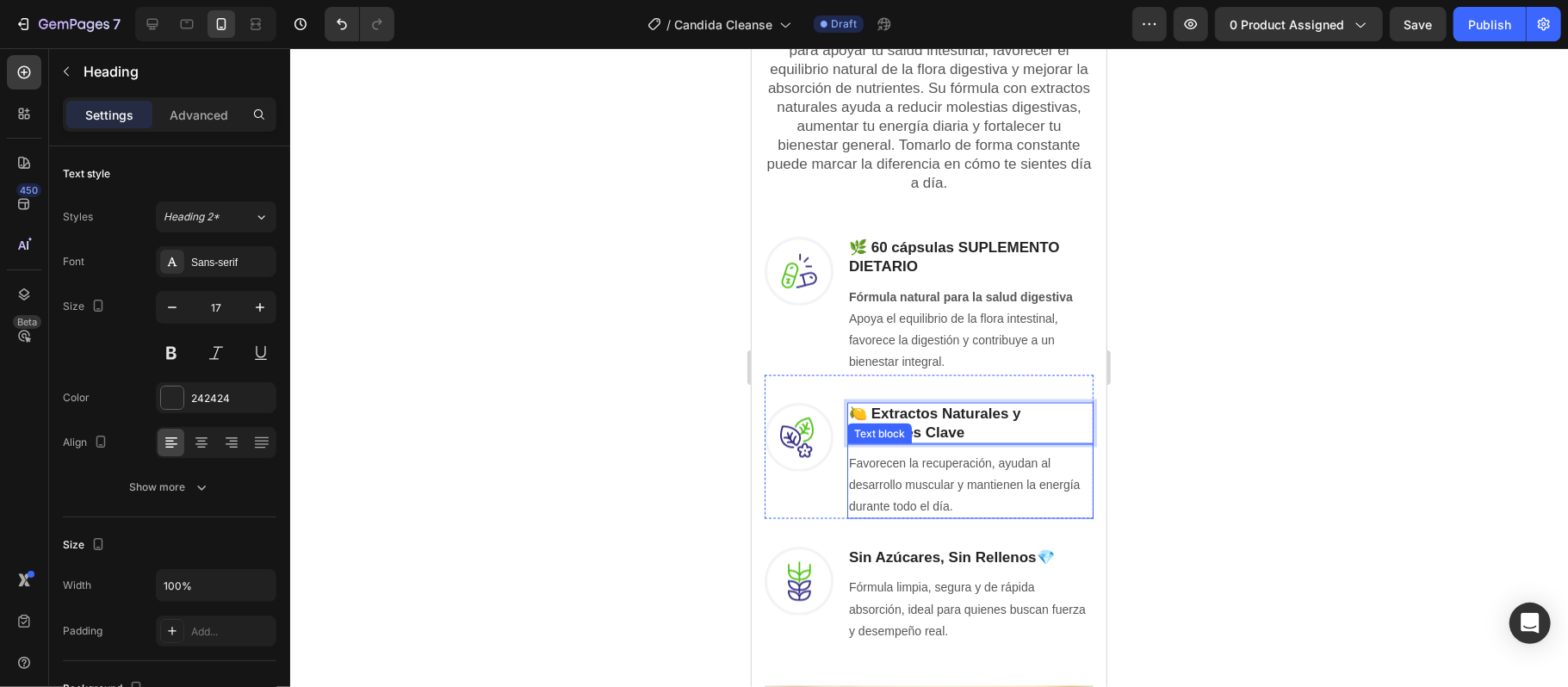
click at [910, 470] on p "Favorecen la recuperación, ayudan al desarrollo muscular y mantienen la energía…" at bounding box center [969, 485] width 242 height 66
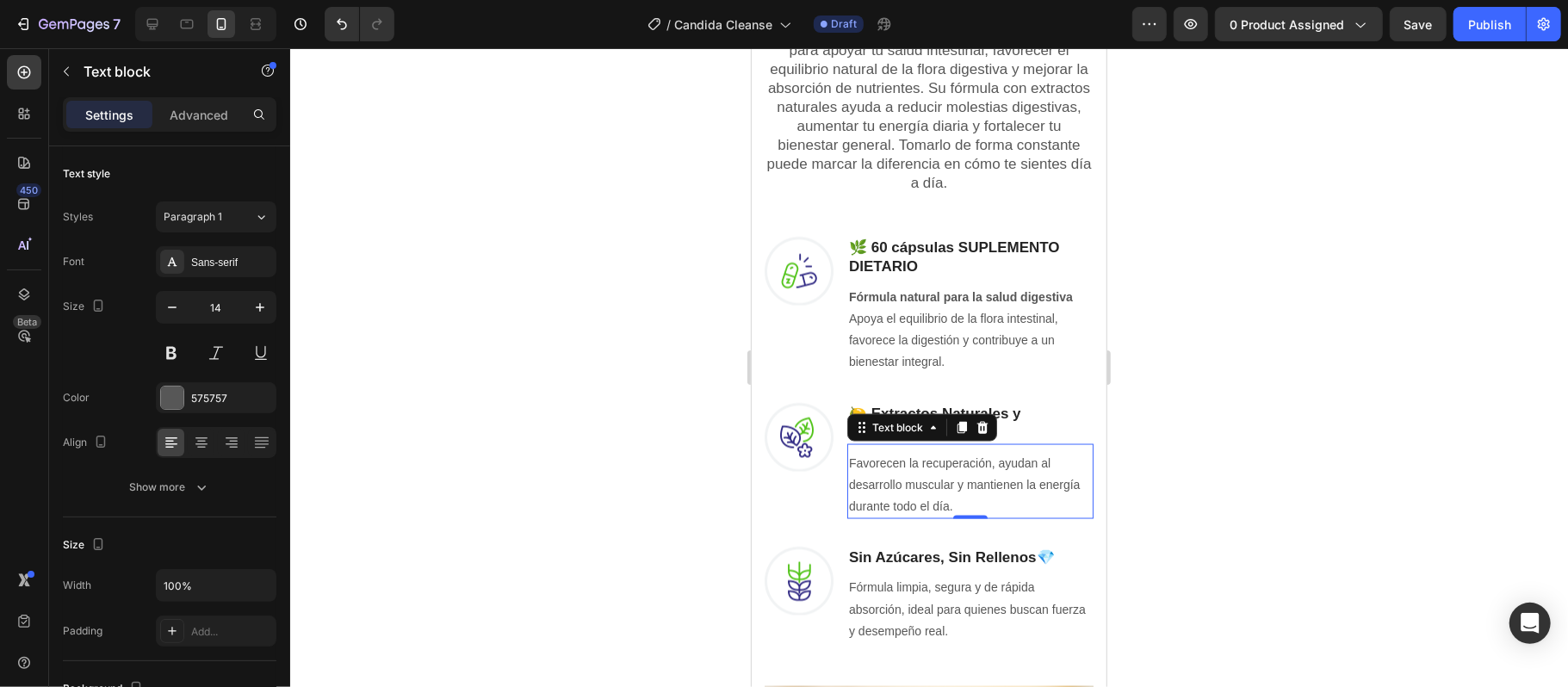
click at [996, 503] on p "Favorecen la recuperación, ayudan al desarrollo muscular y mantienen la energía…" at bounding box center [969, 485] width 242 height 66
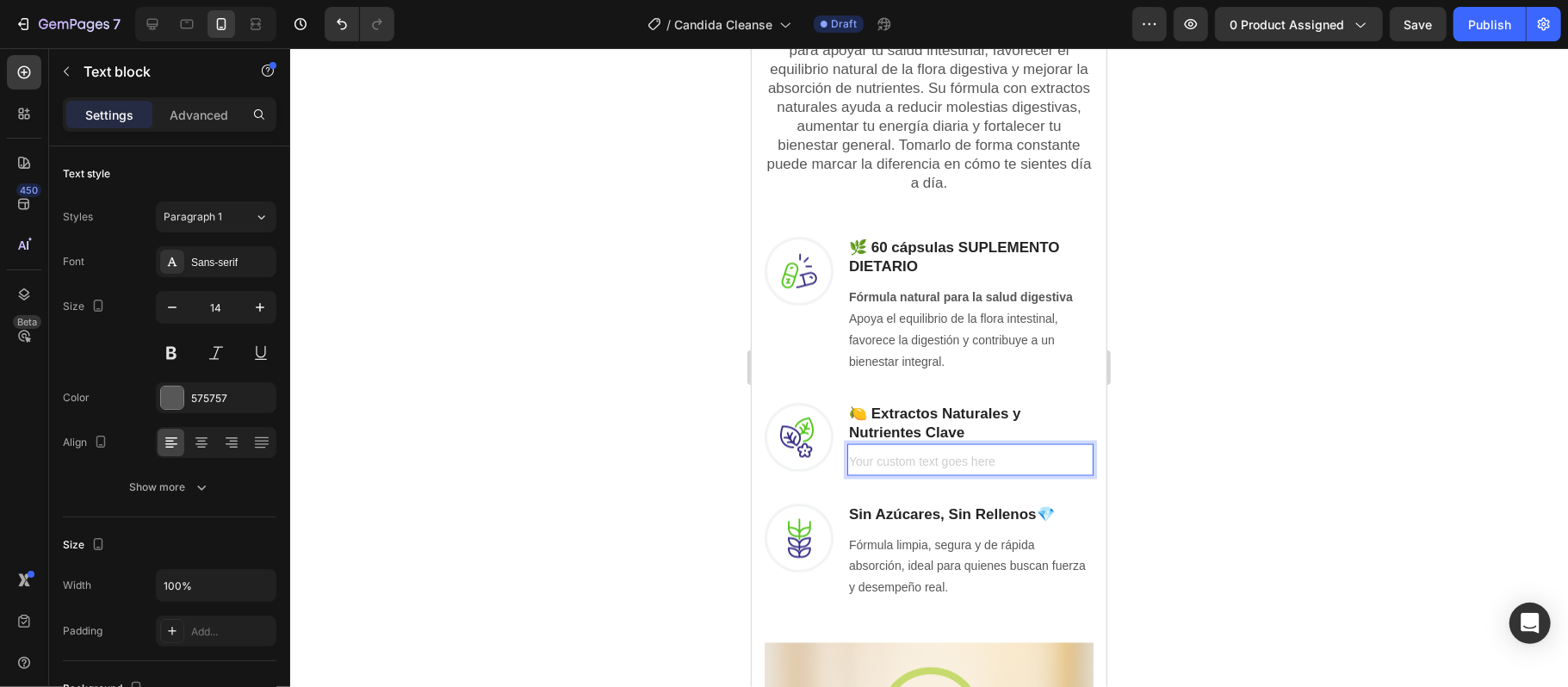
click at [888, 456] on div "Rich Text Editor. Editing area: main" at bounding box center [969, 463] width 246 height 25
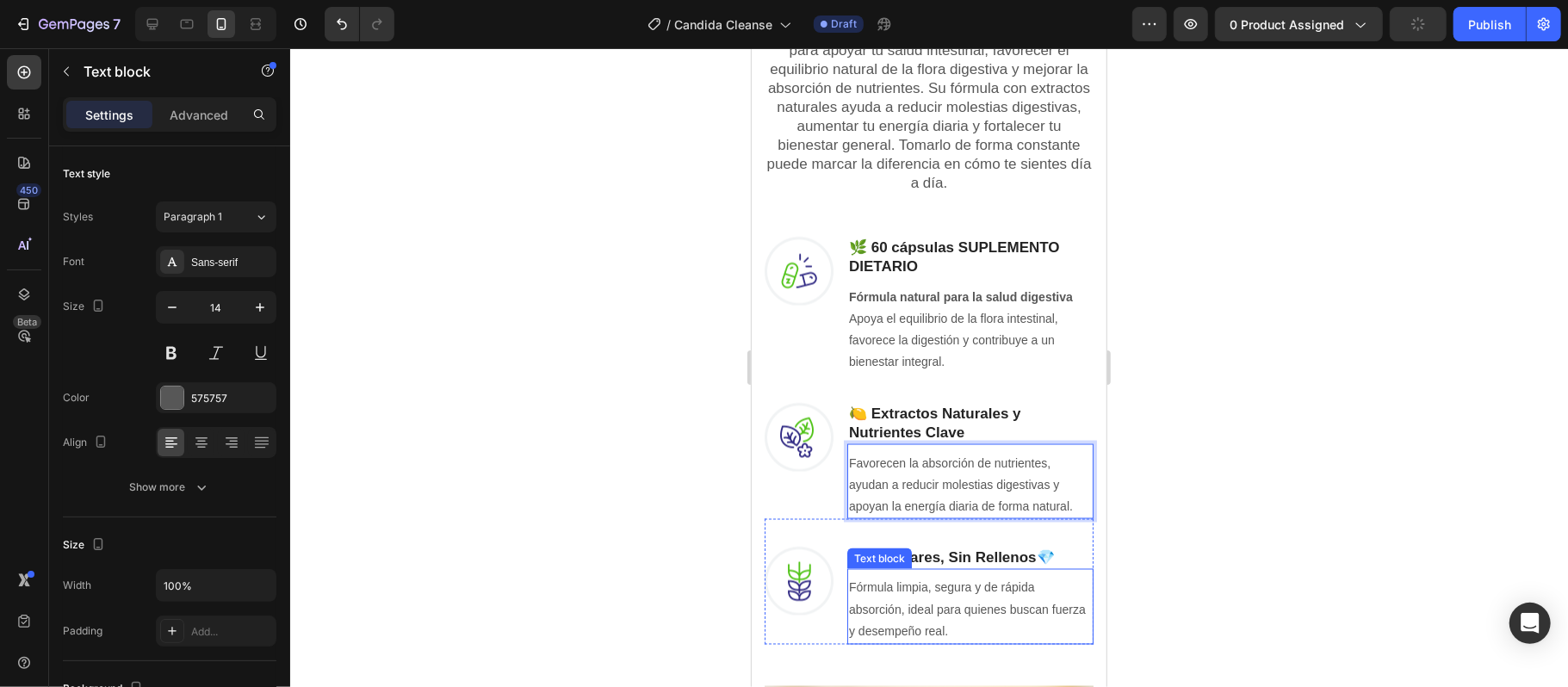
click at [910, 589] on p "Fórmula limpia, segura y de rápida absorción, ideal para quienes buscan fuerza …" at bounding box center [969, 609] width 242 height 66
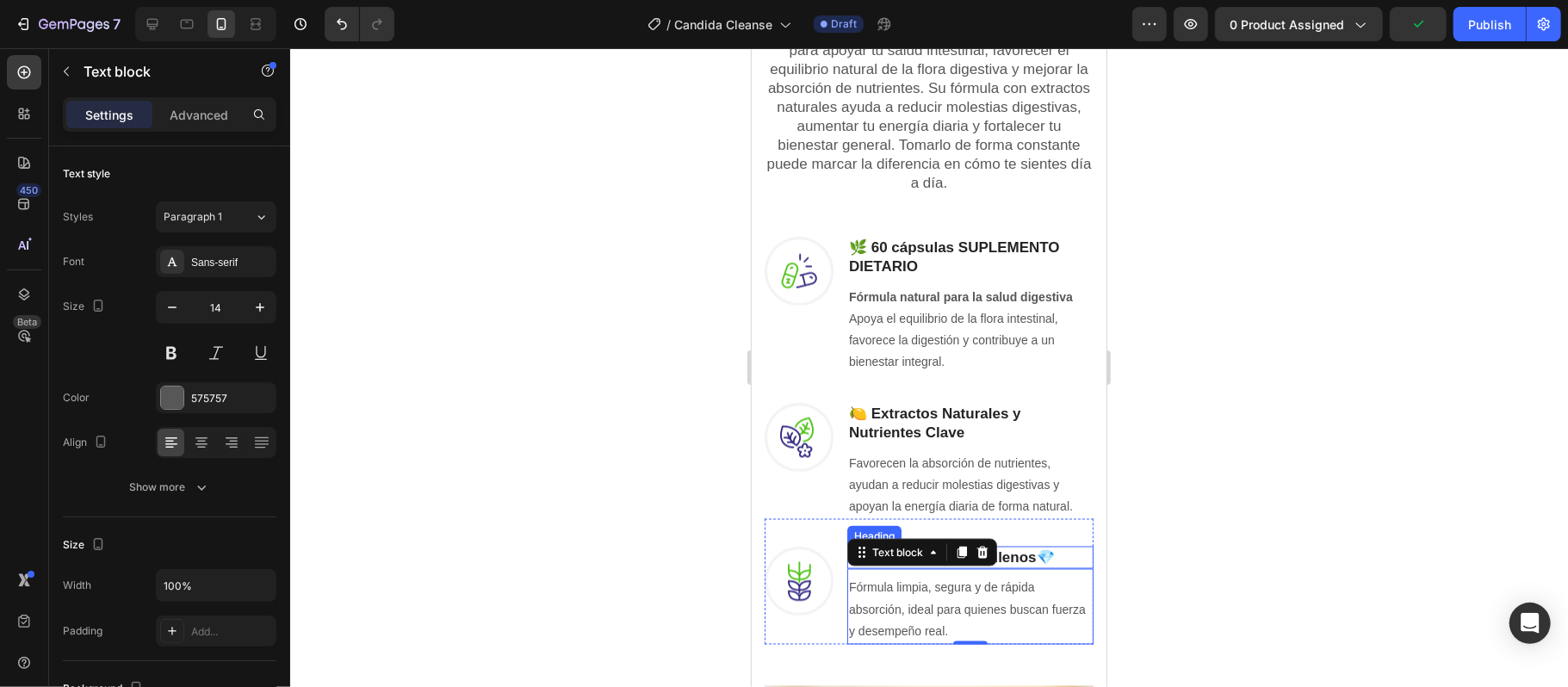
click at [1009, 558] on strong "Sin Azúcares, Sin Rellenos" at bounding box center [941, 556] width 187 height 16
click at [968, 605] on p "Fórmula limpia, segura y de rápida absorción, ideal para quienes buscan fuerza …" at bounding box center [969, 609] width 242 height 66
click at [992, 624] on p "Fórmula limpia, segura y de rápida absorción, ideal para quienes buscan fuerza …" at bounding box center [969, 609] width 242 height 66
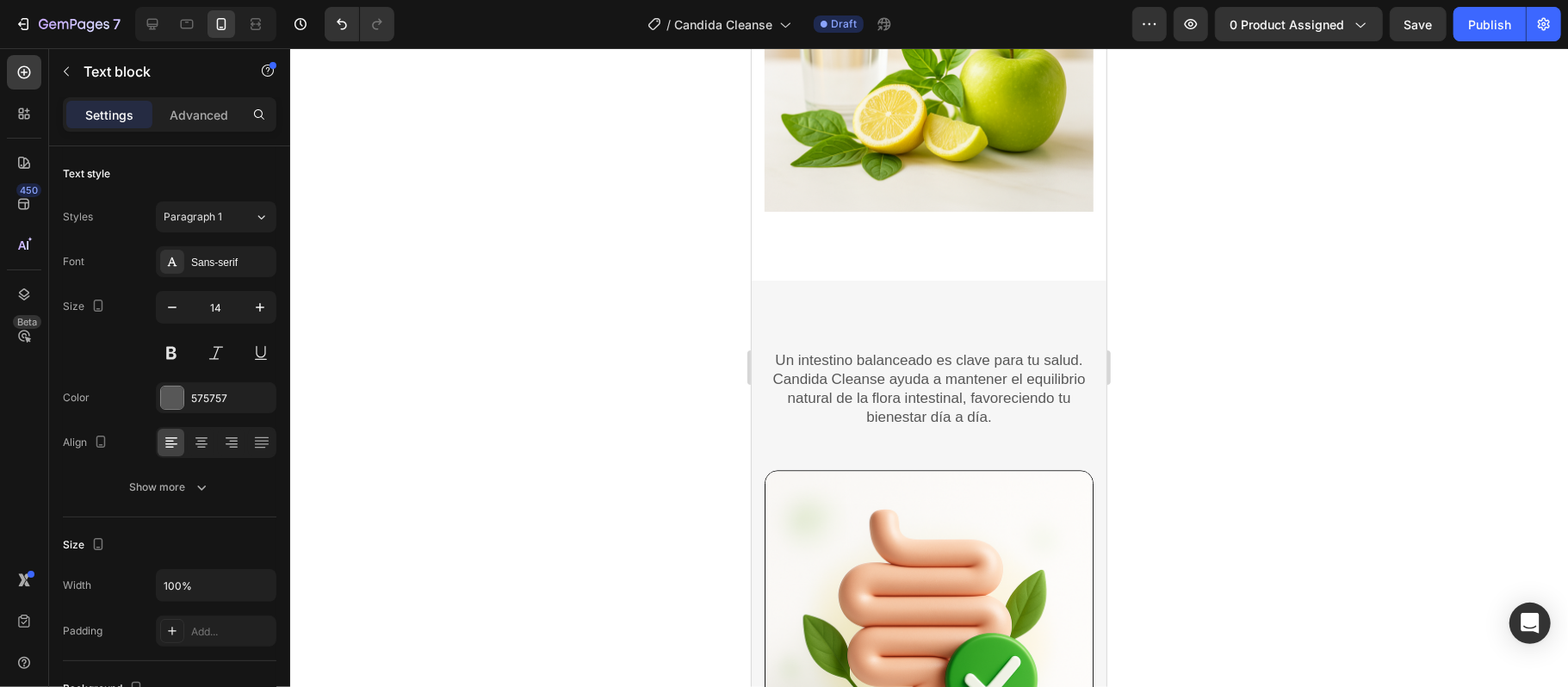
scroll to position [2525, 0]
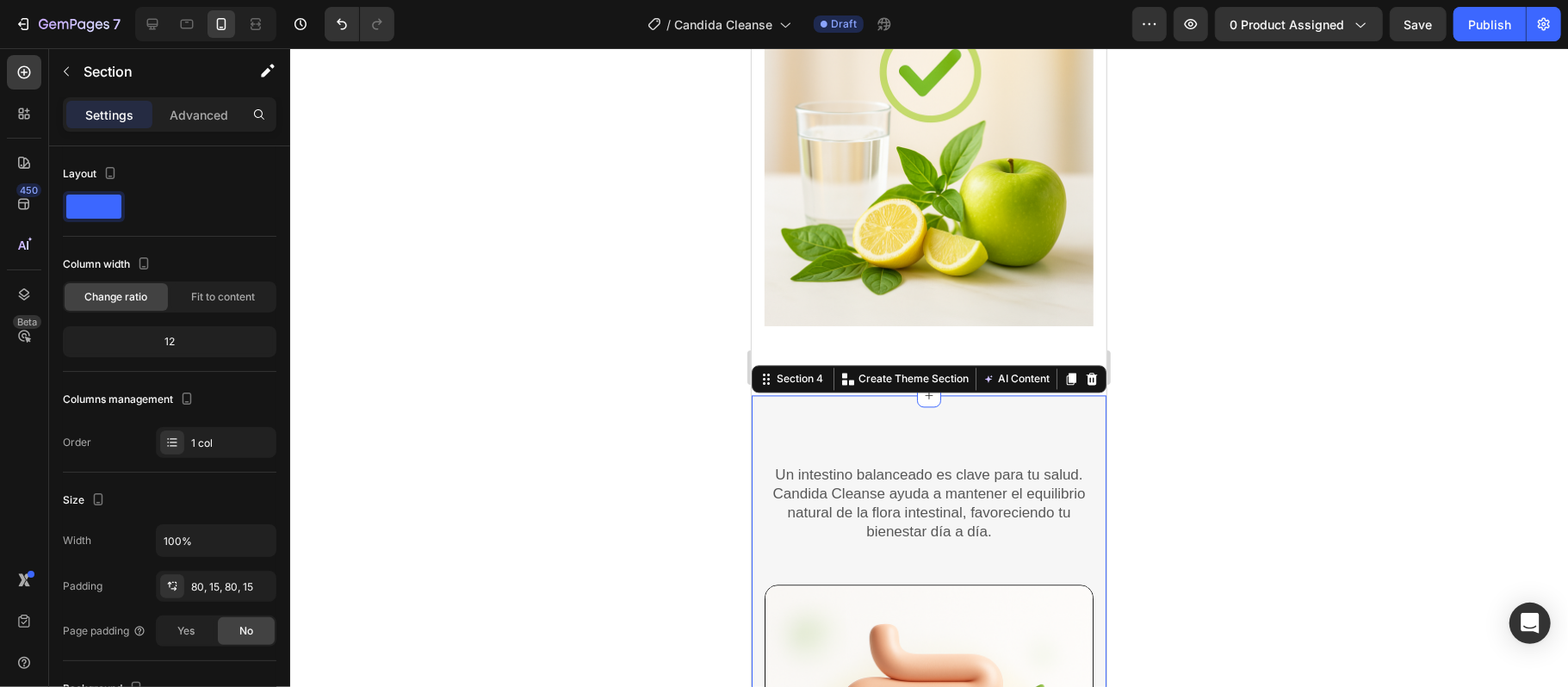
click at [125, 64] on p "Section" at bounding box center [154, 72] width 142 height 21
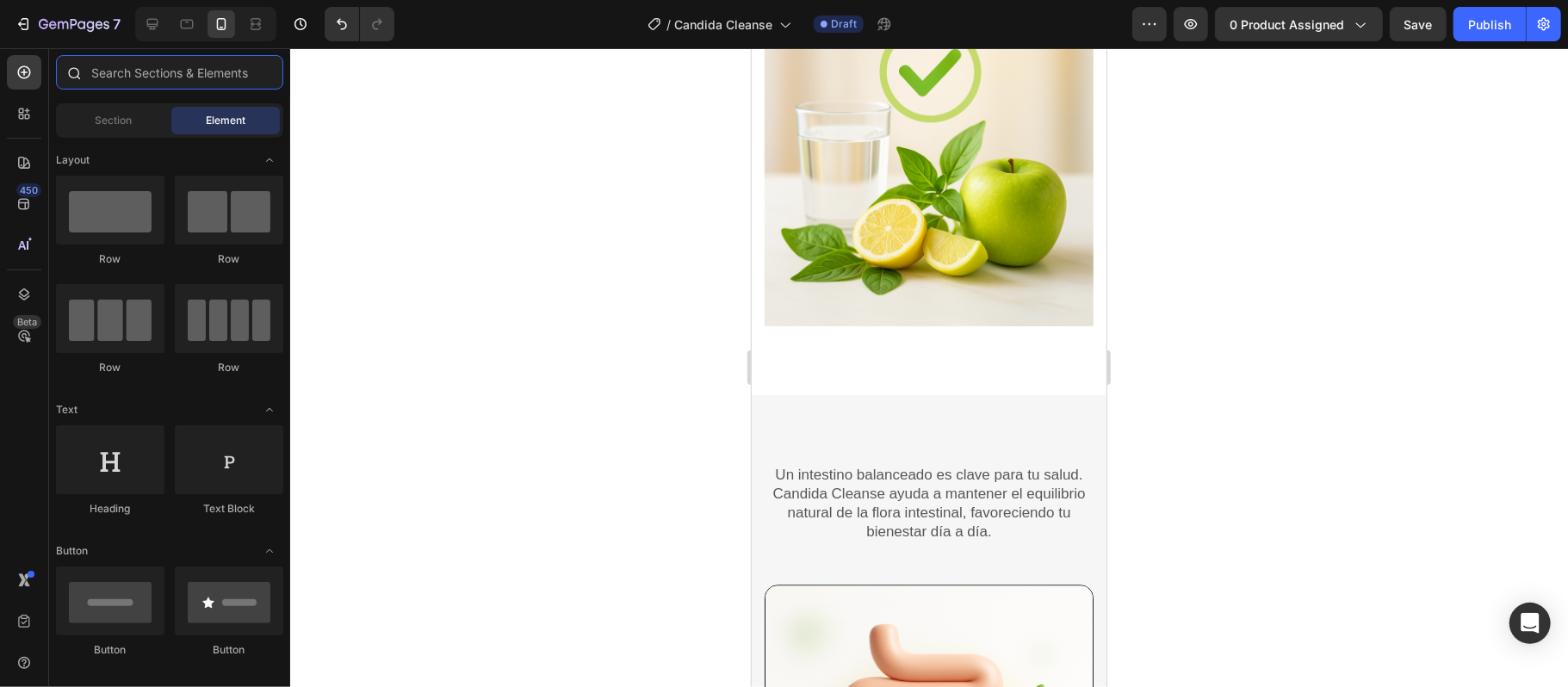
click at [125, 64] on input "text" at bounding box center [169, 72] width 227 height 35
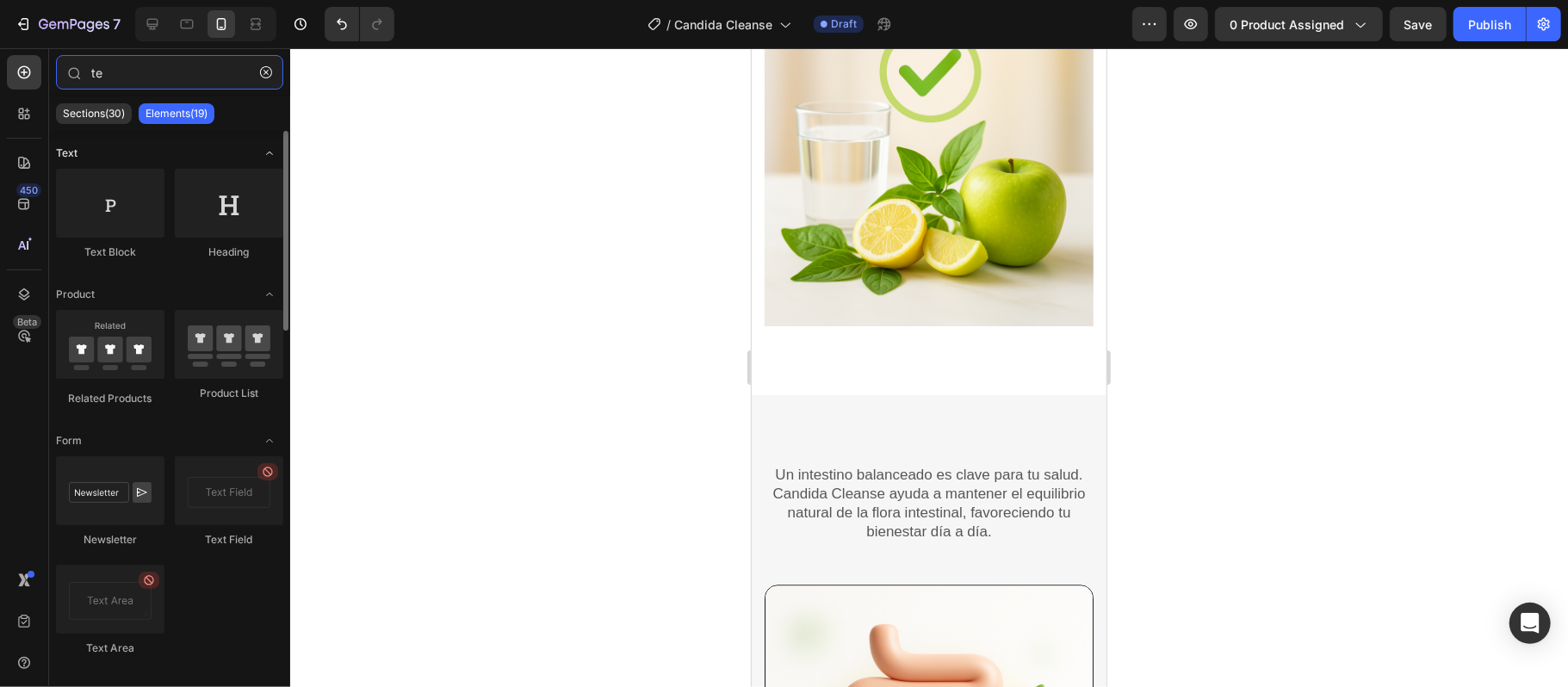
type input "te"
click at [69, 161] on span "Text" at bounding box center [66, 154] width 22 height 16
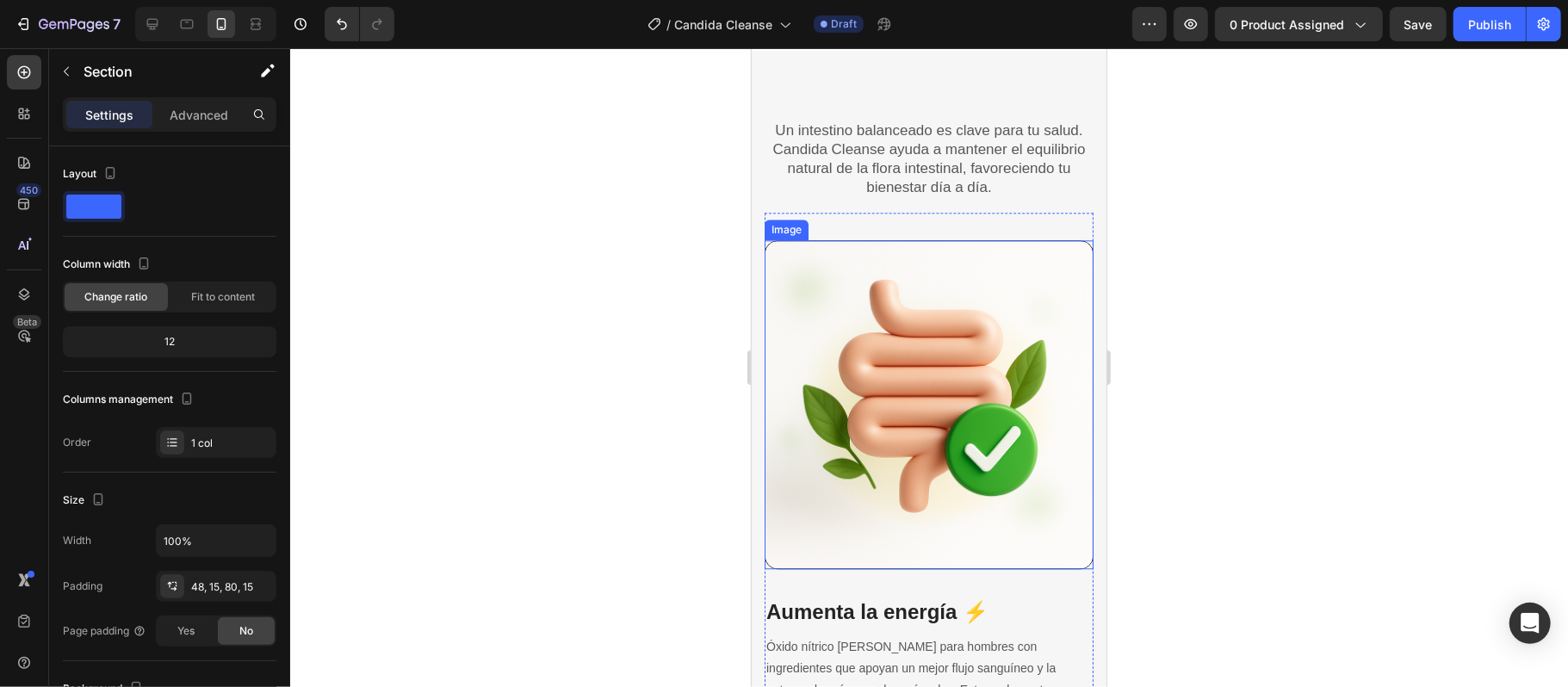
scroll to position [2639, 0]
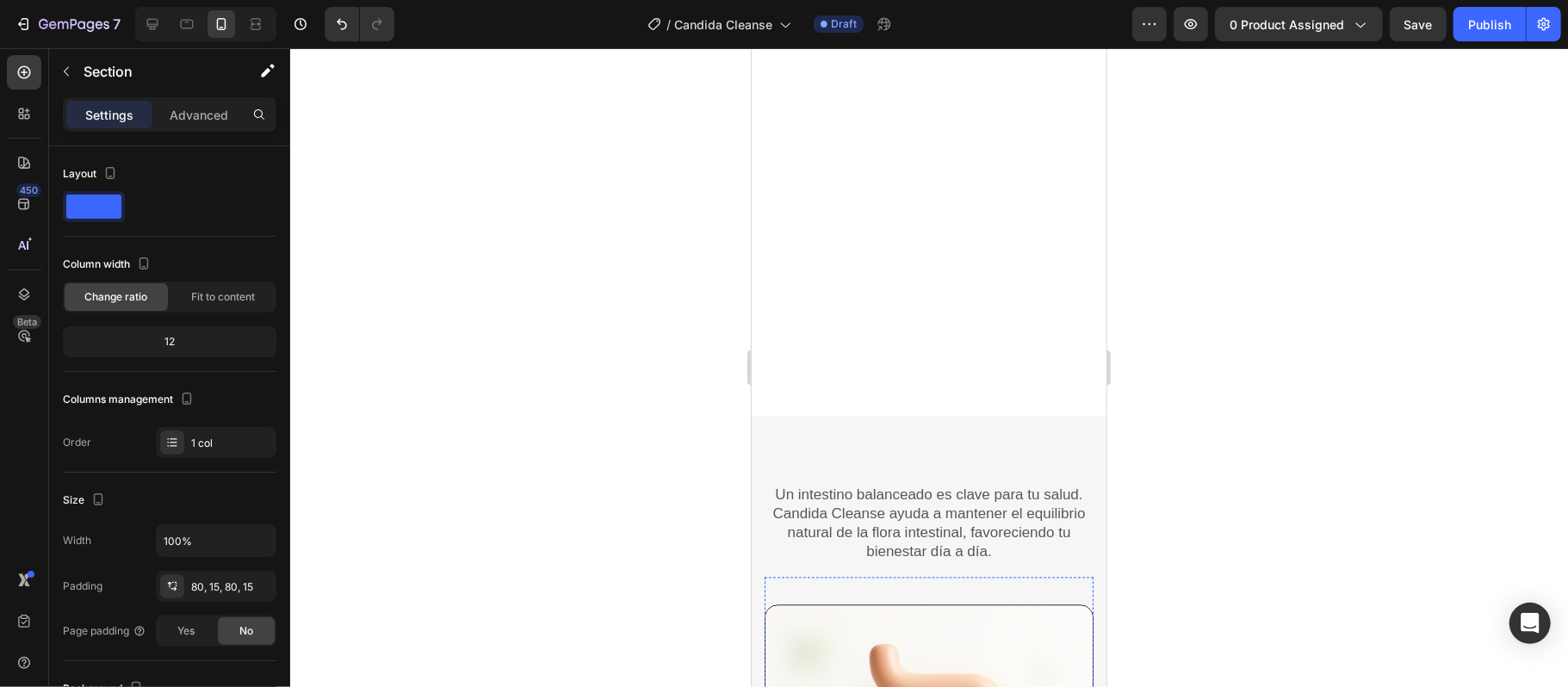
scroll to position [2984, 0]
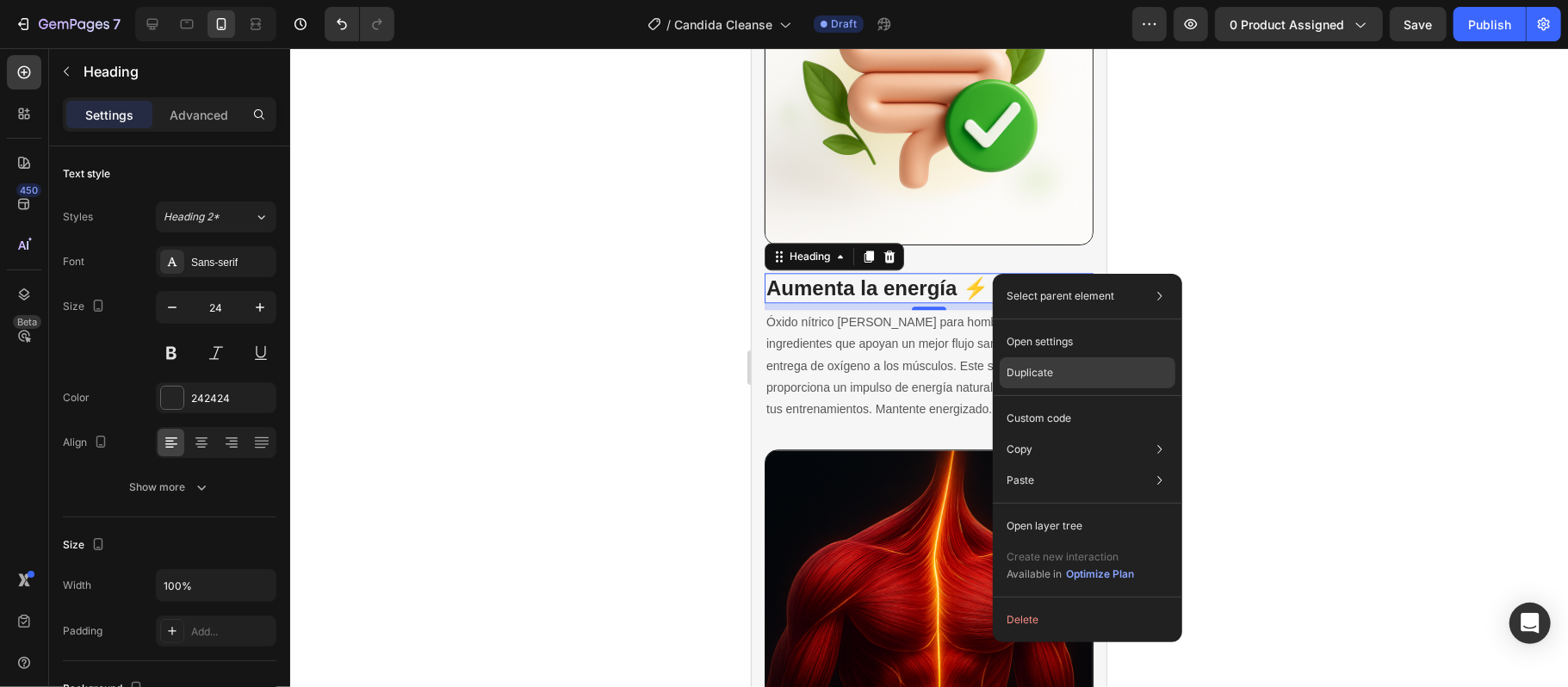
click at [1061, 403] on div "Duplicate" at bounding box center [1086, 419] width 175 height 31
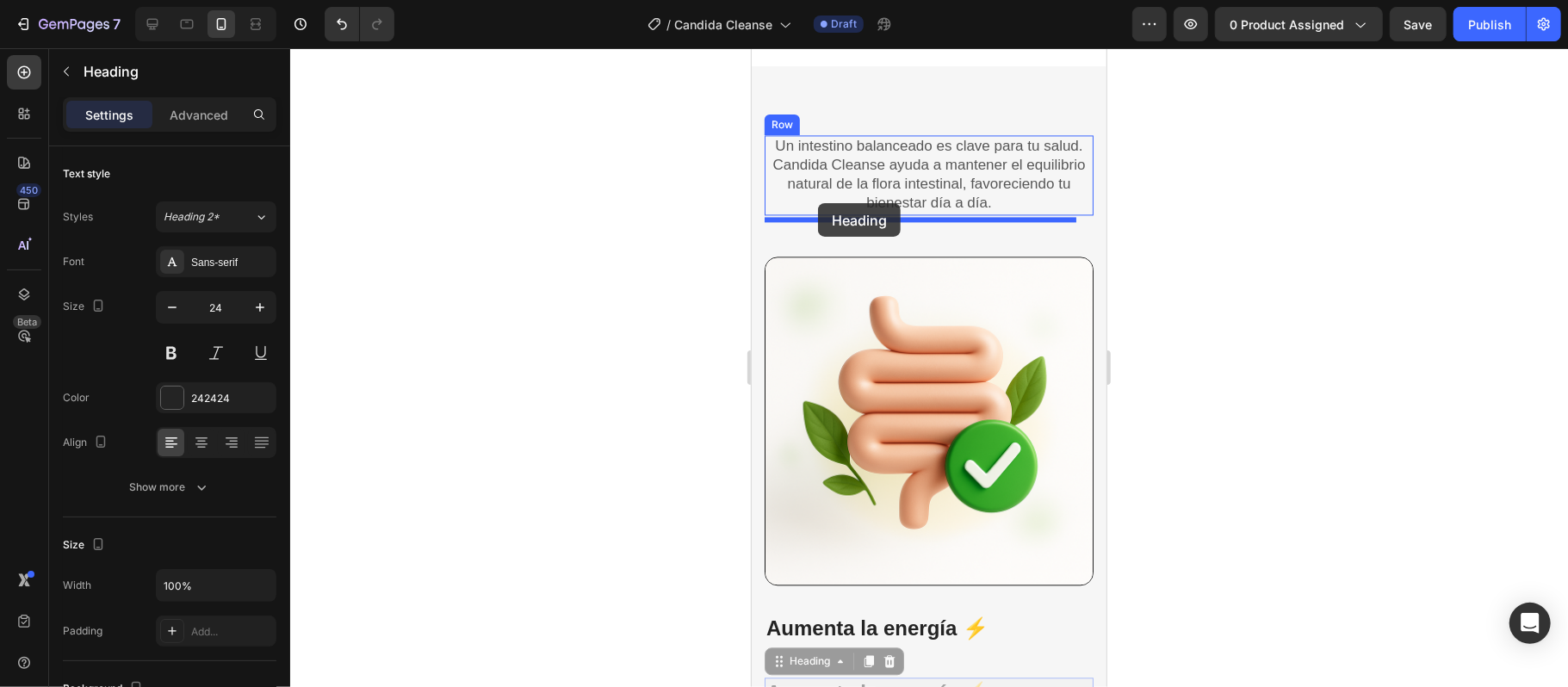
scroll to position [2525, 0]
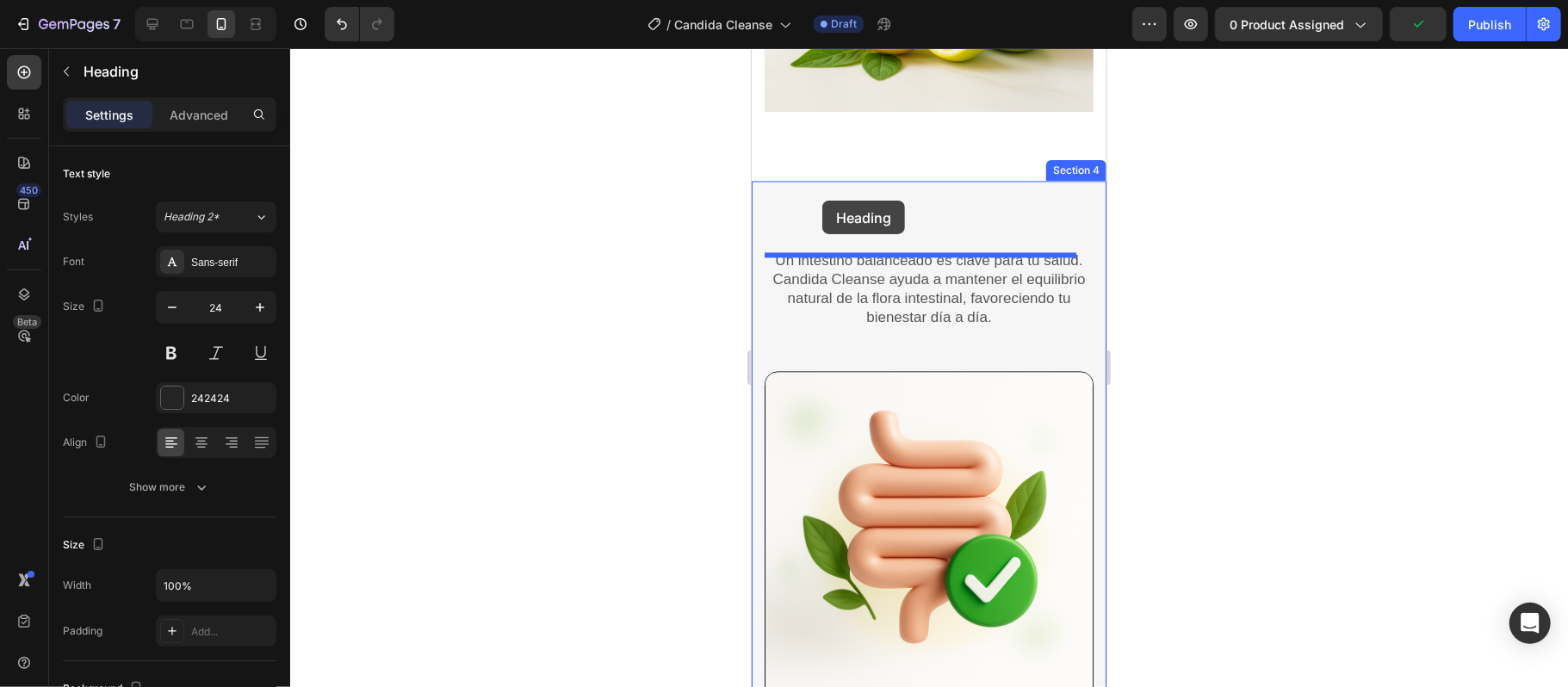
drag, startPoint x: 782, startPoint y: 310, endPoint x: 822, endPoint y: 199, distance: 118.0
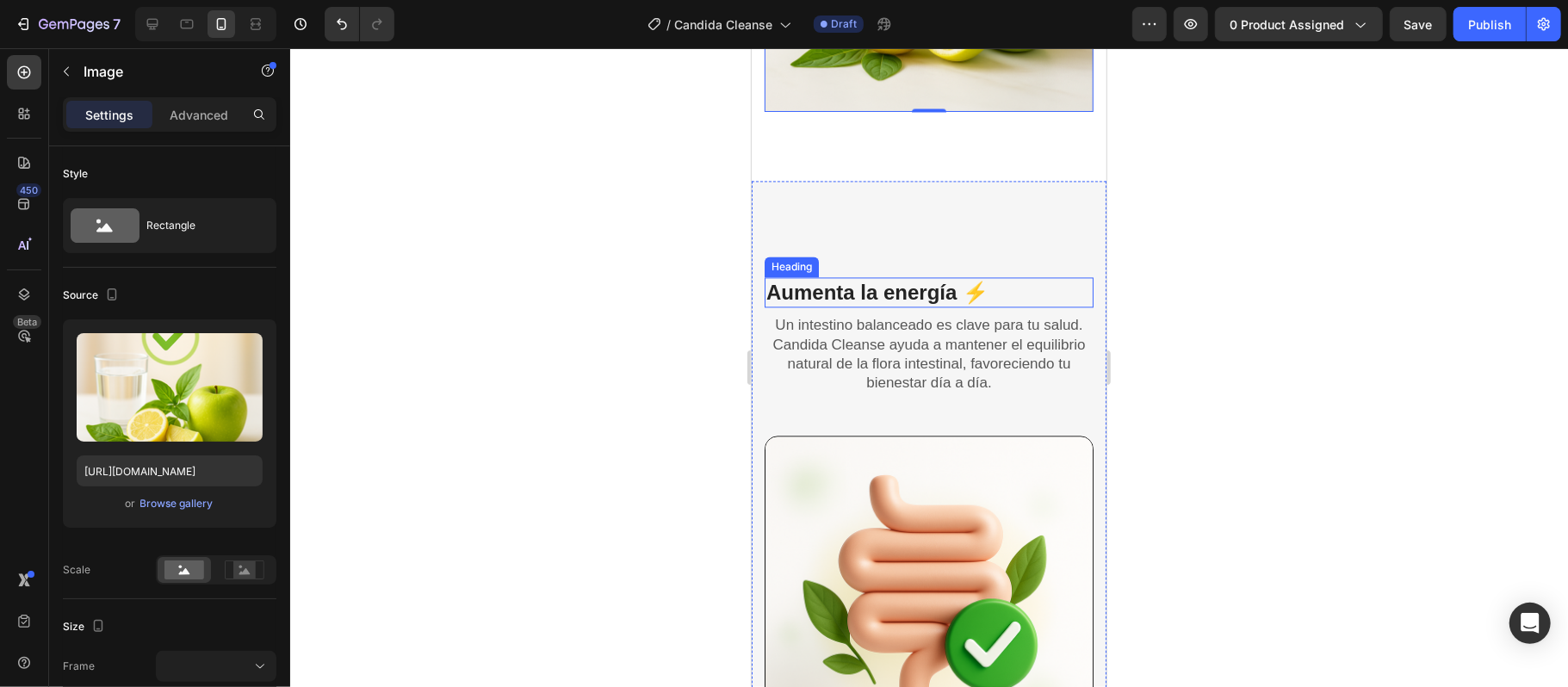
click at [885, 289] on h3 "Aumenta la energía ⚡" at bounding box center [928, 291] width 329 height 30
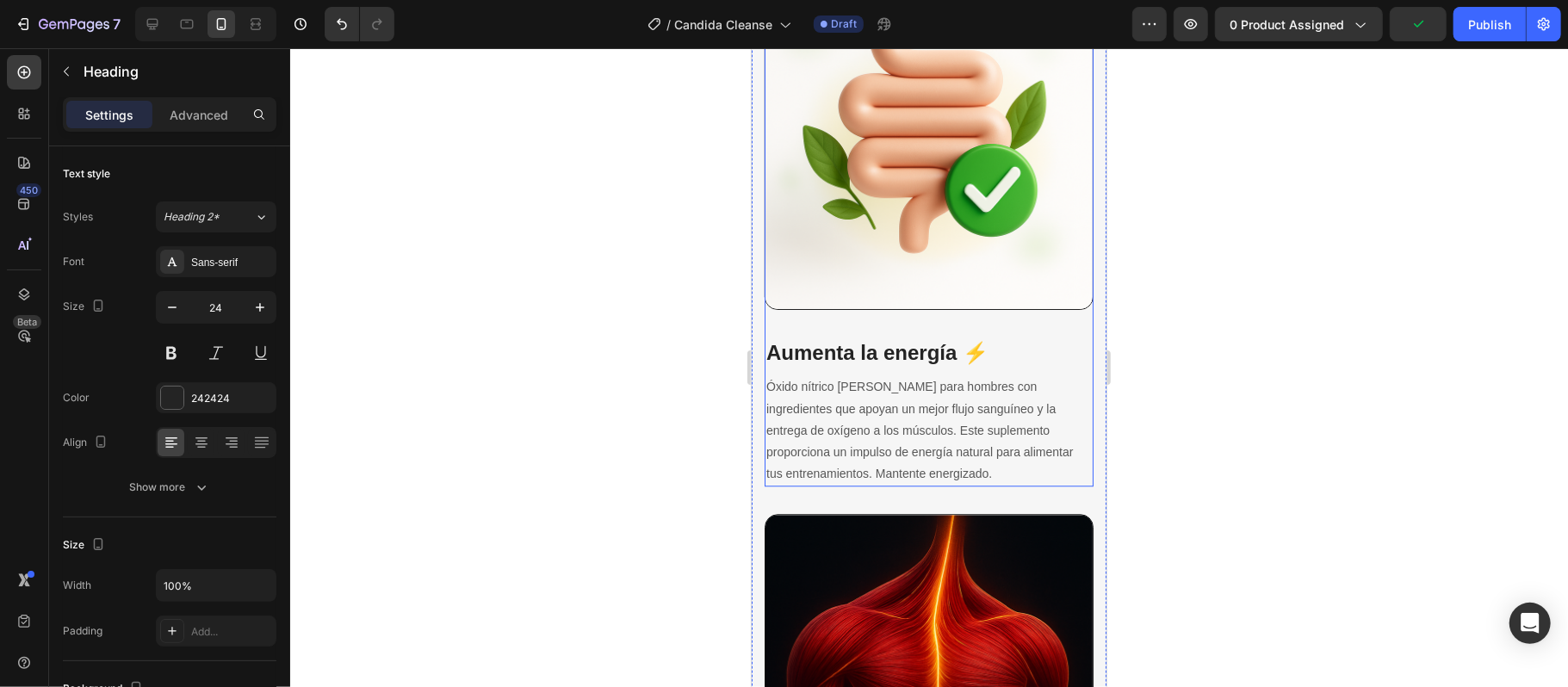
scroll to position [2870, 0]
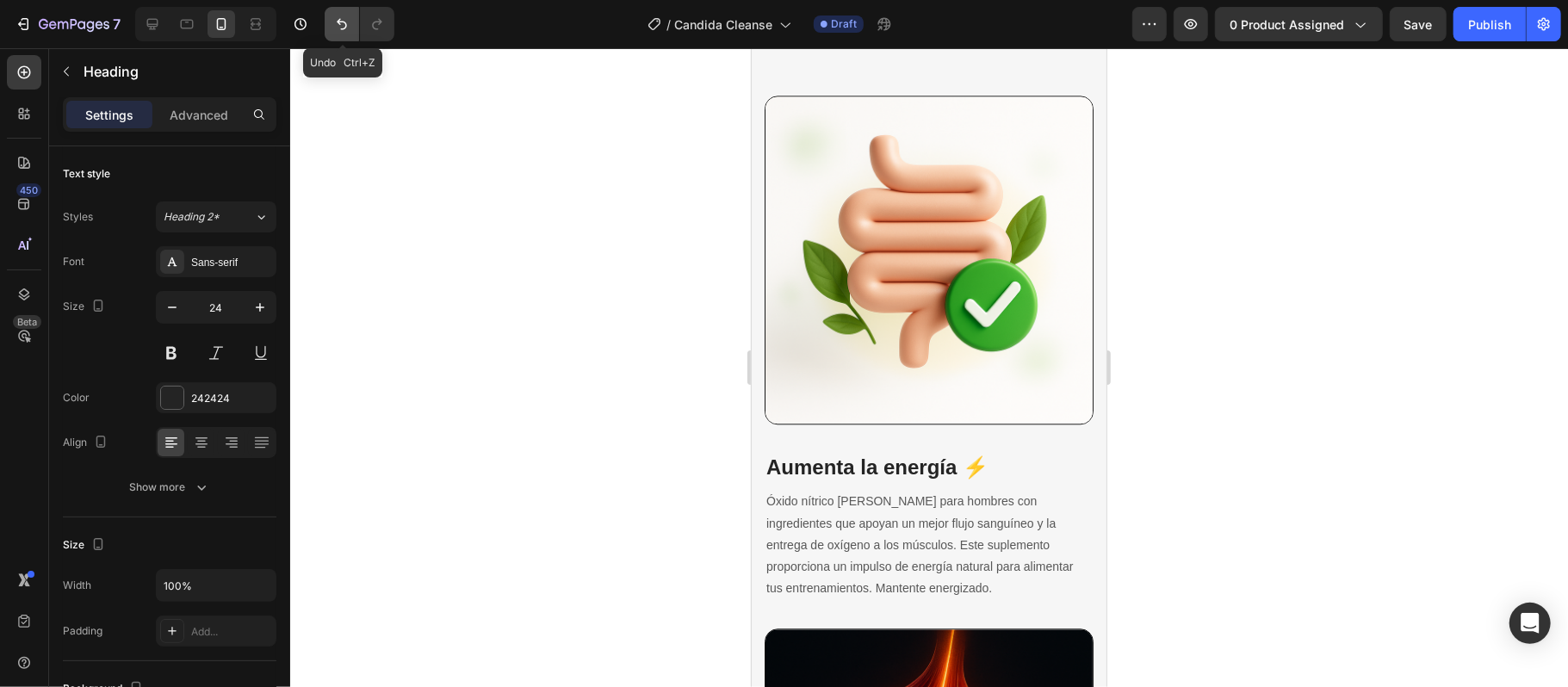
click at [335, 16] on icon "Undo/Redo" at bounding box center [342, 24] width 17 height 17
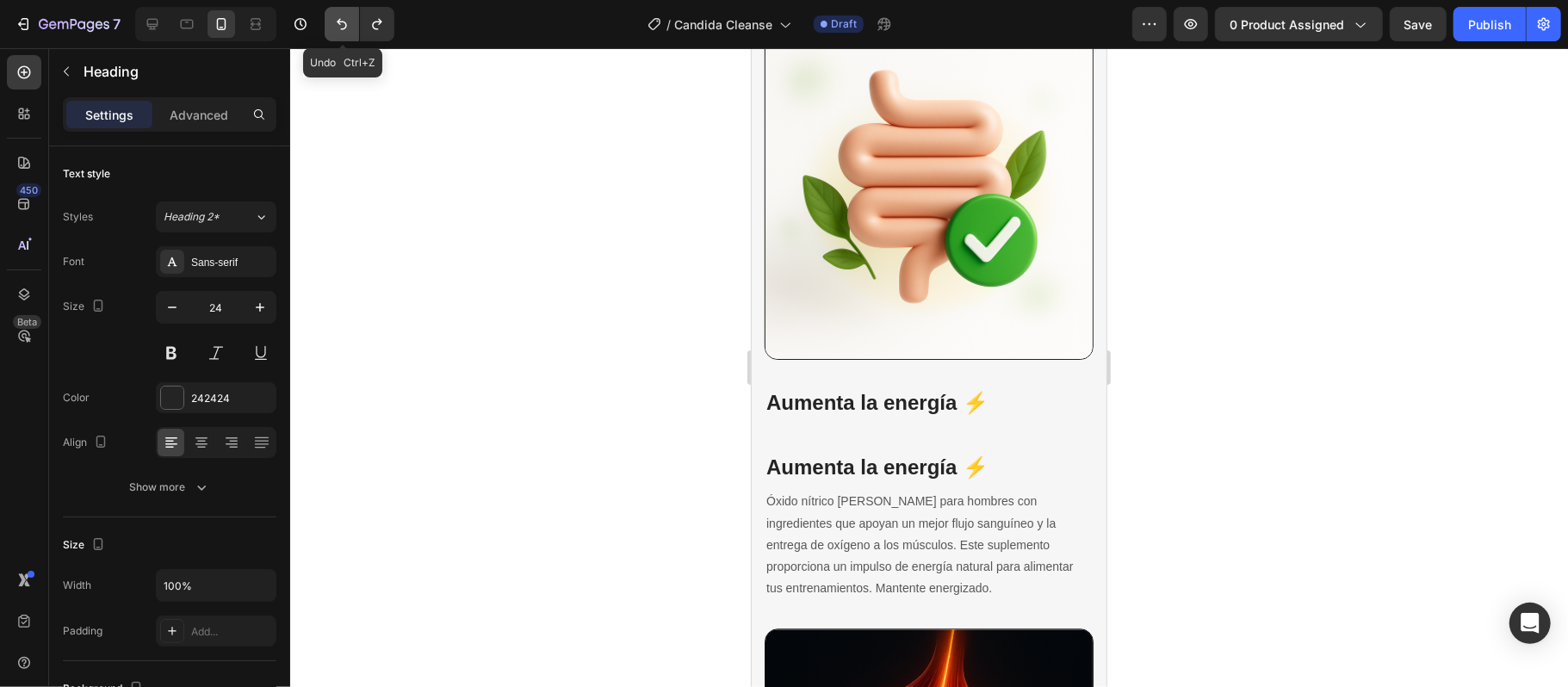
scroll to position [2804, 0]
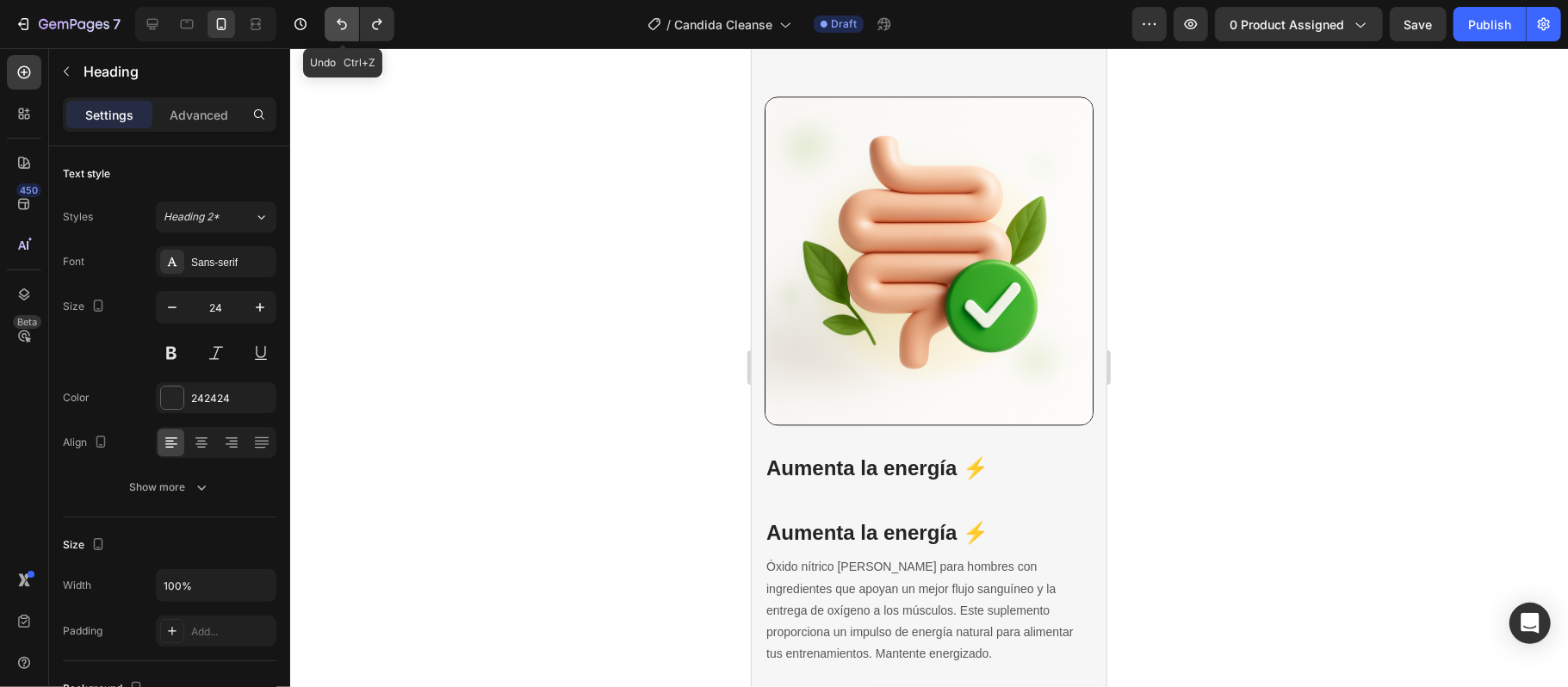
click at [335, 16] on icon "Undo/Redo" at bounding box center [342, 24] width 17 height 17
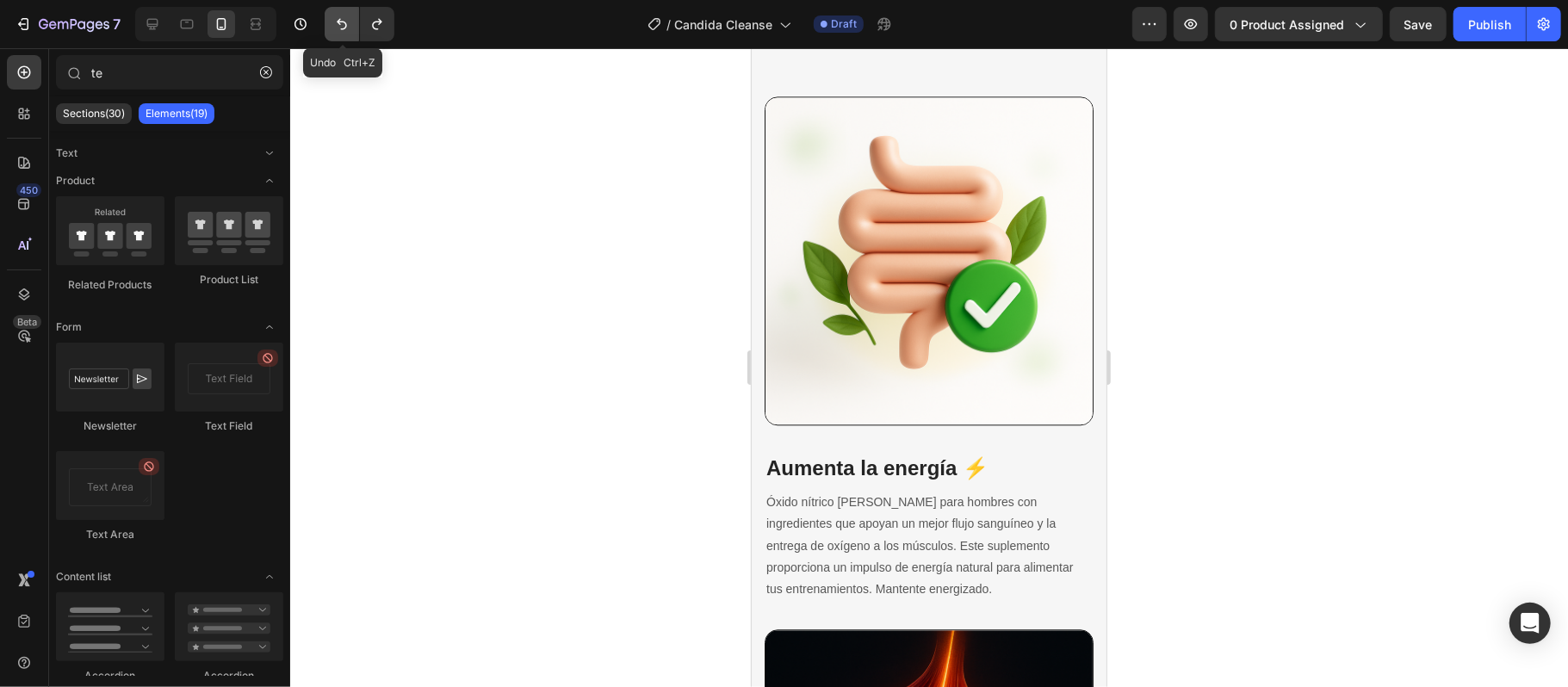
click at [335, 16] on icon "Undo/Redo" at bounding box center [342, 24] width 17 height 17
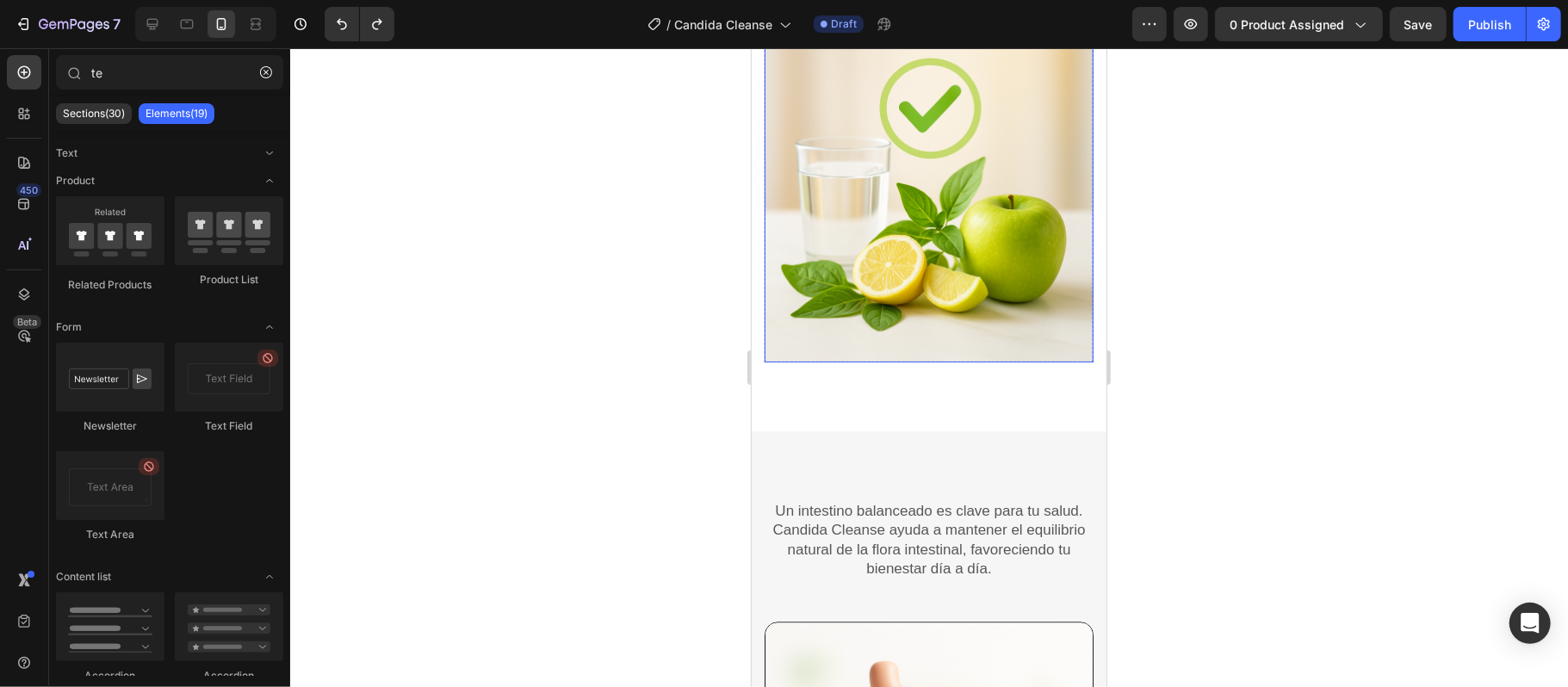
scroll to position [2345, 0]
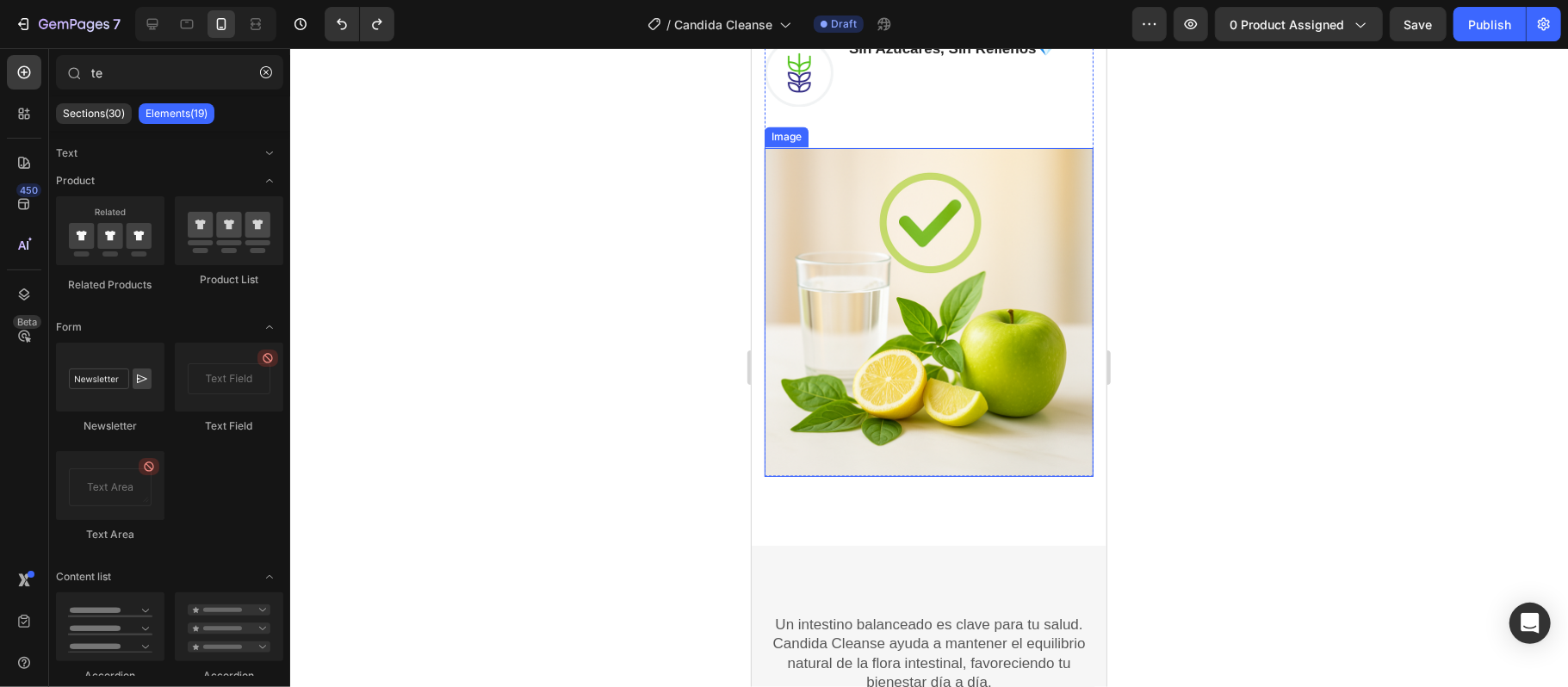
click at [948, 358] on img at bounding box center [928, 312] width 329 height 329
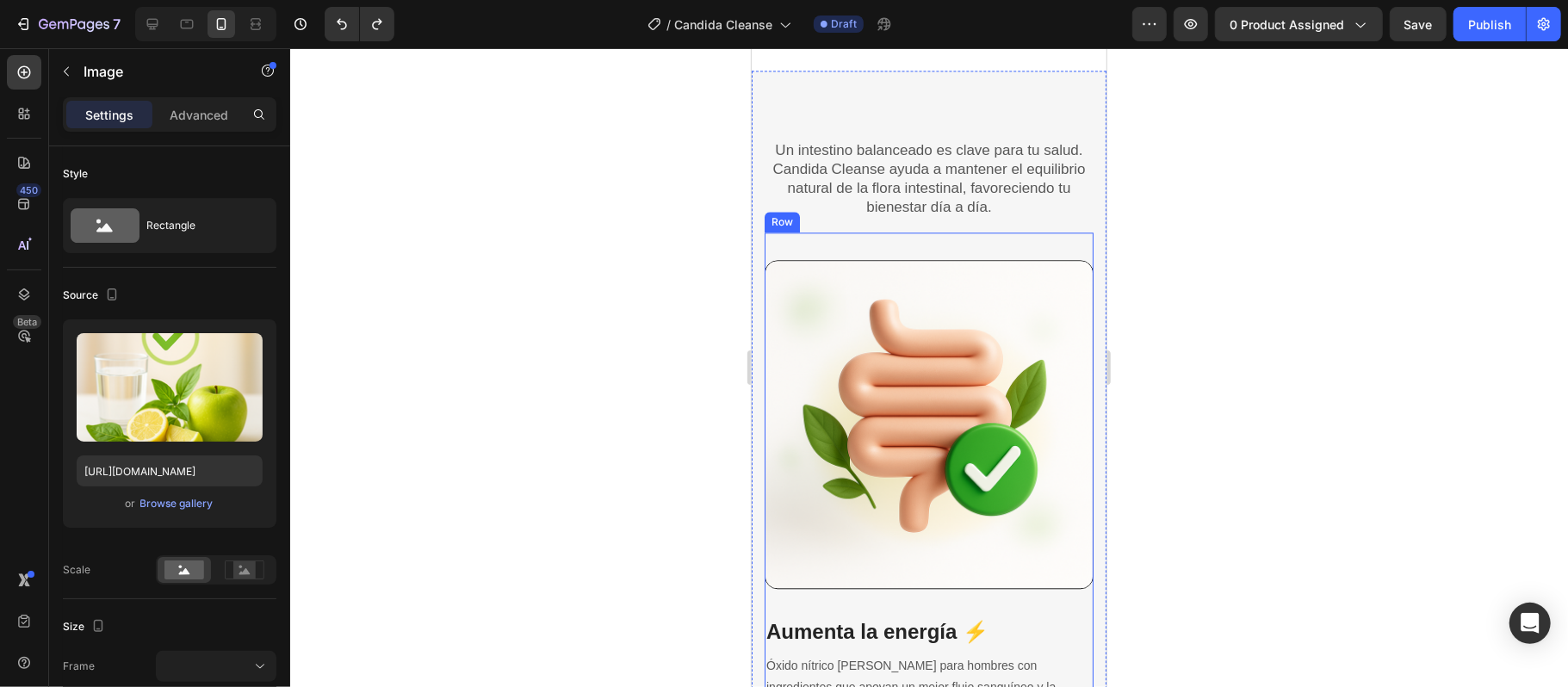
scroll to position [2919, 0]
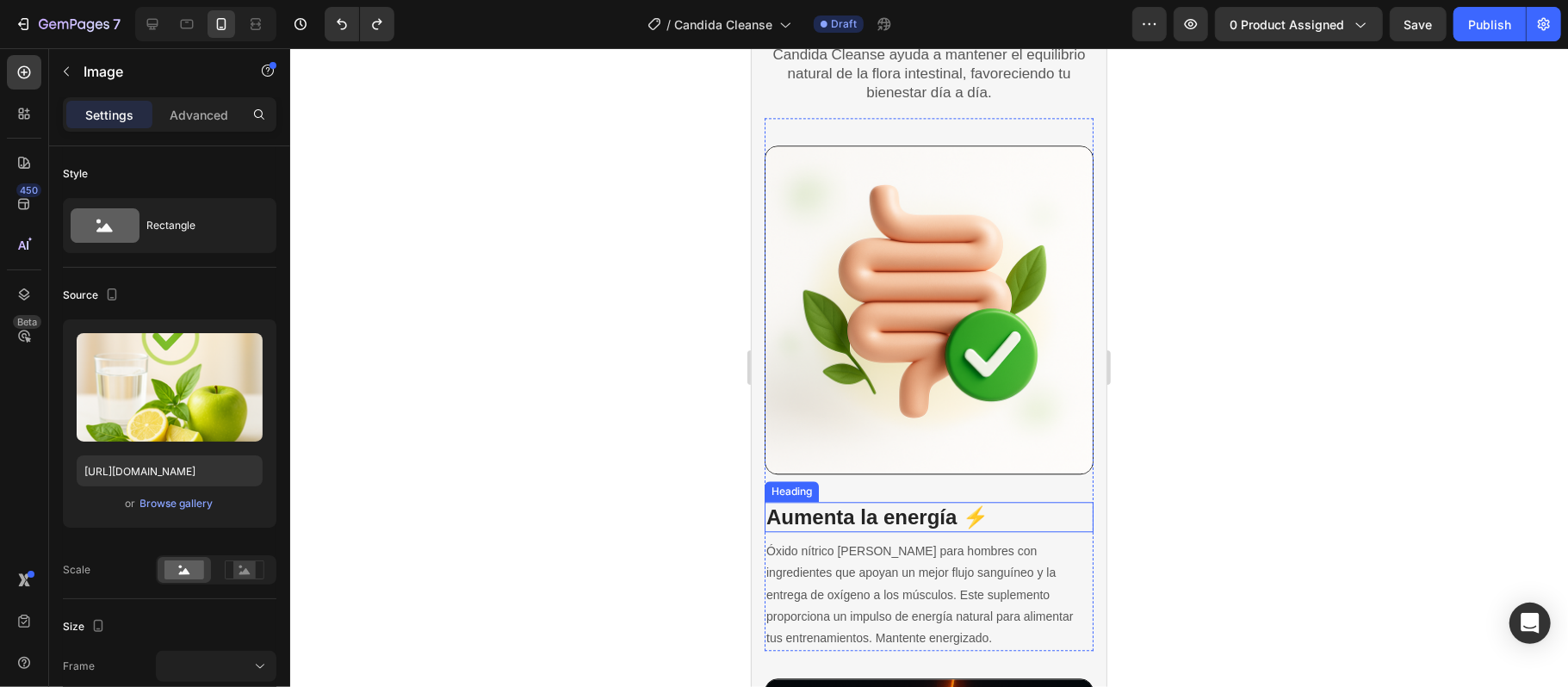
click at [903, 501] on h3 "Aumenta la energía ⚡" at bounding box center [928, 516] width 329 height 30
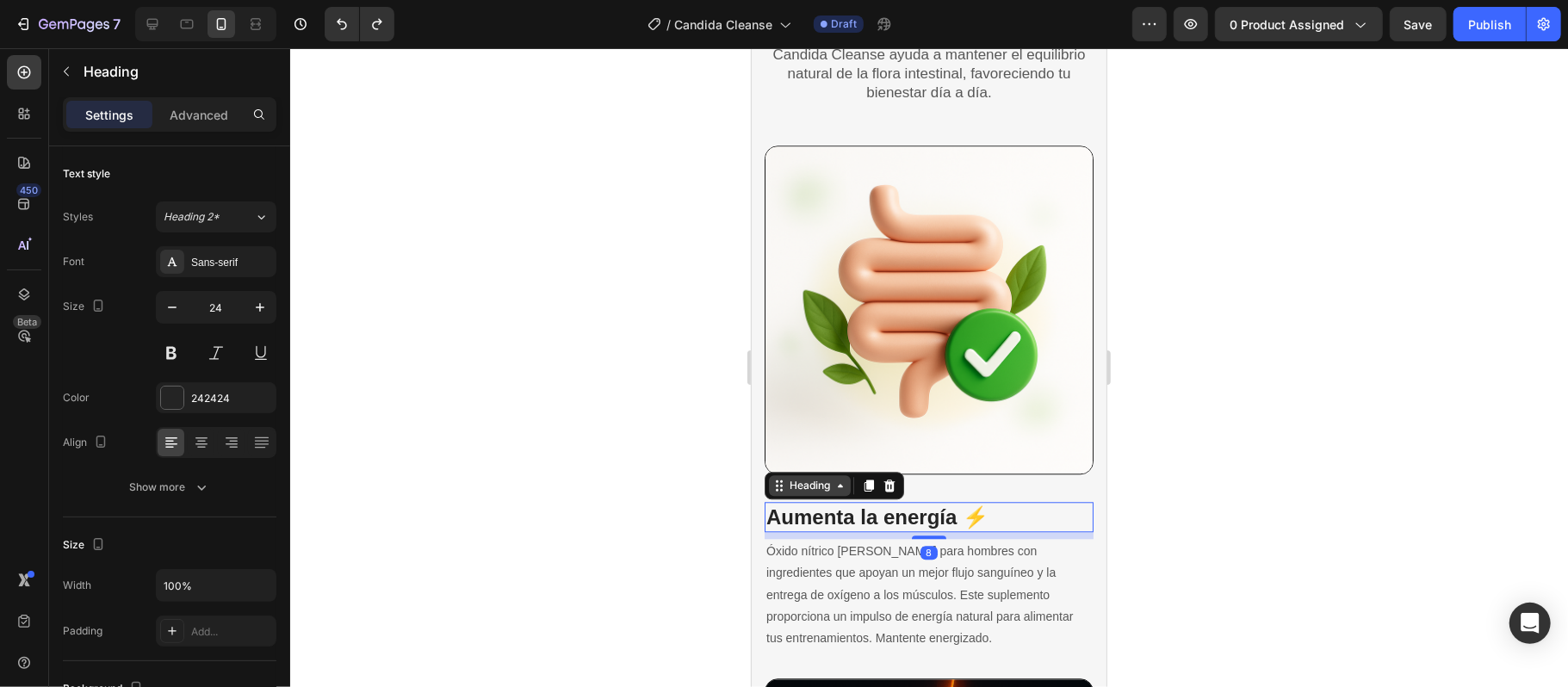
click at [776, 478] on icon at bounding box center [778, 485] width 14 height 14
click at [862, 478] on icon at bounding box center [868, 485] width 14 height 14
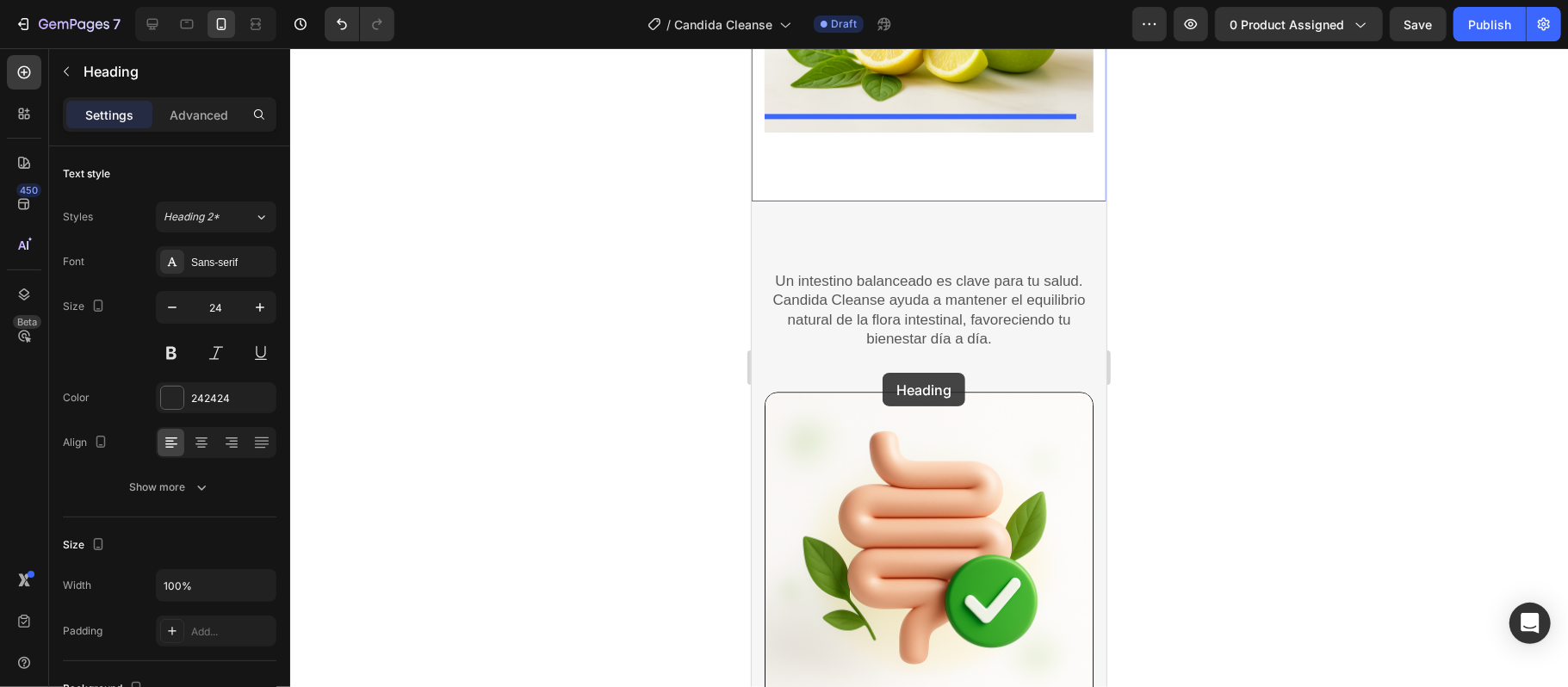
scroll to position [2460, 0]
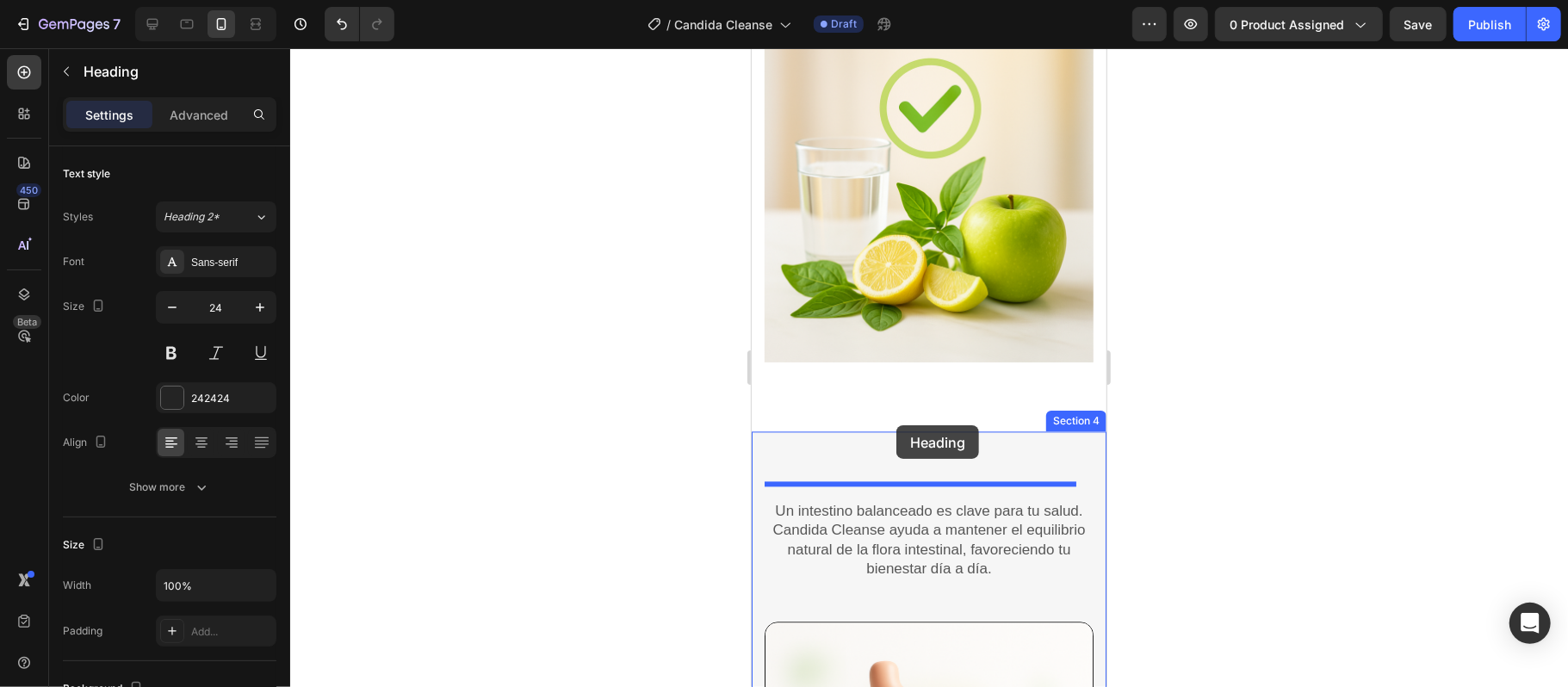
drag, startPoint x: 782, startPoint y: 538, endPoint x: 895, endPoint y: 425, distance: 159.8
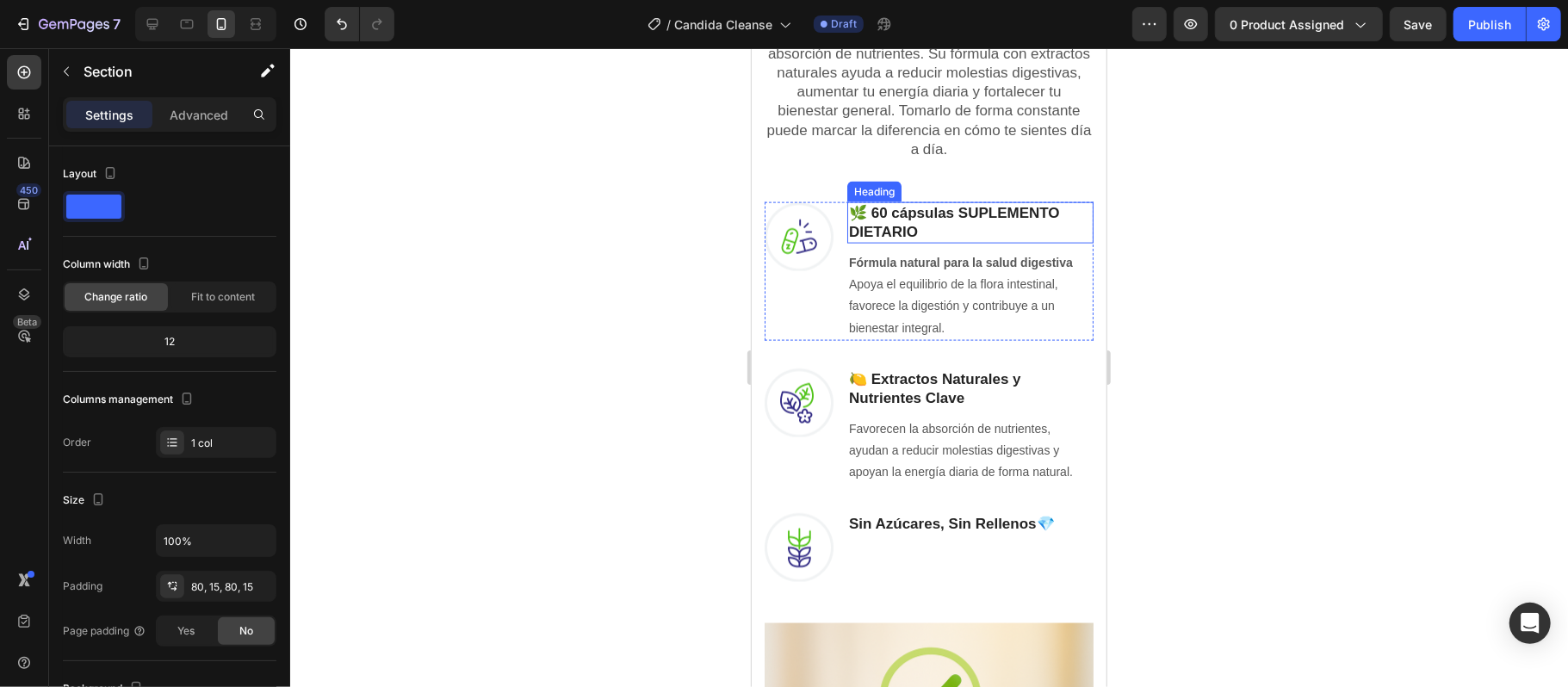
scroll to position [1312, 0]
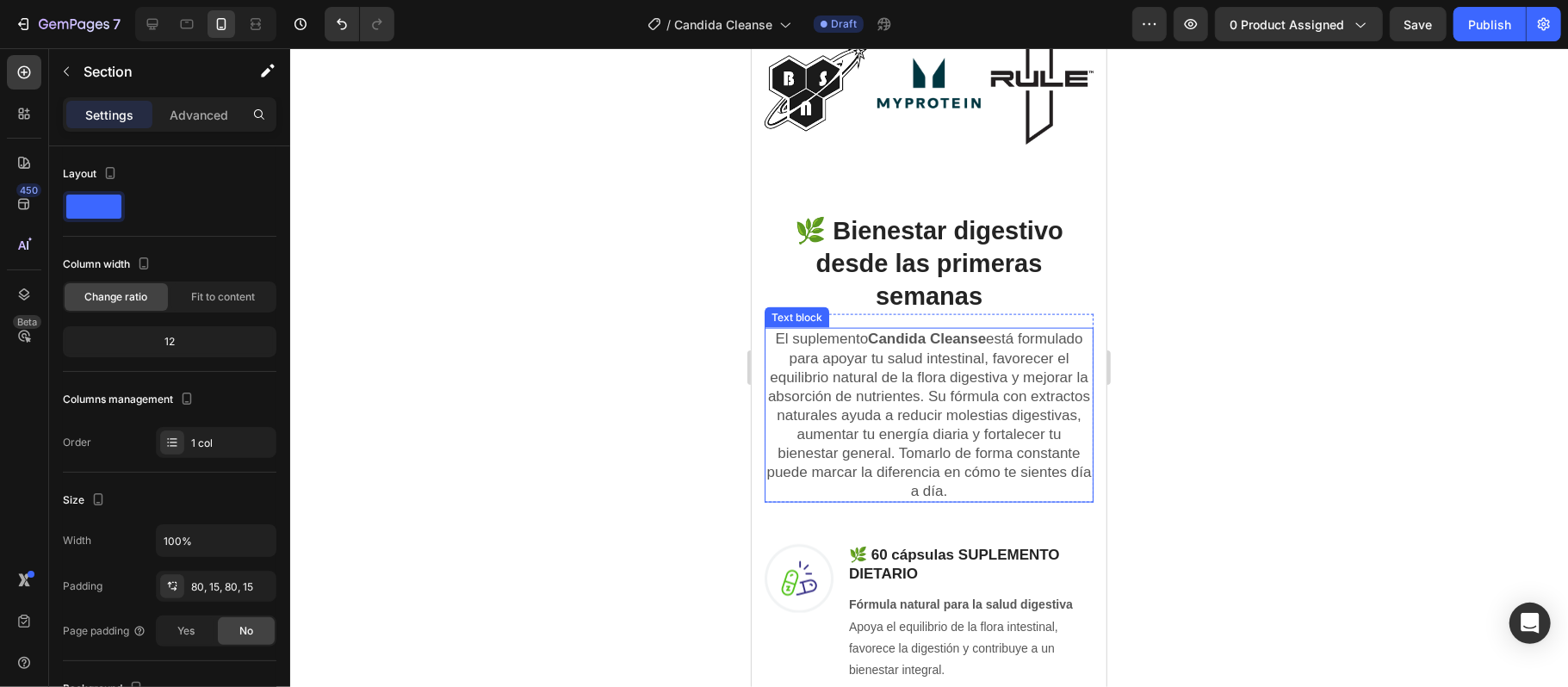
click at [968, 382] on p "El suplemento Candida Cleanse está formulado para apoyar tu salud intestinal, f…" at bounding box center [928, 414] width 325 height 172
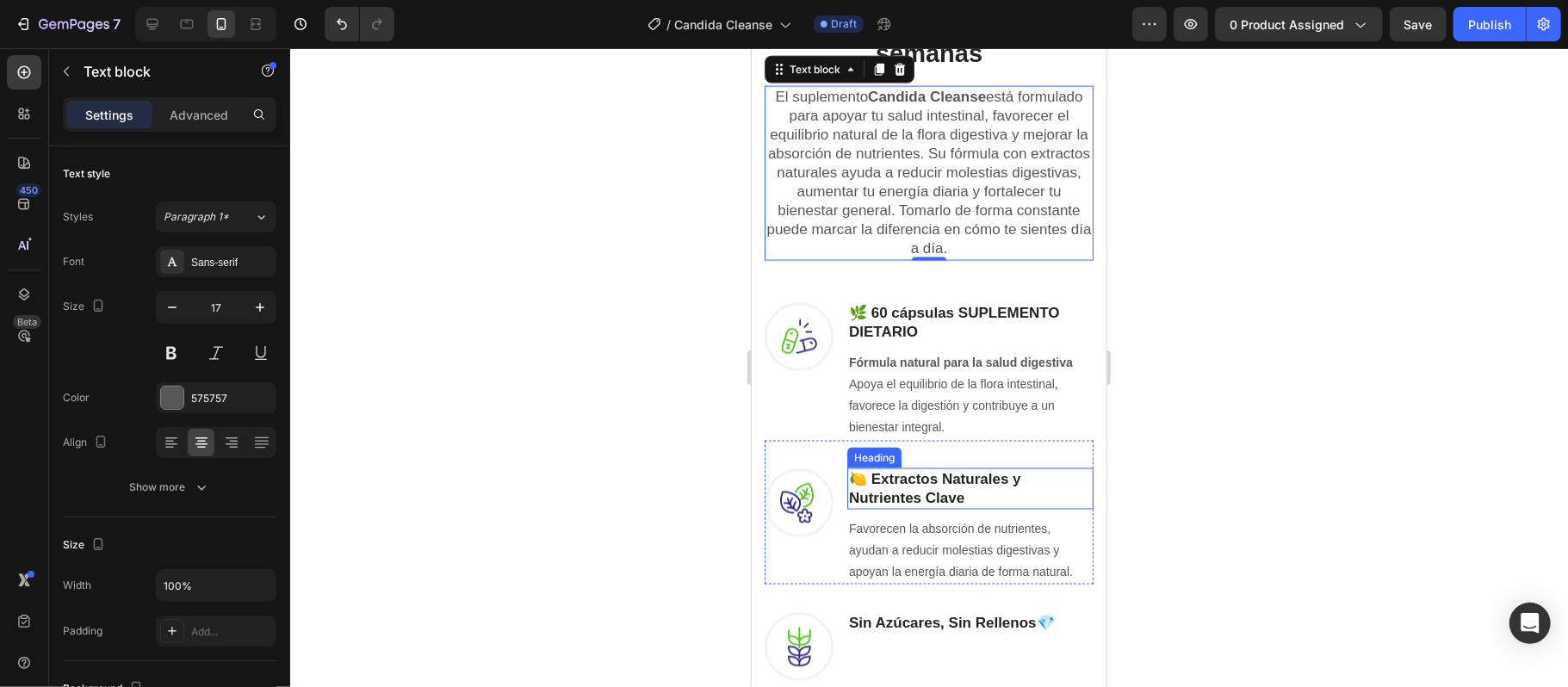
scroll to position [1886, 0]
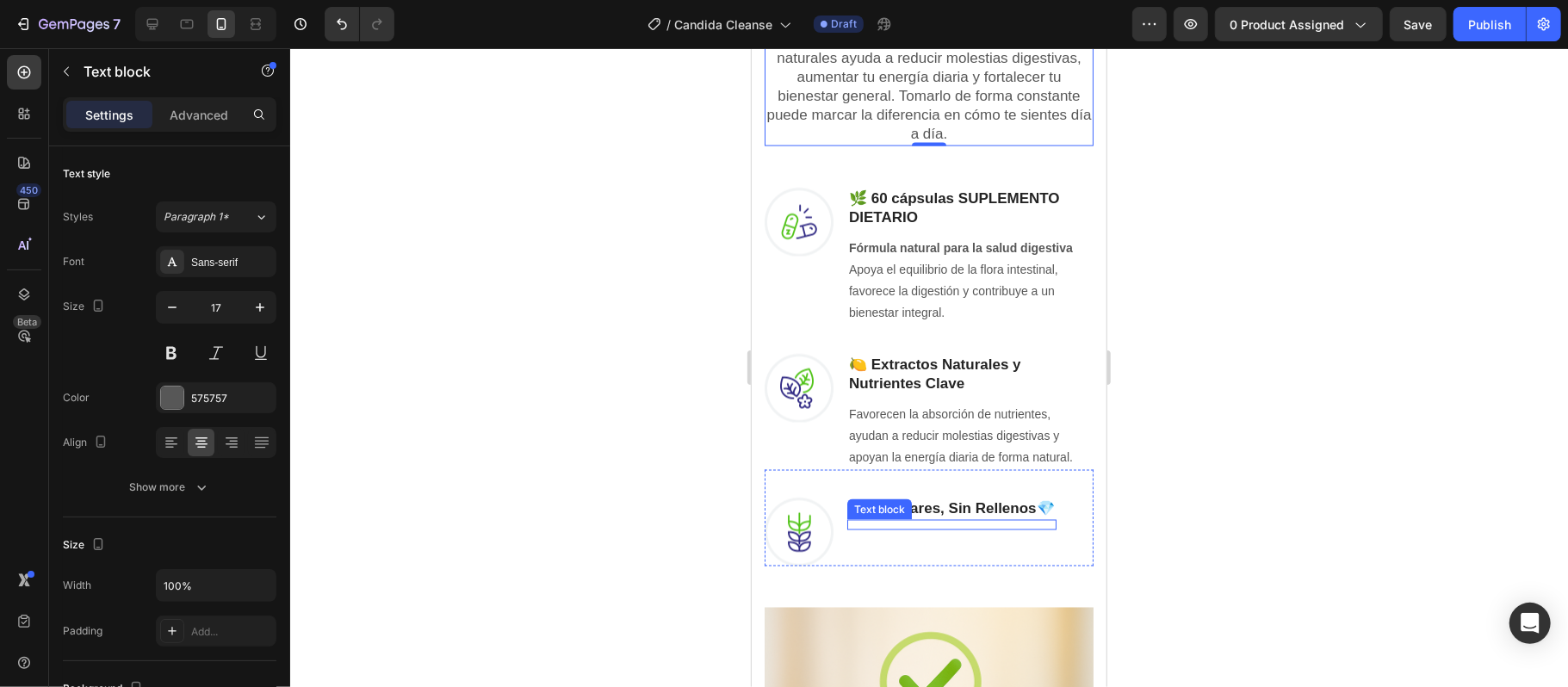
click at [860, 524] on div "Text block" at bounding box center [951, 525] width 209 height 10
click at [974, 547] on div "Sin Azúcares, Sin Rellenos 💎 Heading Text block 0" at bounding box center [951, 532] width 209 height 69
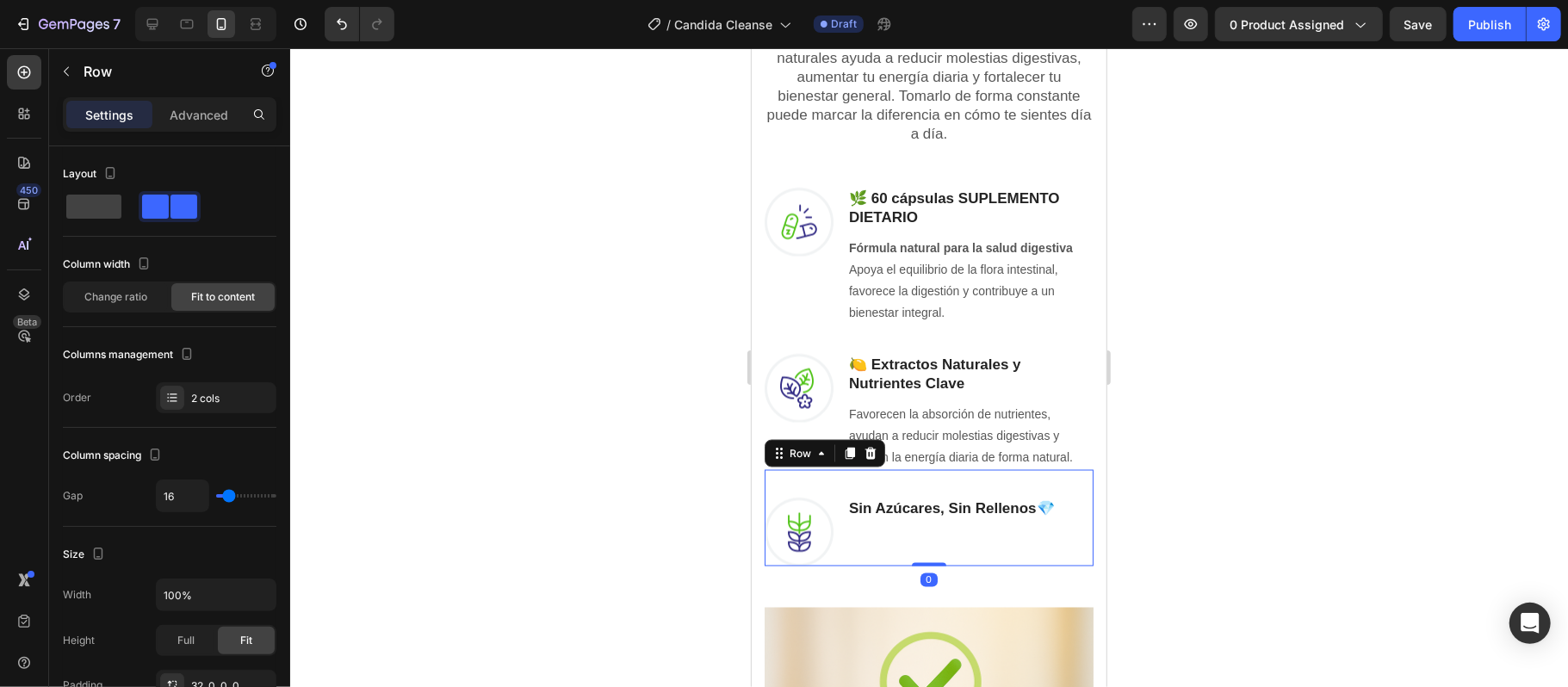
click at [959, 485] on div "Image Sin Azúcares, Sin Rellenos 💎 Heading Text block Row 0" at bounding box center [928, 518] width 329 height 97
click at [979, 513] on strong "Sin Azúcares, Sin Rellenos" at bounding box center [941, 507] width 187 height 16
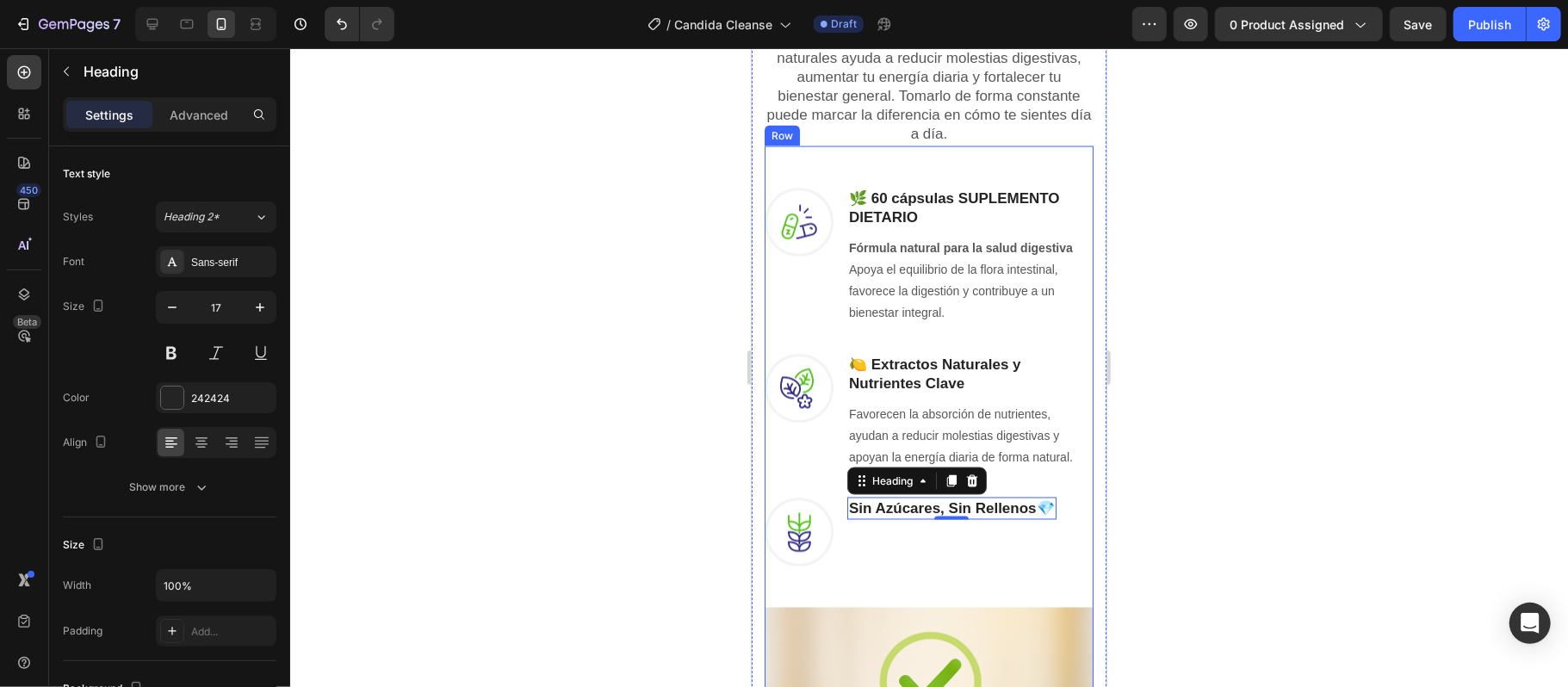
click at [837, 550] on div "Image Sin Azúcares, Sin Rellenos 💎 Heading 0 Text block Row" at bounding box center [928, 518] width 329 height 97
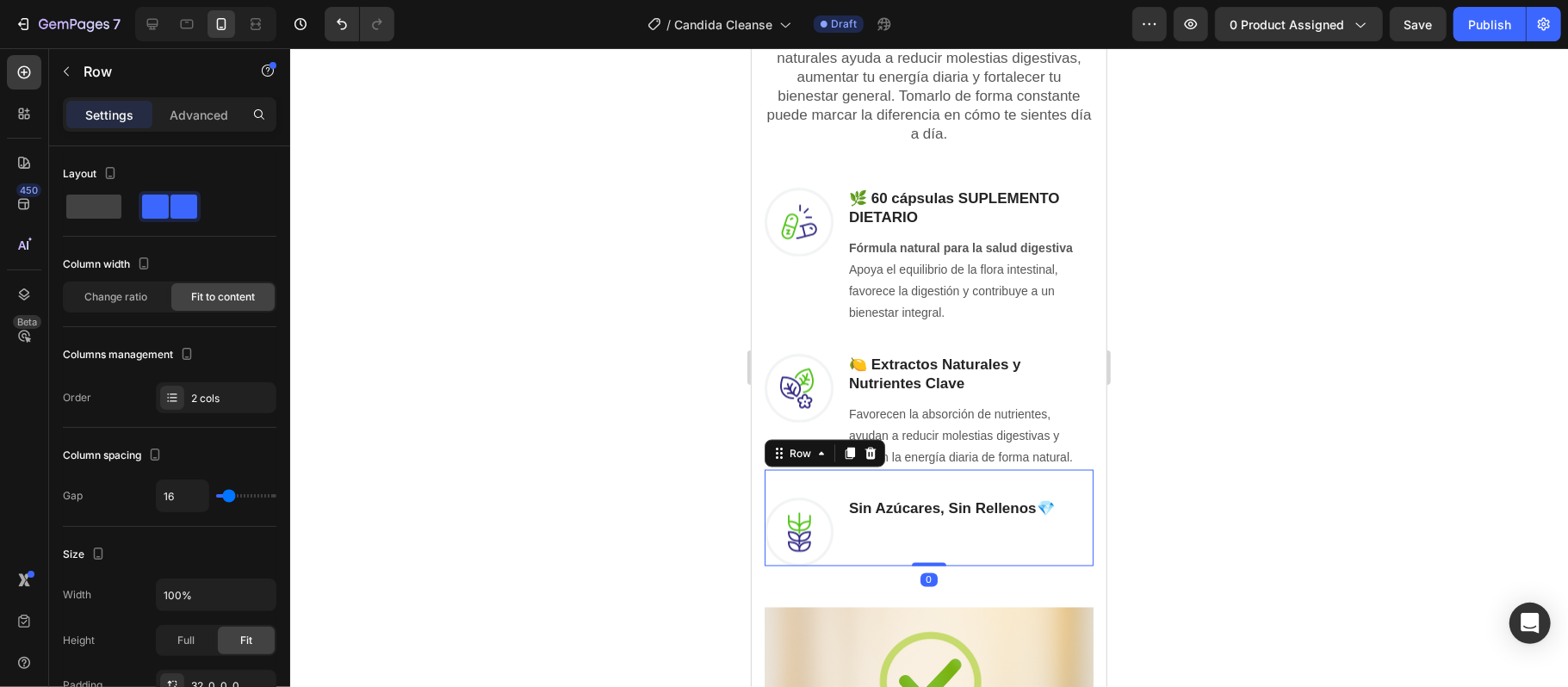
click at [874, 550] on div "Sin Azúcares, Sin Rellenos 💎 Heading Text block" at bounding box center [951, 532] width 209 height 69
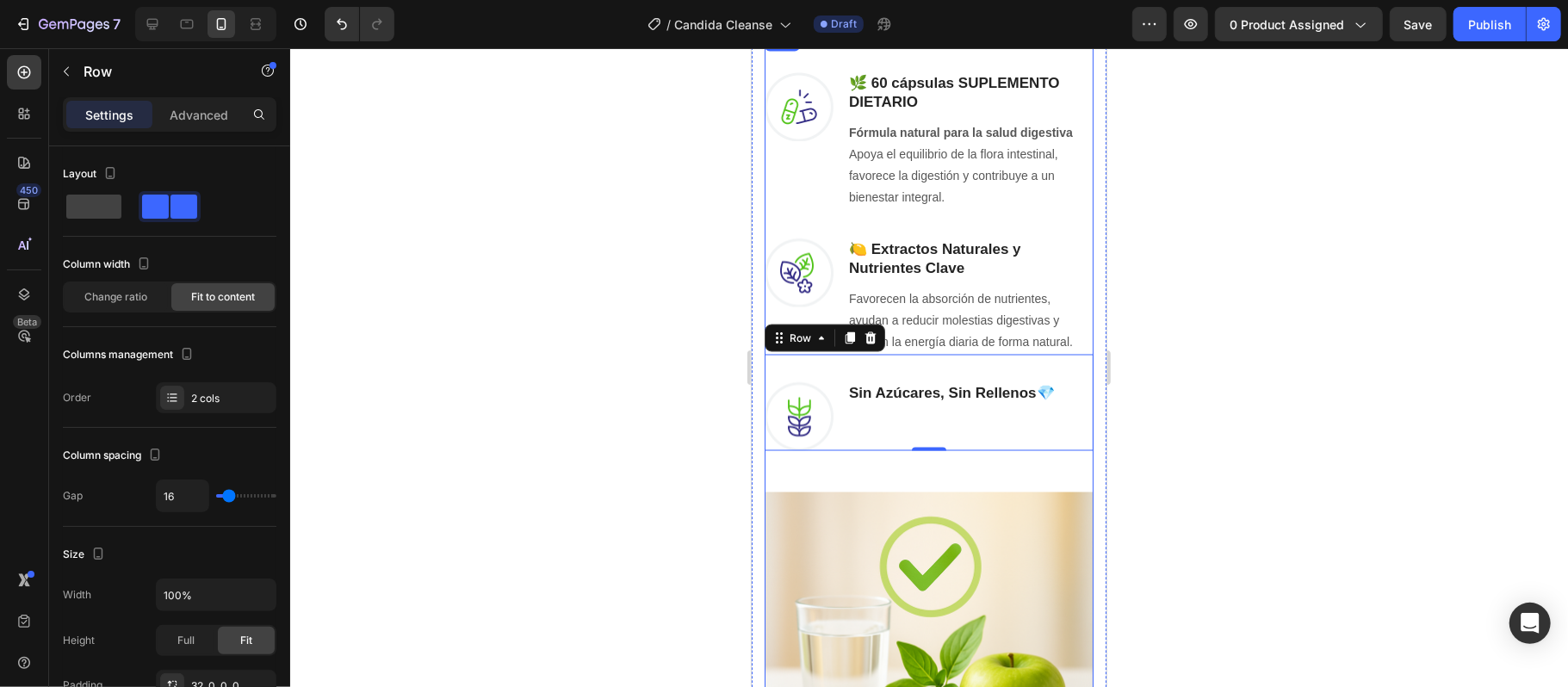
click at [945, 454] on div "Image" at bounding box center [928, 635] width 329 height 370
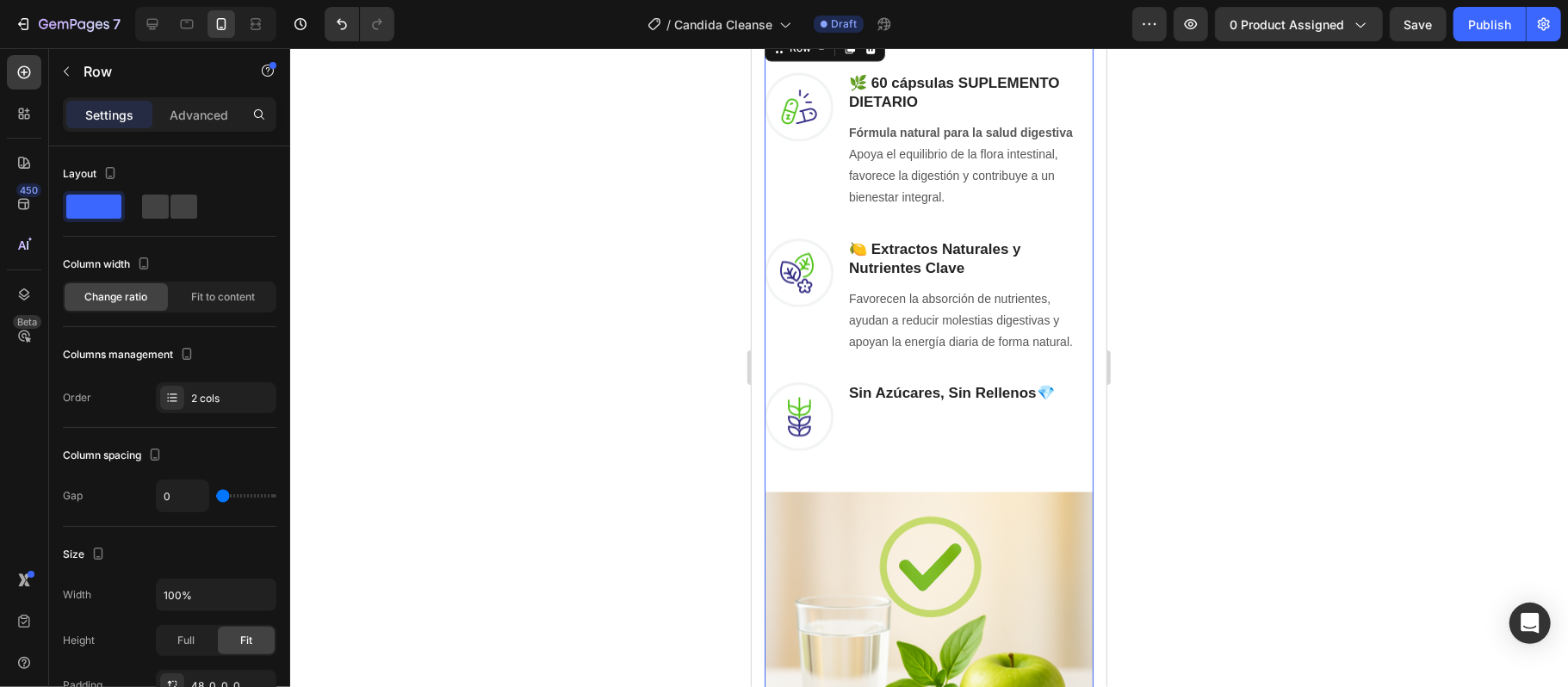
click at [935, 414] on div "Text block" at bounding box center [951, 409] width 209 height 10
click at [937, 417] on div "Sin Azúcares, Sin Rellenos 💎 Heading Text block" at bounding box center [951, 416] width 209 height 69
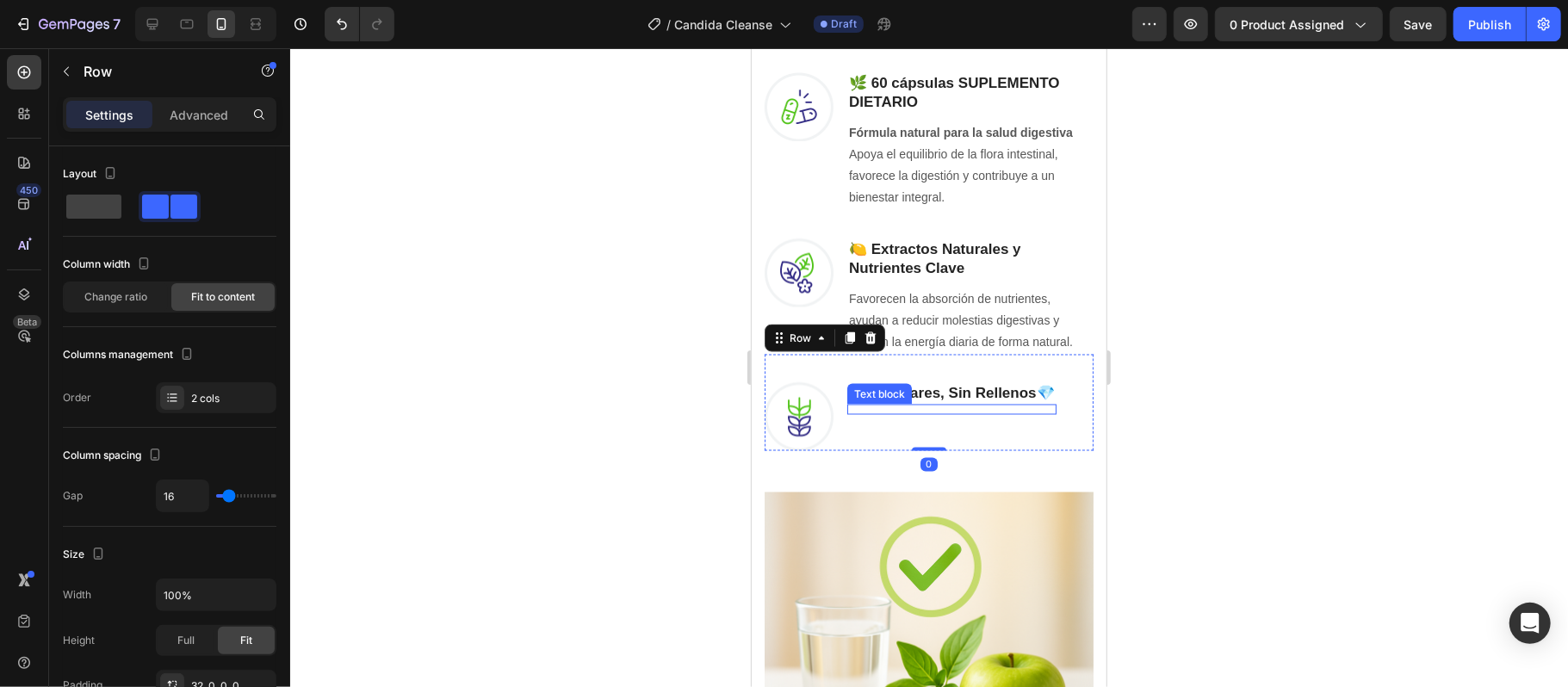
click at [930, 411] on div at bounding box center [951, 413] width 209 height 3
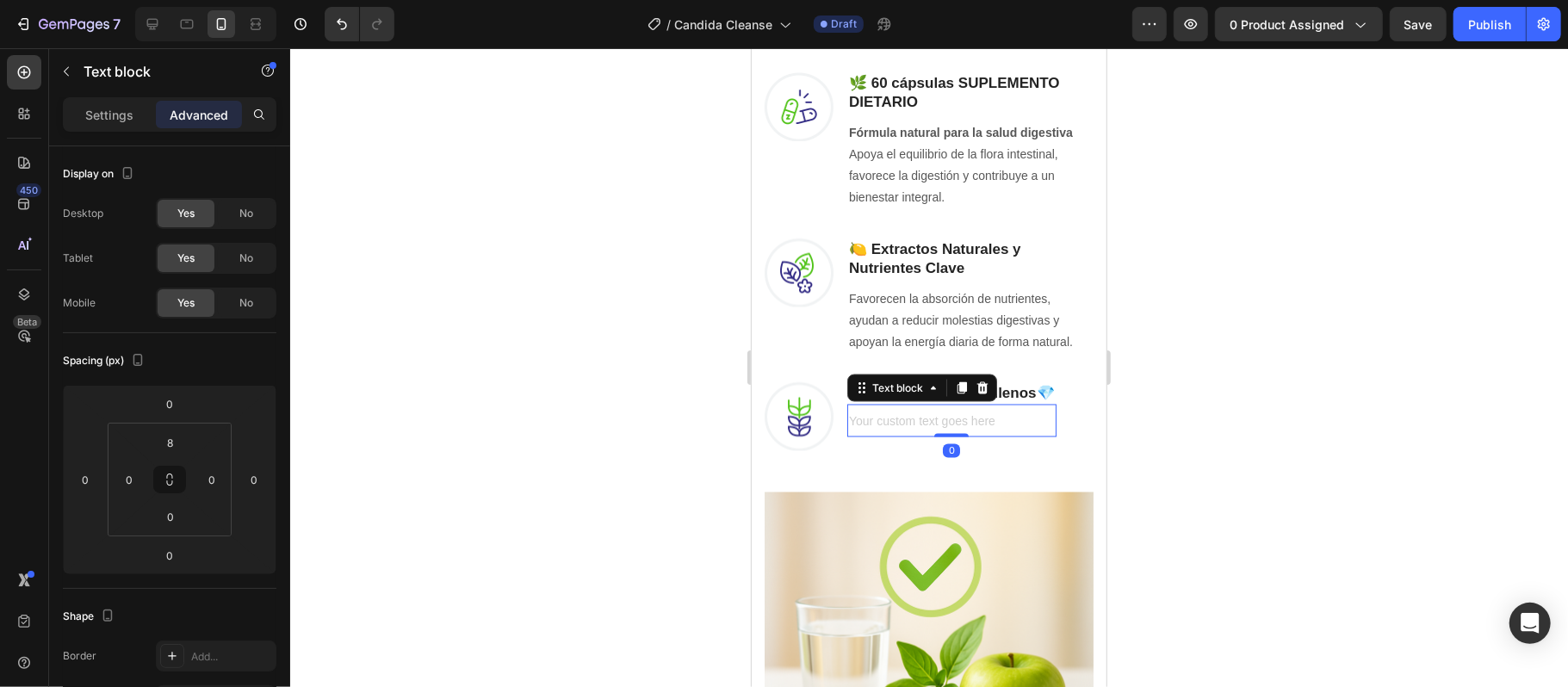
click at [930, 411] on div "Rich Text Editor. Editing area: main" at bounding box center [951, 423] width 209 height 25
click at [318, 587] on div at bounding box center [929, 368] width 1277 height 639
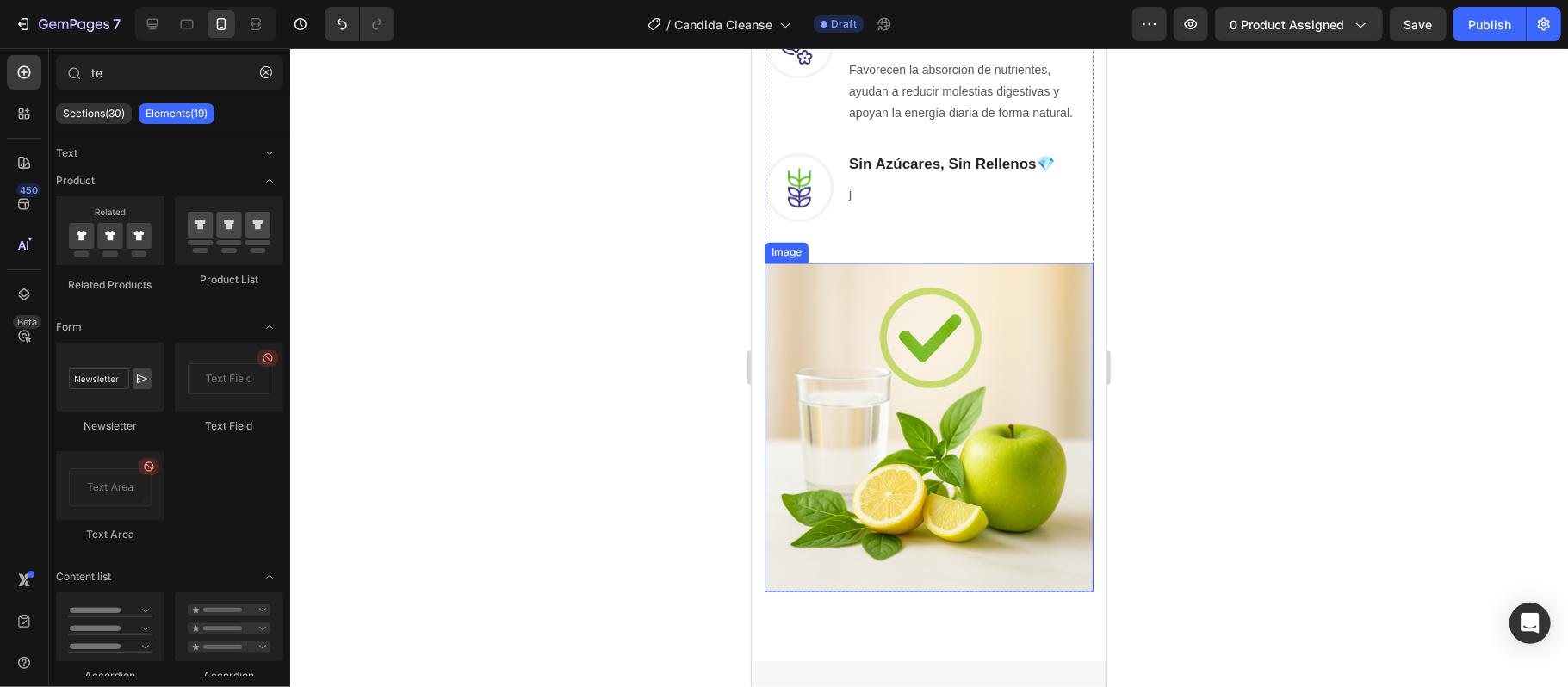
scroll to position [2345, 0]
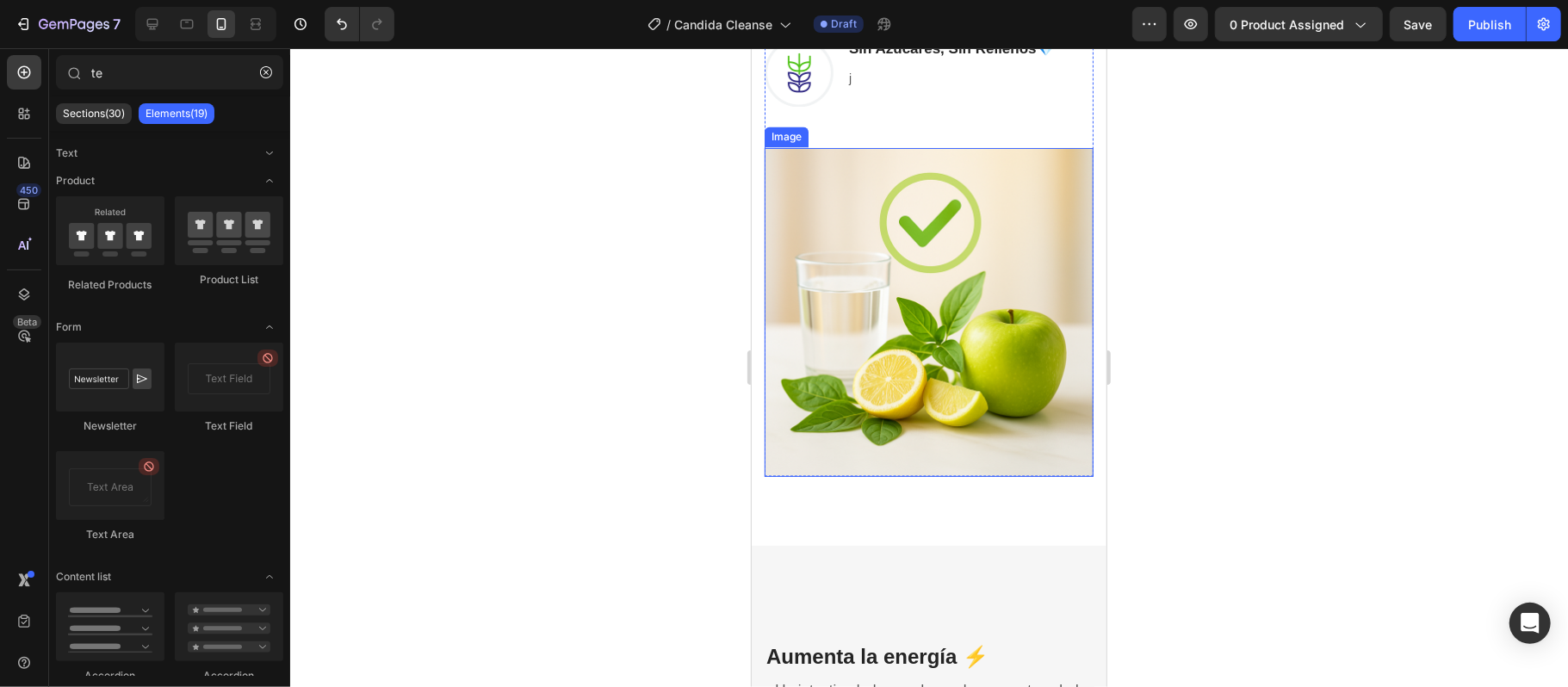
click at [930, 371] on img at bounding box center [928, 312] width 329 height 329
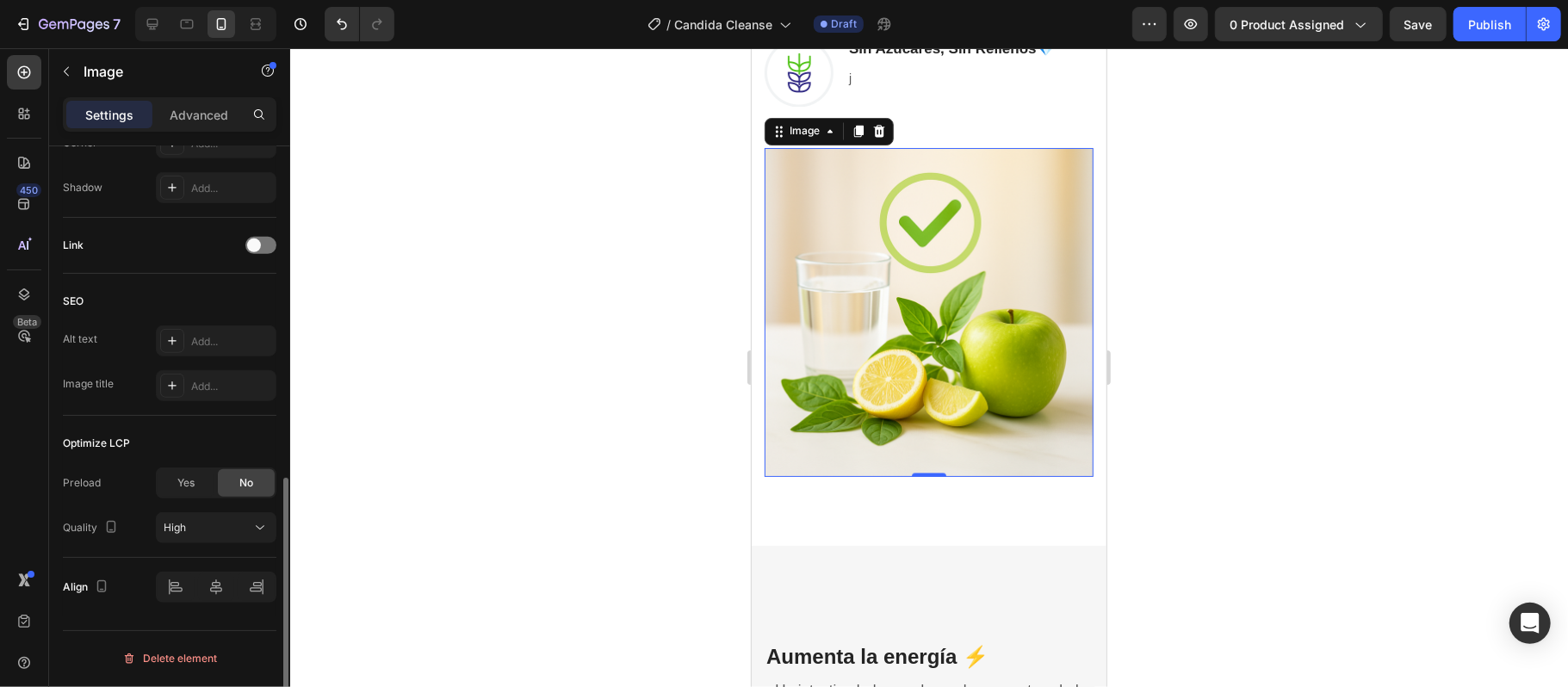
scroll to position [525, 0]
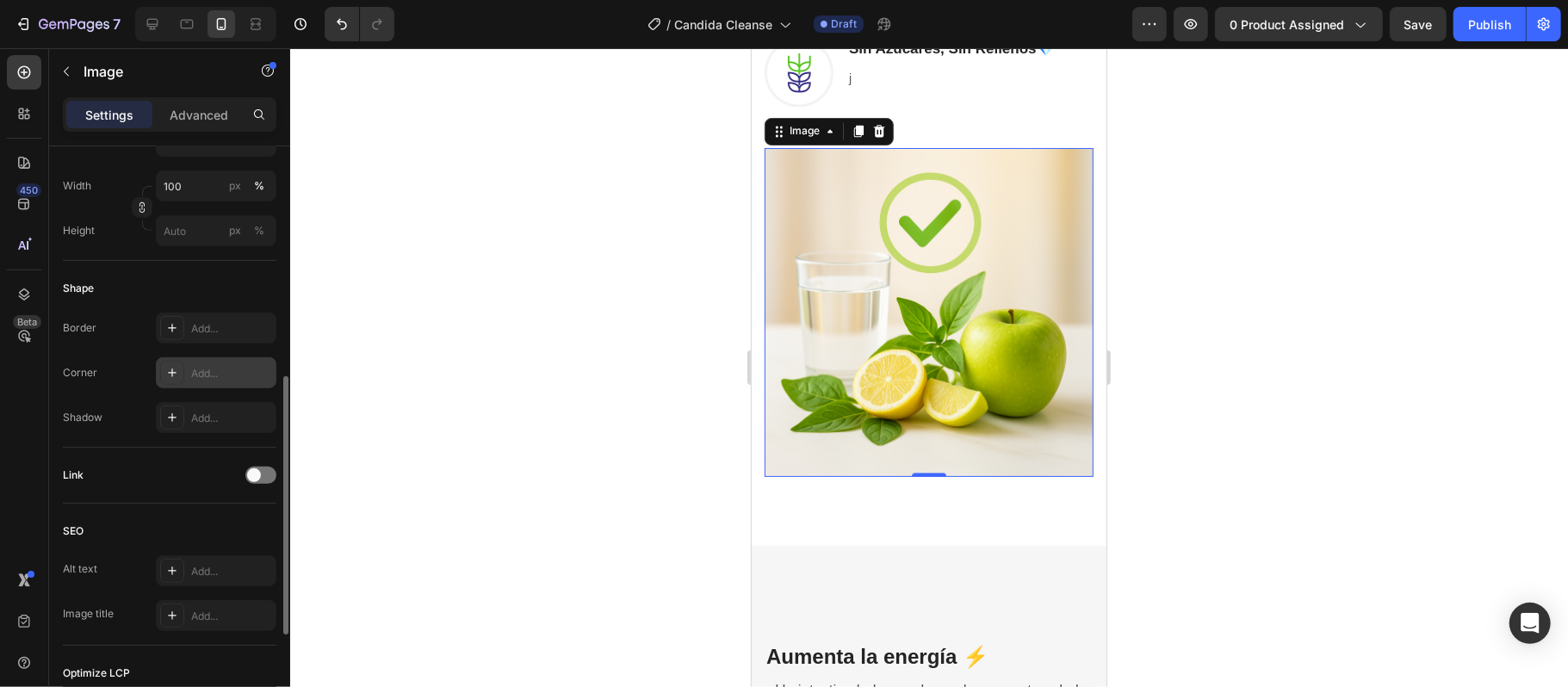
click at [186, 367] on div "Add..." at bounding box center [217, 373] width 121 height 31
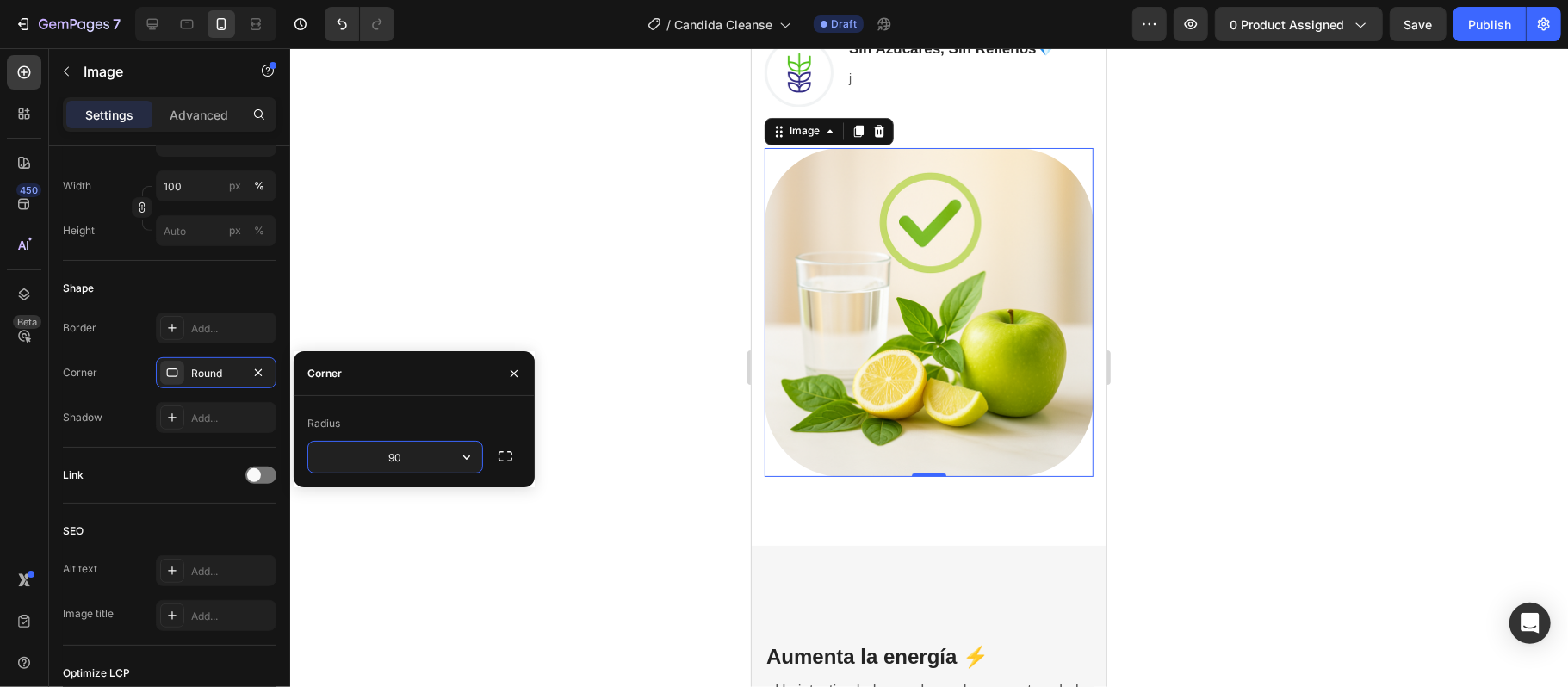
type input "9"
type input "30"
click at [400, 166] on div at bounding box center [929, 368] width 1277 height 639
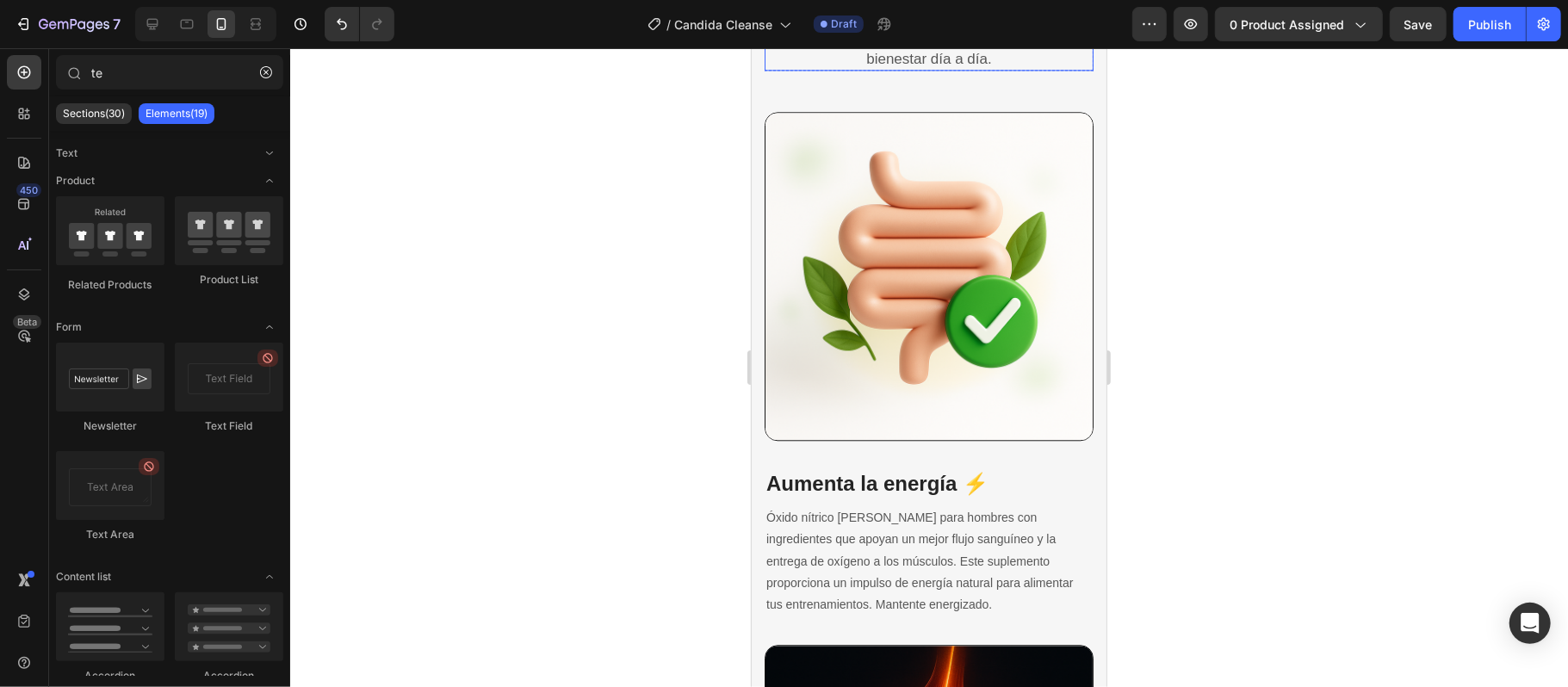
scroll to position [2804, 0]
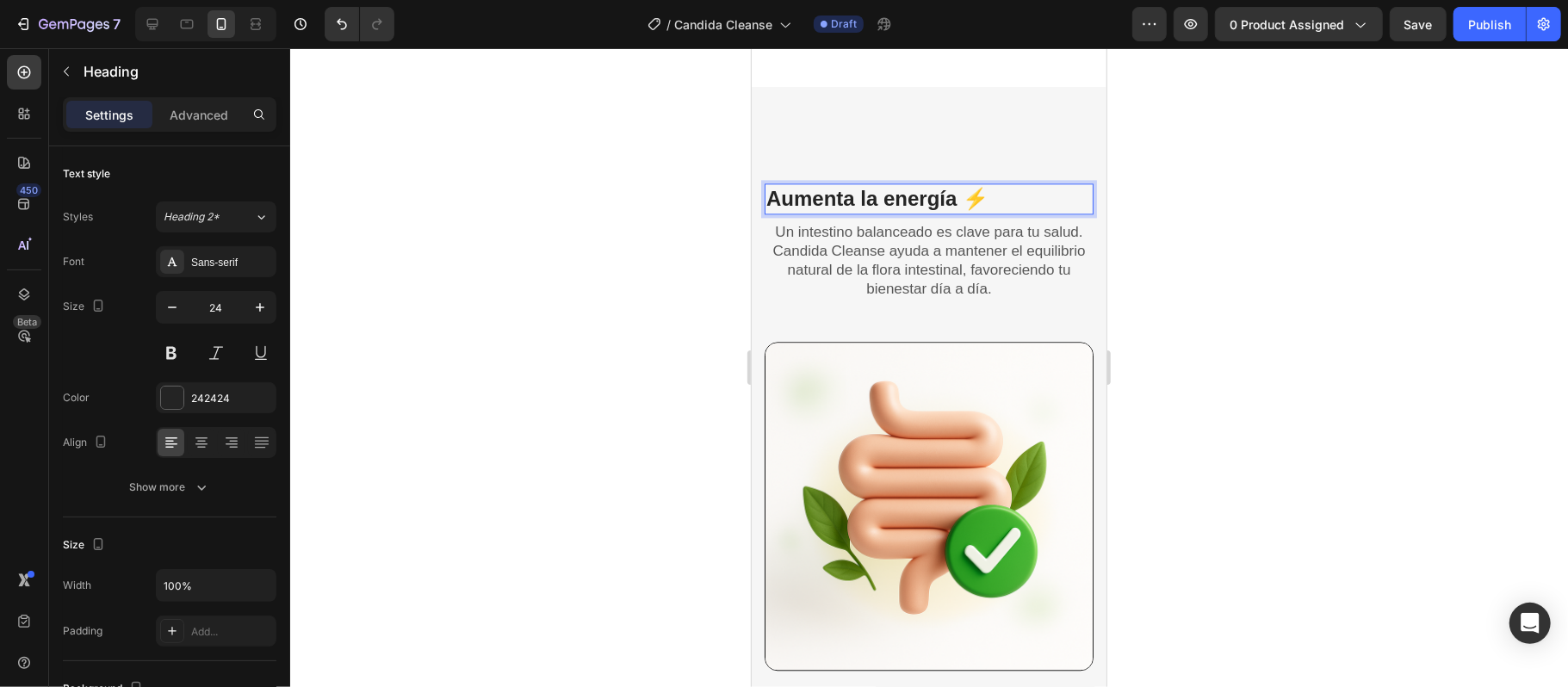
click at [1002, 182] on h3 "Aumenta la energía ⚡" at bounding box center [928, 197] width 329 height 30
click at [481, 234] on div at bounding box center [929, 368] width 1277 height 639
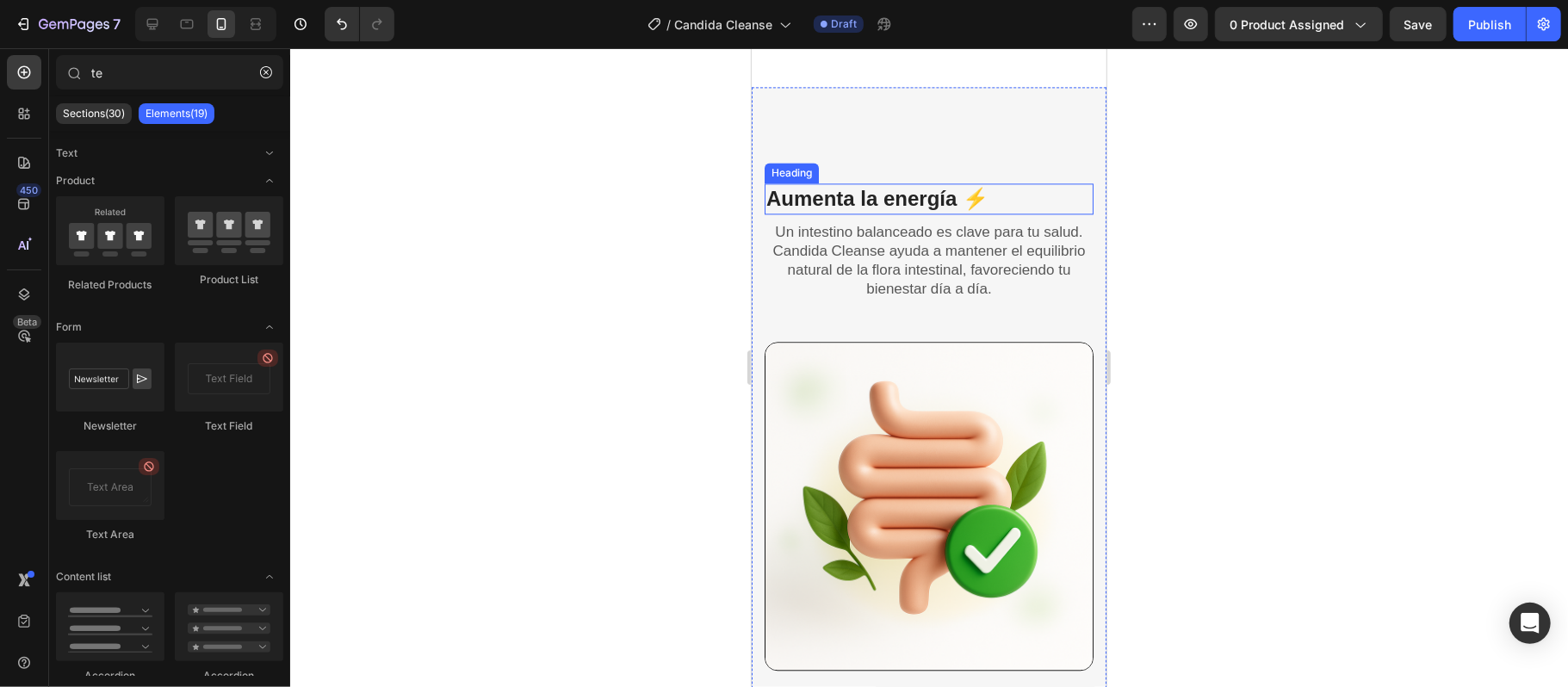
click at [948, 184] on p "Aumenta la energía ⚡" at bounding box center [928, 197] width 325 height 27
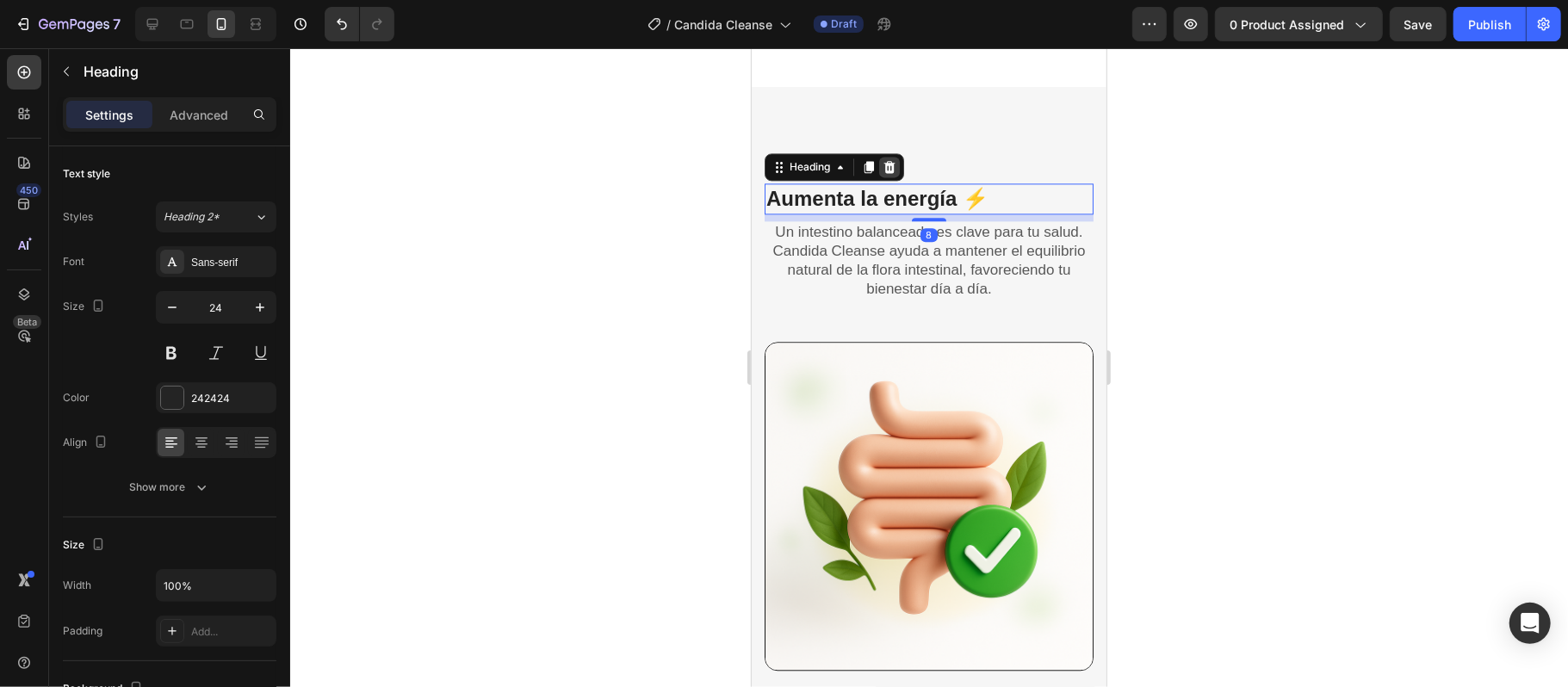
click at [892, 161] on icon at bounding box center [888, 167] width 11 height 12
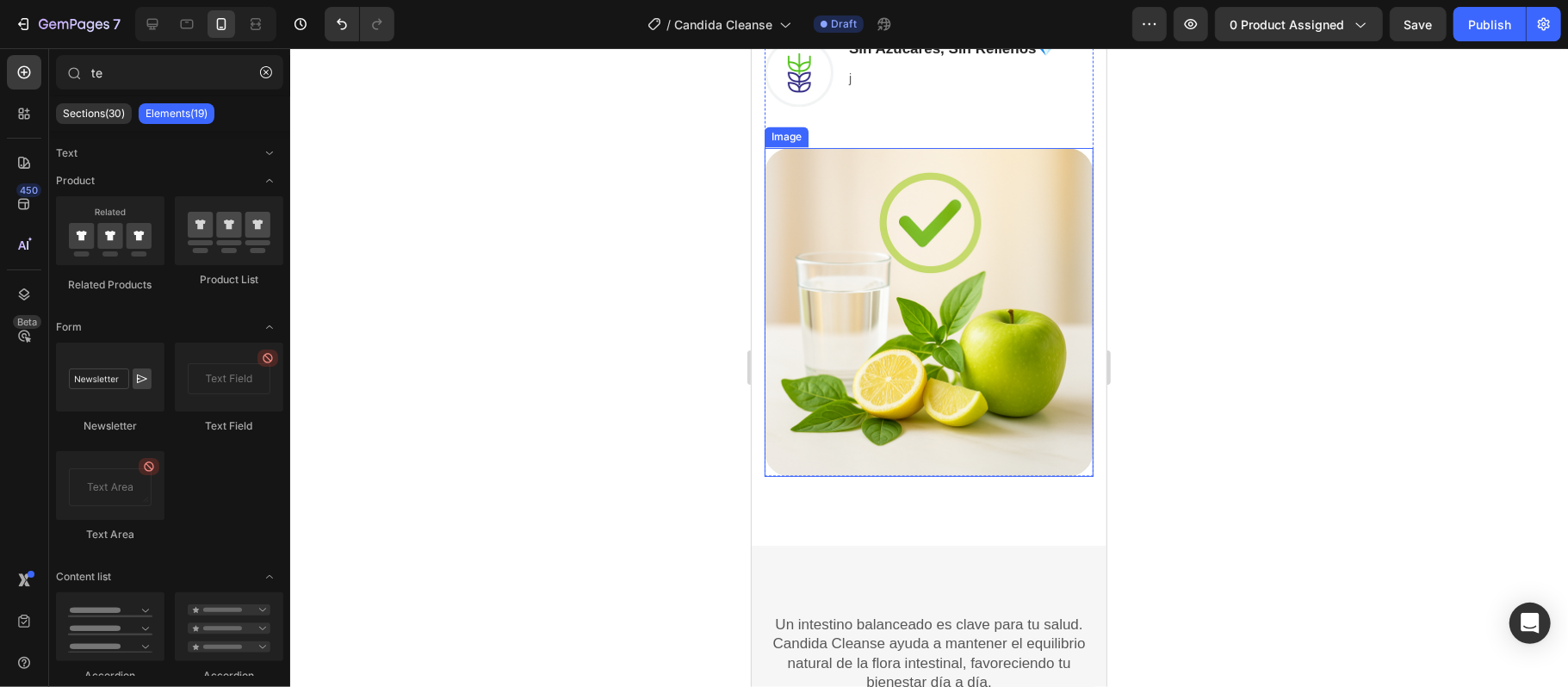
scroll to position [2460, 0]
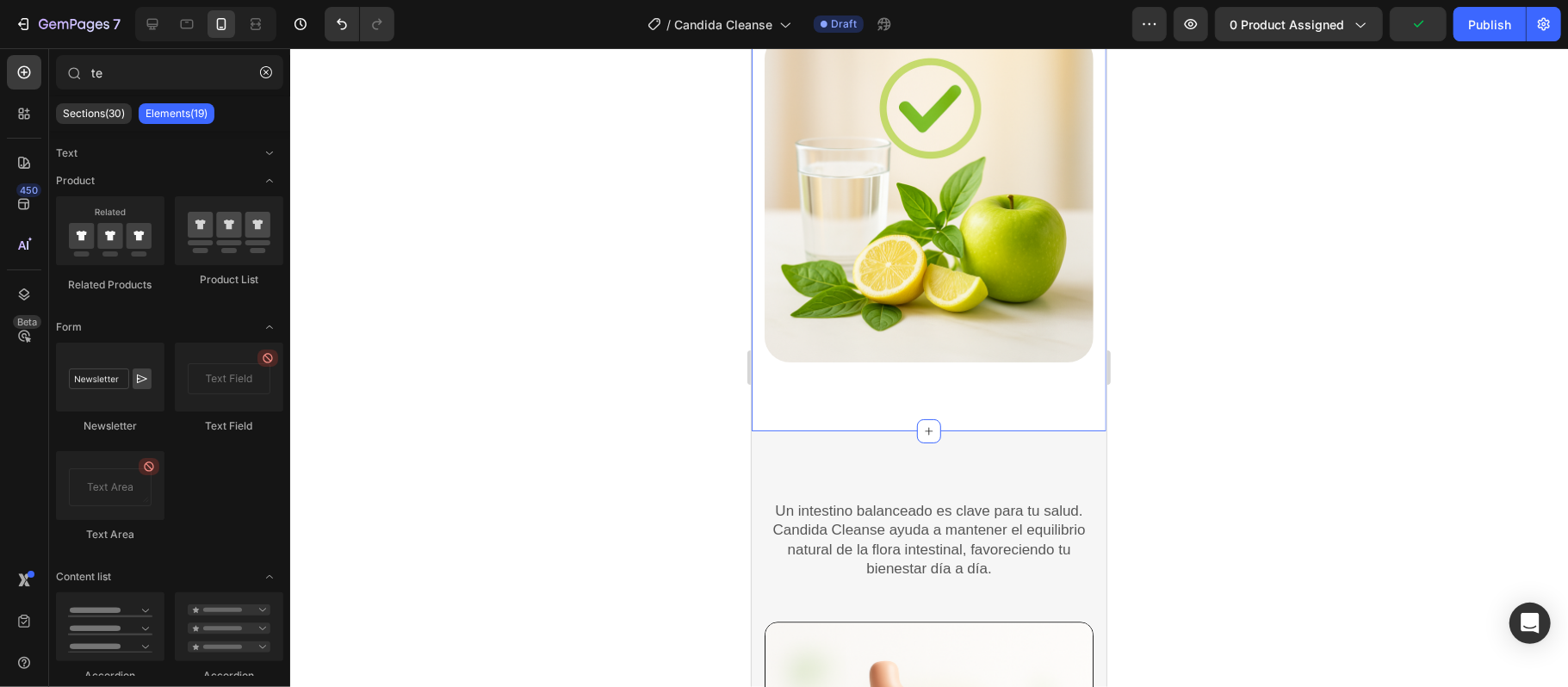
click at [910, 325] on img at bounding box center [928, 197] width 329 height 329
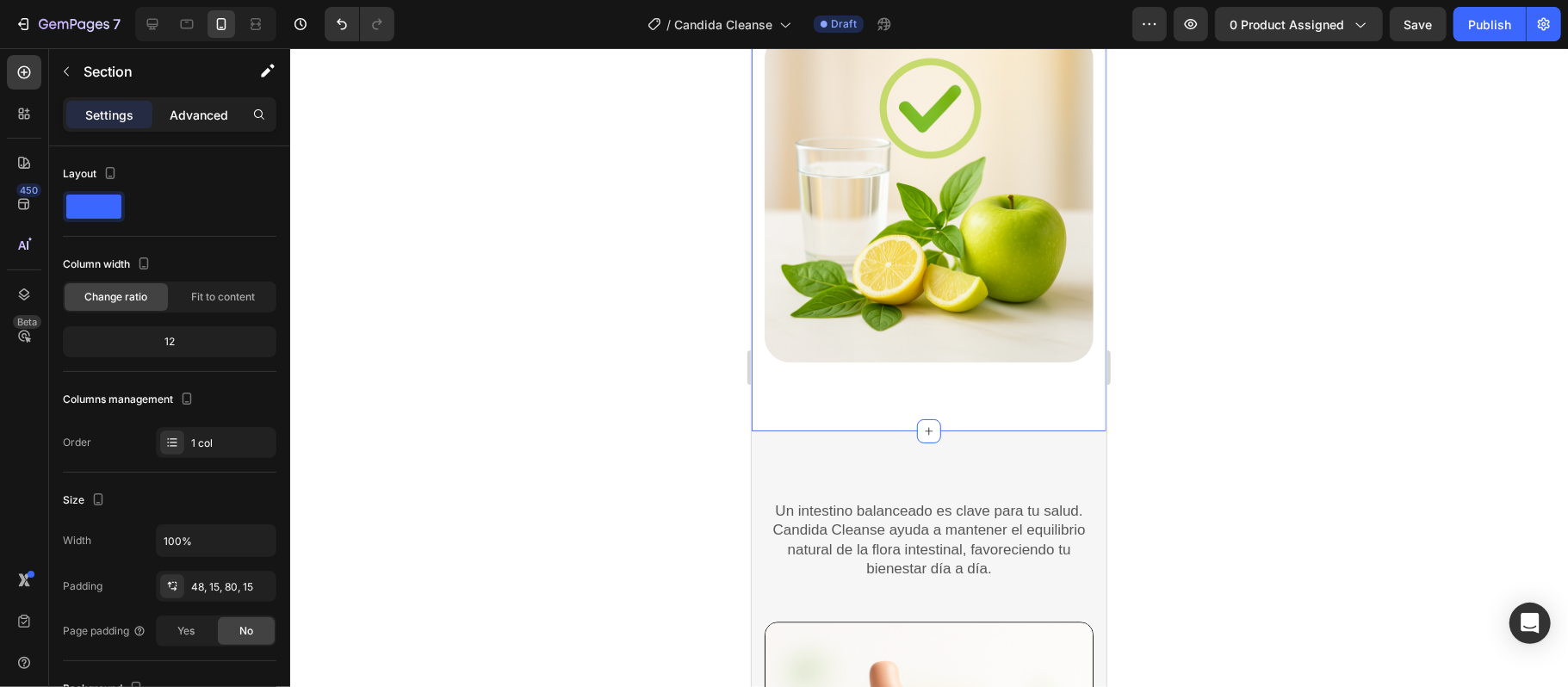
click at [200, 115] on p "Advanced" at bounding box center [199, 115] width 59 height 18
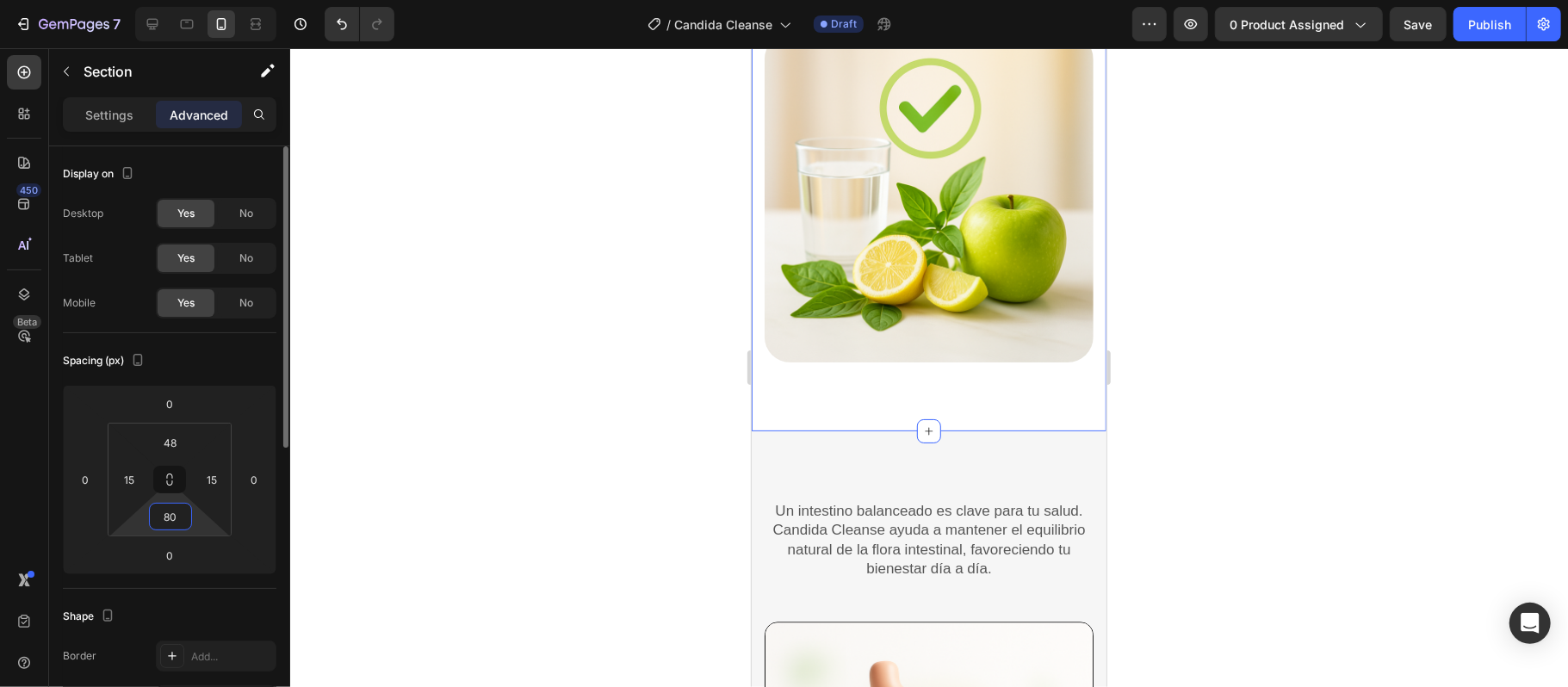
click at [173, 515] on input "80" at bounding box center [171, 517] width 35 height 26
click at [179, 517] on input "80" at bounding box center [171, 517] width 35 height 26
type input "8"
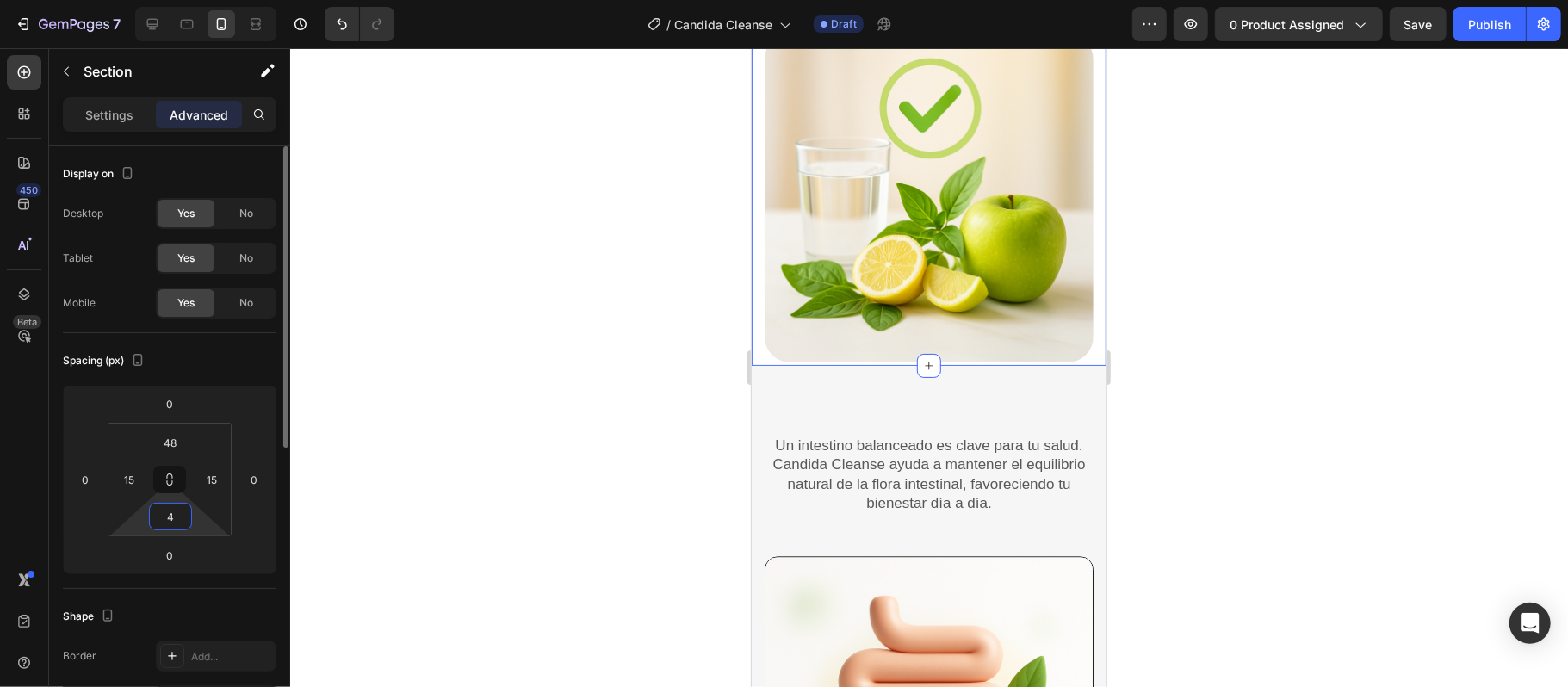
type input "40"
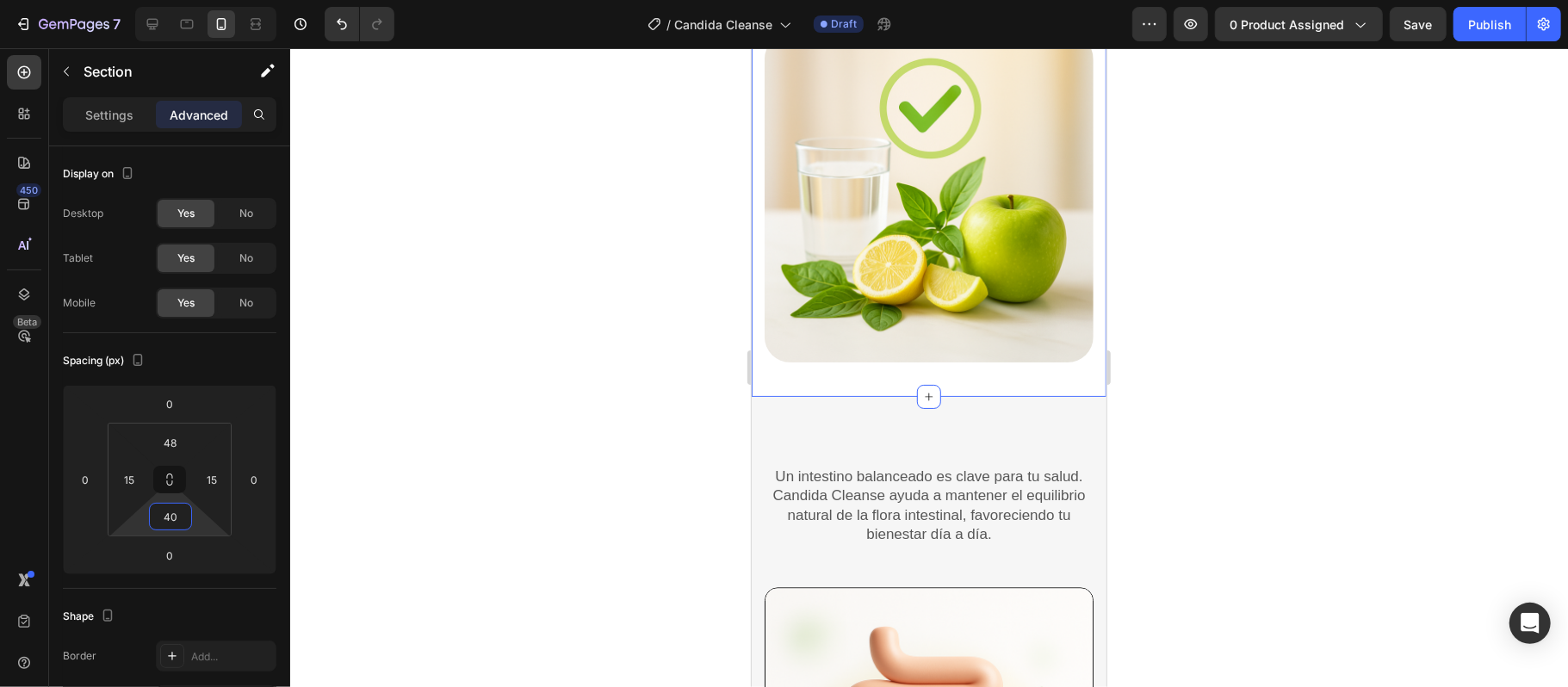
click at [365, 556] on div at bounding box center [929, 368] width 1277 height 639
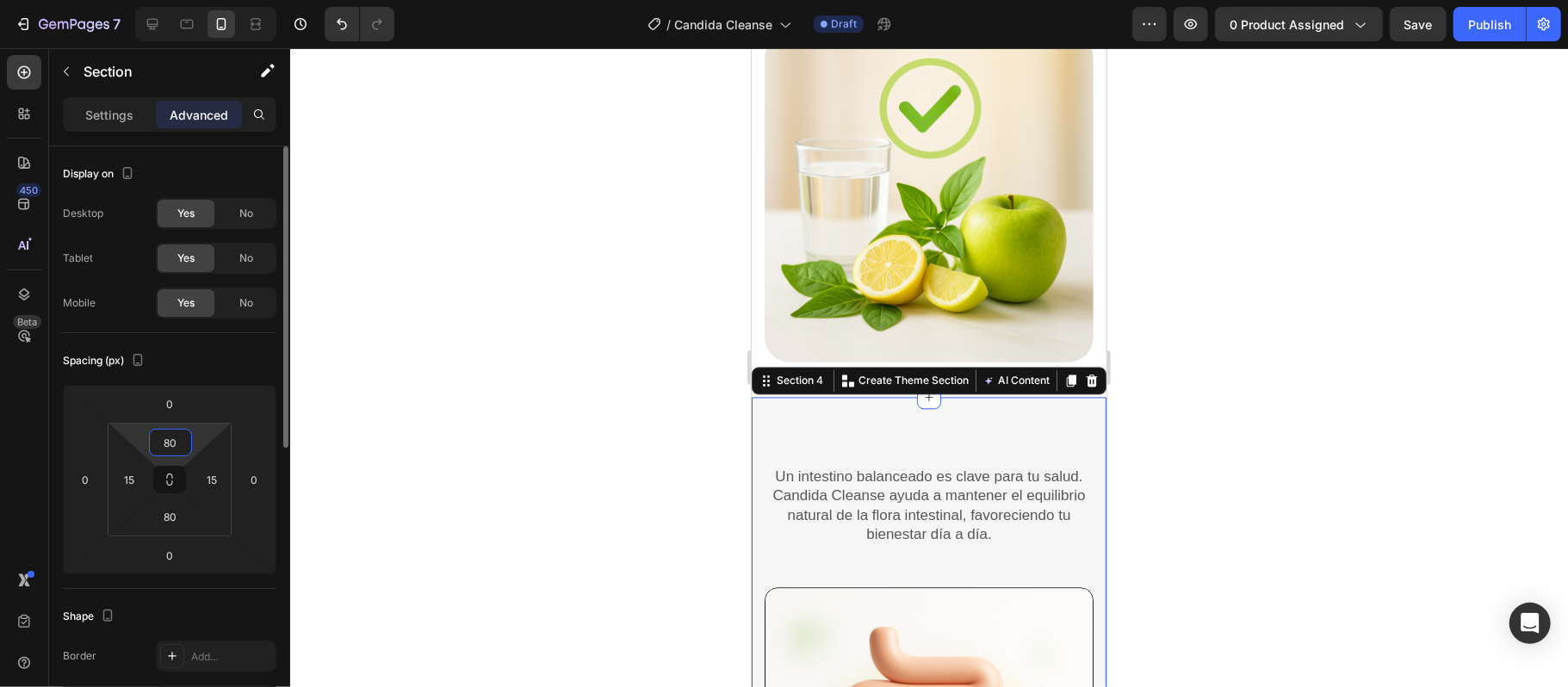
click at [177, 445] on input "80" at bounding box center [171, 443] width 35 height 26
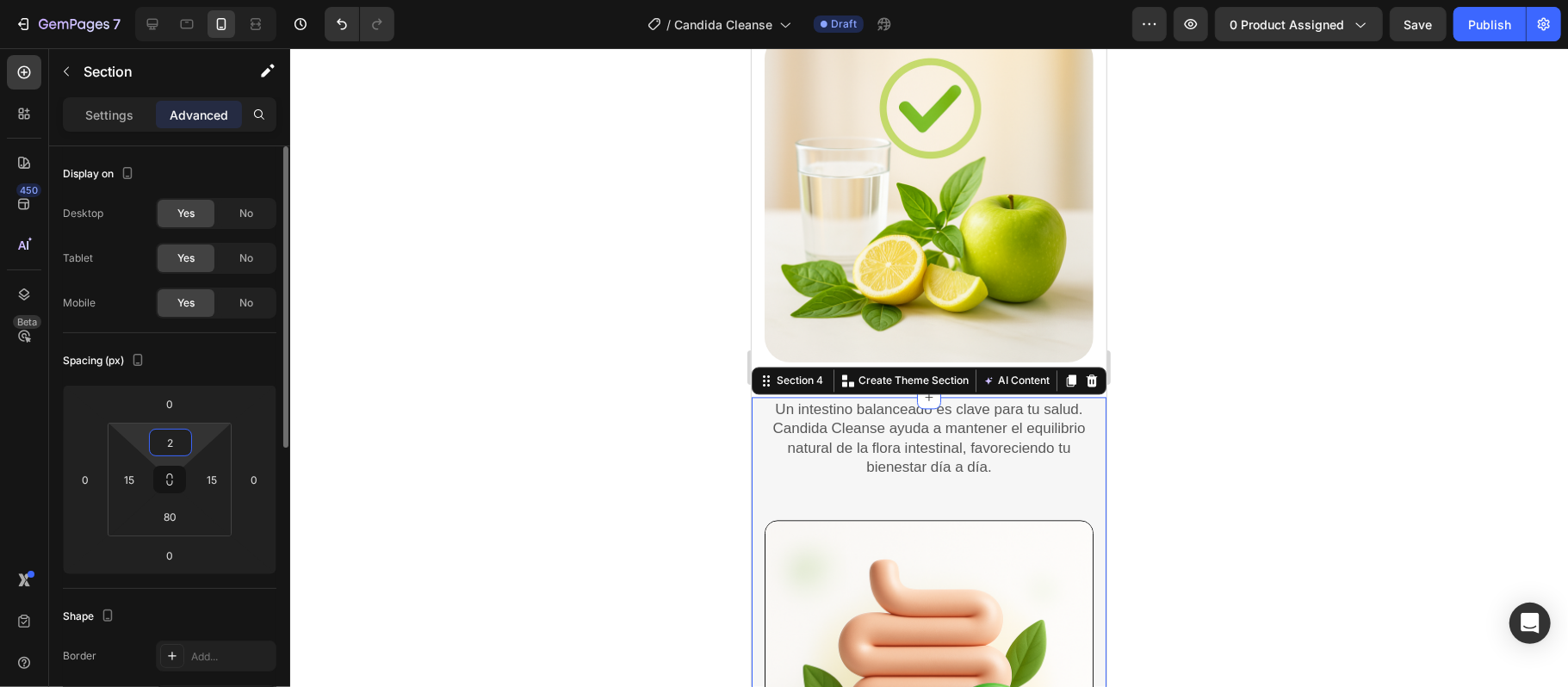
type input "20"
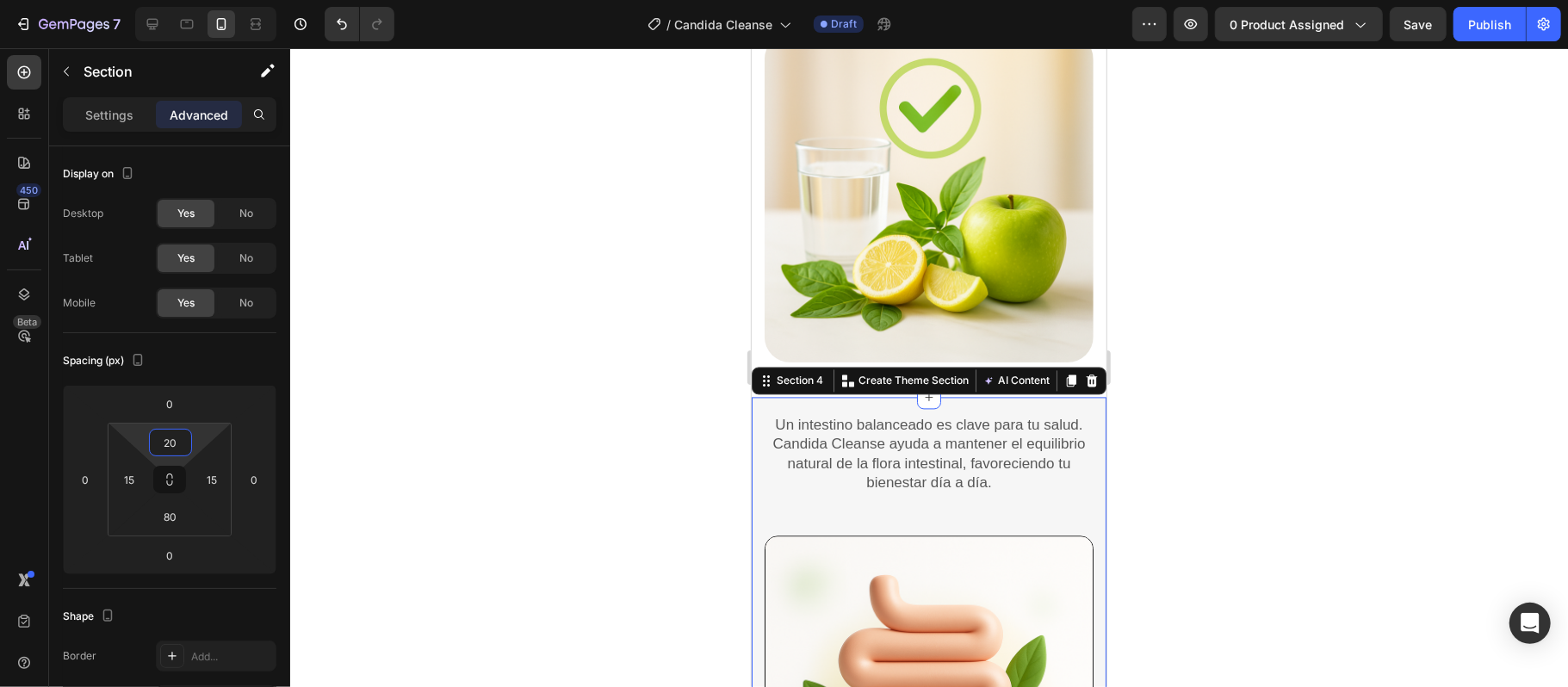
click at [1183, 425] on div at bounding box center [929, 368] width 1277 height 639
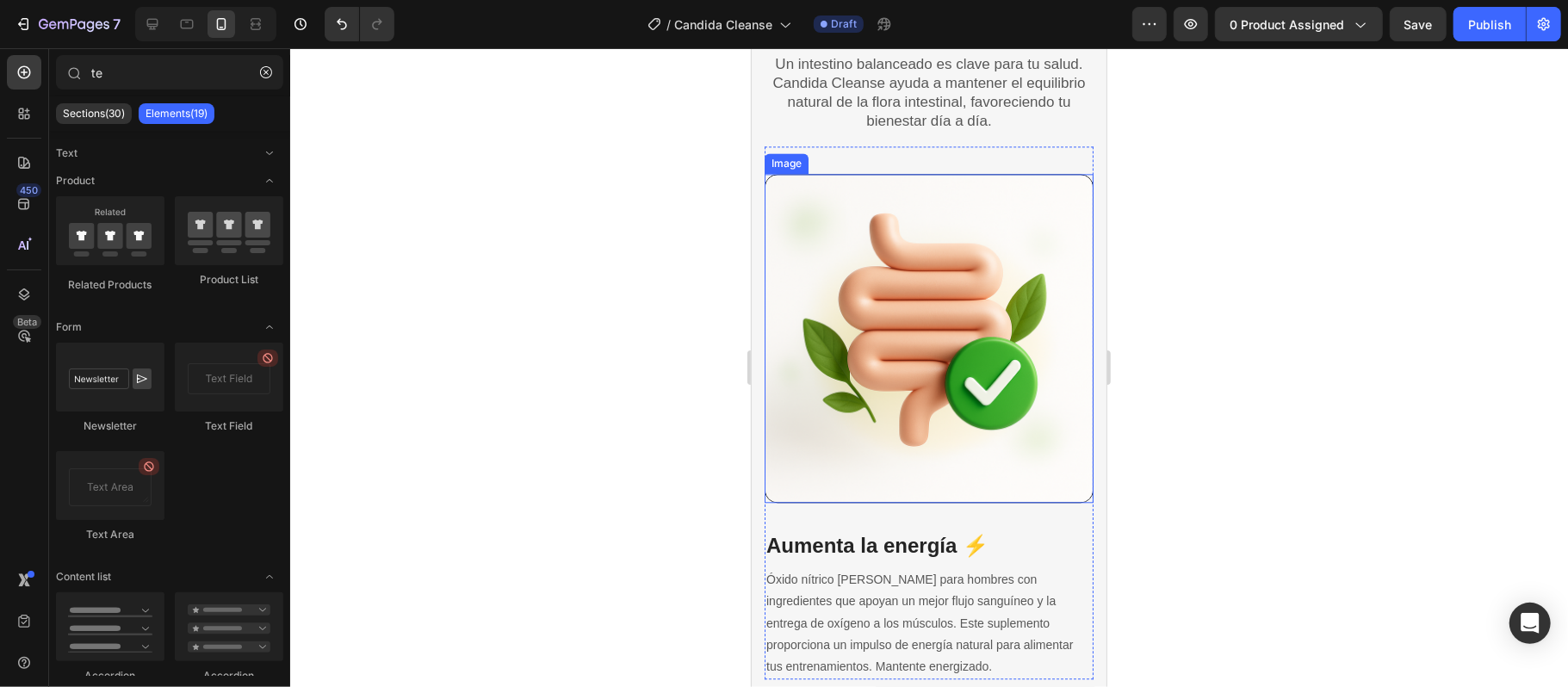
scroll to position [2919, 0]
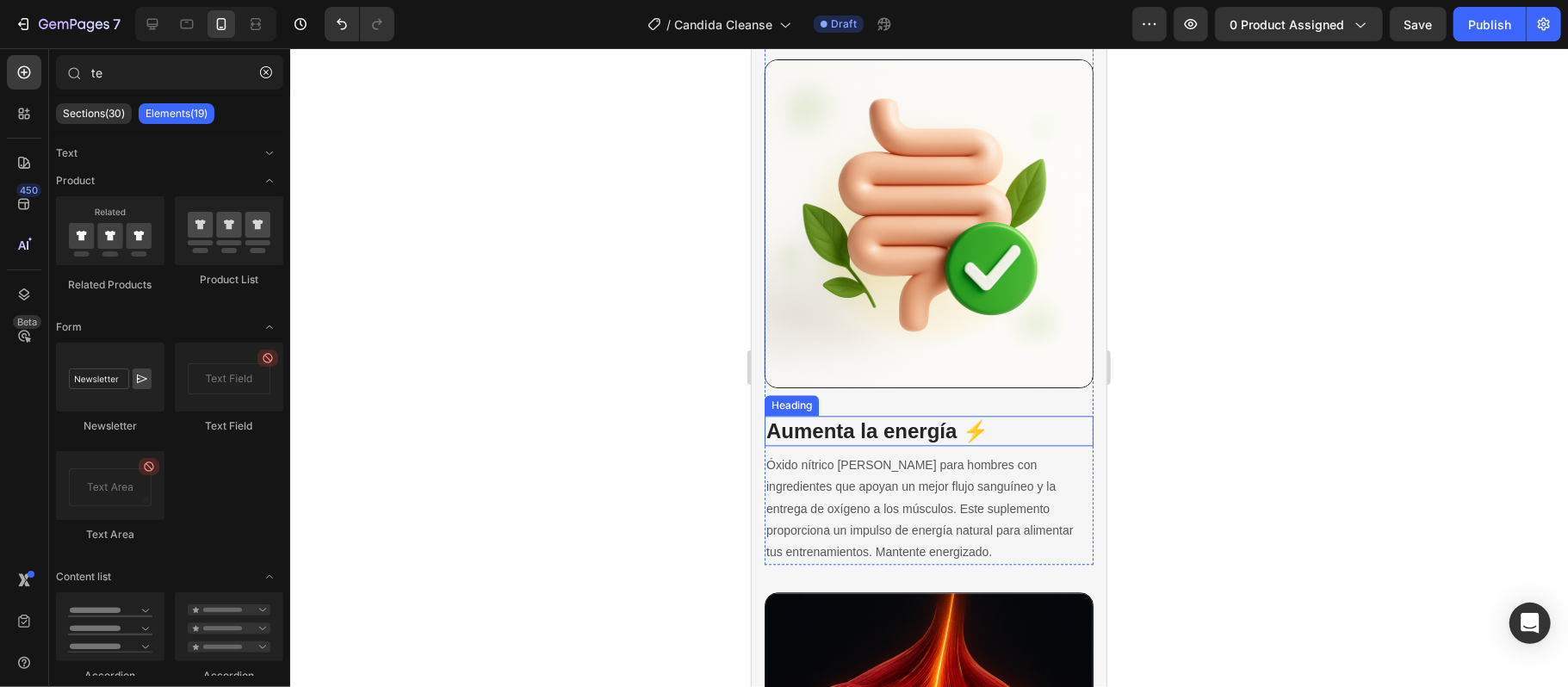
click at [883, 415] on h3 "Aumenta la energía ⚡" at bounding box center [928, 430] width 329 height 30
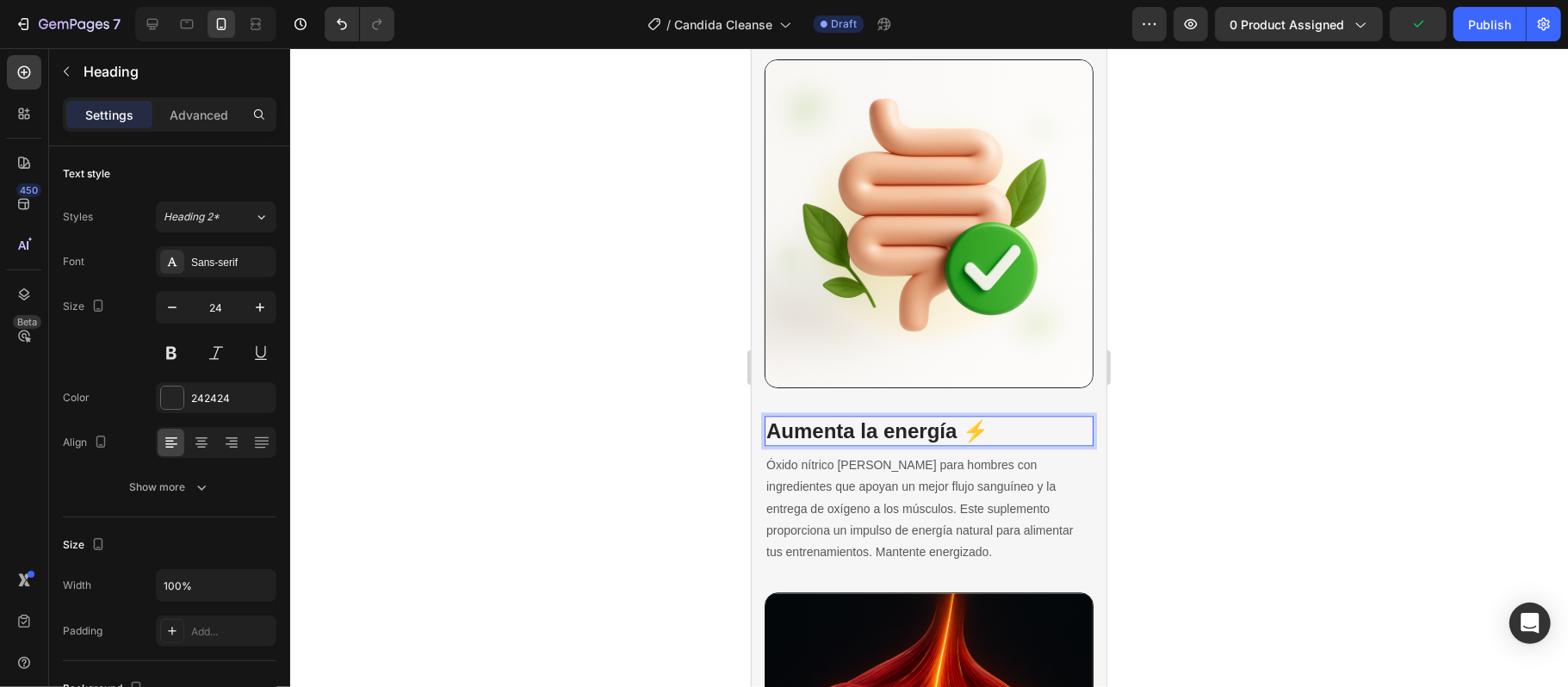
click at [996, 415] on h3 "Aumenta la energía ⚡" at bounding box center [928, 430] width 329 height 30
drag, startPoint x: 989, startPoint y: 409, endPoint x: 766, endPoint y: 403, distance: 223.1
click at [766, 417] on p "Aumenta la energía ⚡" at bounding box center [928, 430] width 325 height 27
click at [891, 536] on p "Óxido nítrico [PERSON_NAME] para hombres con ingredientes que apoyan un mejor f…" at bounding box center [928, 508] width 325 height 109
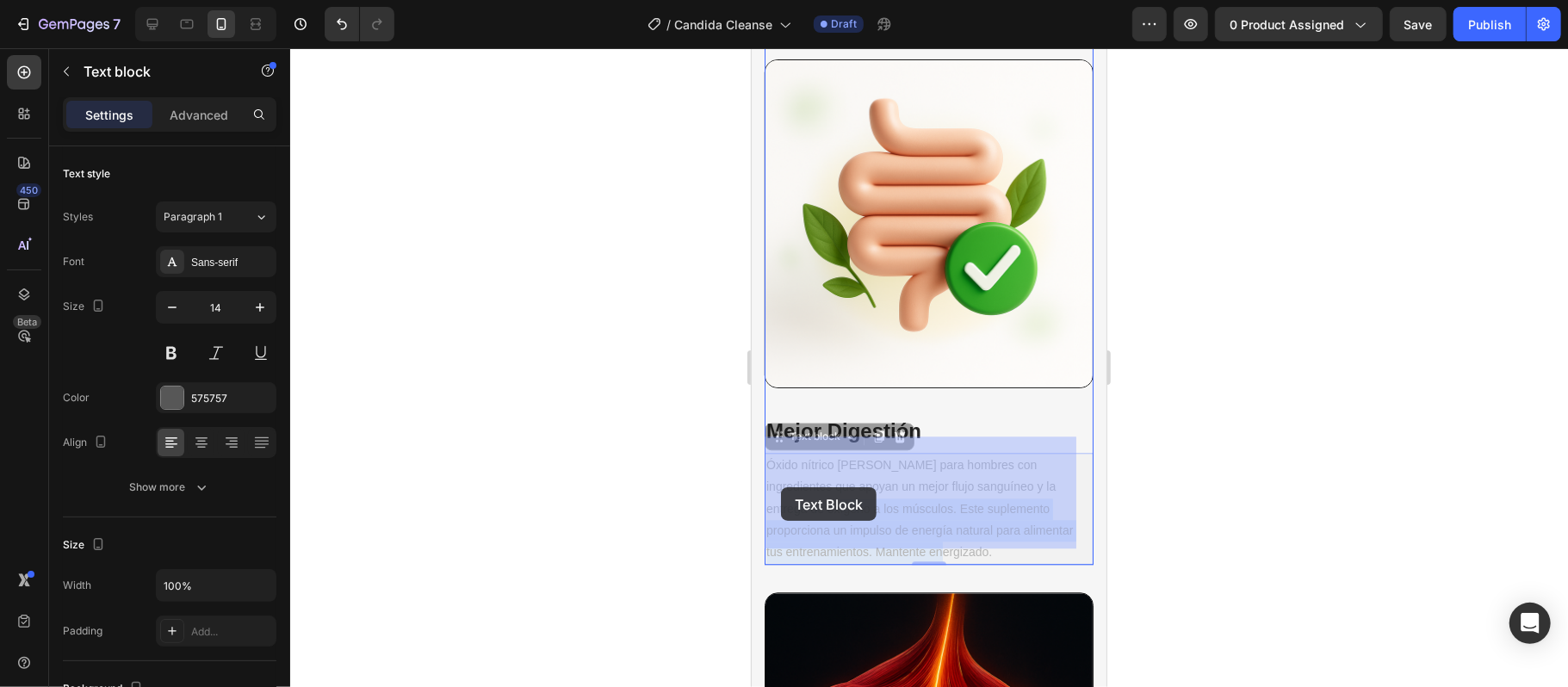
drag, startPoint x: 885, startPoint y: 536, endPoint x: 780, endPoint y: 487, distance: 115.9
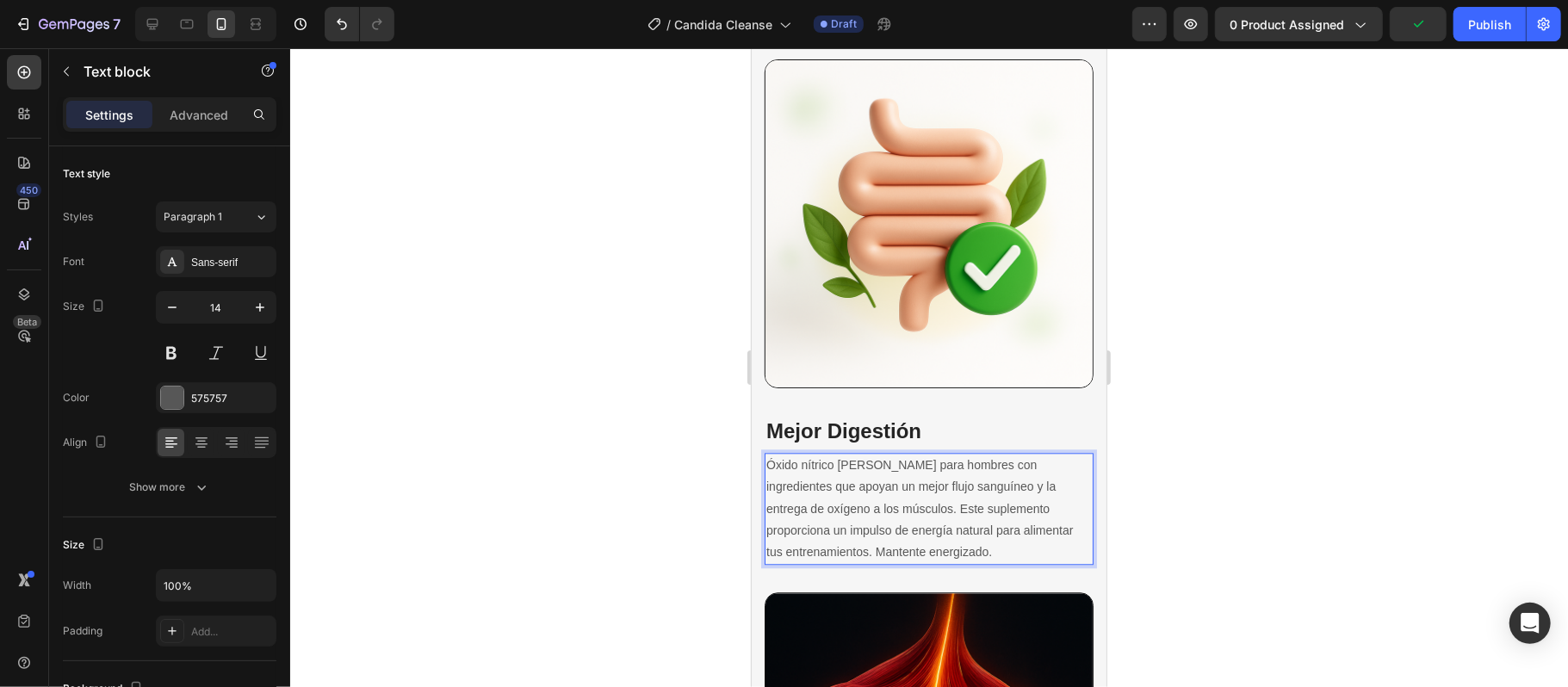
click at [895, 531] on p "Óxido nítrico [PERSON_NAME] para hombres con ingredientes que apoyan un mejor f…" at bounding box center [928, 508] width 325 height 109
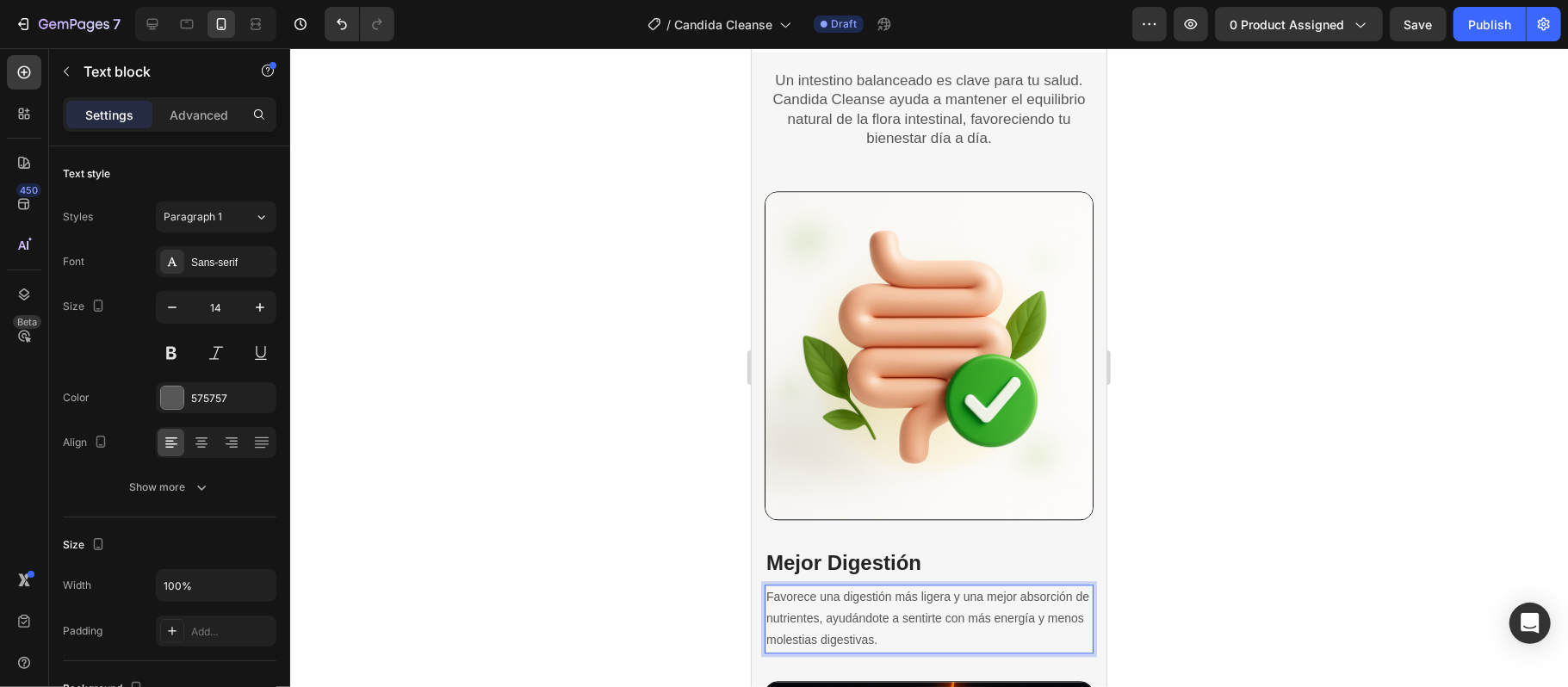
scroll to position [2689, 0]
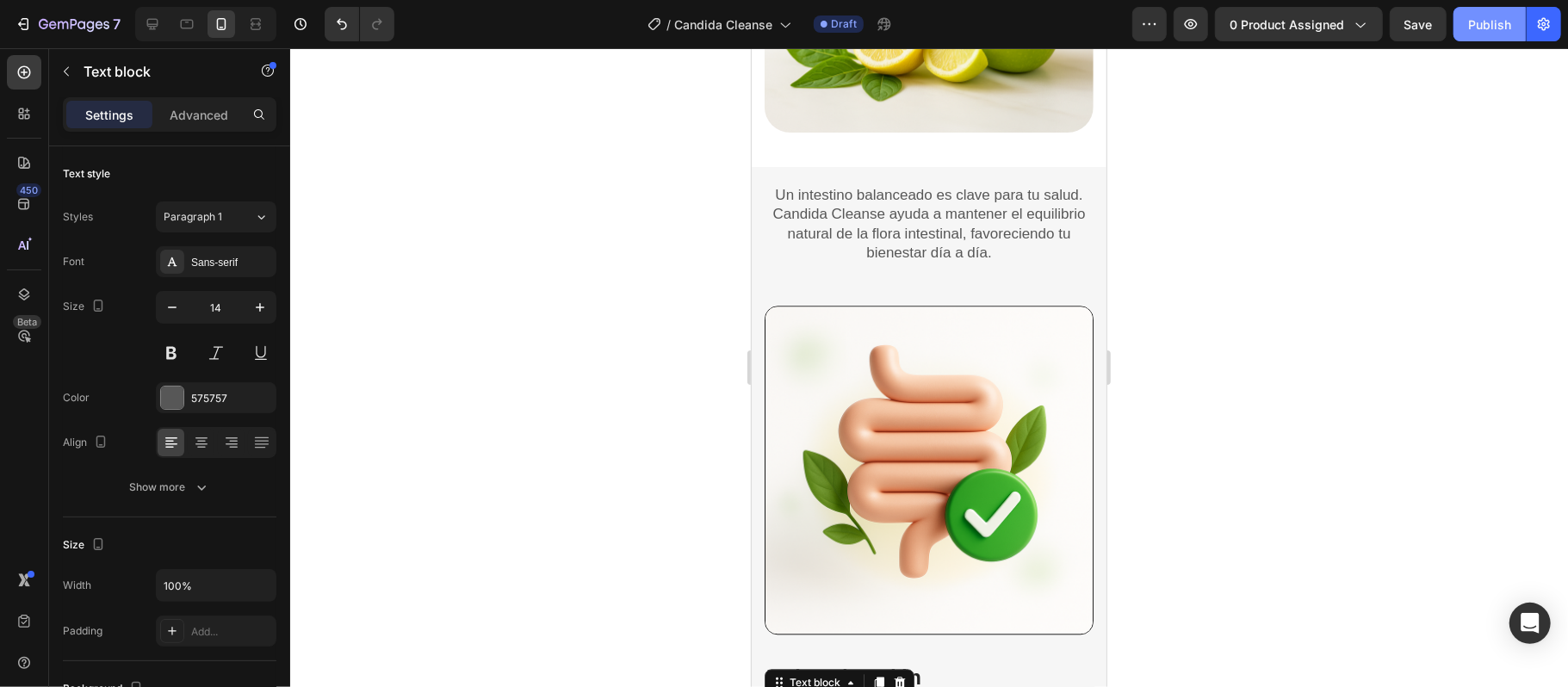
click at [1477, 26] on div "Publish" at bounding box center [1489, 24] width 43 height 18
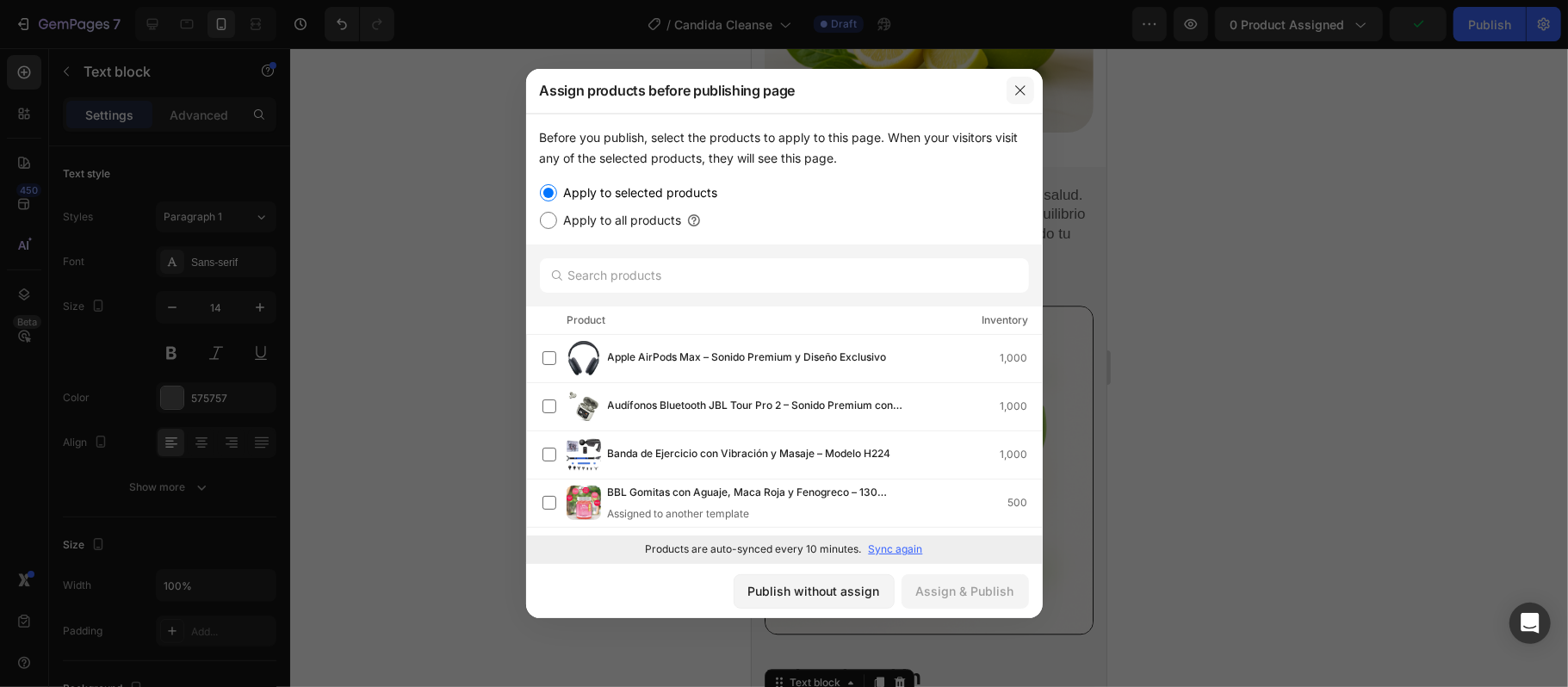
click at [1017, 85] on icon "button" at bounding box center [1020, 91] width 14 height 14
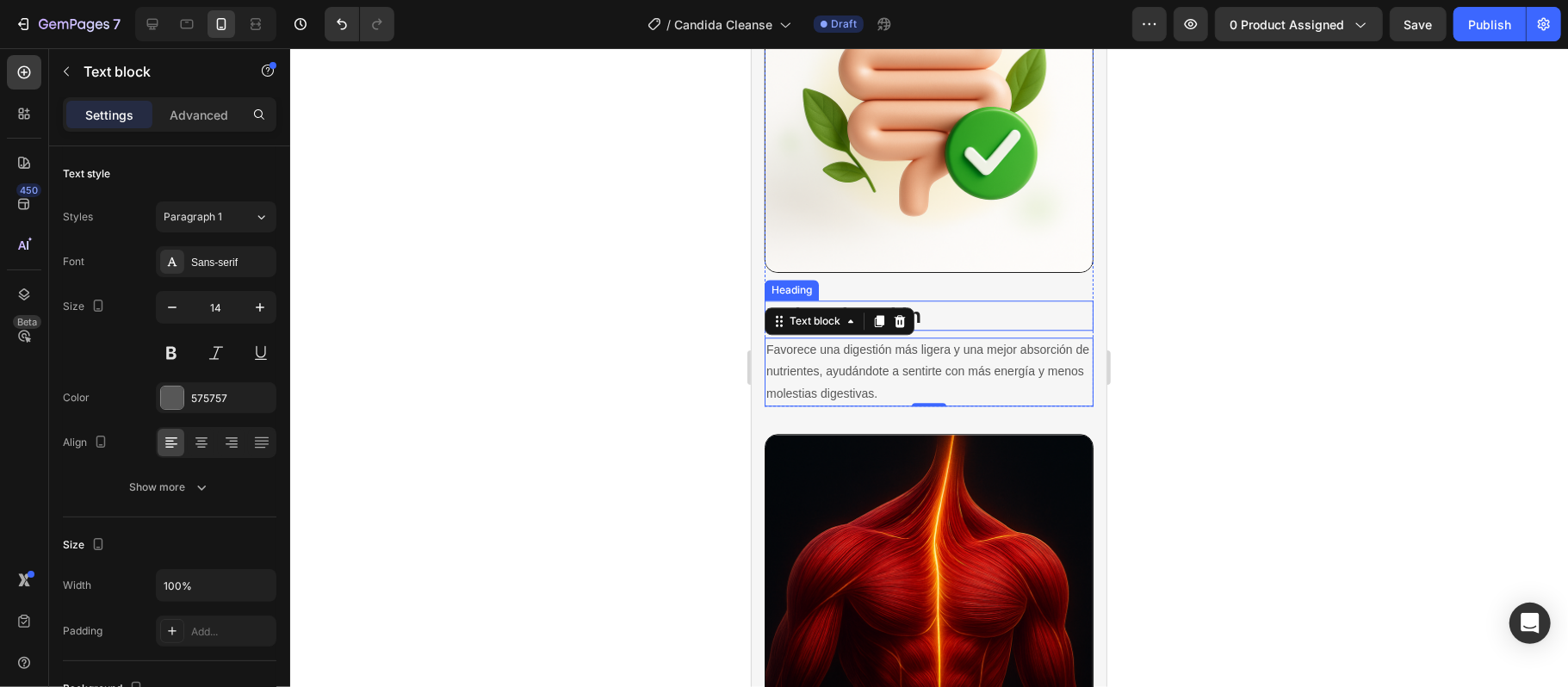
scroll to position [3148, 0]
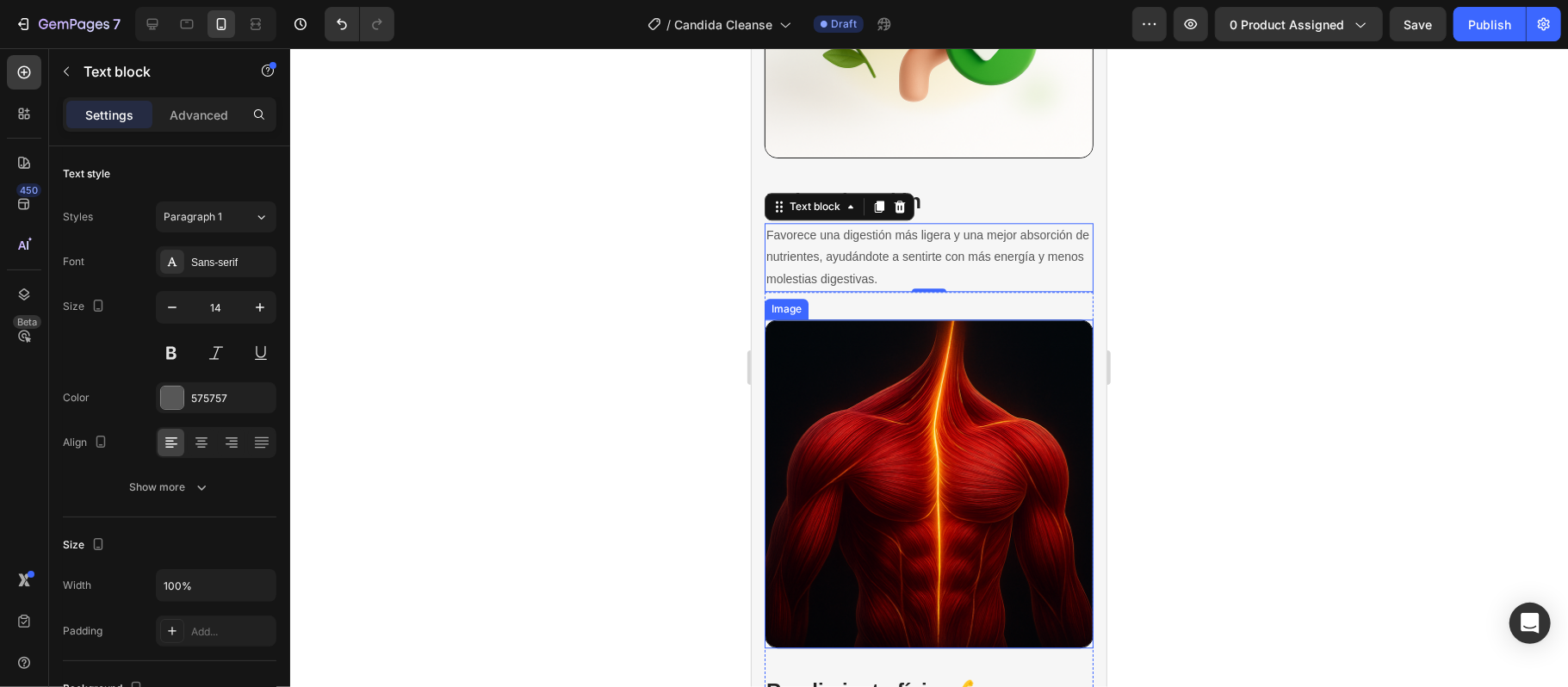
click at [972, 419] on img at bounding box center [928, 482] width 329 height 329
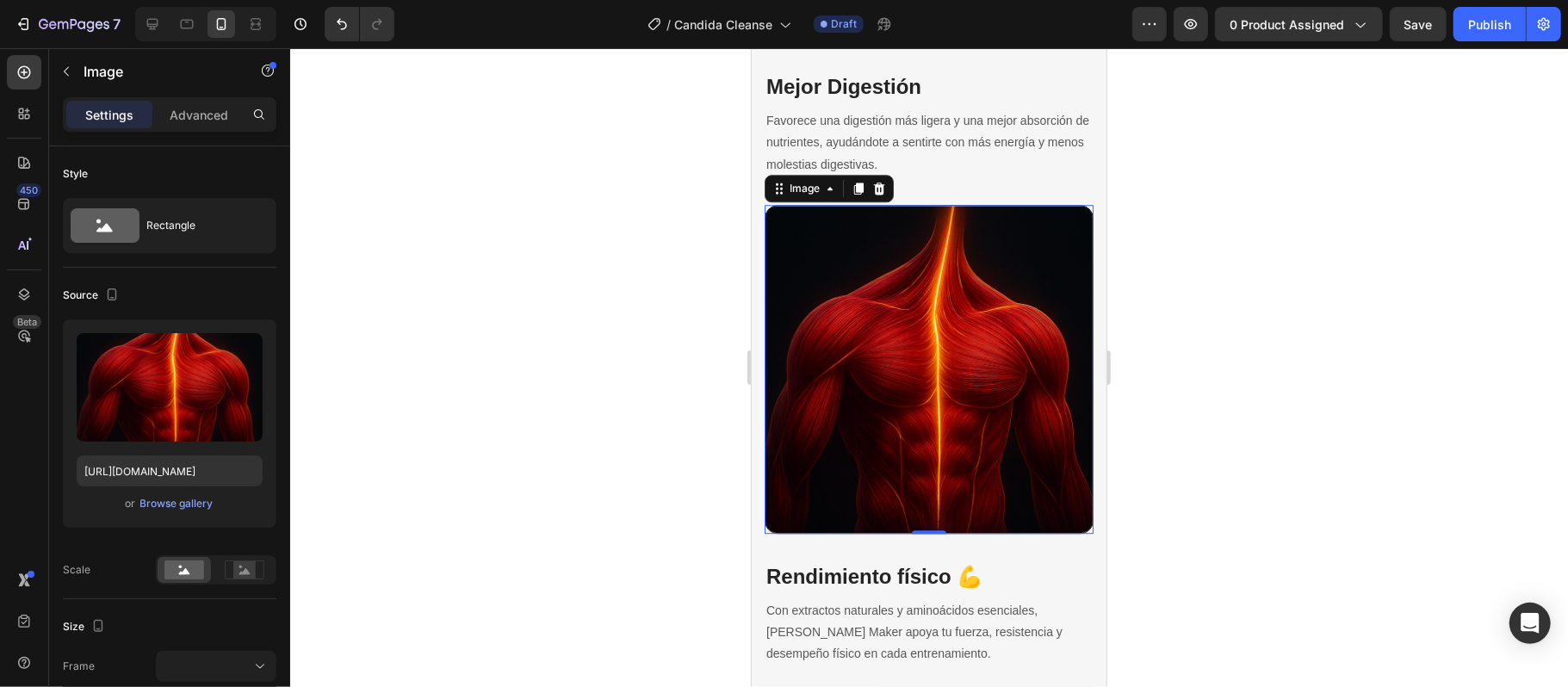
scroll to position [3378, 0]
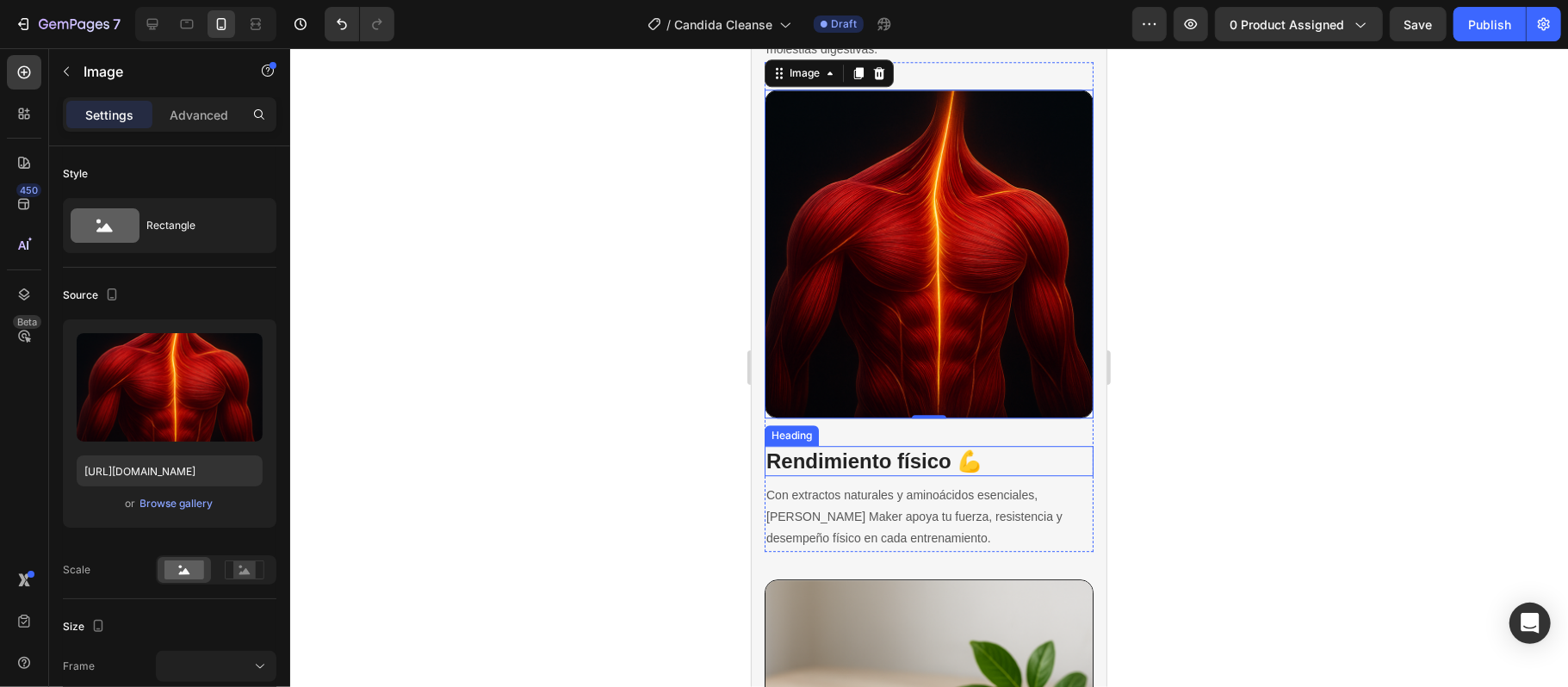
click at [919, 445] on h3 "Rendimiento físico 💪" at bounding box center [928, 460] width 329 height 30
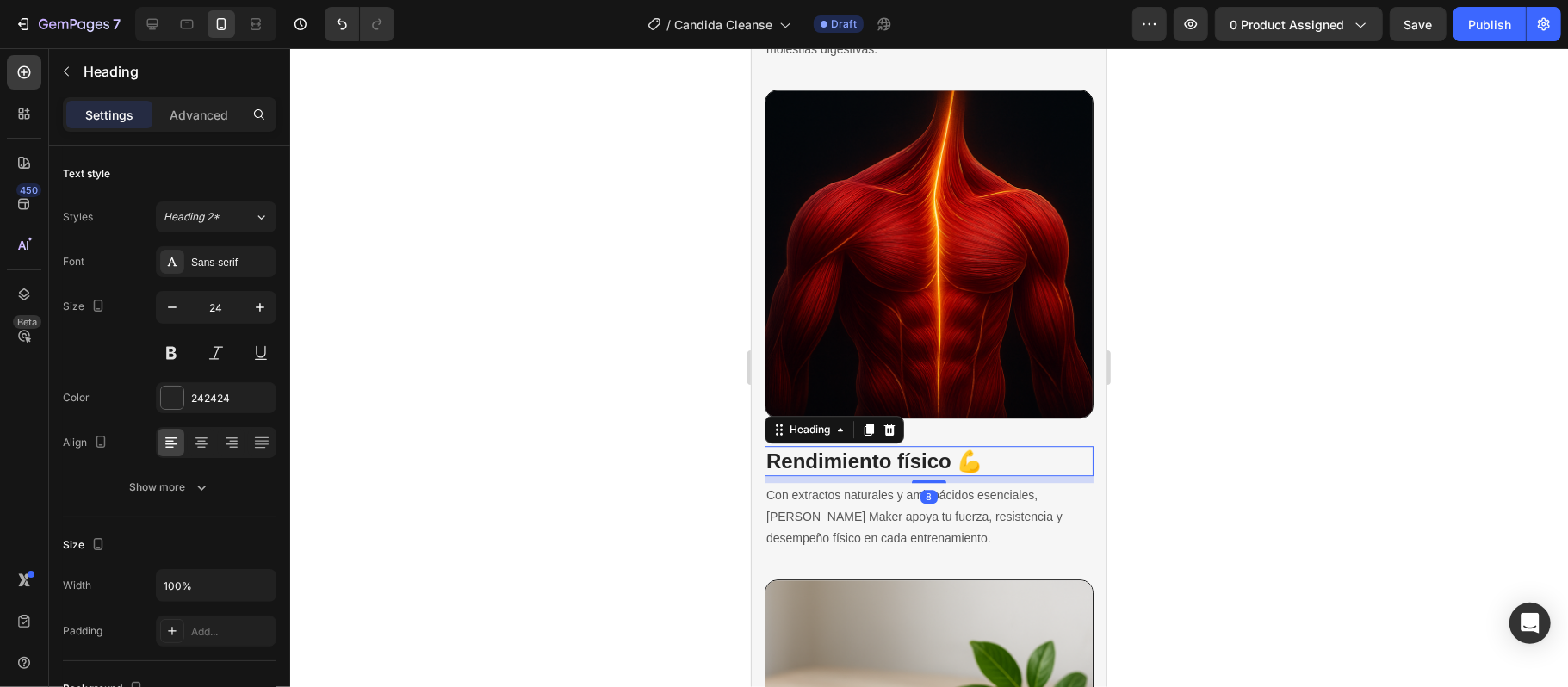
click at [986, 445] on h3 "Rendimiento físico 💪" at bounding box center [928, 460] width 329 height 30
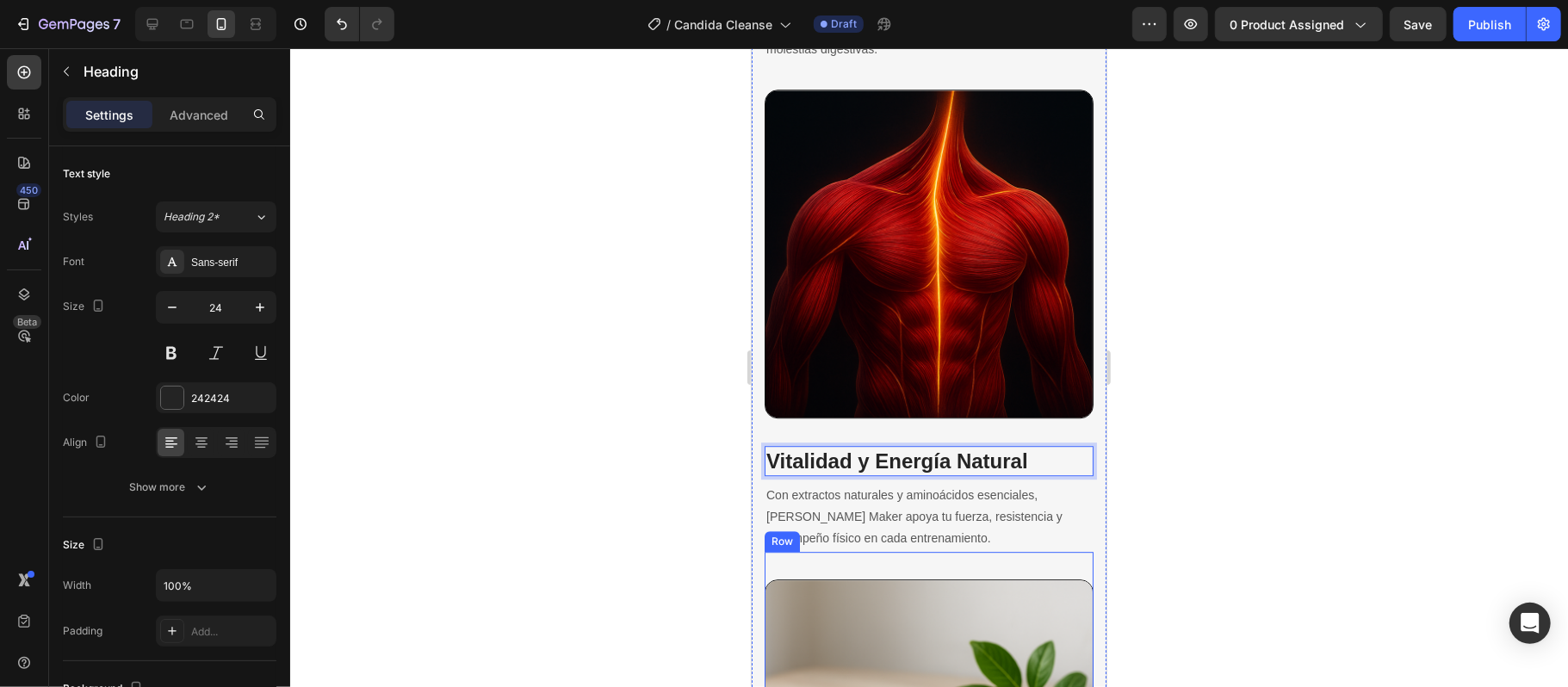
click at [856, 514] on p "Con extractos naturales y aminoácidos esenciales, [PERSON_NAME] Maker apoya tu …" at bounding box center [928, 517] width 325 height 66
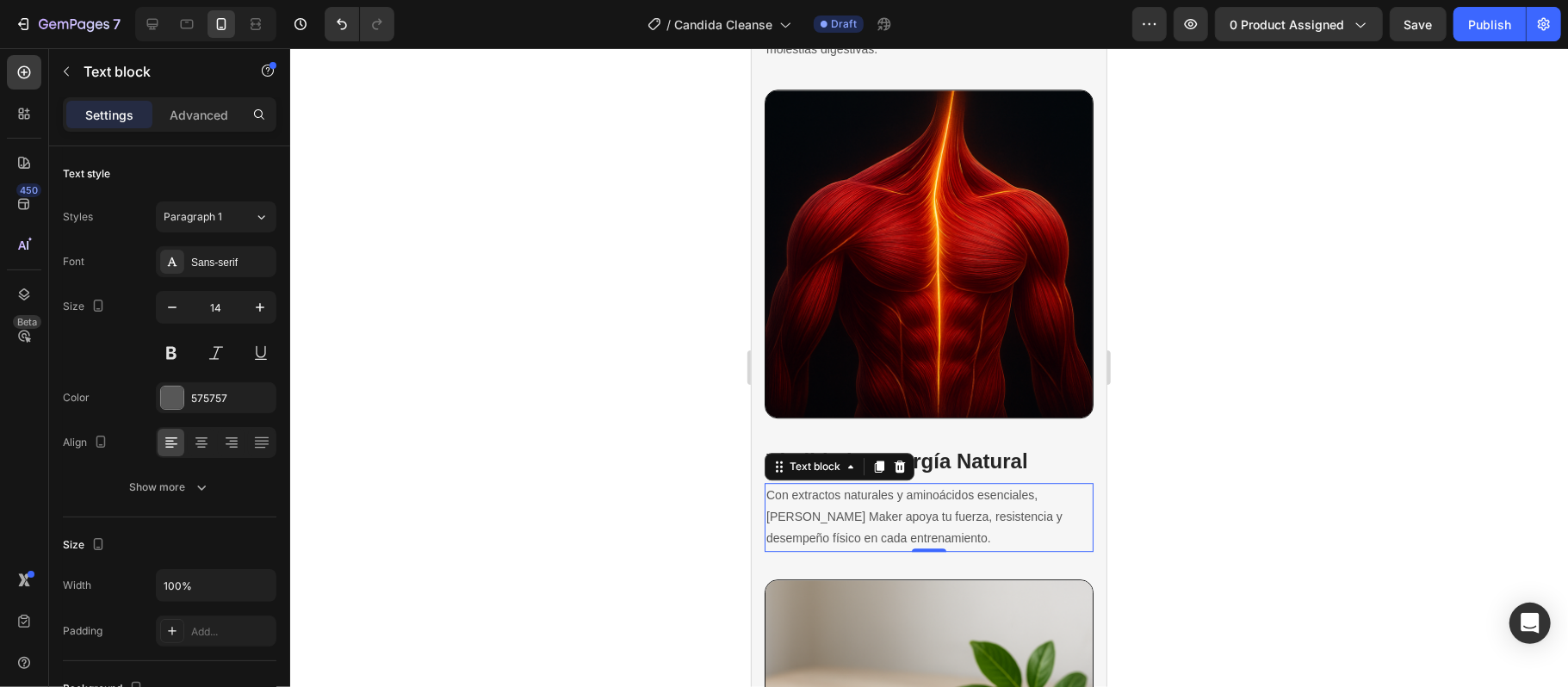
click at [873, 502] on p "Con extractos naturales y aminoácidos esenciales, [PERSON_NAME] Maker apoya tu …" at bounding box center [928, 517] width 325 height 66
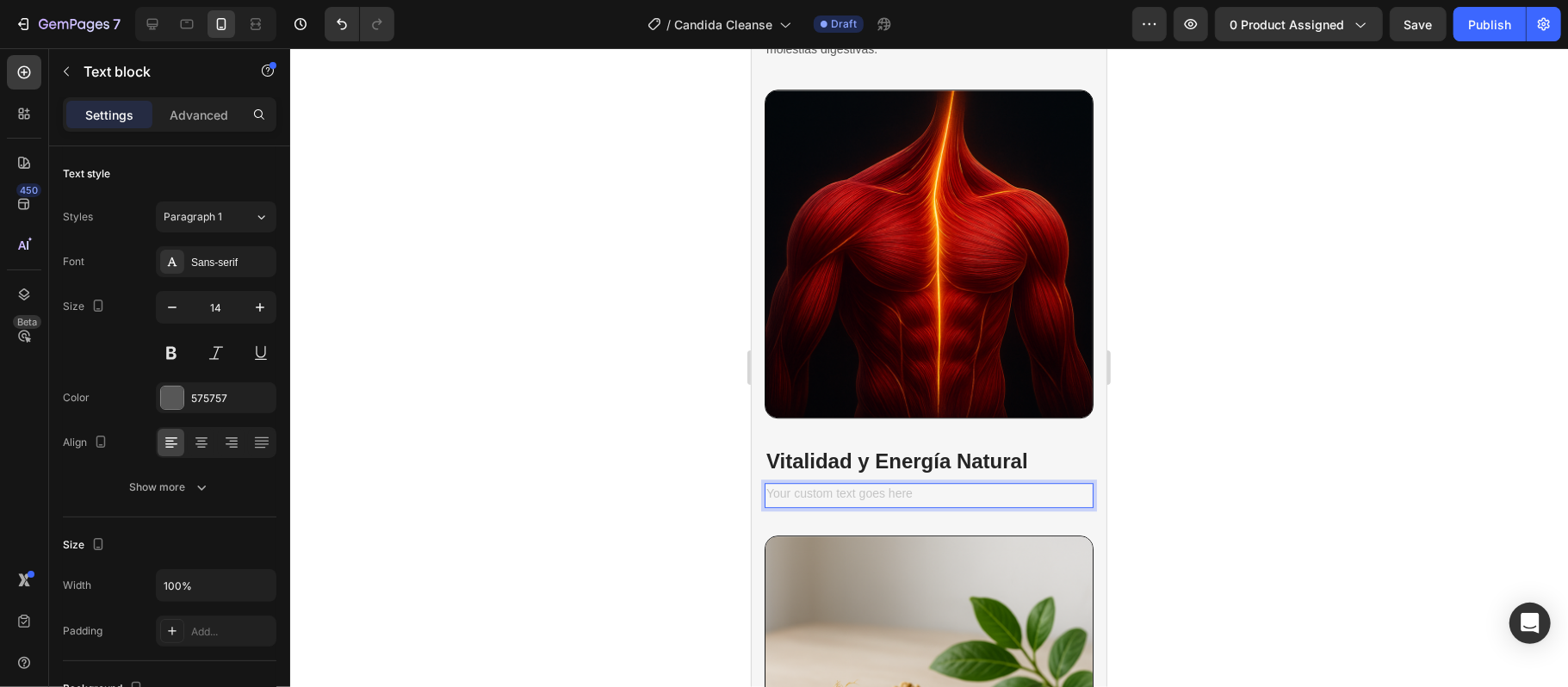
click at [862, 482] on div "Rich Text Editor. Editing area: main" at bounding box center [928, 495] width 329 height 25
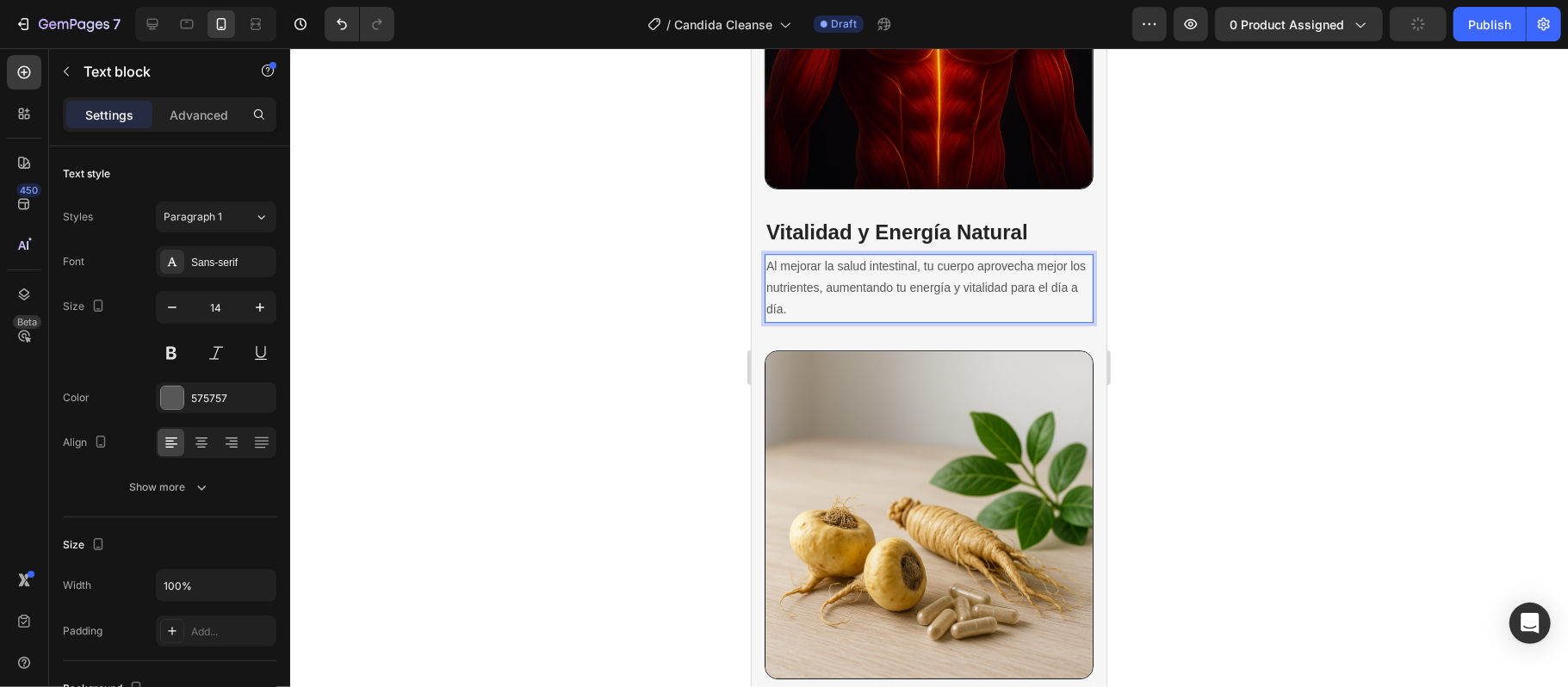
scroll to position [3952, 0]
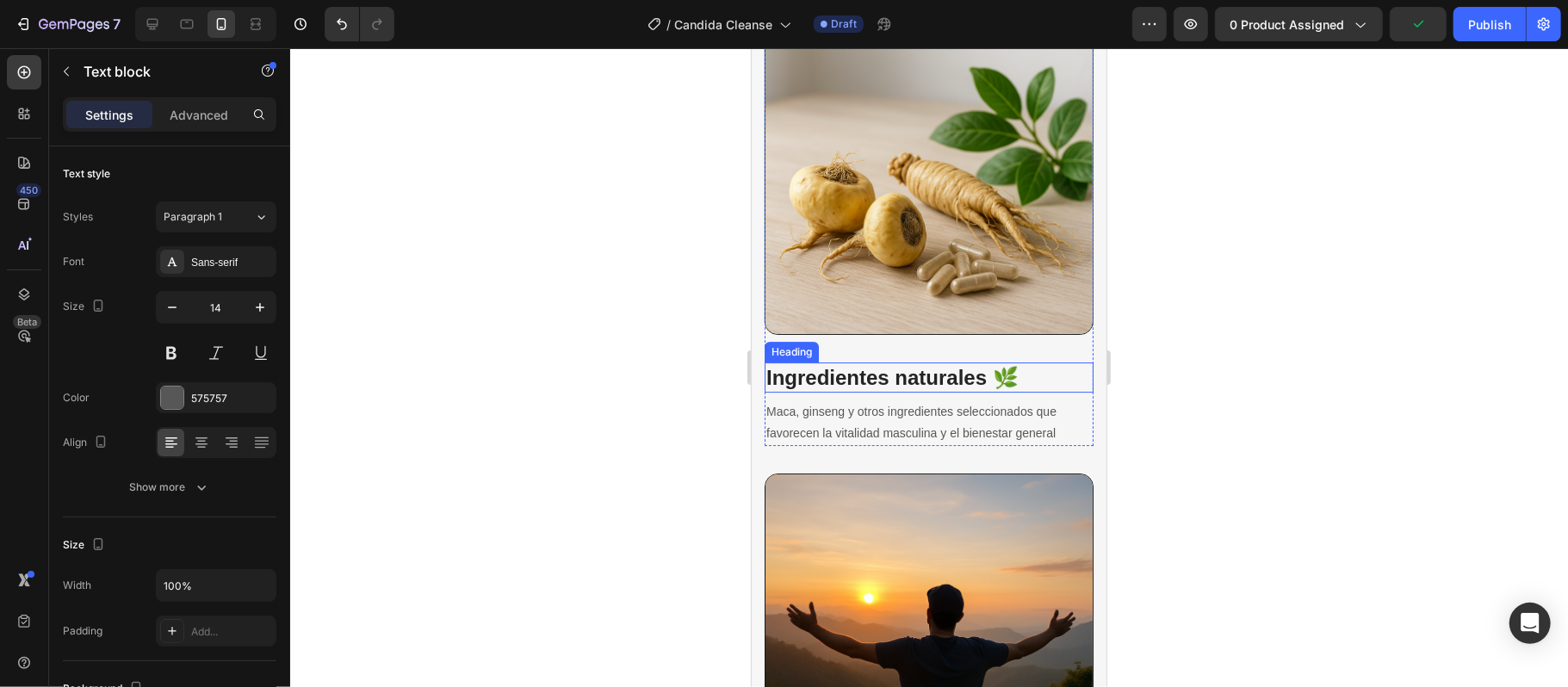
click at [973, 362] on h3 "Ingredientes naturales 🌿" at bounding box center [928, 376] width 329 height 30
click at [1017, 362] on h3 "Ingredientes naturales 🌿" at bounding box center [928, 376] width 329 height 30
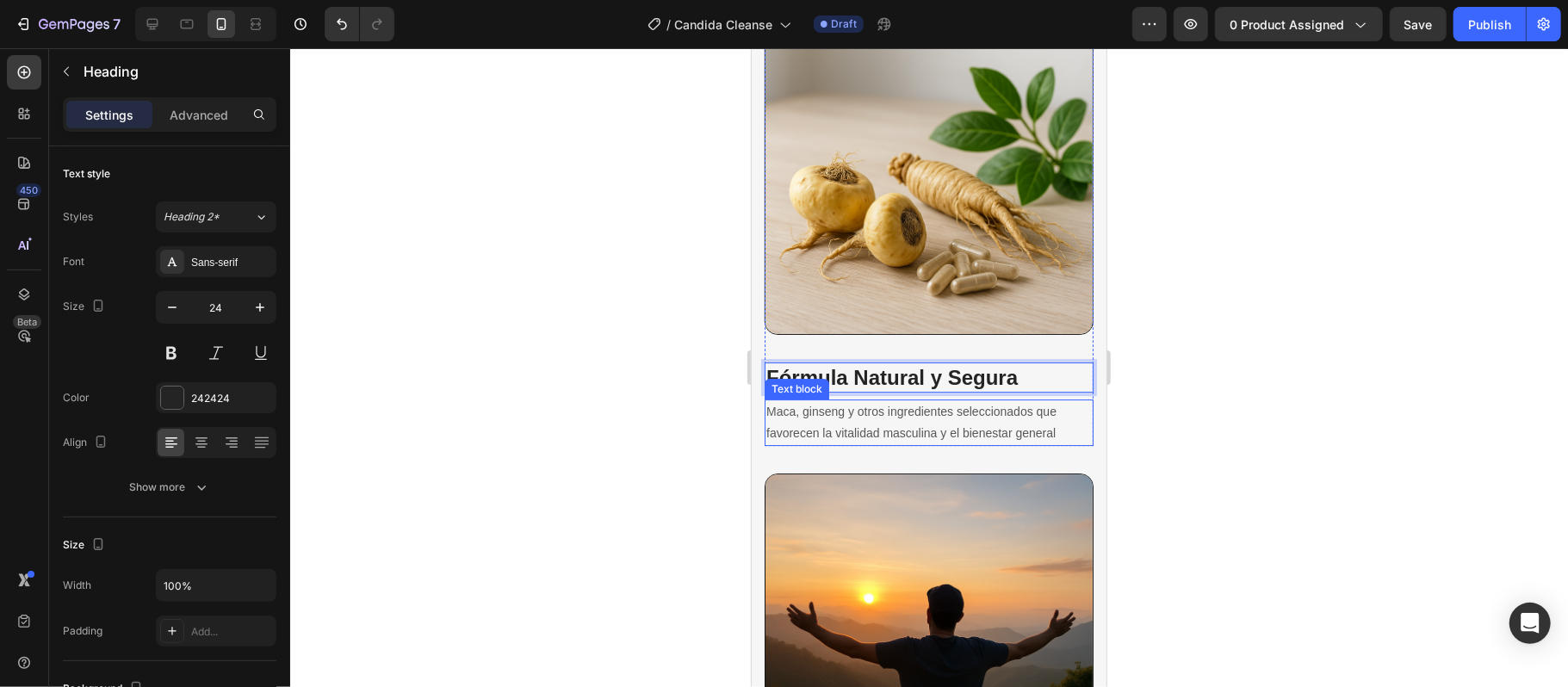
click at [1048, 400] on p "Maca, ginseng y otros ingredientes seleccionados que favorecen la vitalidad mas…" at bounding box center [928, 422] width 325 height 43
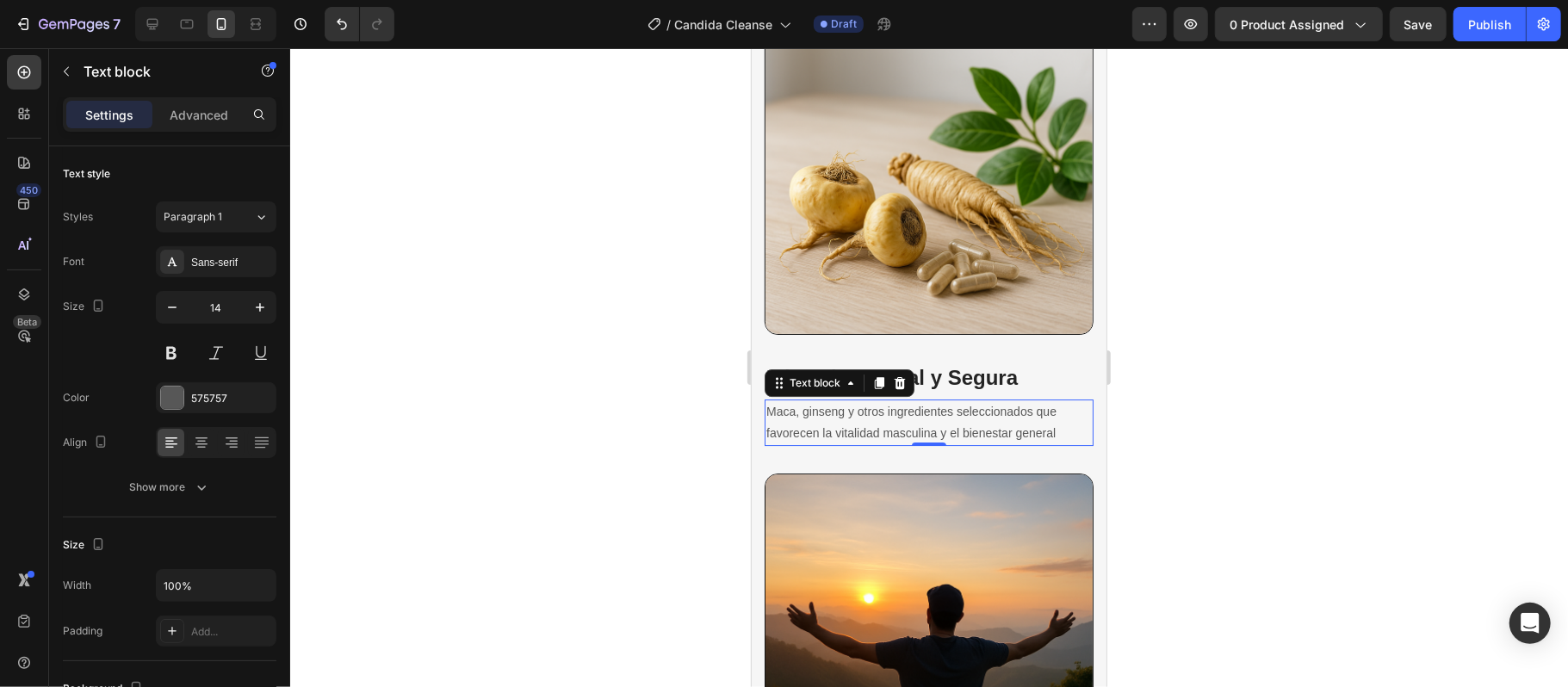
click at [1057, 400] on p "Maca, ginseng y otros ingredientes seleccionados que favorecen la vitalidad mas…" at bounding box center [928, 422] width 325 height 43
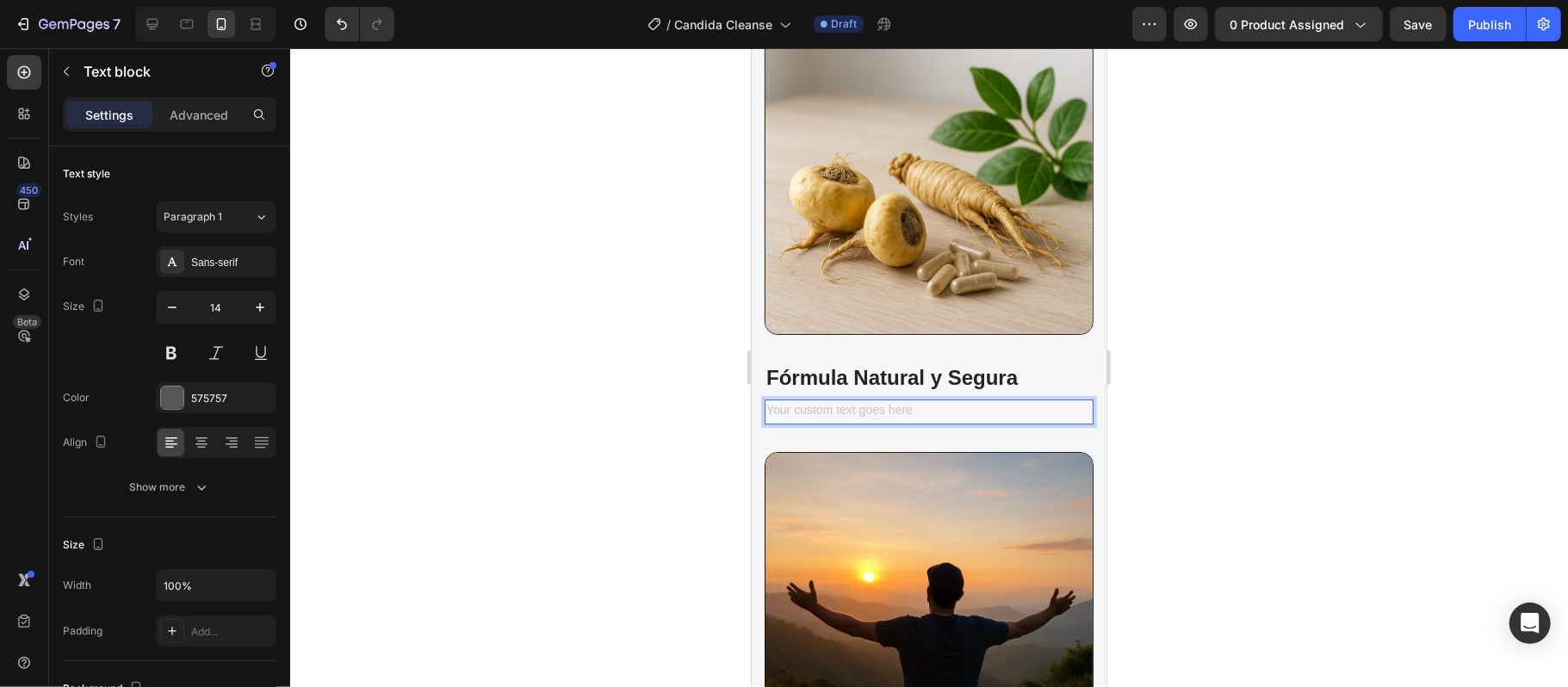
click at [841, 399] on div "Rich Text Editor. Editing area: main" at bounding box center [928, 411] width 329 height 25
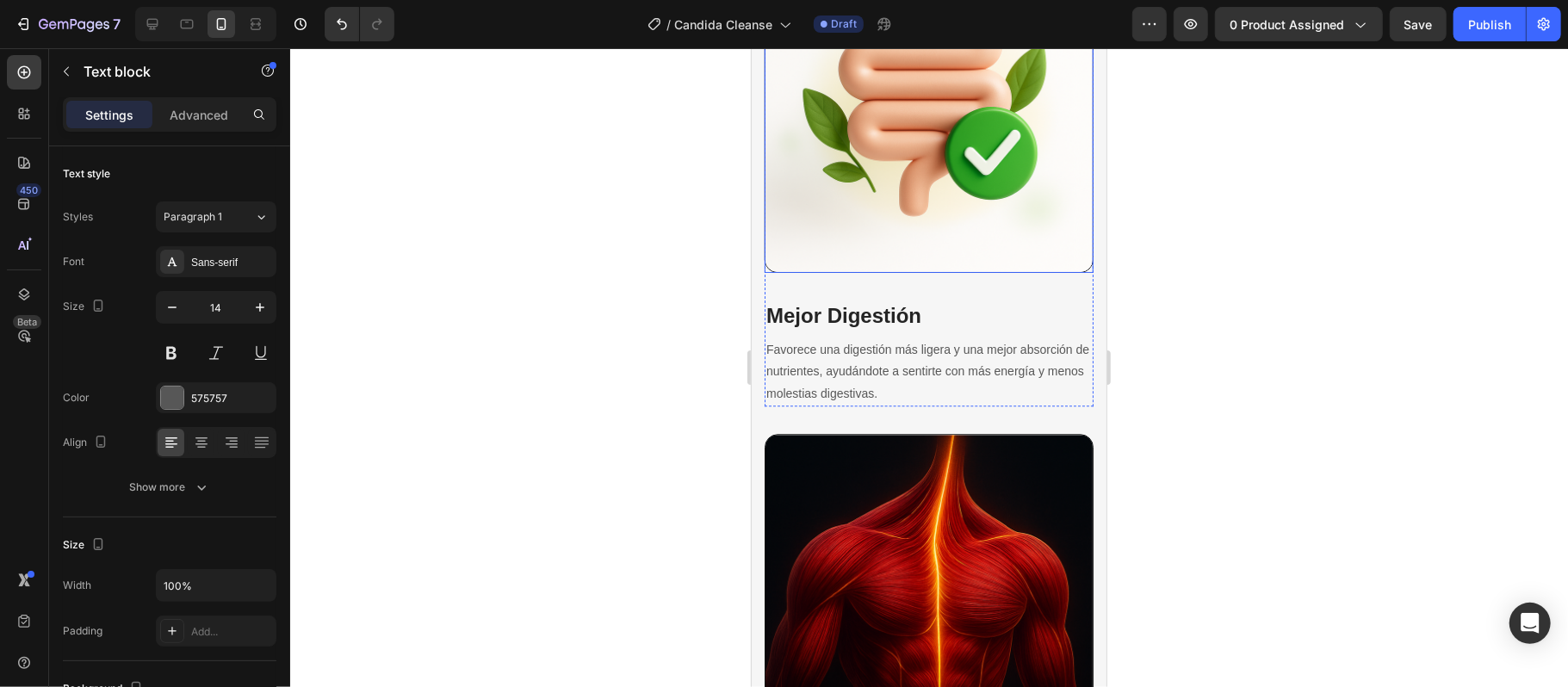
scroll to position [3263, 0]
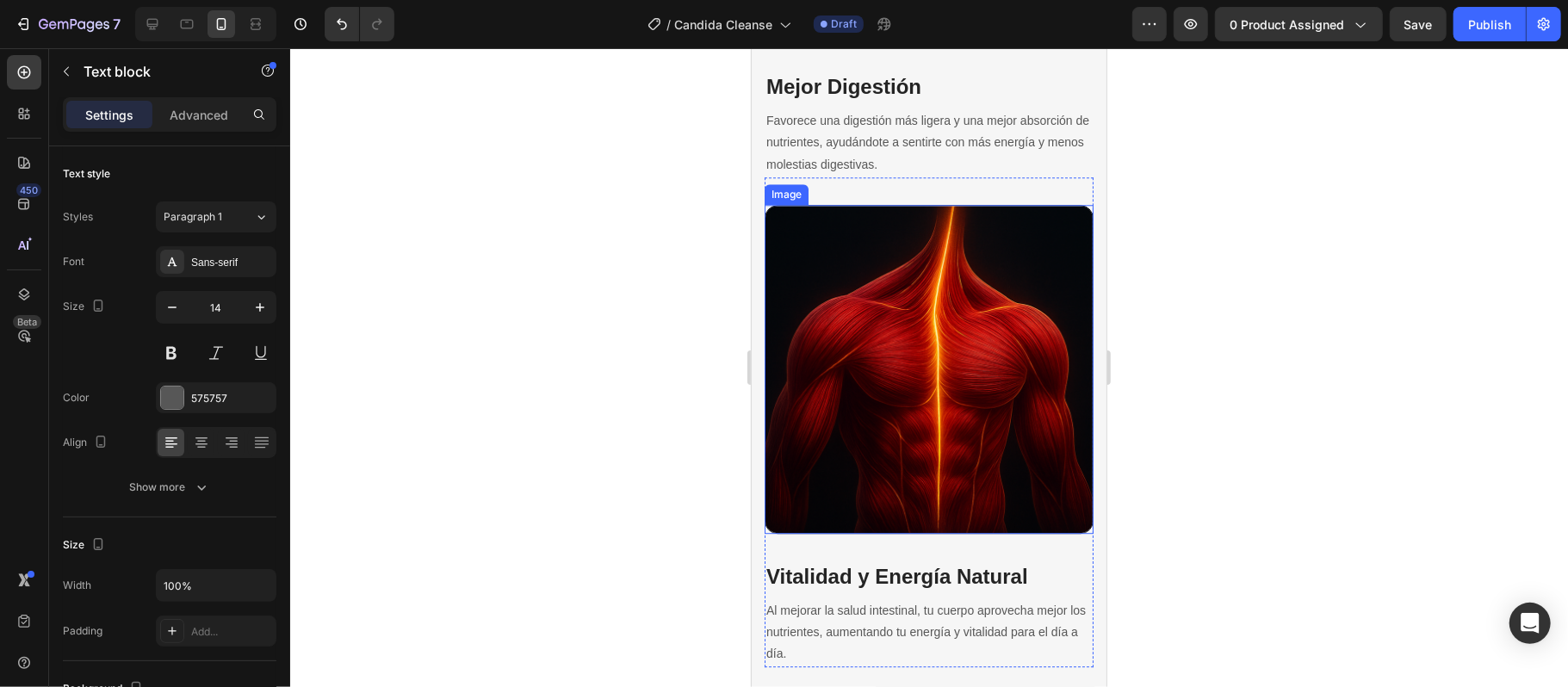
click at [902, 375] on img at bounding box center [928, 368] width 329 height 329
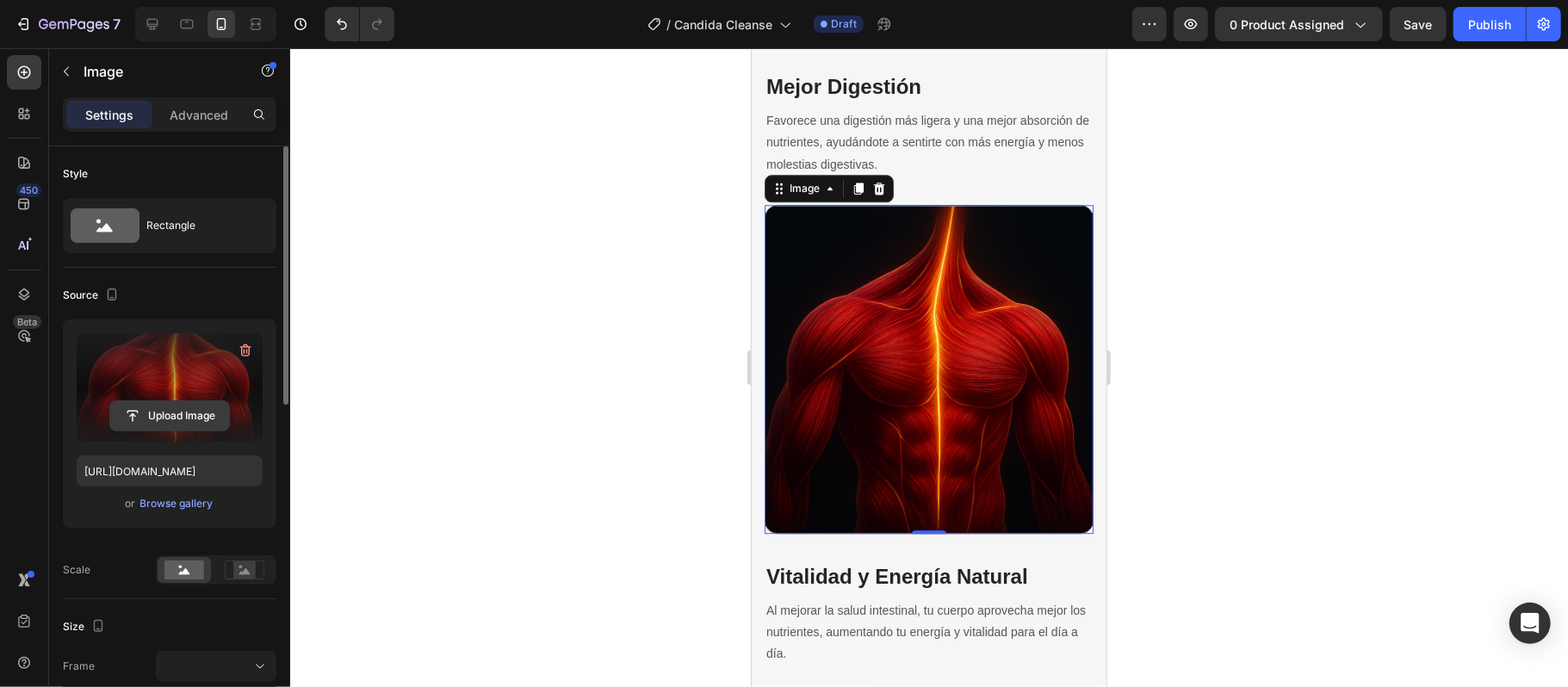
click at [192, 415] on input "file" at bounding box center [170, 416] width 119 height 29
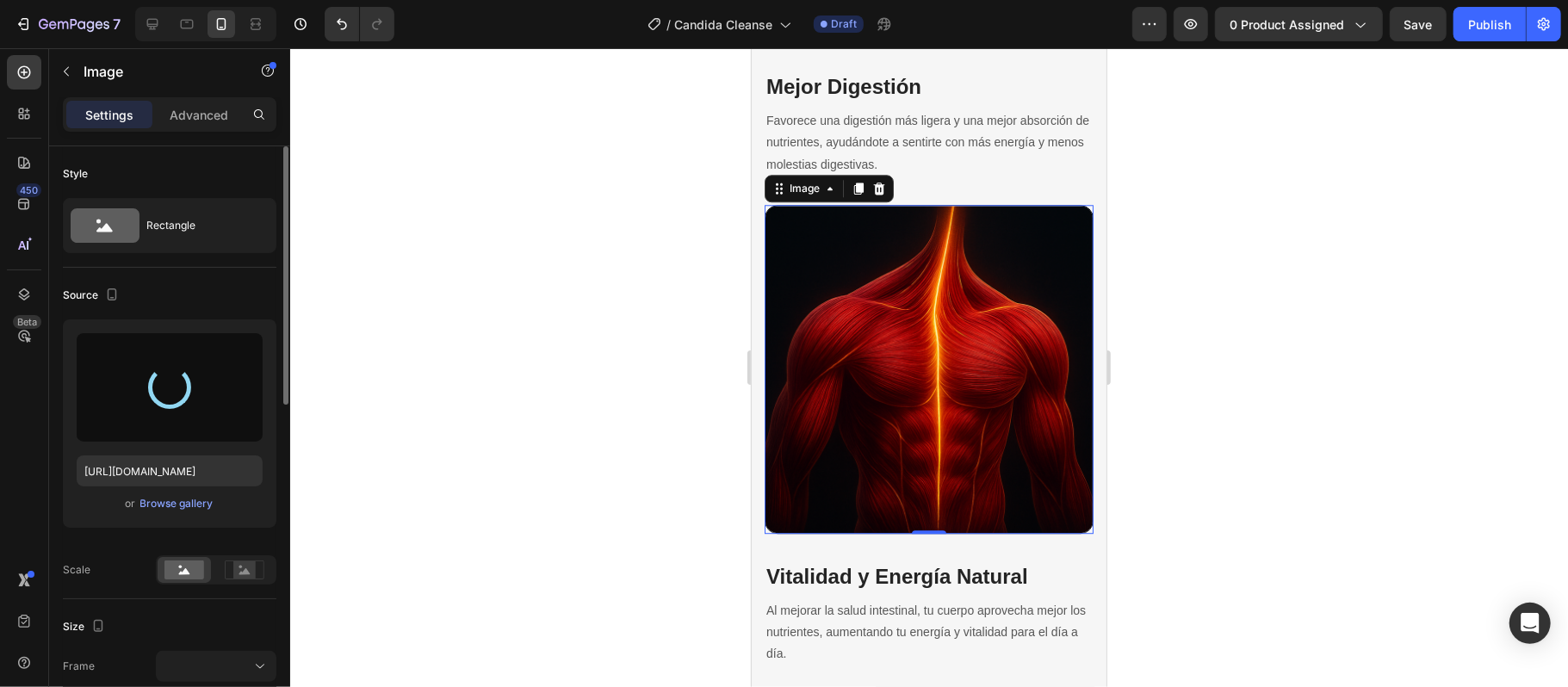
type input "[URL][DOMAIN_NAME]"
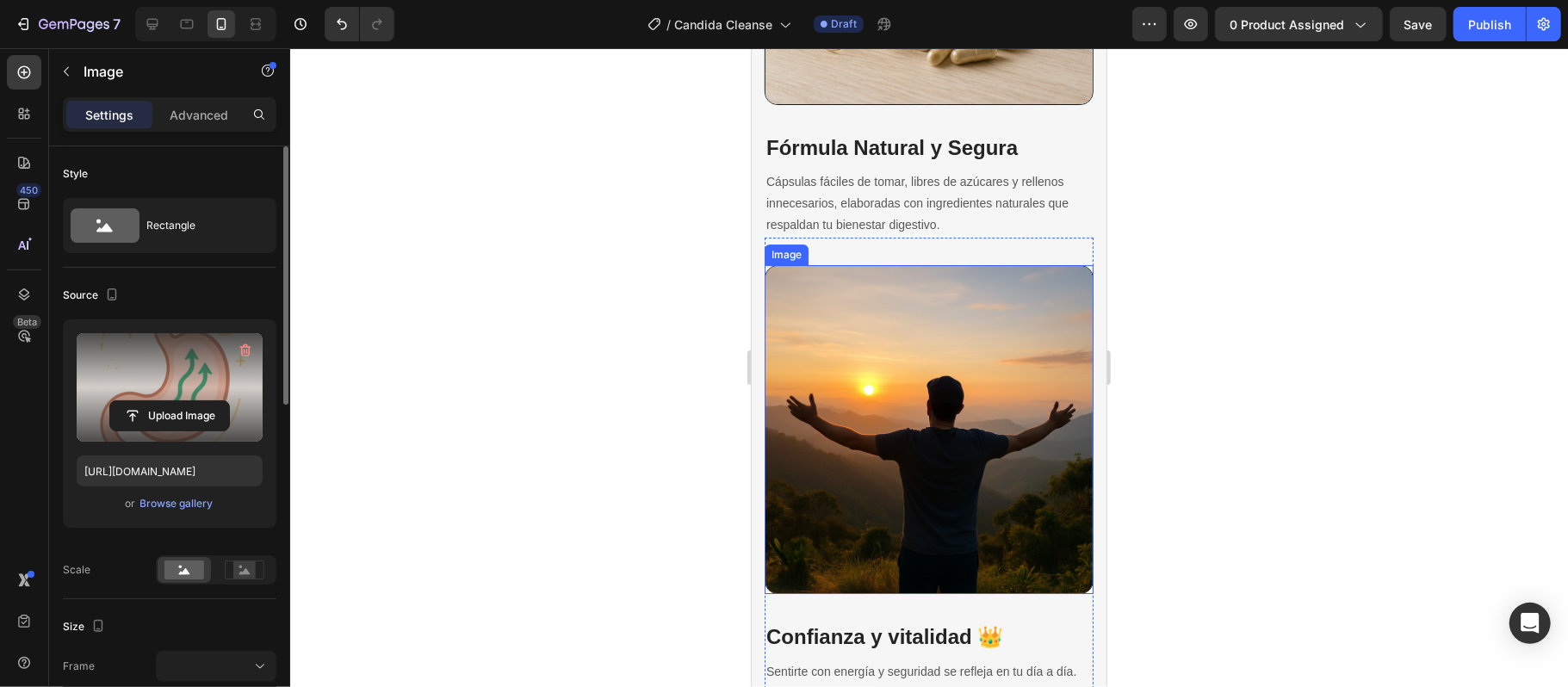
scroll to position [4296, 0]
